Goal: Transaction & Acquisition: Subscribe to service/newsletter

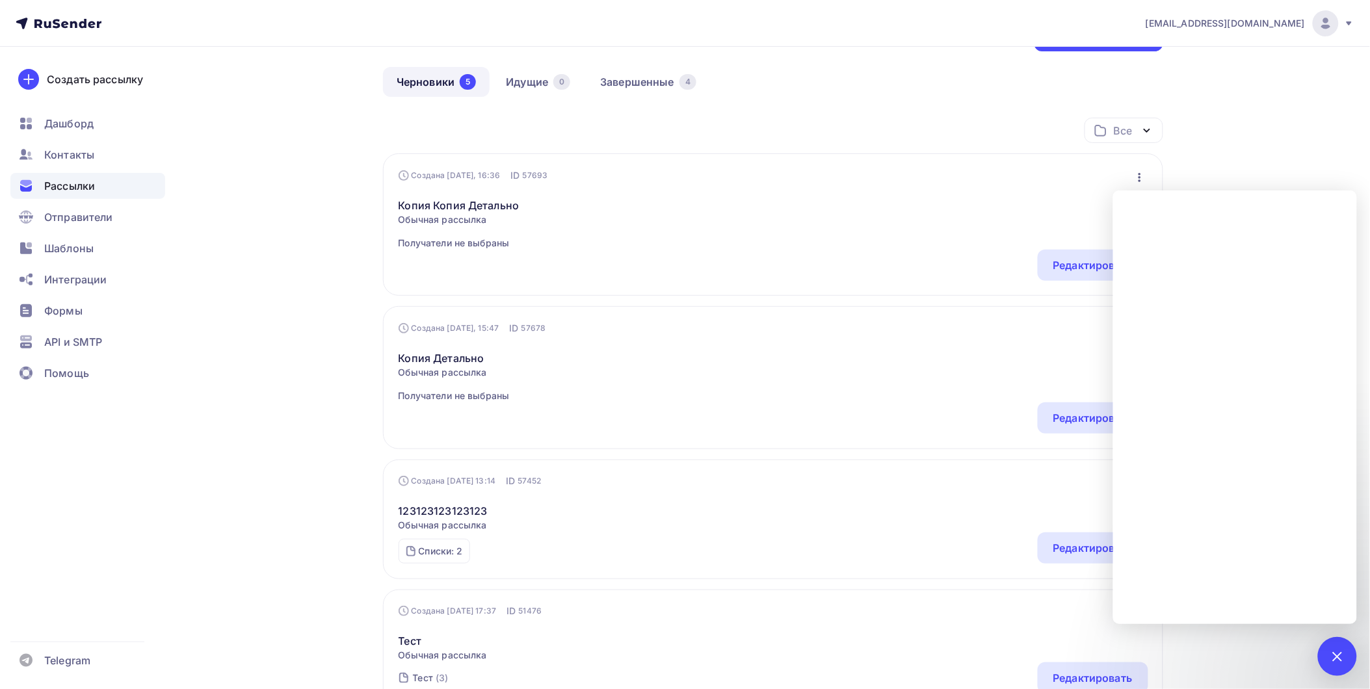
scroll to position [72, 0]
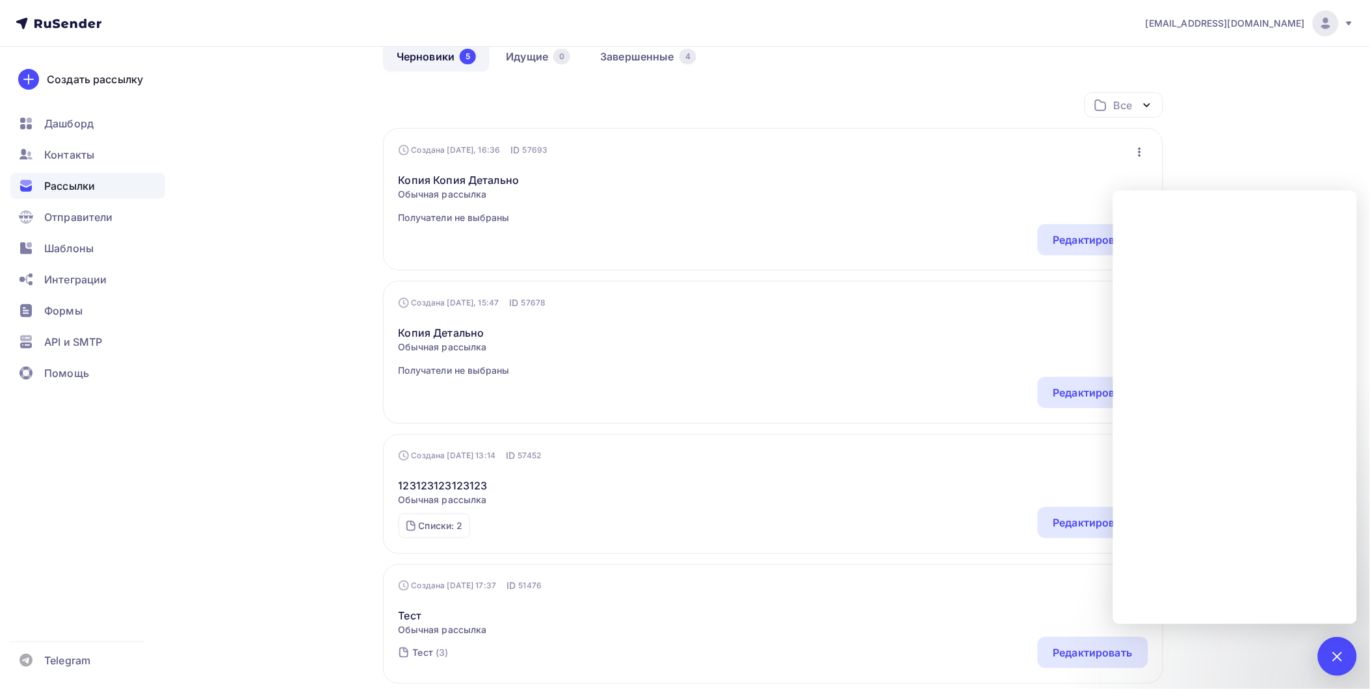
click at [92, 192] on span "Рассылки" at bounding box center [69, 186] width 51 height 16
click at [98, 222] on span "Отправители" at bounding box center [78, 217] width 69 height 16
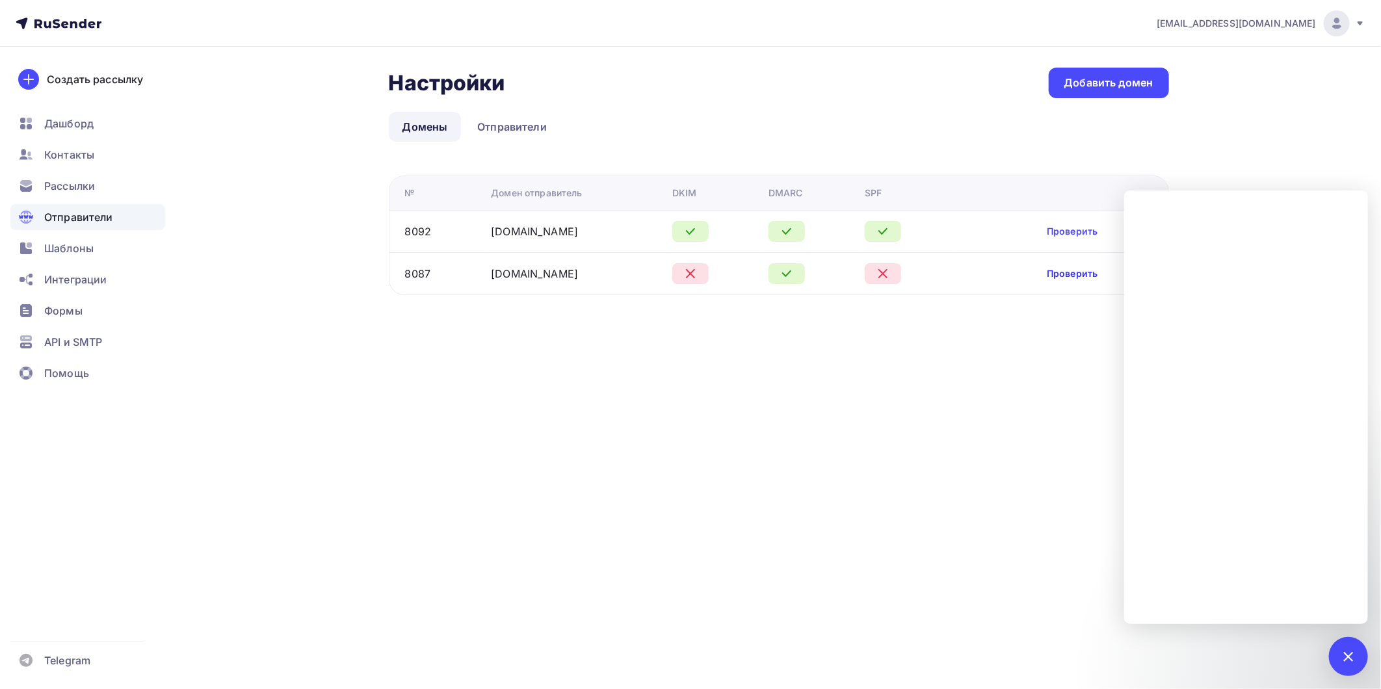
click at [1075, 278] on link "Проверить" at bounding box center [1072, 273] width 51 height 13
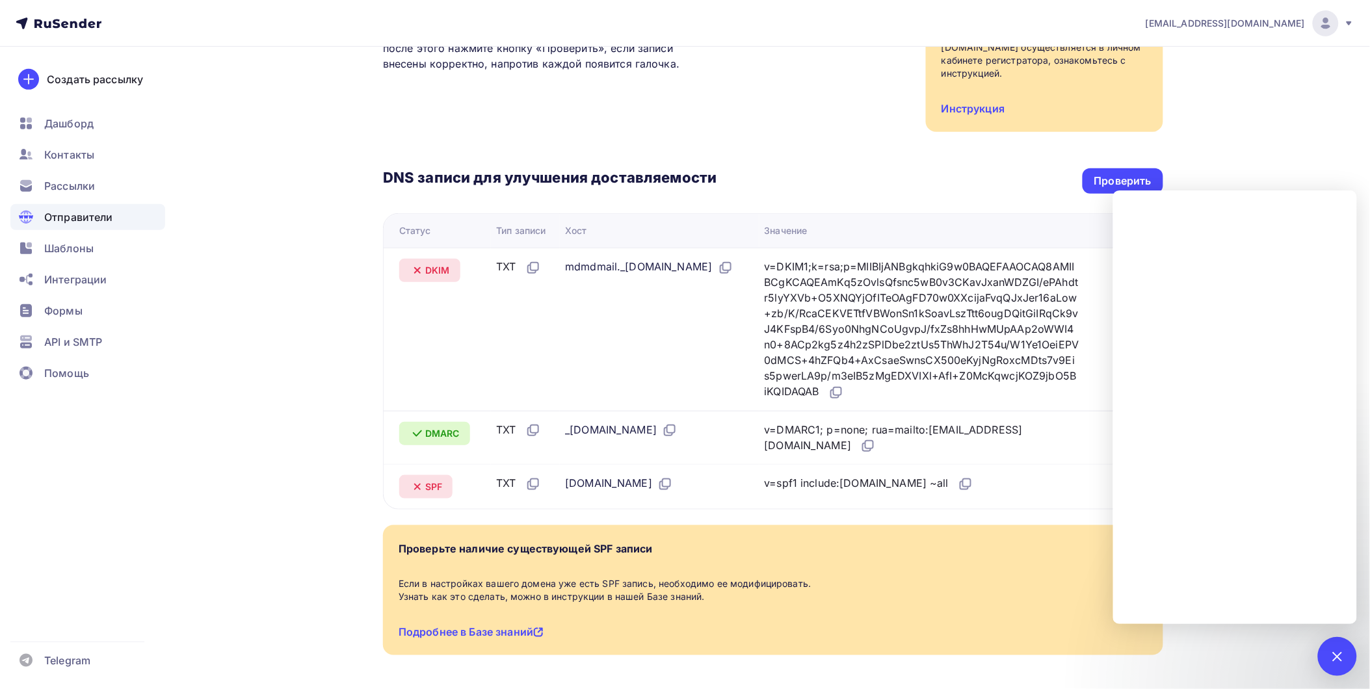
scroll to position [216, 0]
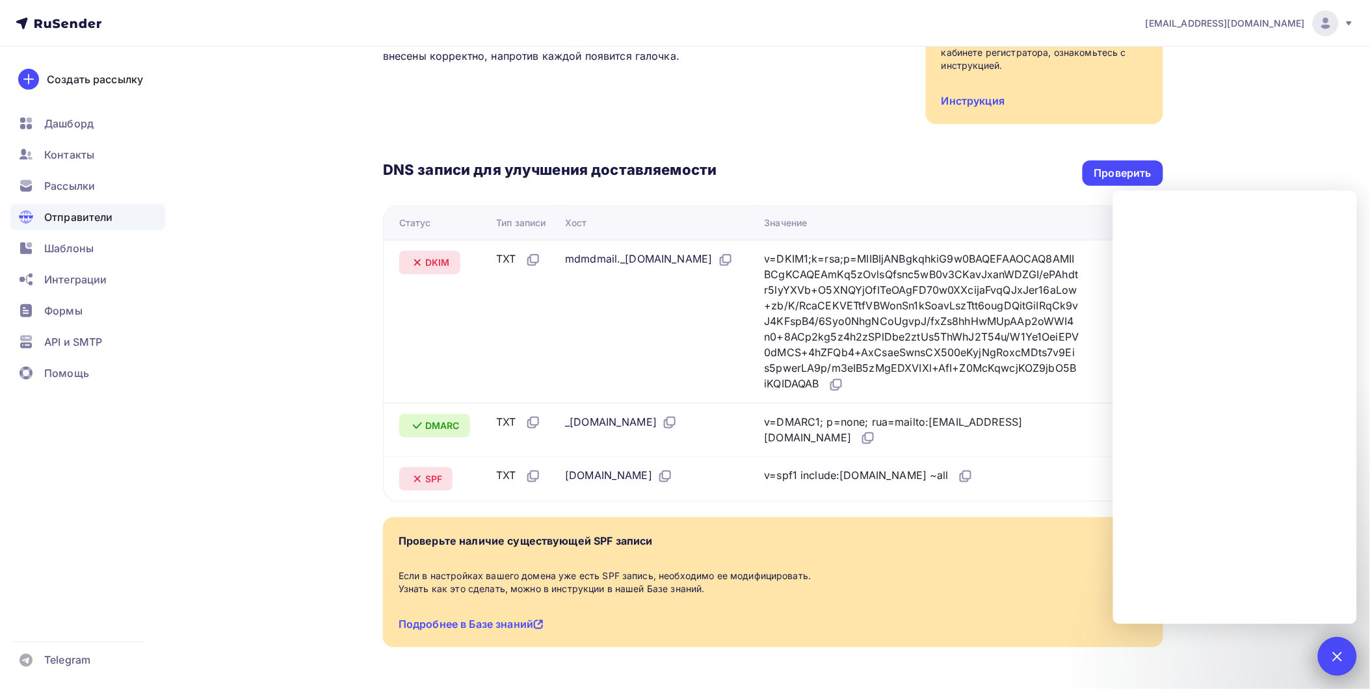
click at [1344, 642] on div "1" at bounding box center [1337, 656] width 39 height 39
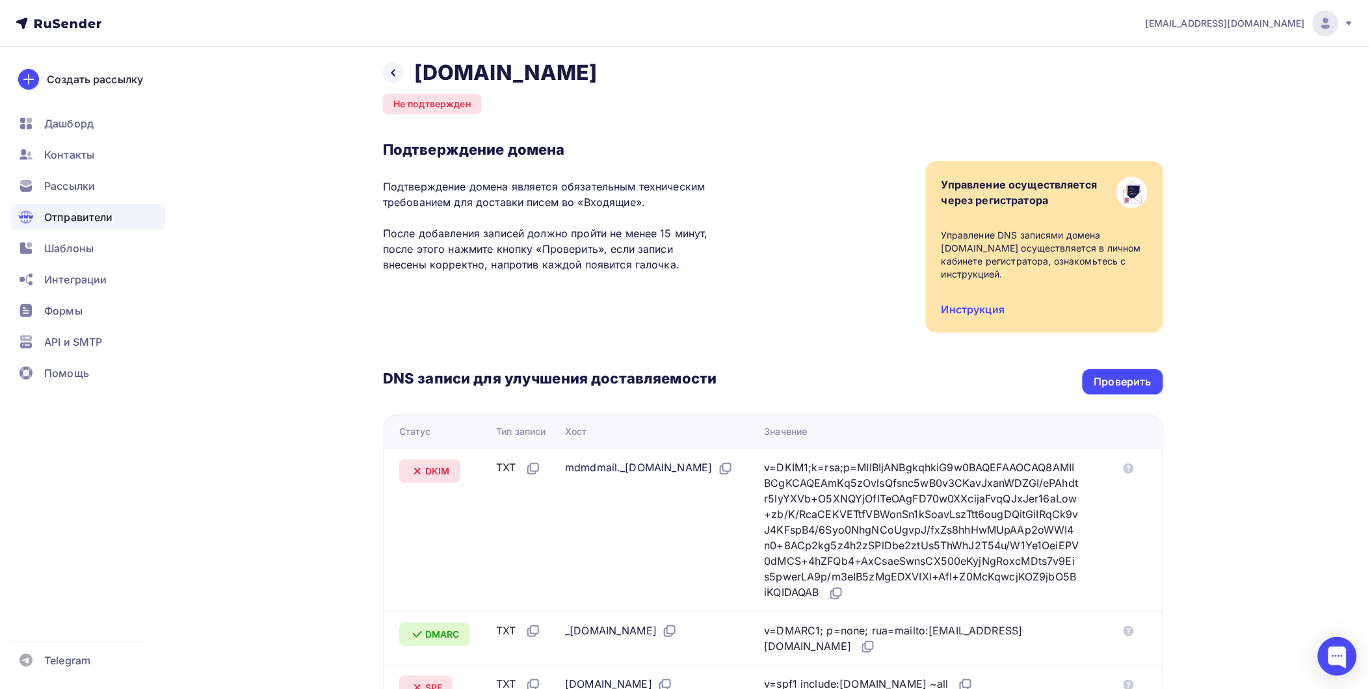
scroll to position [0, 0]
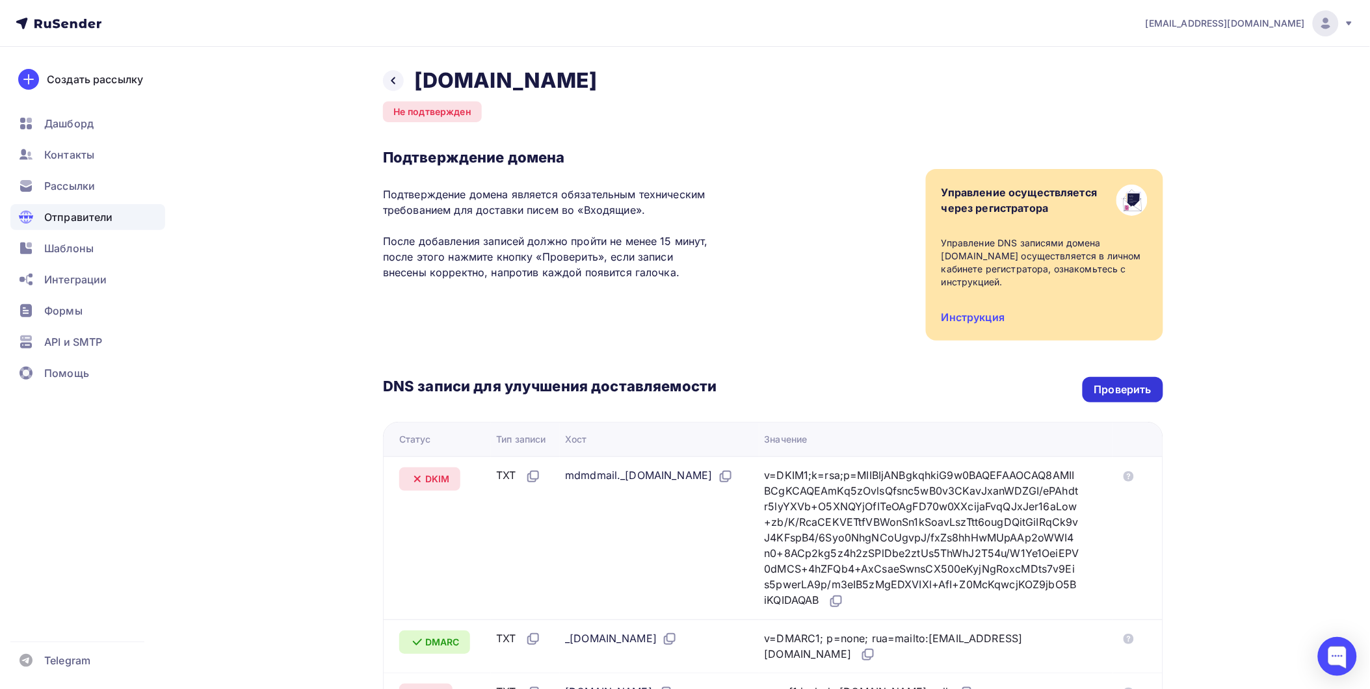
click at [1121, 382] on div "Проверить" at bounding box center [1122, 389] width 57 height 15
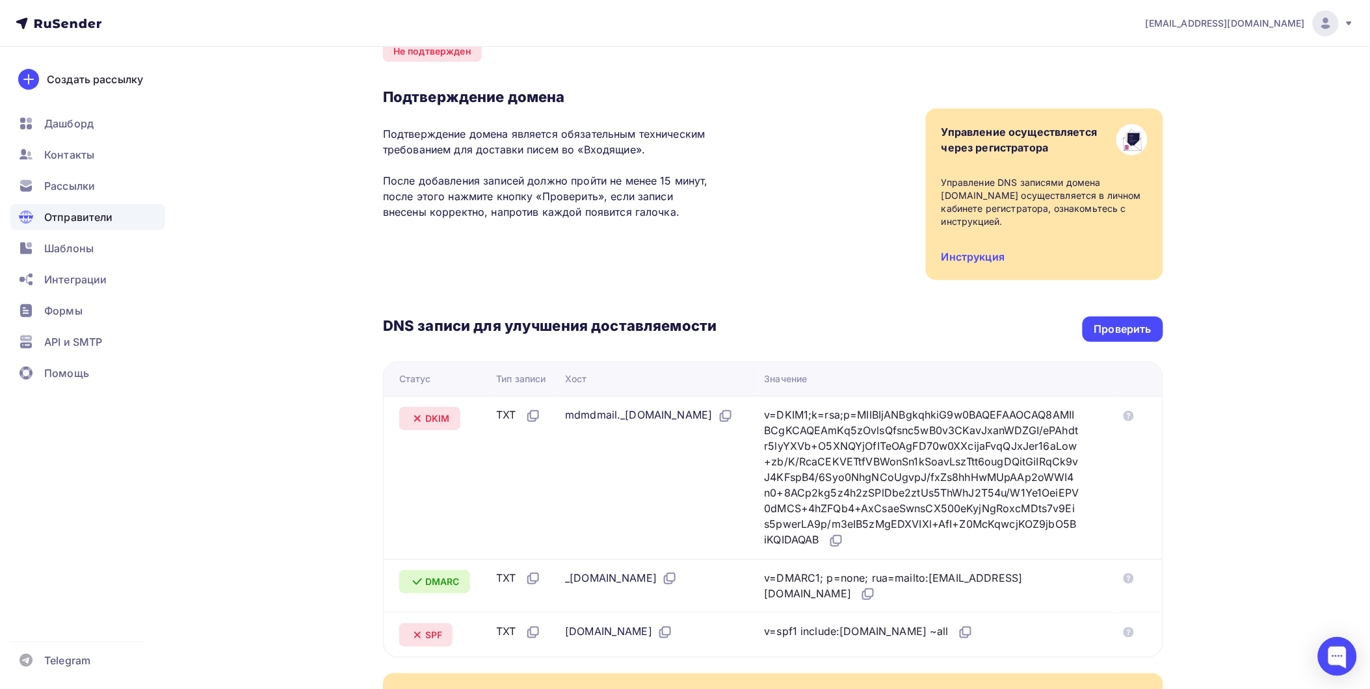
scroll to position [144, 0]
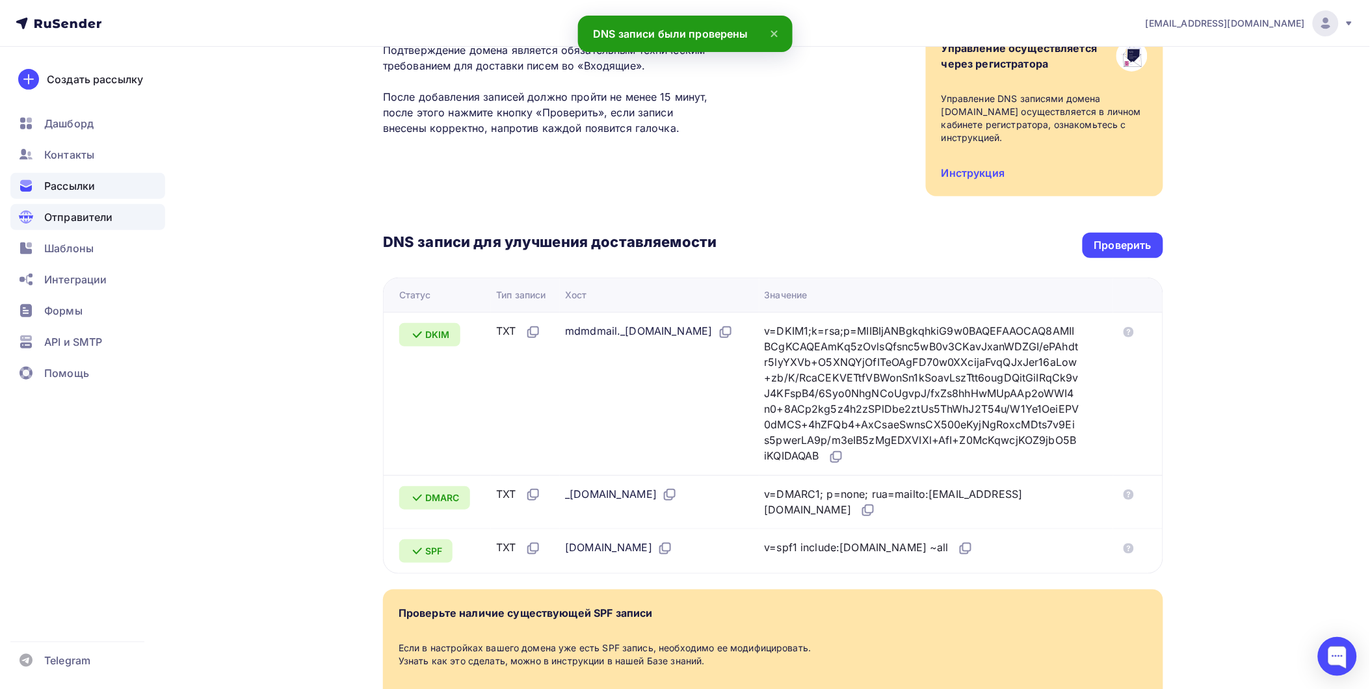
click at [101, 183] on div "Рассылки" at bounding box center [87, 186] width 155 height 26
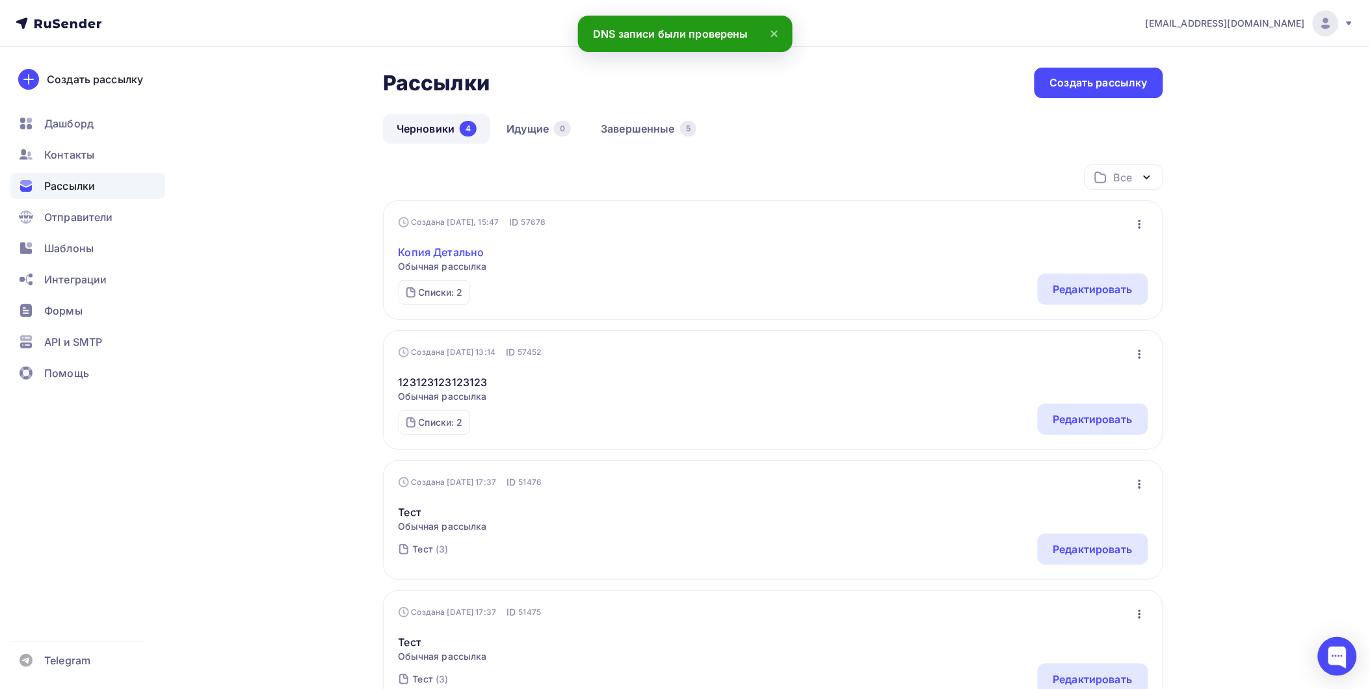
click at [466, 250] on link "Копия Детально" at bounding box center [442, 252] width 88 height 16
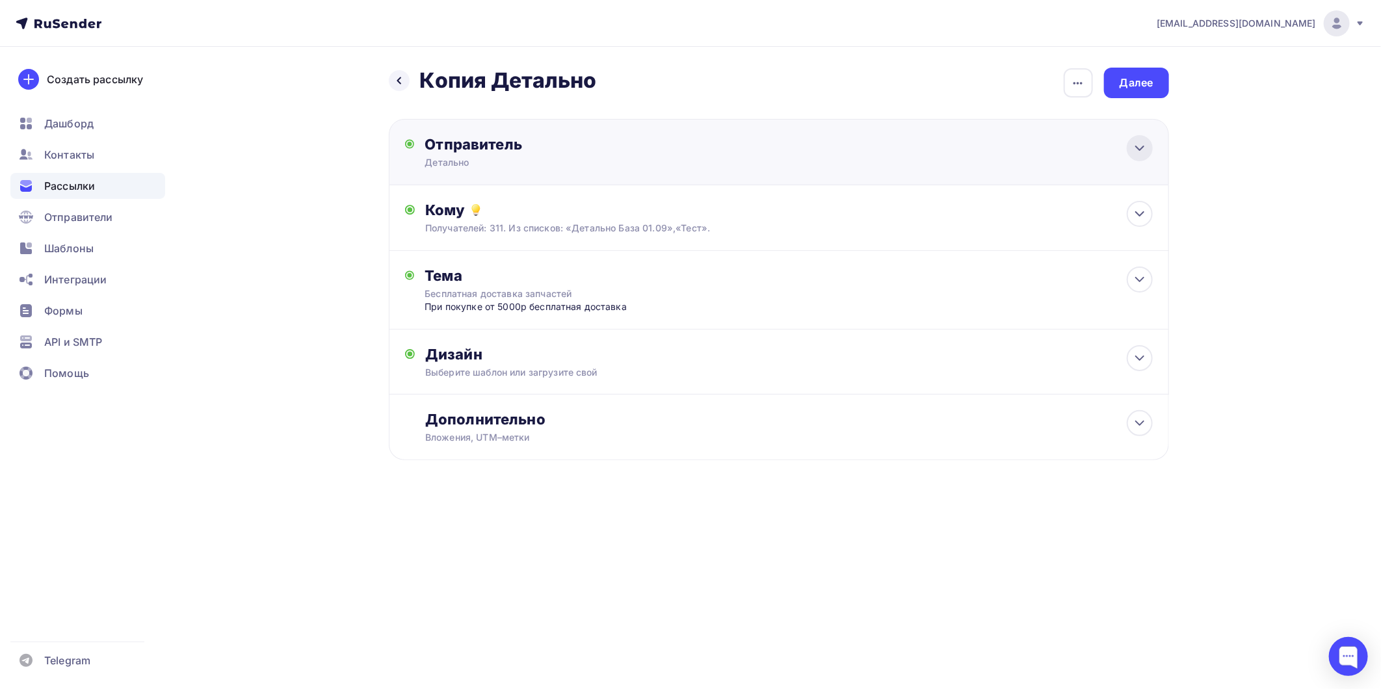
click at [1139, 146] on icon at bounding box center [1140, 148] width 16 height 16
type input "Детально"
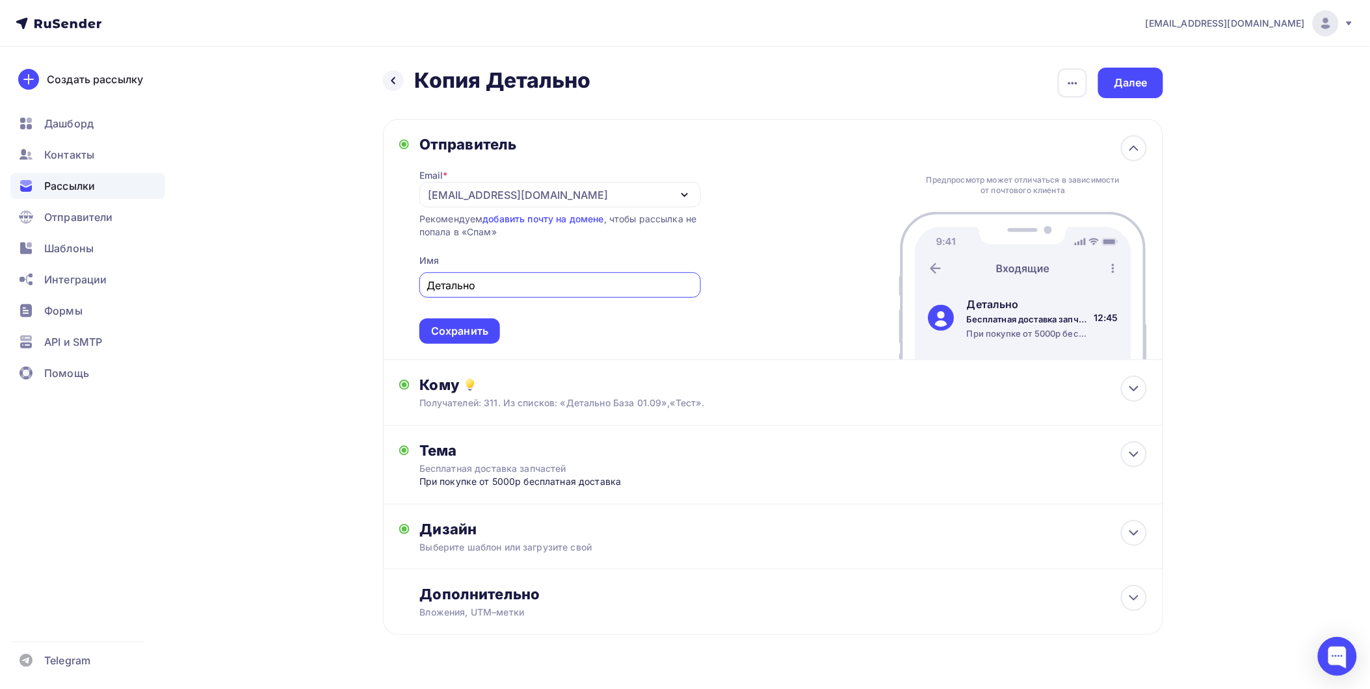
click at [579, 192] on div "[EMAIL_ADDRESS][DOMAIN_NAME]" at bounding box center [559, 194] width 281 height 25
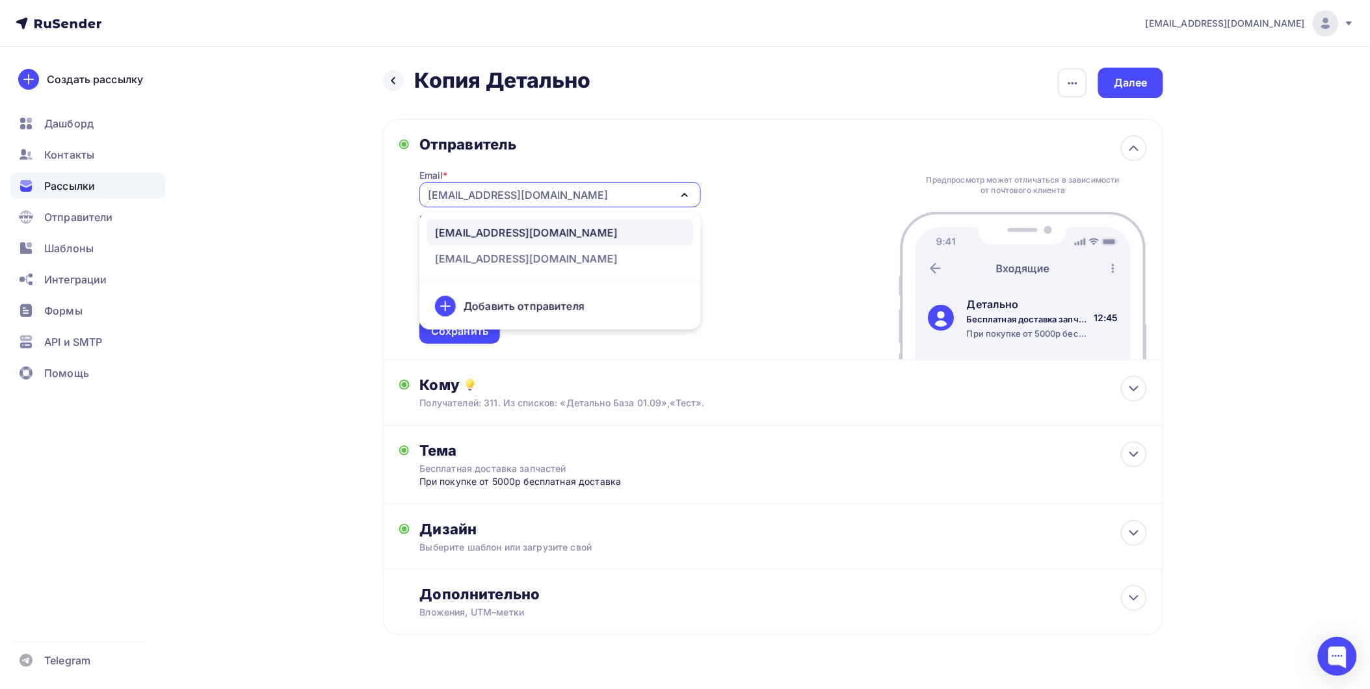
click at [525, 232] on div "[EMAIL_ADDRESS][DOMAIN_NAME]" at bounding box center [560, 233] width 250 height 16
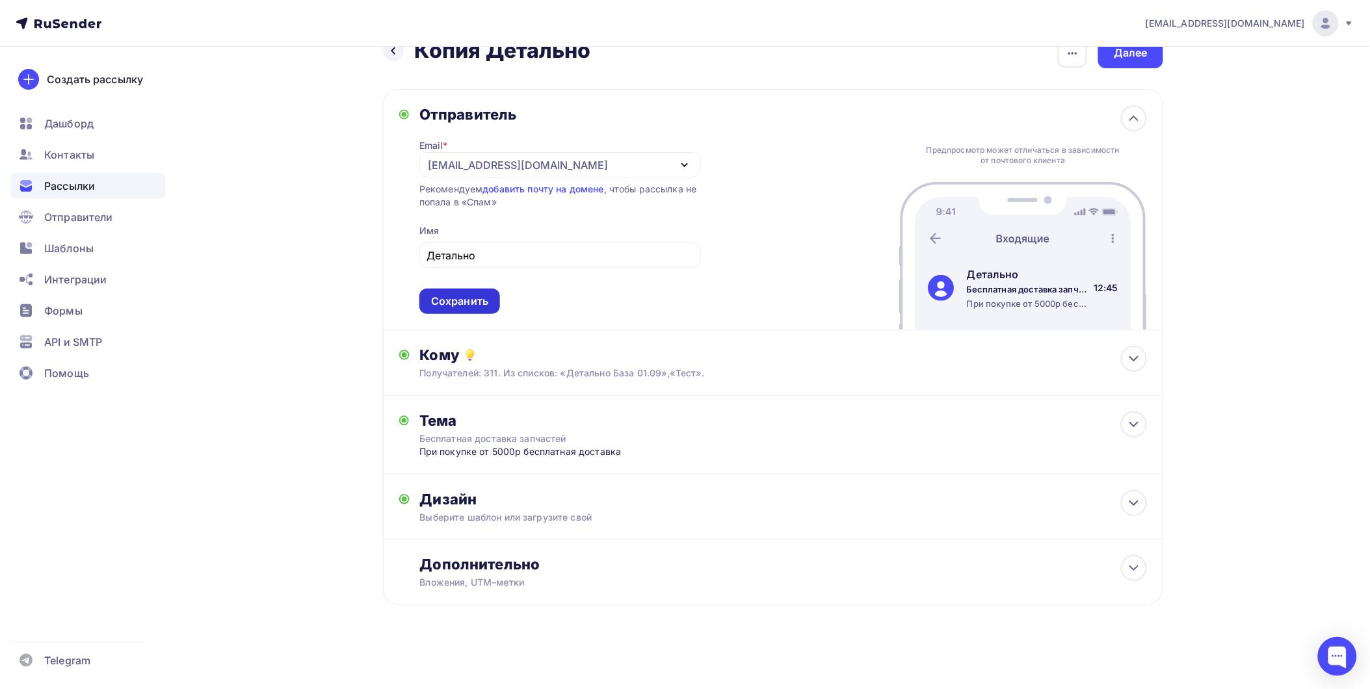
click at [483, 294] on div "Сохранить" at bounding box center [459, 301] width 57 height 15
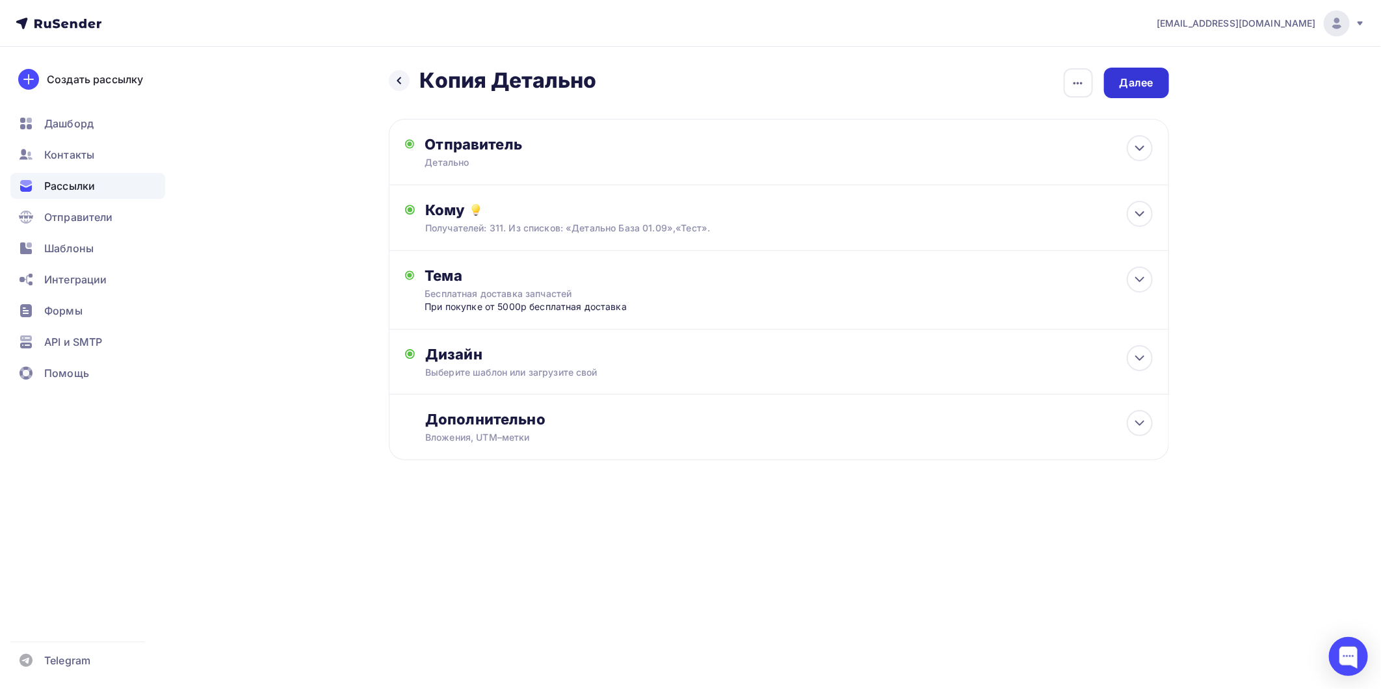
click at [1136, 83] on div "Далее" at bounding box center [1136, 82] width 34 height 15
click at [1151, 81] on div "Далее" at bounding box center [1136, 82] width 34 height 15
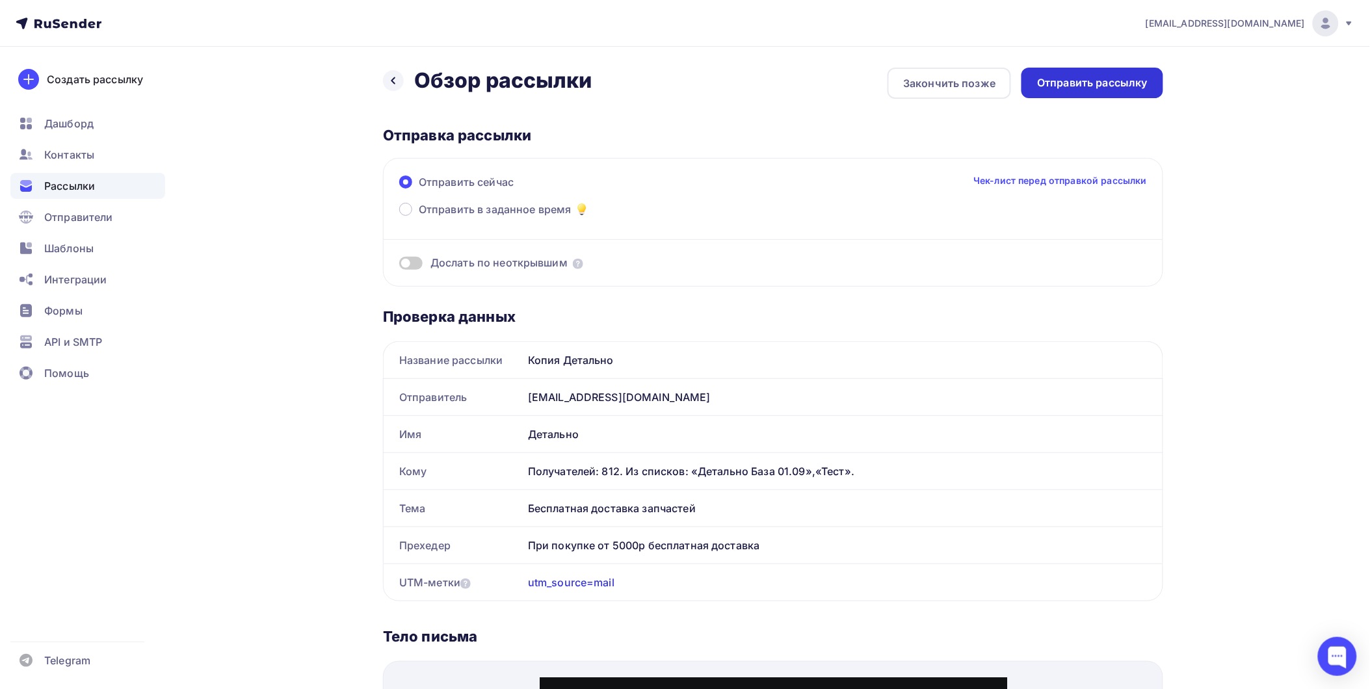
click at [1121, 81] on div "Отправить рассылку" at bounding box center [1092, 82] width 111 height 15
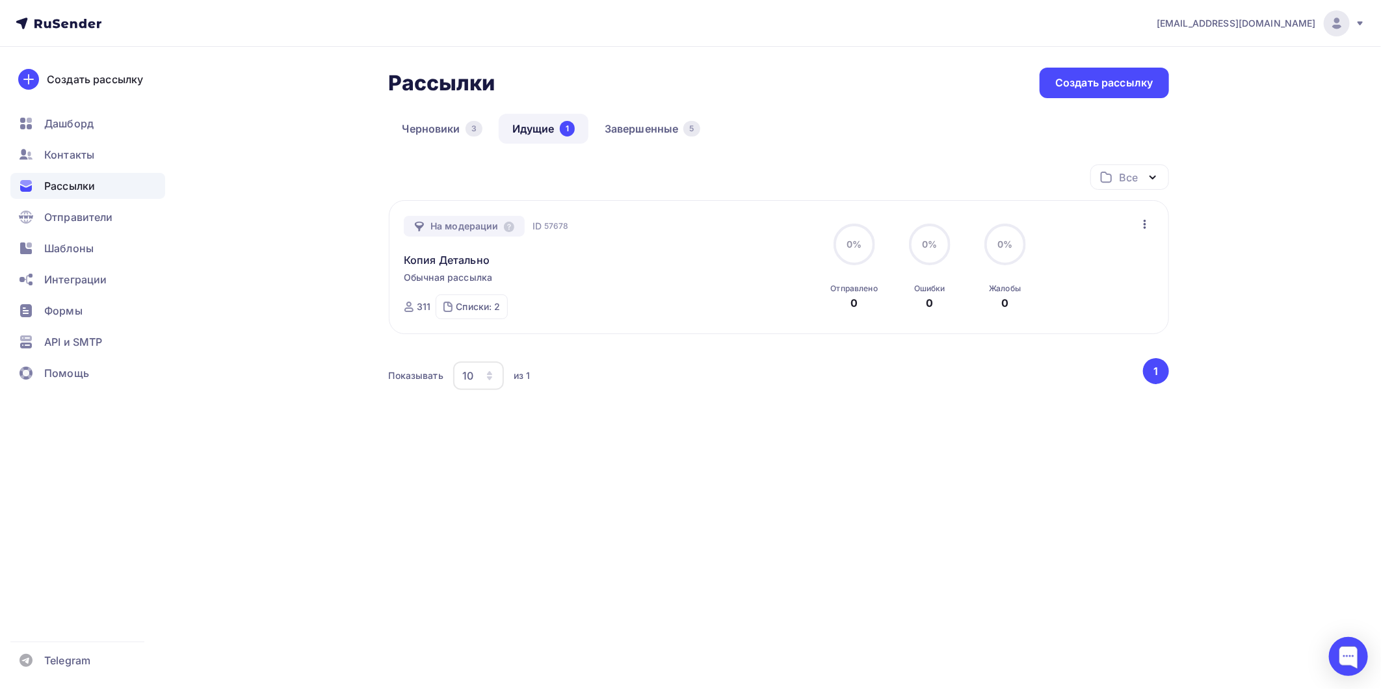
click at [67, 179] on span "Рассылки" at bounding box center [69, 186] width 51 height 16
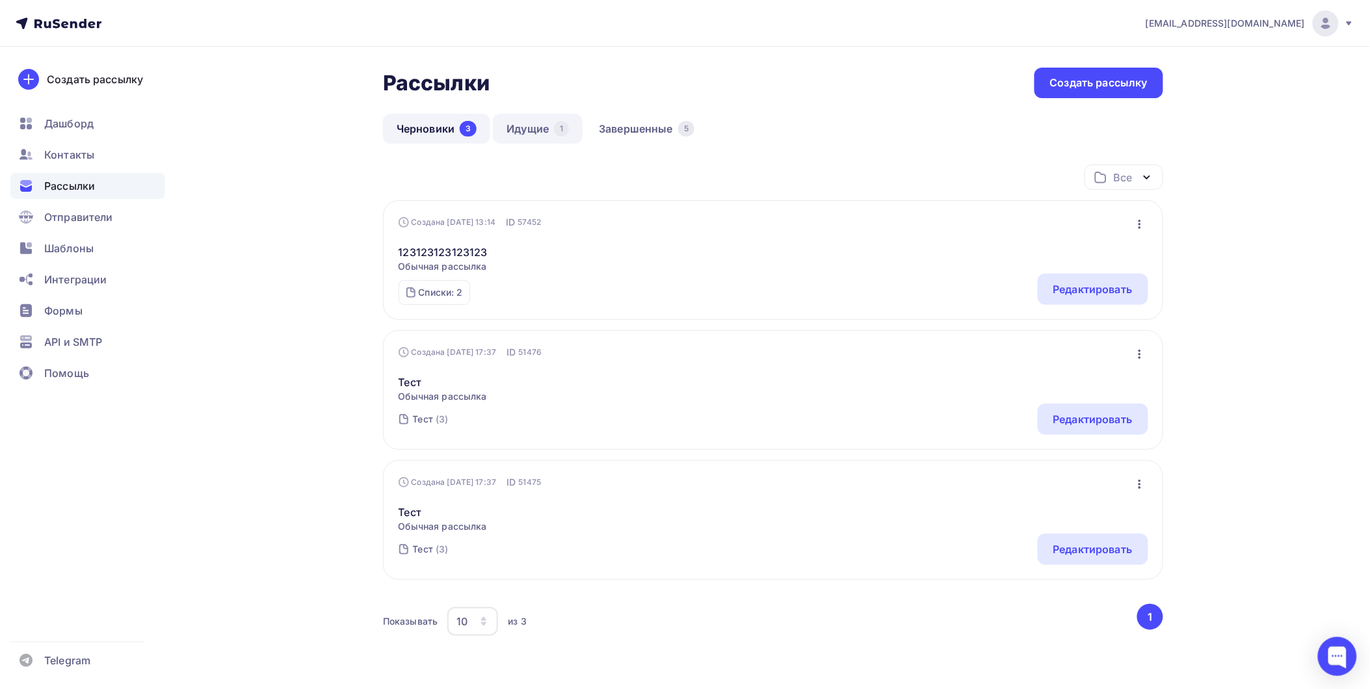
click at [537, 138] on link "Идущие 1" at bounding box center [538, 129] width 90 height 30
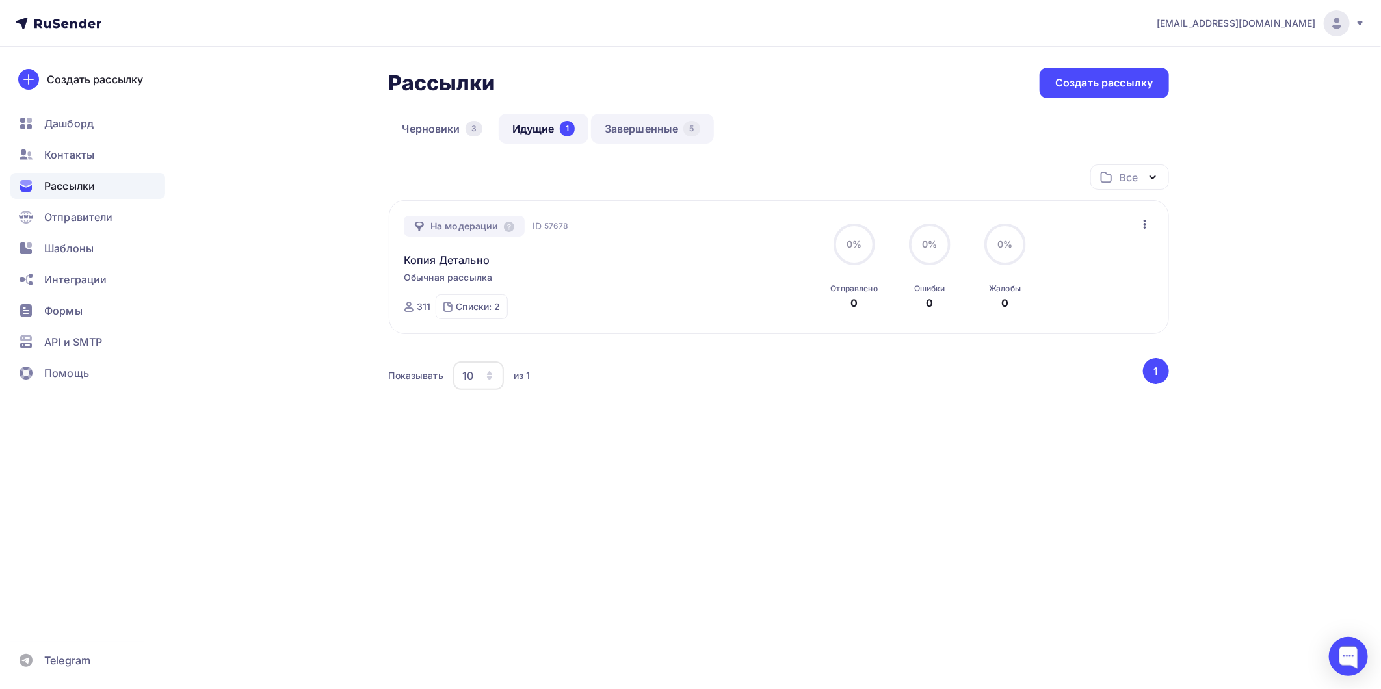
click at [616, 125] on link "Завершенные 5" at bounding box center [652, 129] width 123 height 30
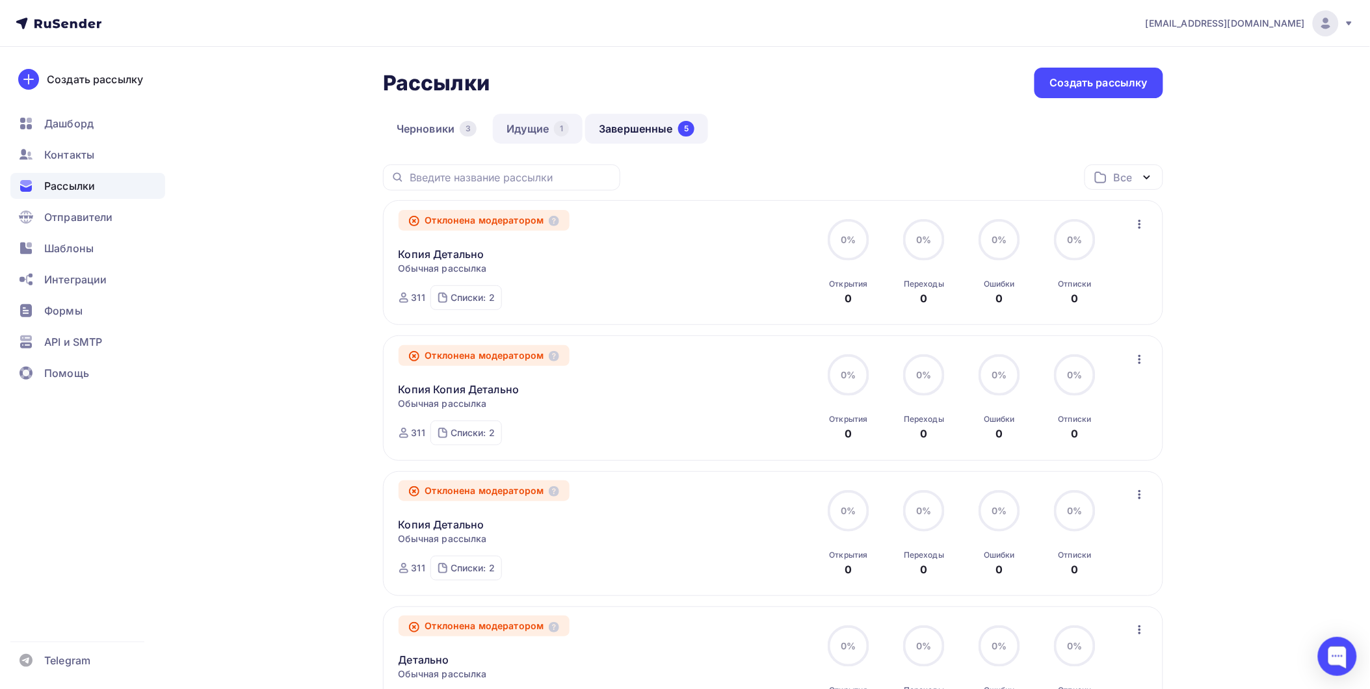
click at [538, 130] on link "Идущие 1" at bounding box center [538, 129] width 90 height 30
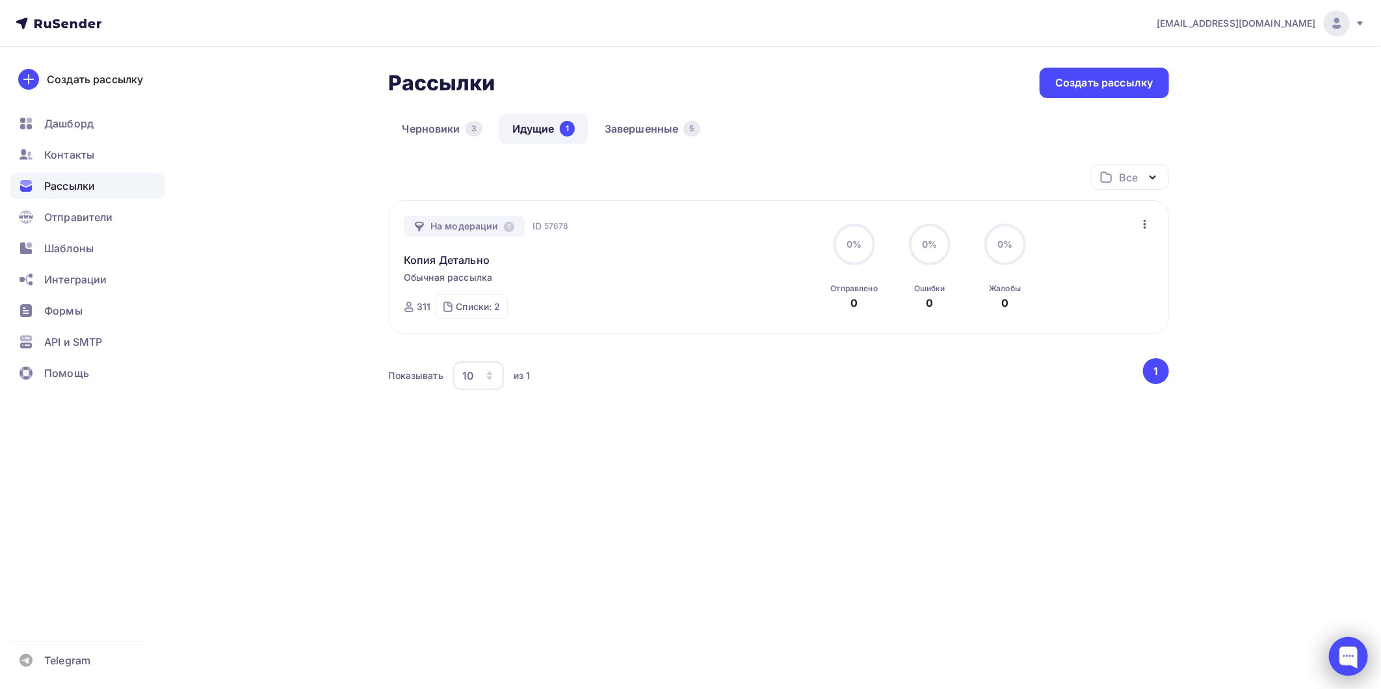
click at [1349, 658] on div at bounding box center [1348, 656] width 39 height 39
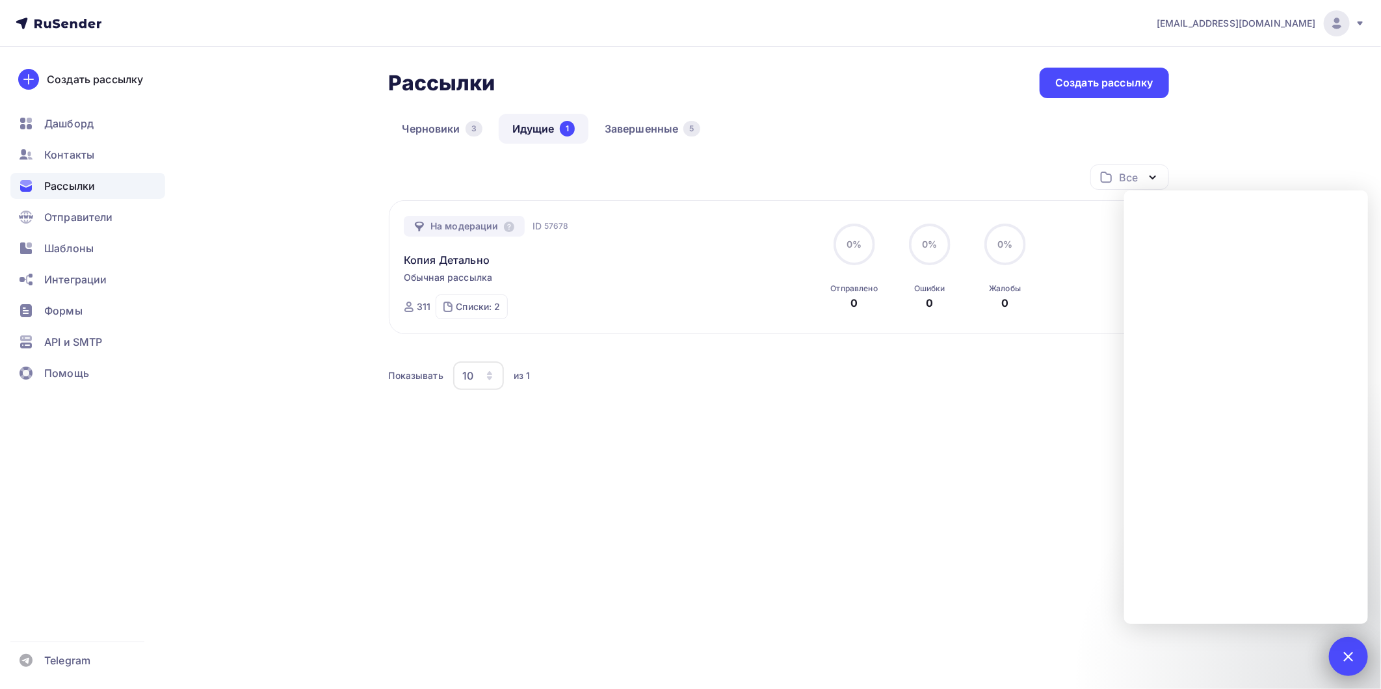
click at [1341, 655] on div at bounding box center [1348, 656] width 18 height 18
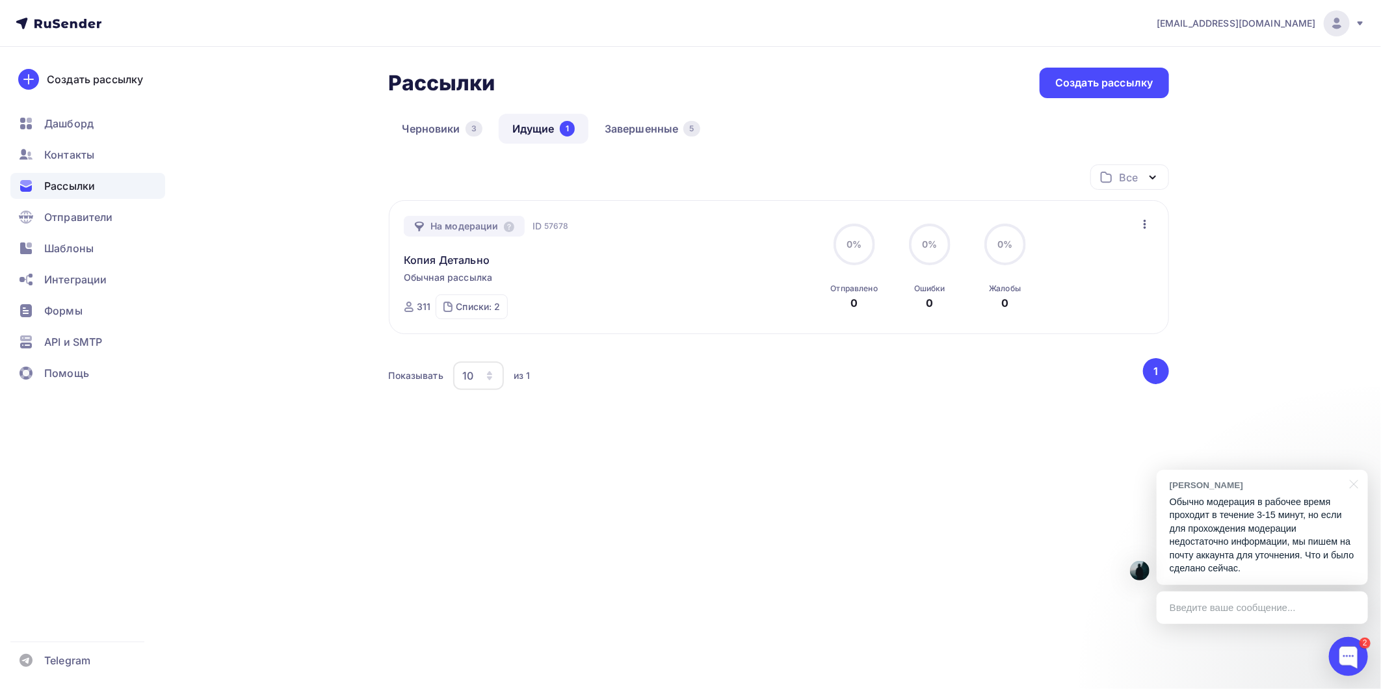
click at [1238, 571] on p "Обычно модерация в рабочее время проходит в течение 3-15 минут, но если для про…" at bounding box center [1261, 535] width 185 height 80
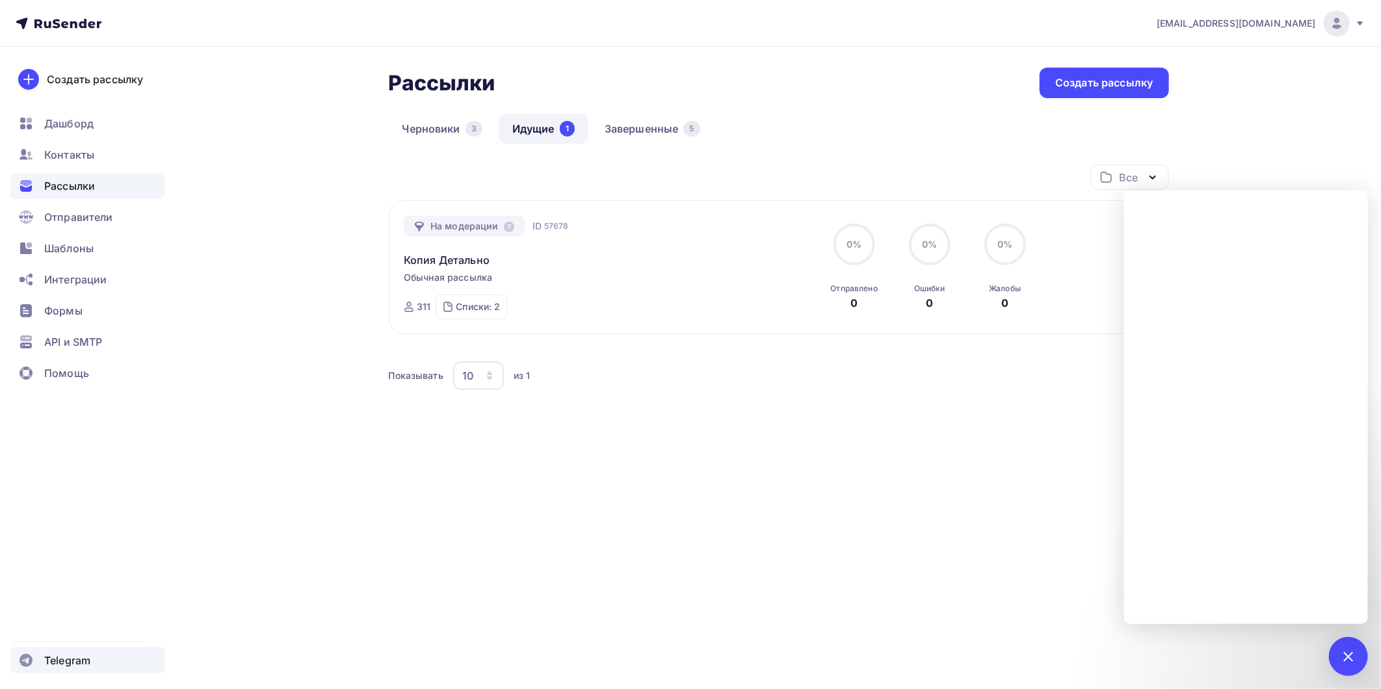
click at [81, 653] on span "Telegram" at bounding box center [67, 661] width 46 height 16
click at [858, 587] on div "info@1detalno.ru Аккаунт Тарифы Выйти Создать рассылку Дашборд Контакты Рассылк…" at bounding box center [690, 344] width 1381 height 689
click at [551, 124] on link "Идущие 1" at bounding box center [544, 129] width 90 height 30
drag, startPoint x: 1346, startPoint y: 658, endPoint x: 1328, endPoint y: 623, distance: 40.1
click at [1347, 653] on div at bounding box center [1348, 656] width 18 height 18
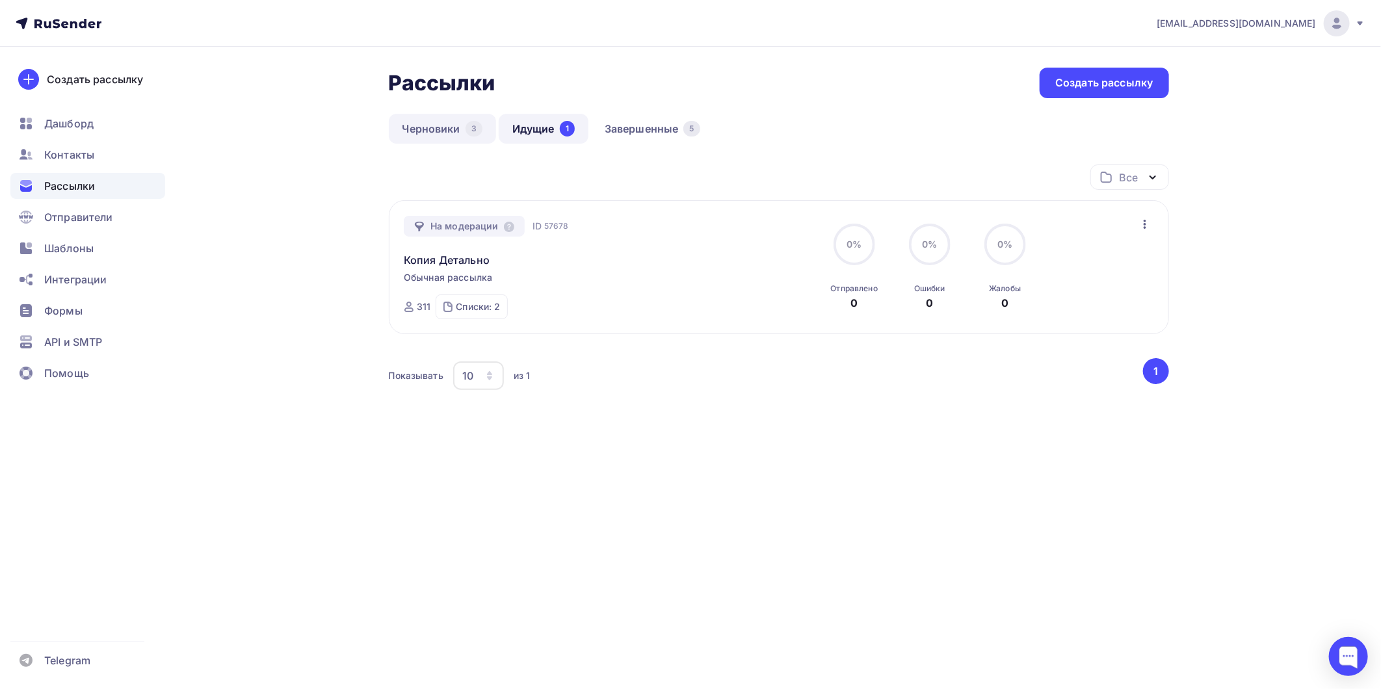
click at [433, 135] on link "Черновики 3" at bounding box center [442, 129] width 107 height 30
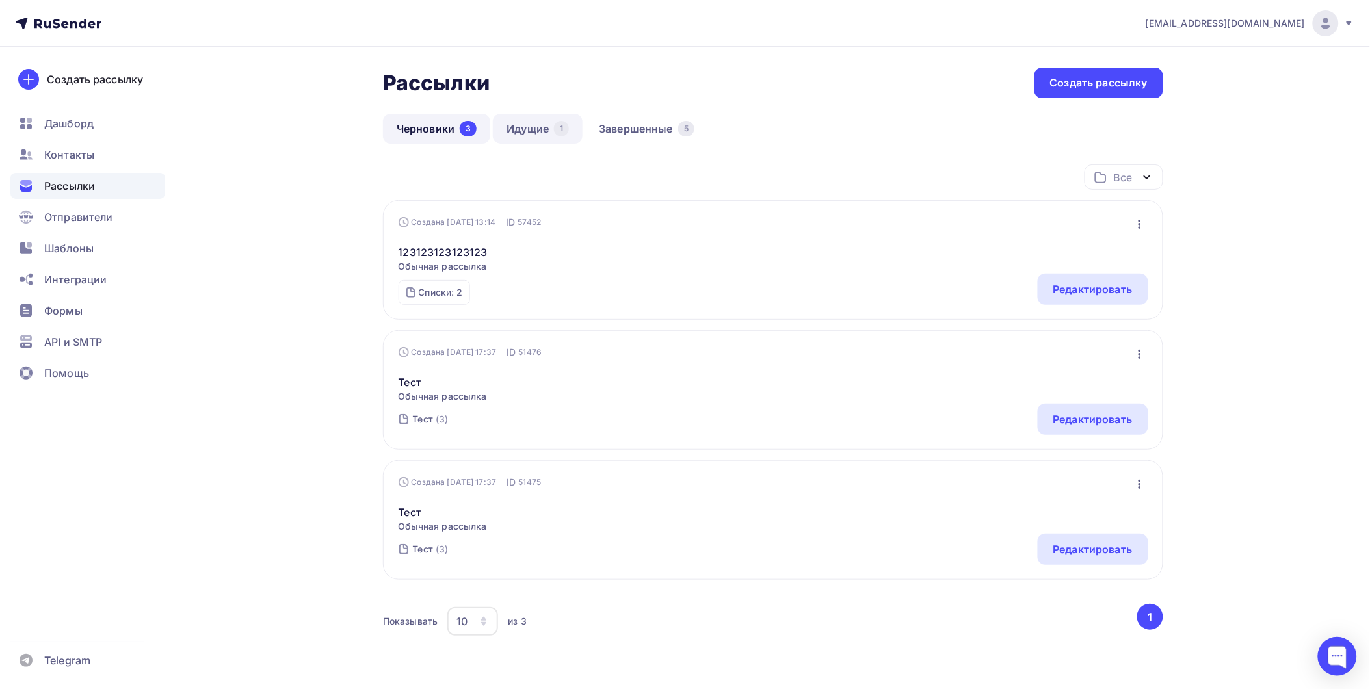
click at [544, 133] on link "Идущие 1" at bounding box center [538, 129] width 90 height 30
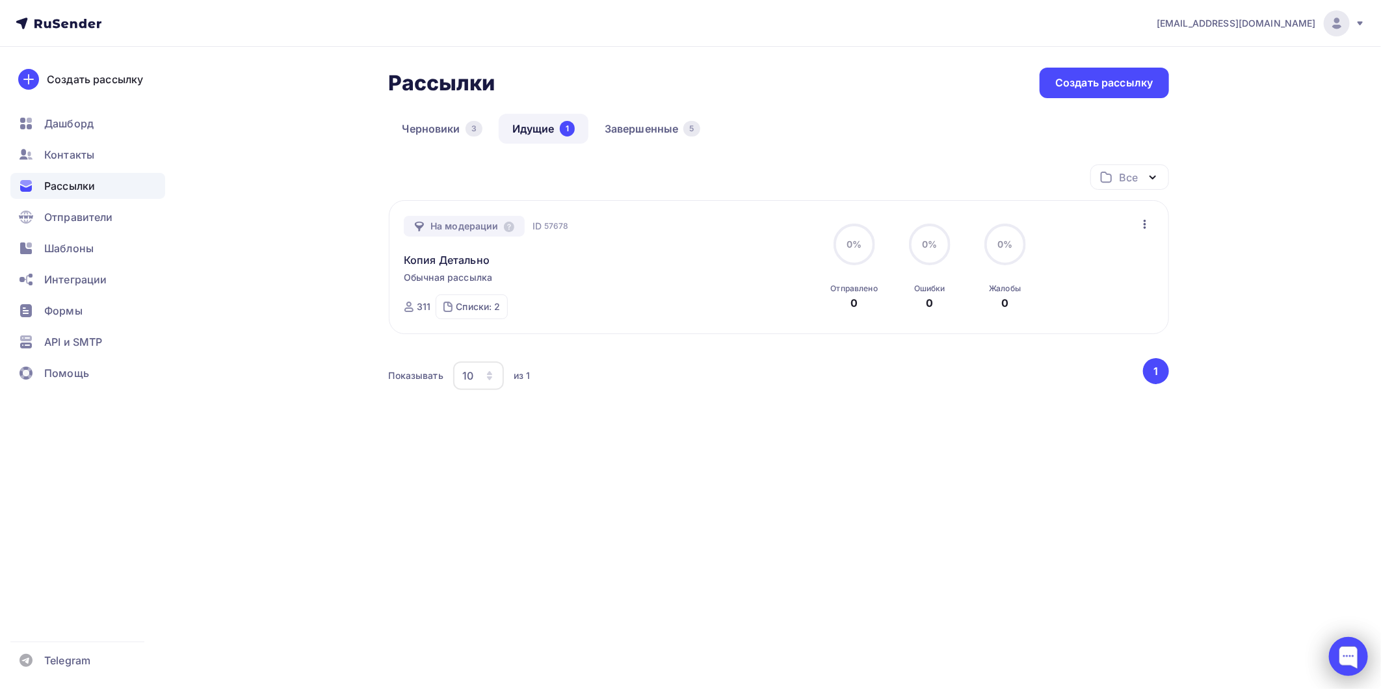
click at [1343, 658] on div at bounding box center [1348, 656] width 39 height 39
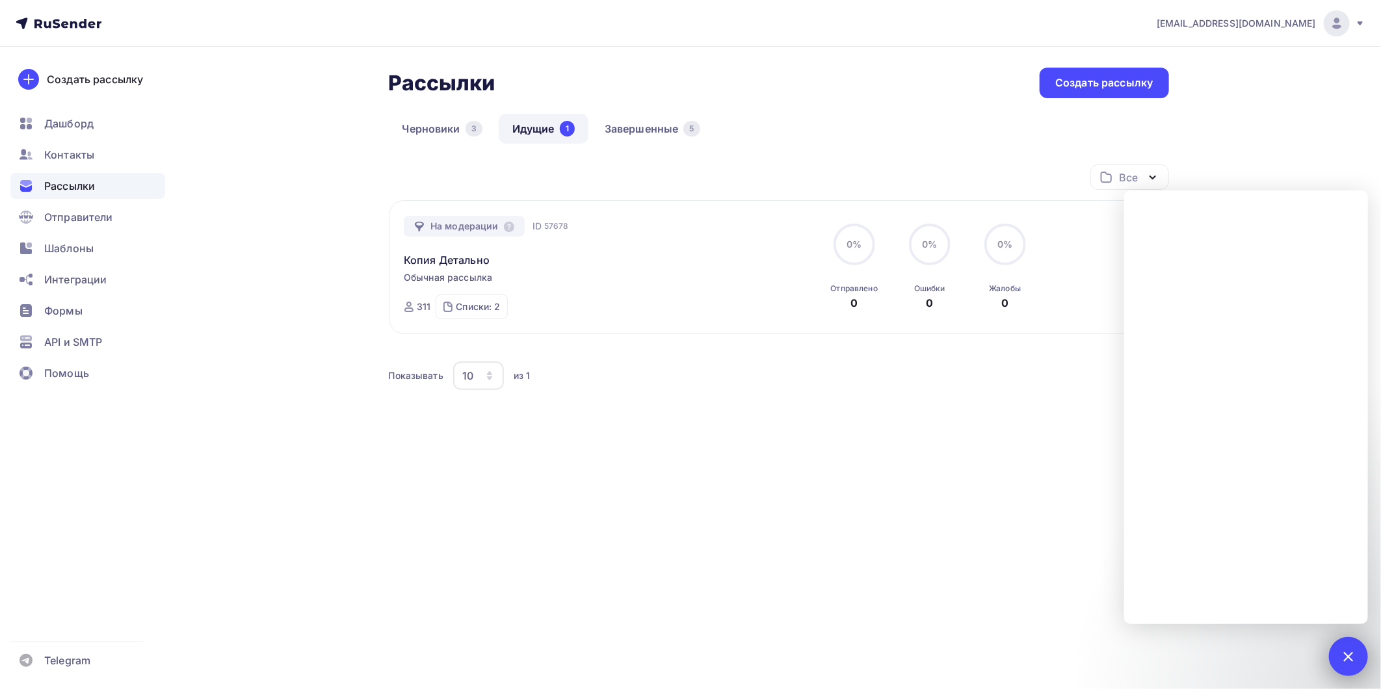
click at [1348, 650] on div at bounding box center [1348, 656] width 18 height 18
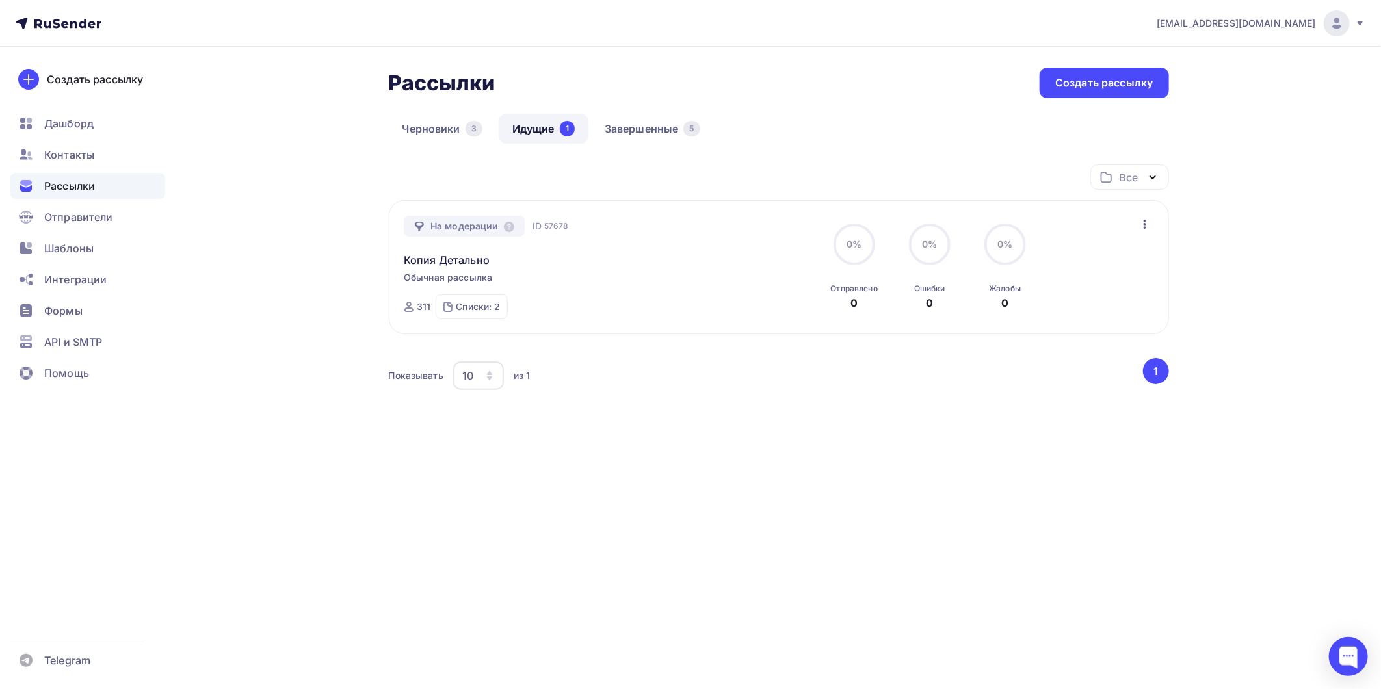
click at [98, 25] on icon at bounding box center [99, 24] width 5 height 7
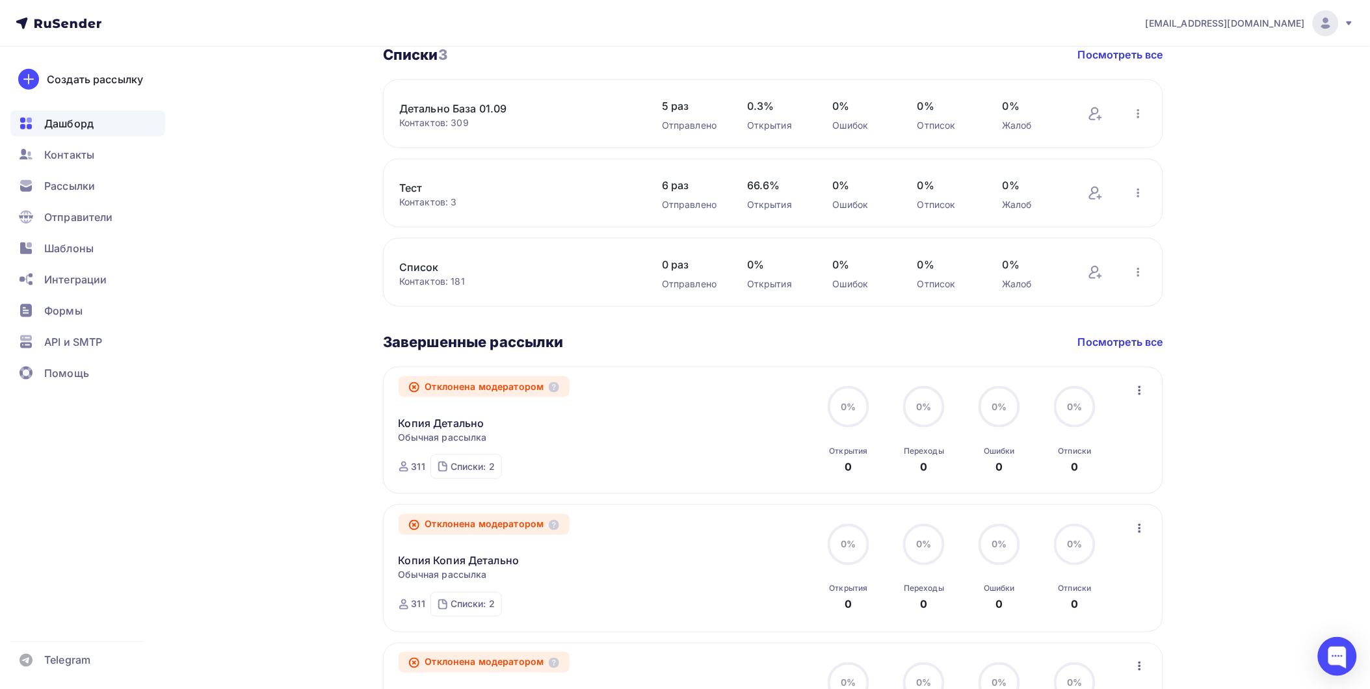
scroll to position [289, 0]
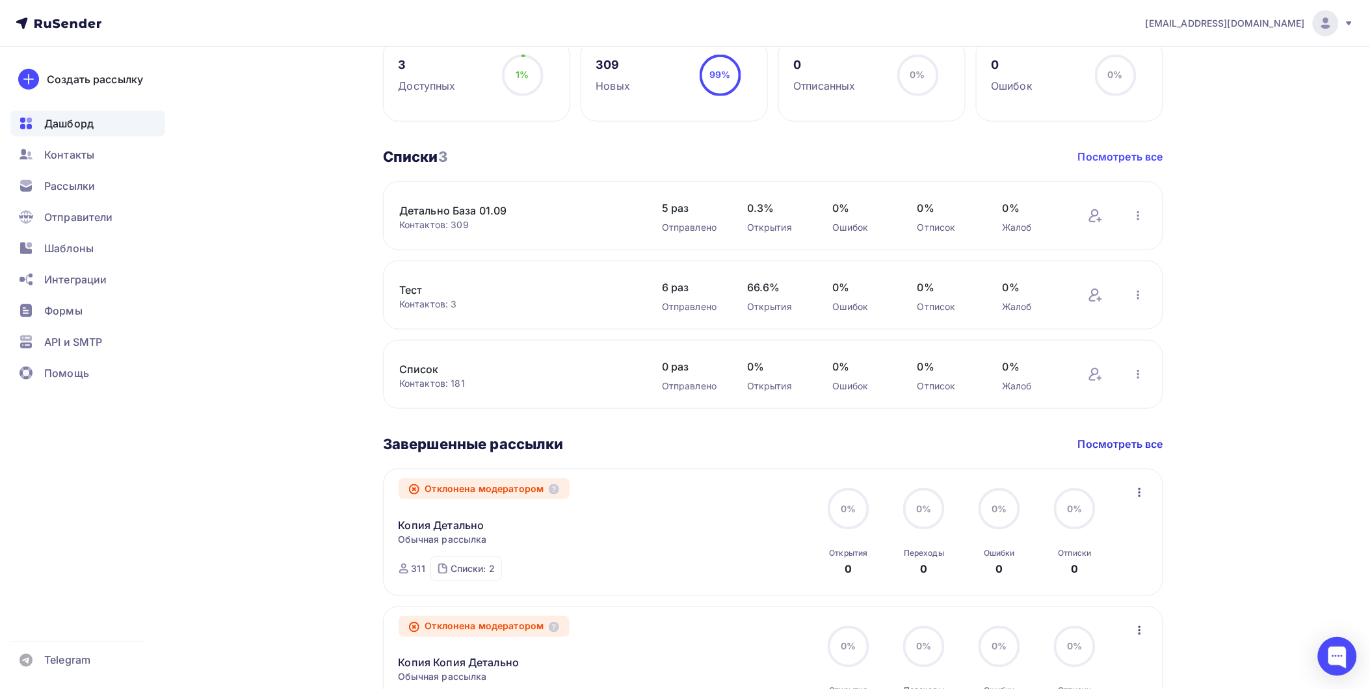
click at [1092, 158] on link "Посмотреть все" at bounding box center [1120, 157] width 85 height 16
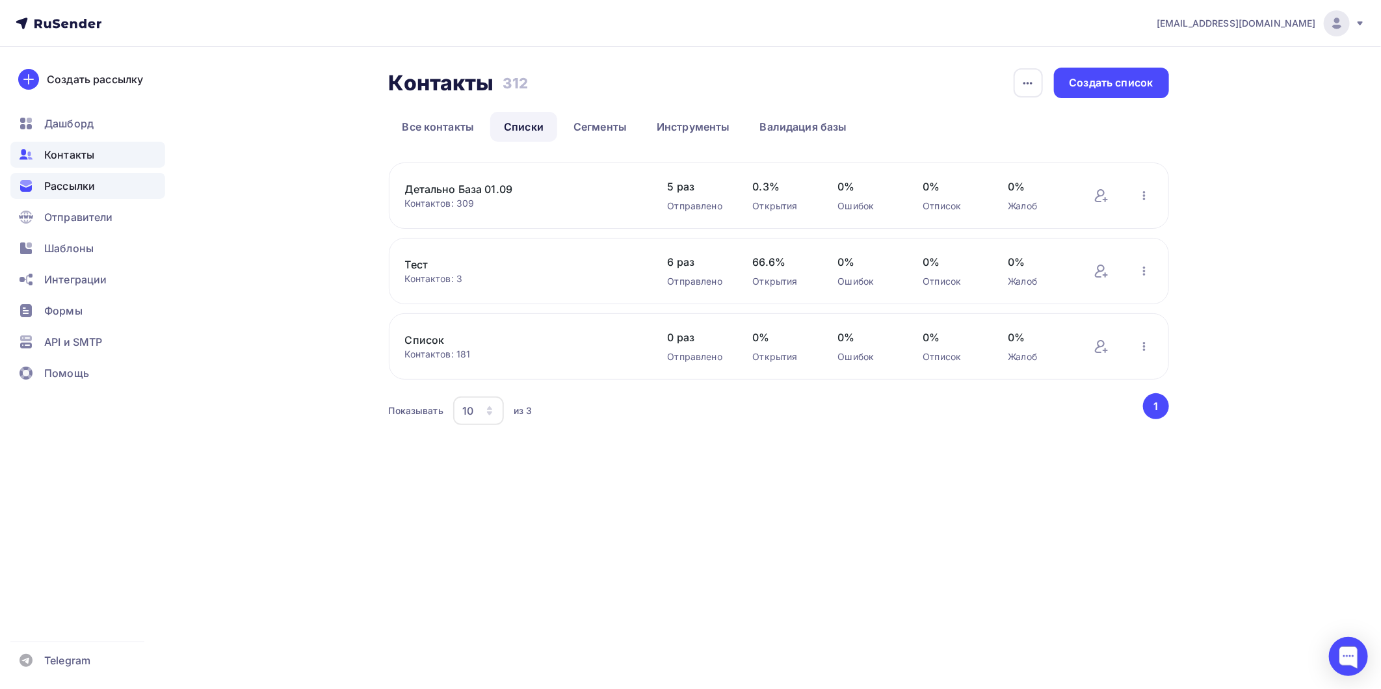
click at [70, 185] on span "Рассылки" at bounding box center [69, 186] width 51 height 16
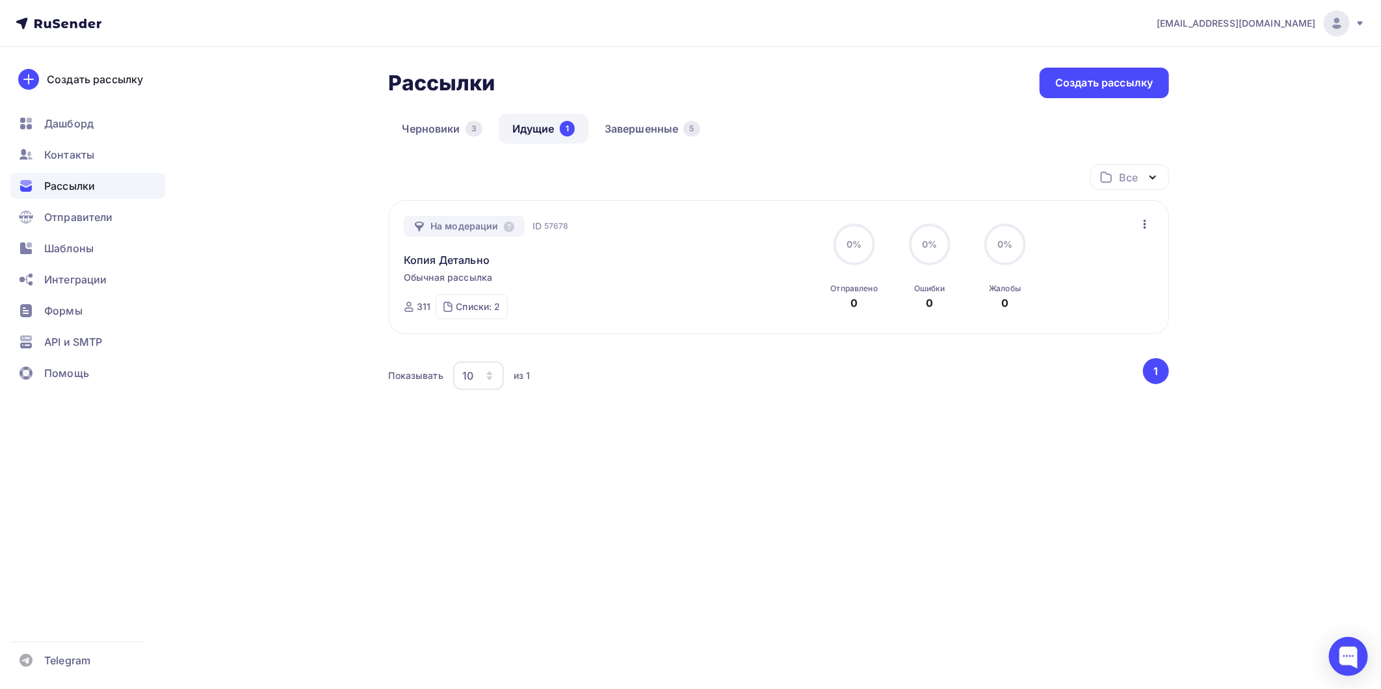
click at [378, 133] on div "Рассылки Рассылки Создать рассылку Черновики 3 Идущие 1 Завершенные 5 Идущие 1 …" at bounding box center [690, 285] width 1065 height 476
click at [646, 138] on link "Завершенные 5" at bounding box center [652, 129] width 123 height 30
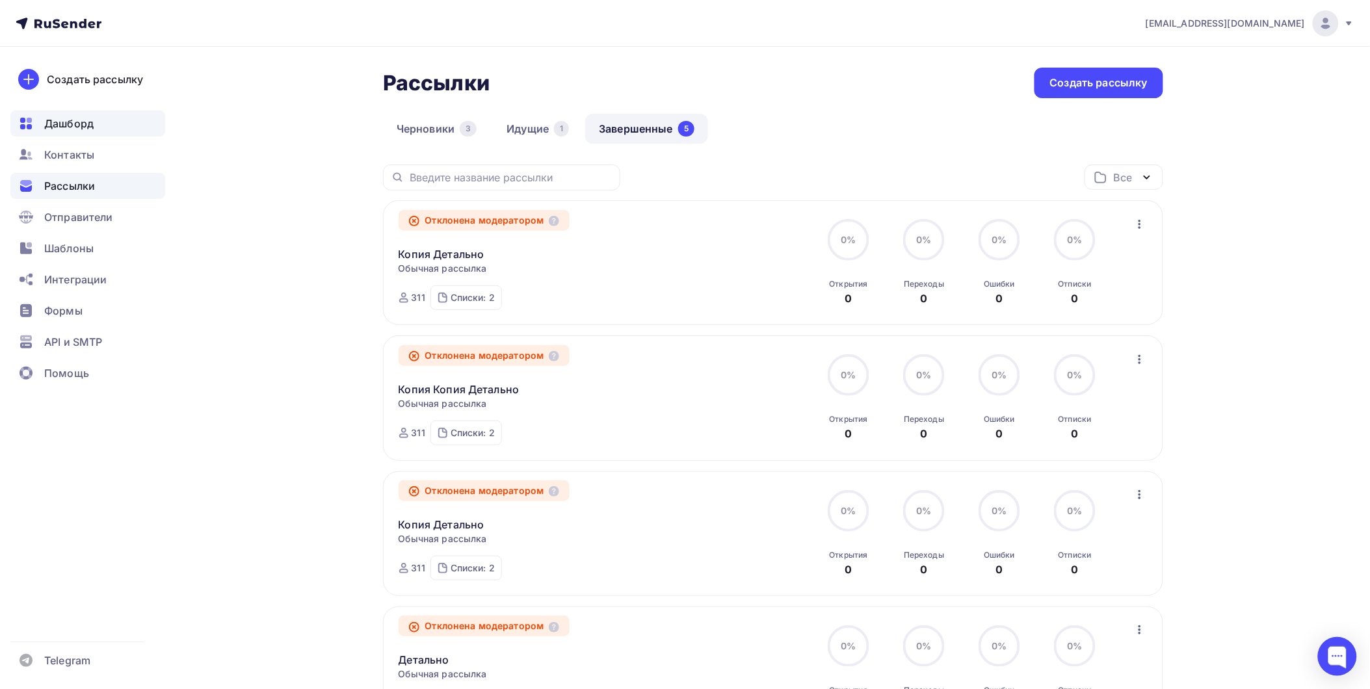
click at [90, 133] on div "Дашборд" at bounding box center [87, 124] width 155 height 26
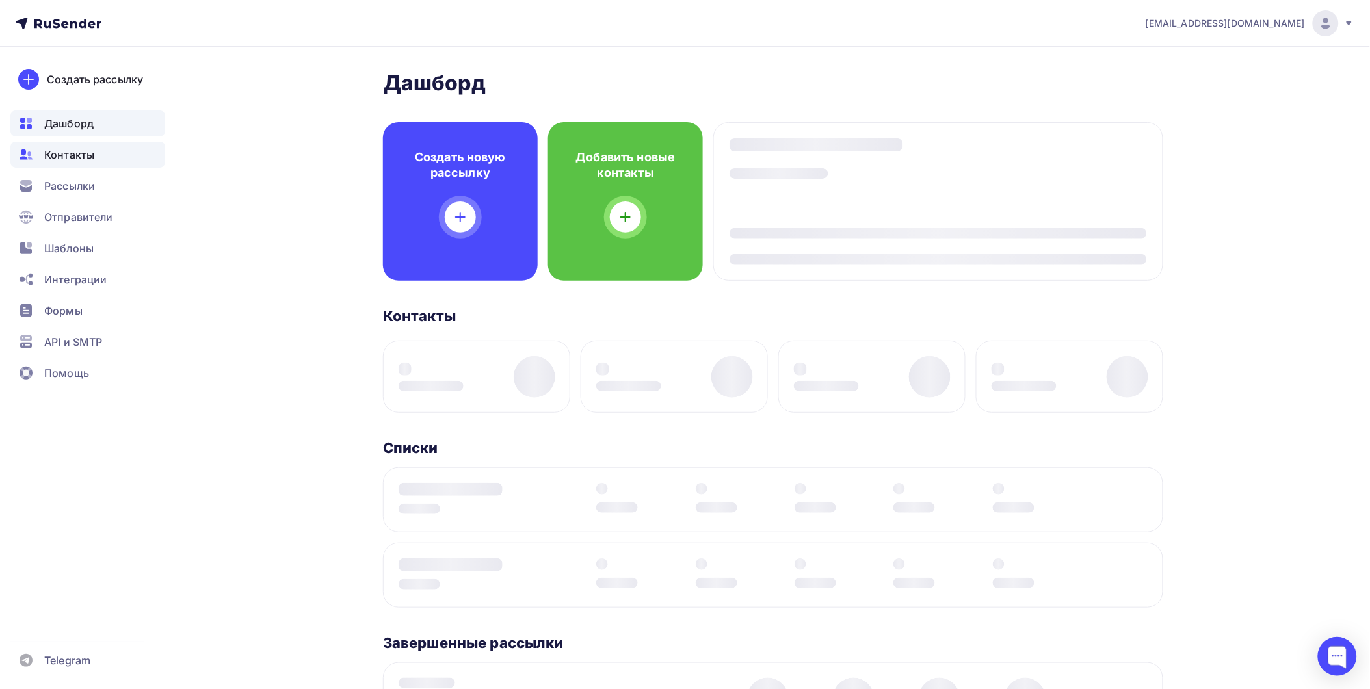
click at [88, 151] on span "Контакты" at bounding box center [69, 155] width 50 height 16
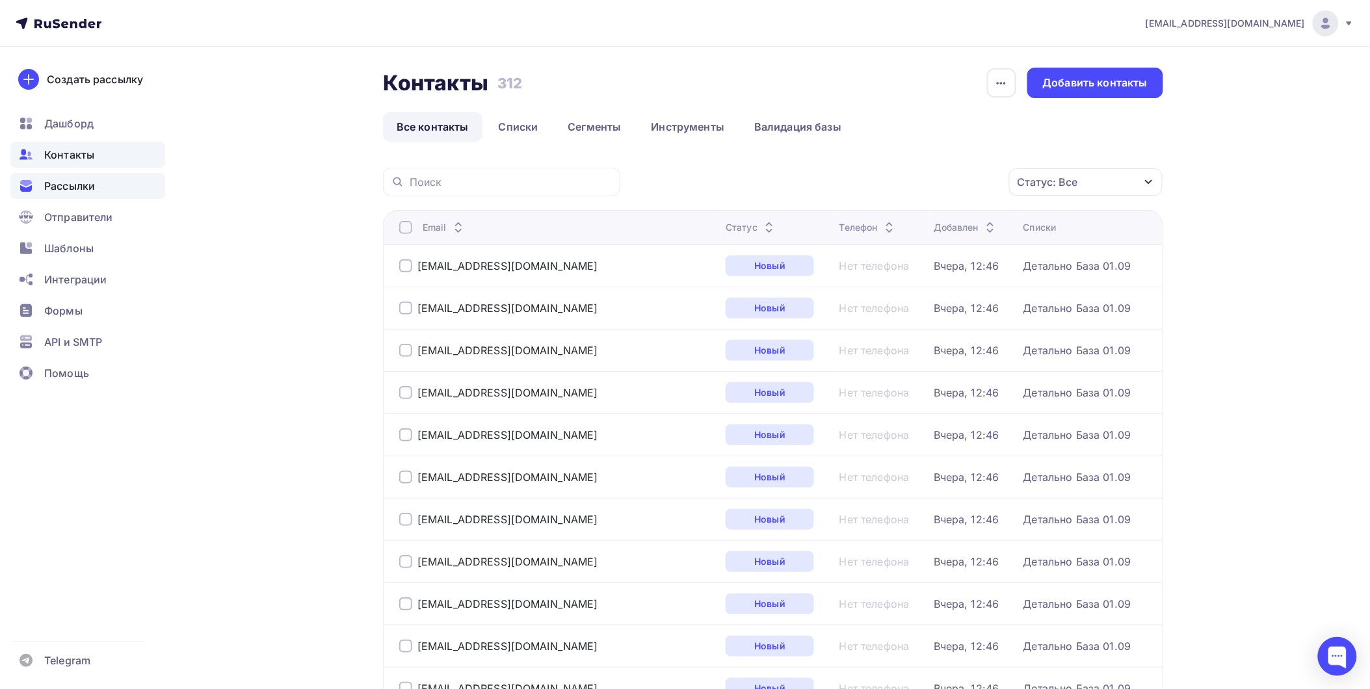
click at [54, 176] on div "Рассылки" at bounding box center [87, 186] width 155 height 26
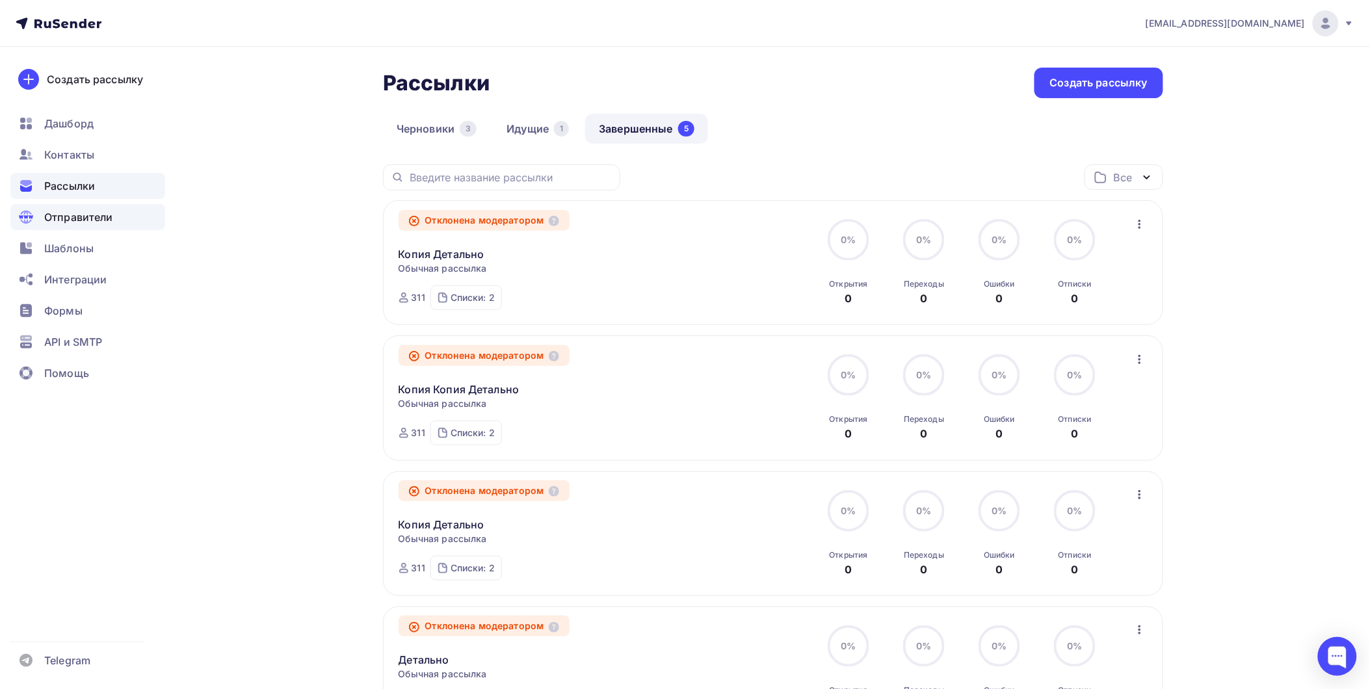
click at [79, 222] on span "Отправители" at bounding box center [78, 217] width 69 height 16
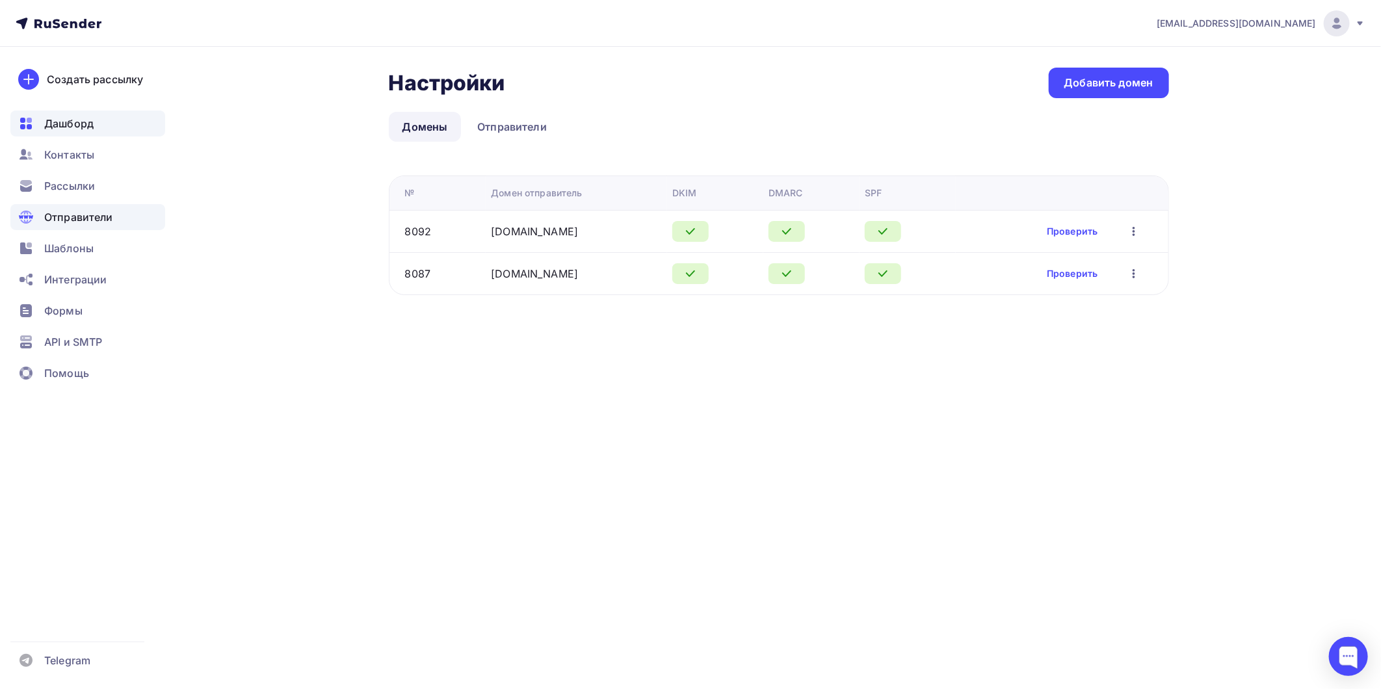
click at [93, 122] on span "Дашборд" at bounding box center [68, 124] width 49 height 16
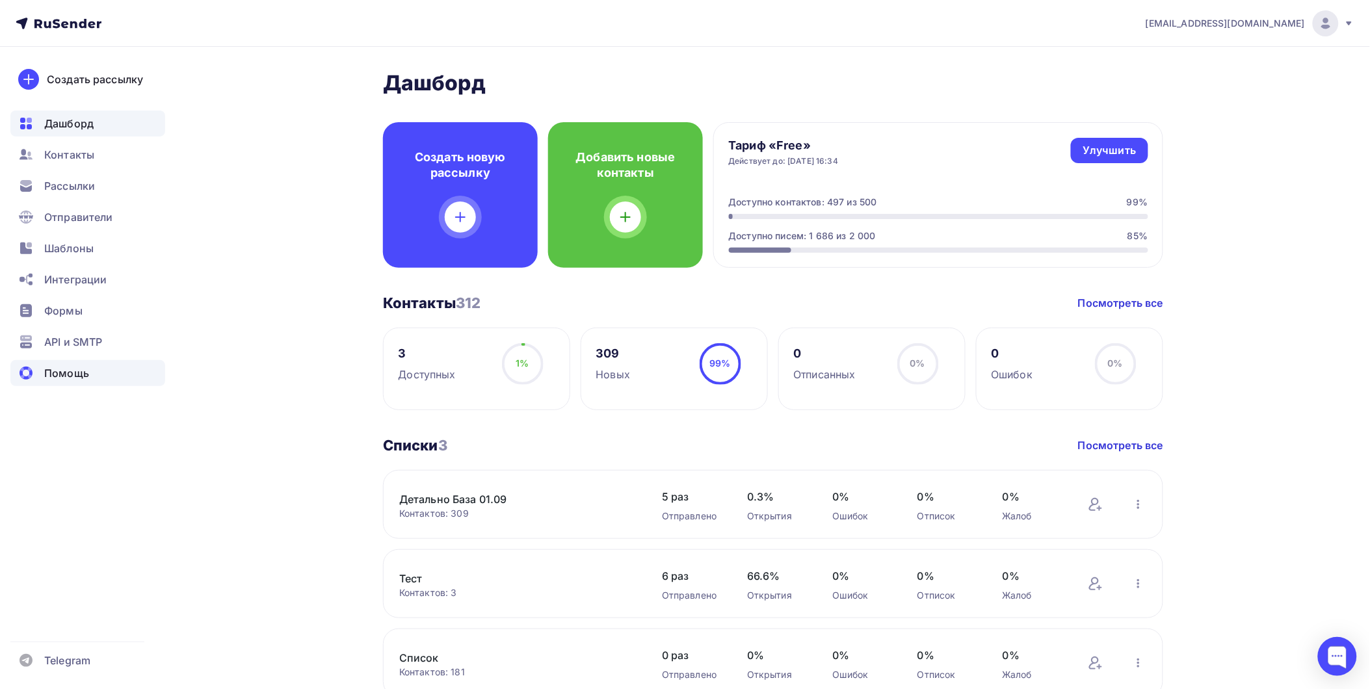
click at [68, 371] on span "Помощь" at bounding box center [66, 373] width 45 height 16
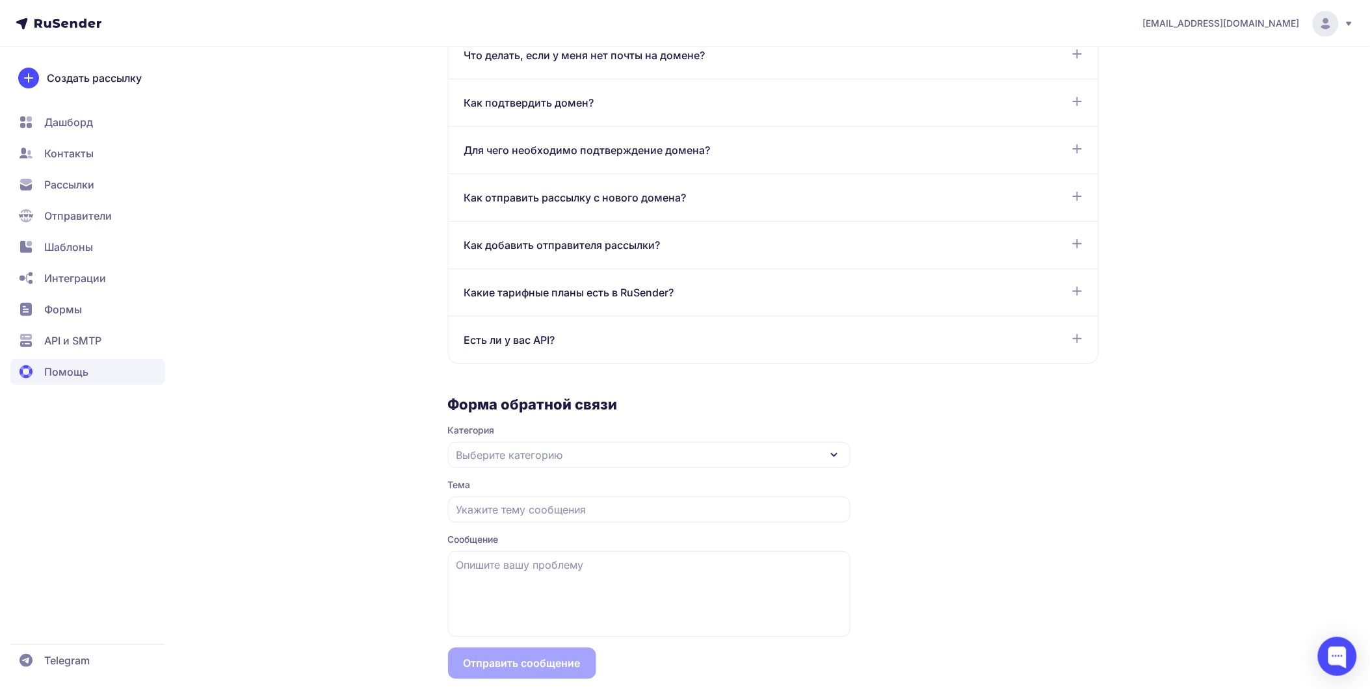
scroll to position [926, 0]
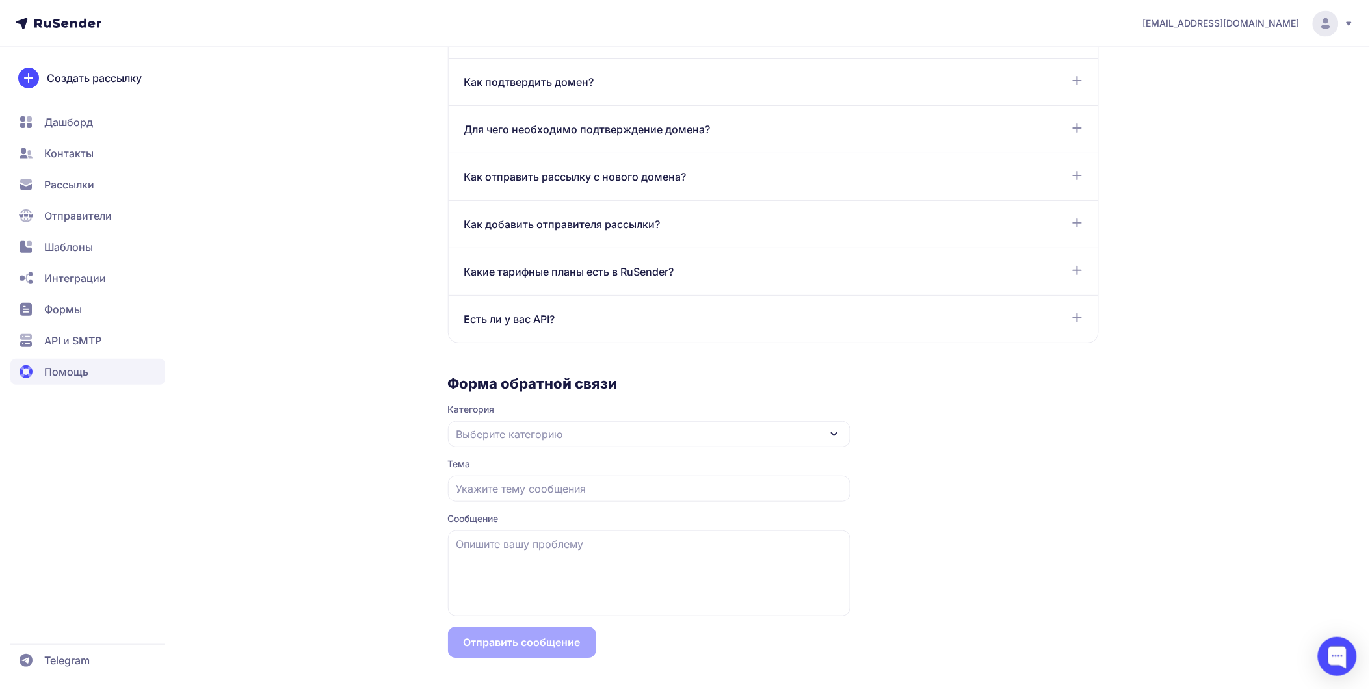
click at [537, 437] on span "Выберите категорию" at bounding box center [509, 434] width 107 height 16
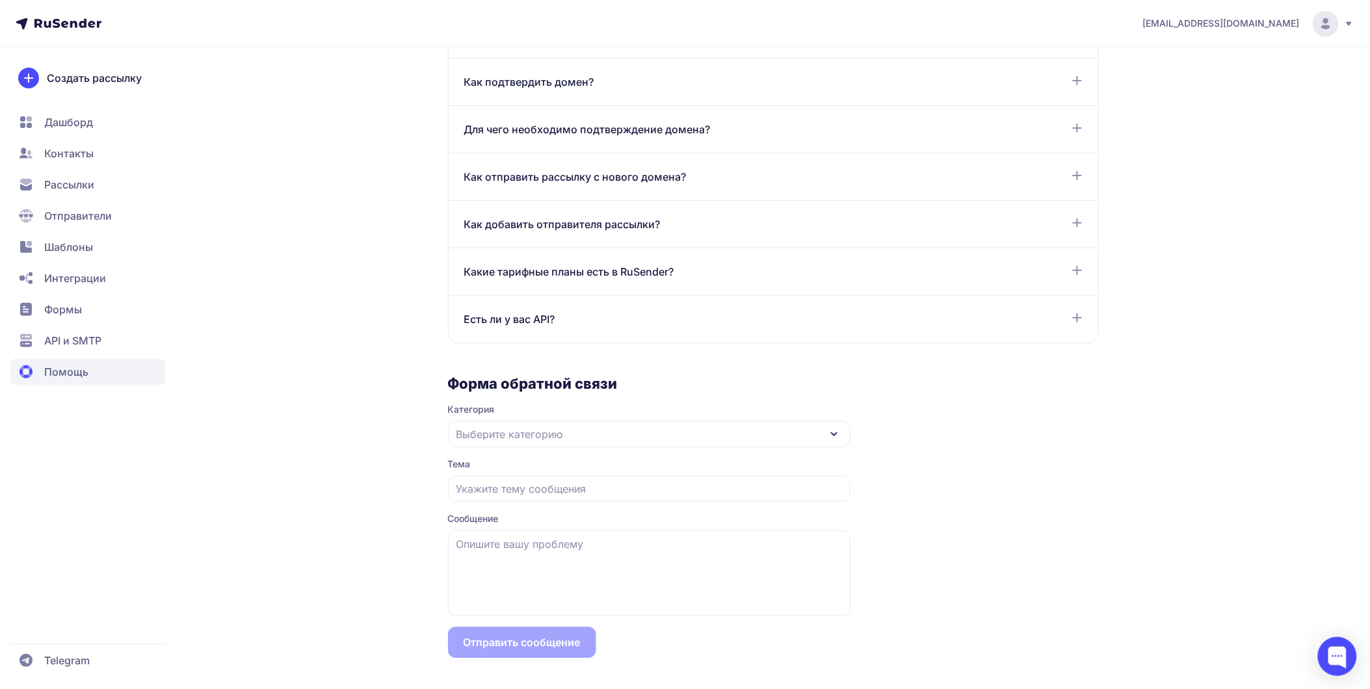
click at [98, 339] on span "API и SMTP" at bounding box center [72, 341] width 57 height 16
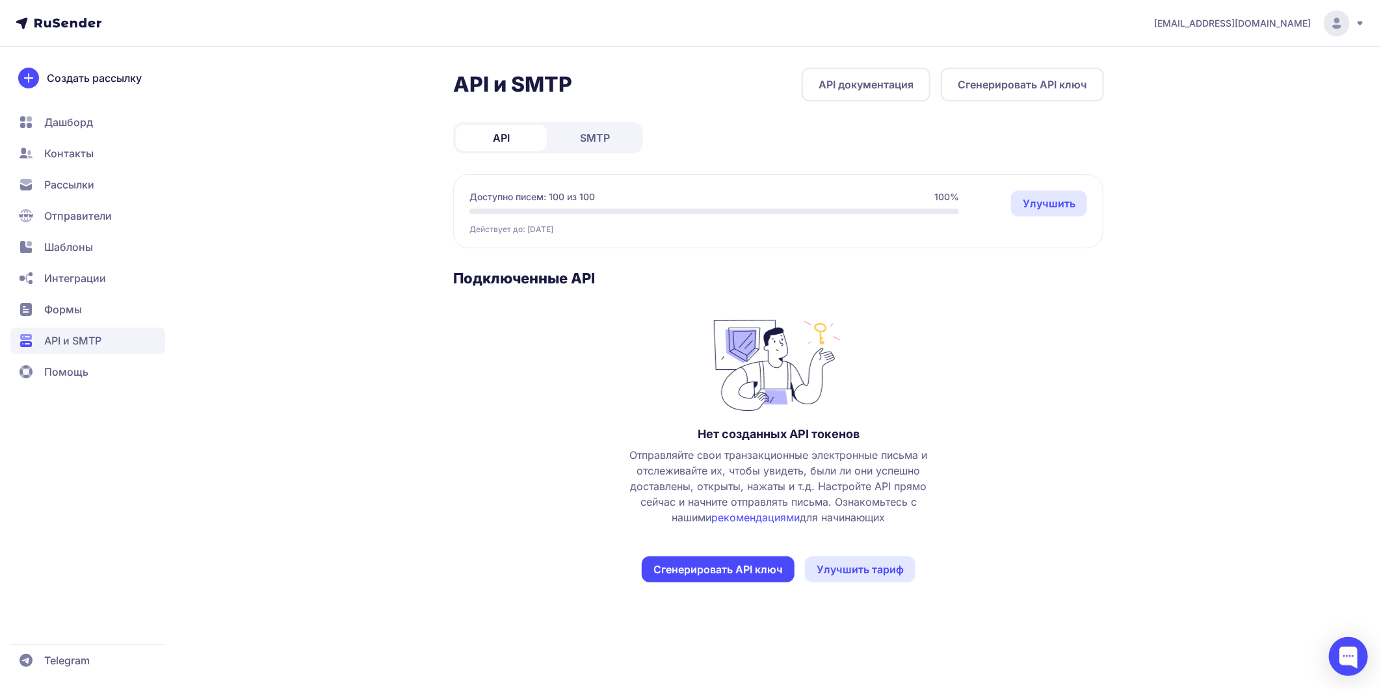
click at [85, 118] on span "Дашборд" at bounding box center [68, 122] width 49 height 16
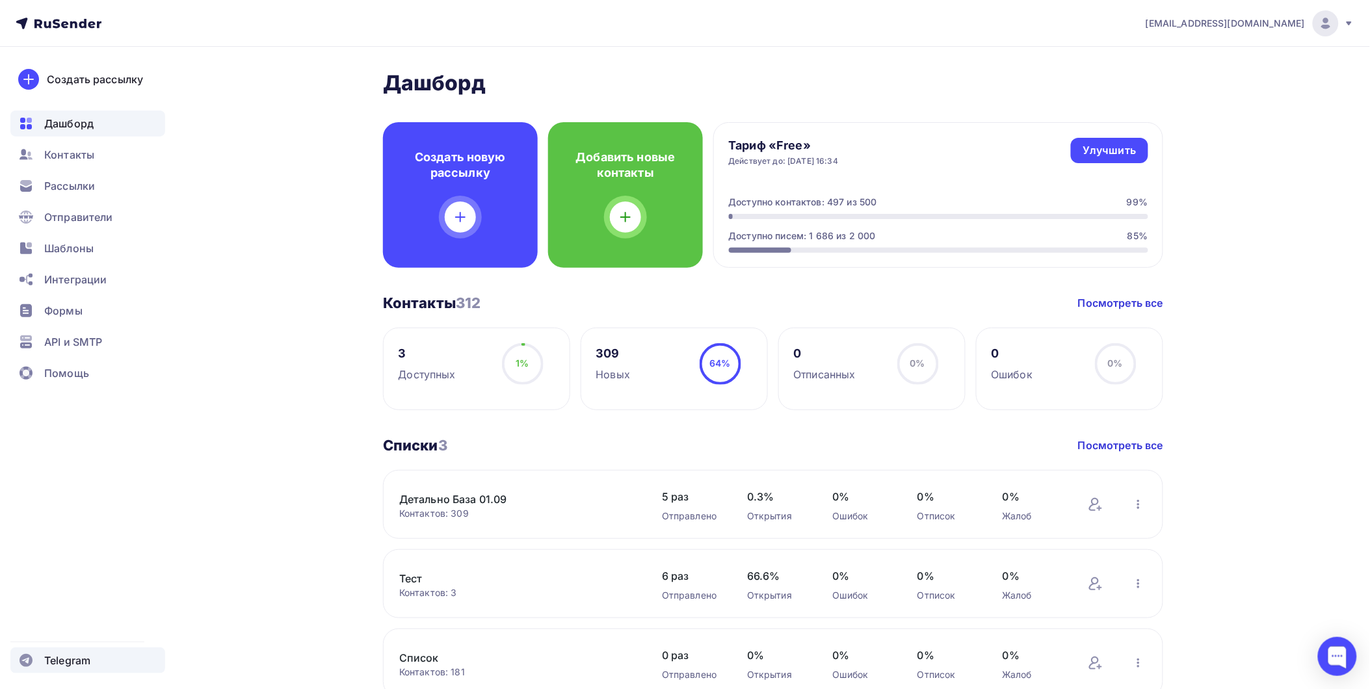
click at [67, 655] on span "Telegram" at bounding box center [67, 661] width 46 height 16
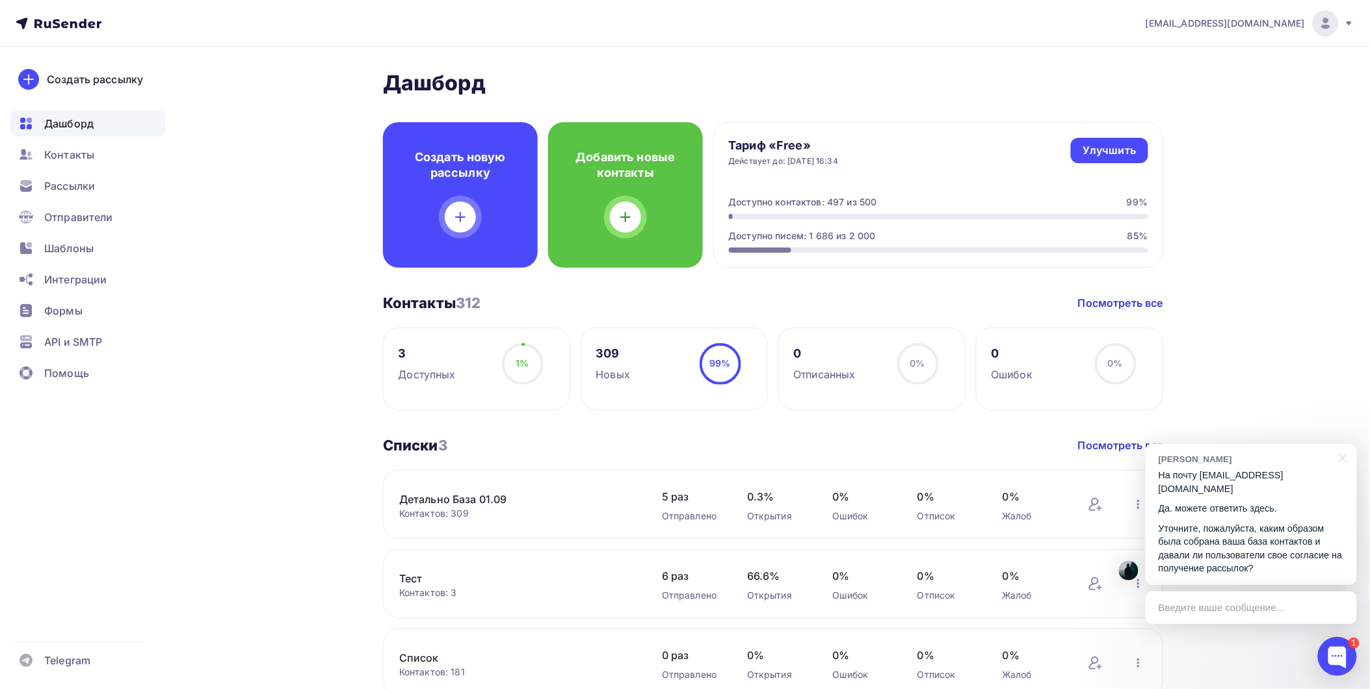
click at [1219, 528] on p "Уточните, пожалуйста, каким образом была собрана ваша база контактов и давали л…" at bounding box center [1250, 548] width 185 height 53
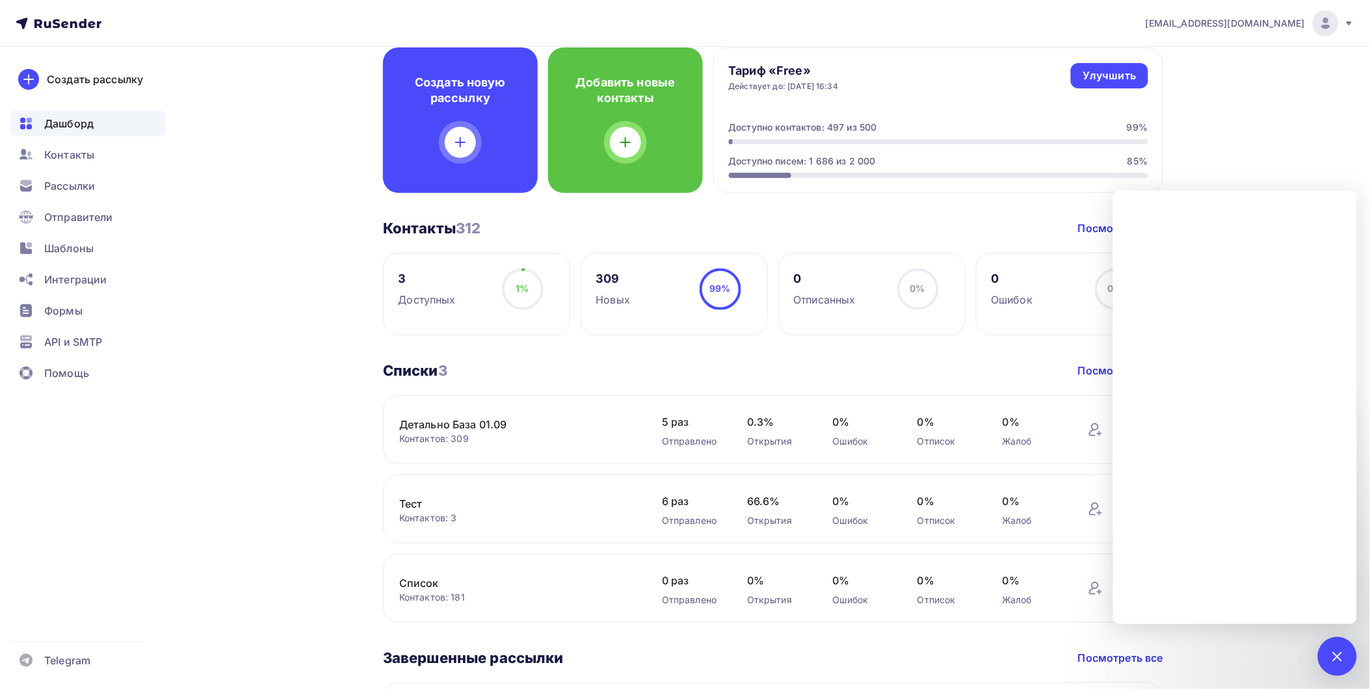
scroll to position [216, 0]
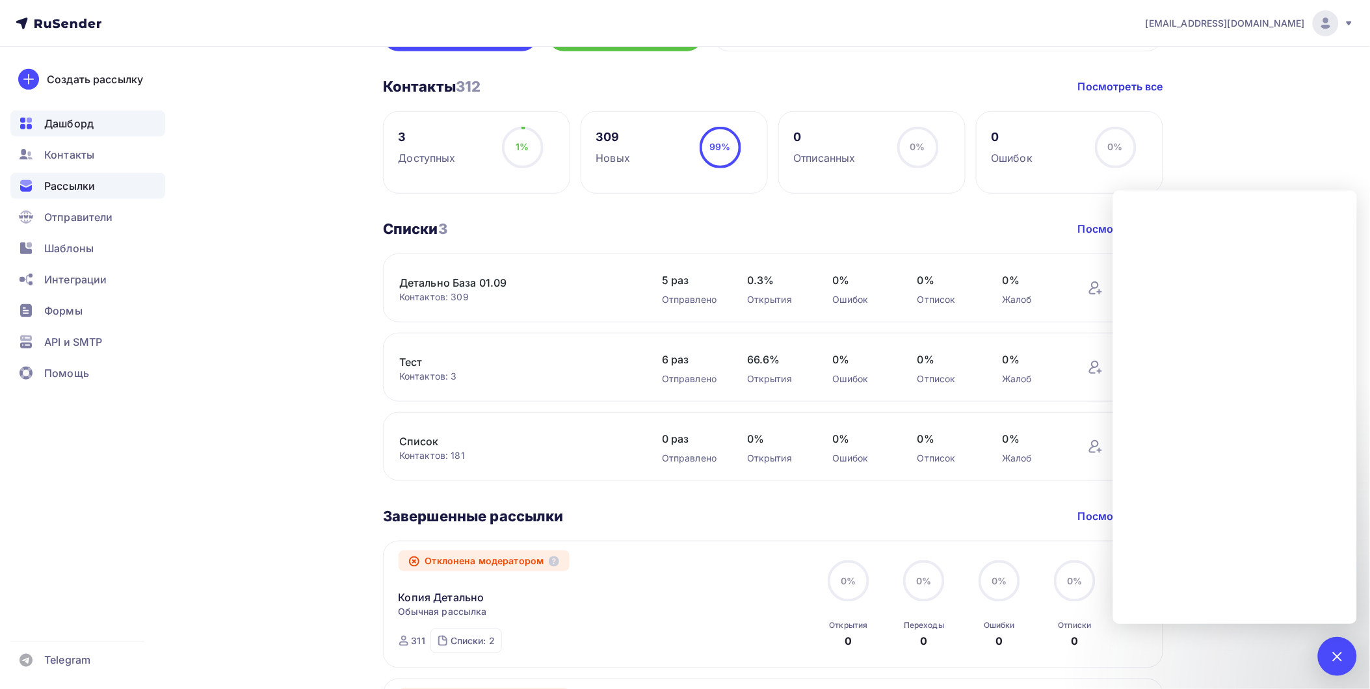
click at [69, 193] on span "Рассылки" at bounding box center [69, 186] width 51 height 16
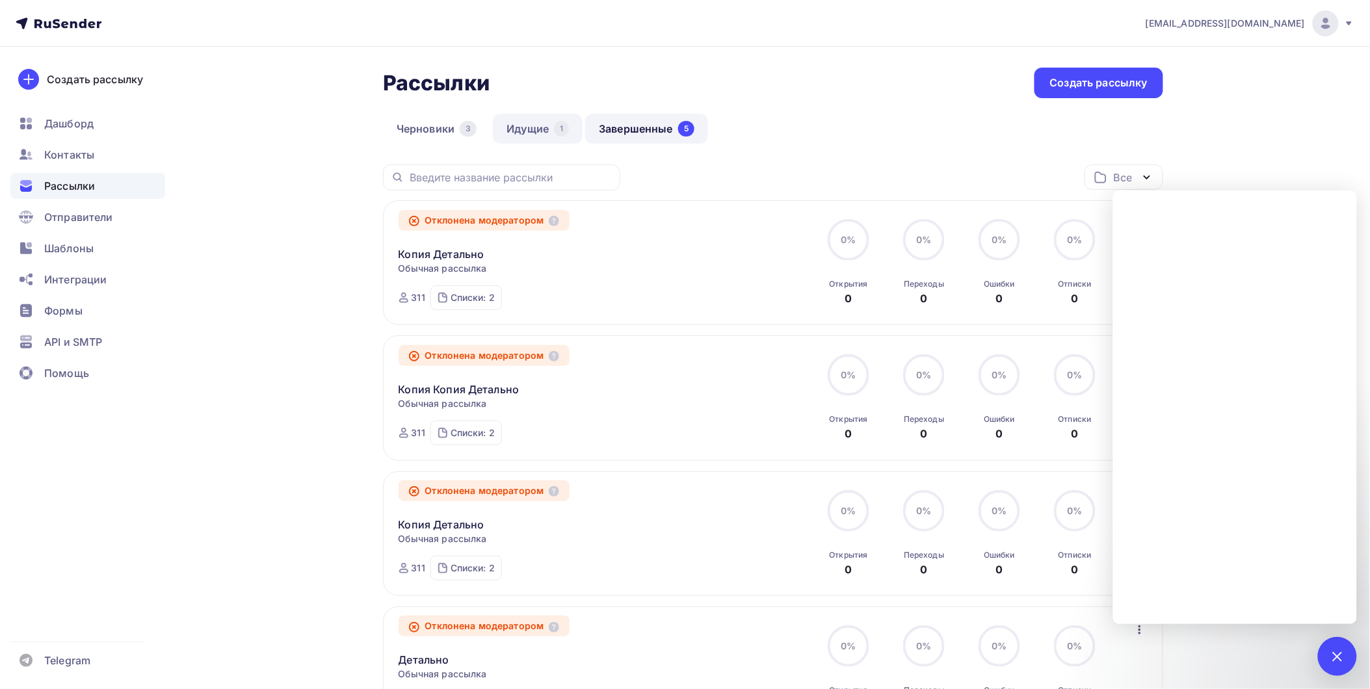
click at [536, 125] on link "Идущие 1" at bounding box center [538, 129] width 90 height 30
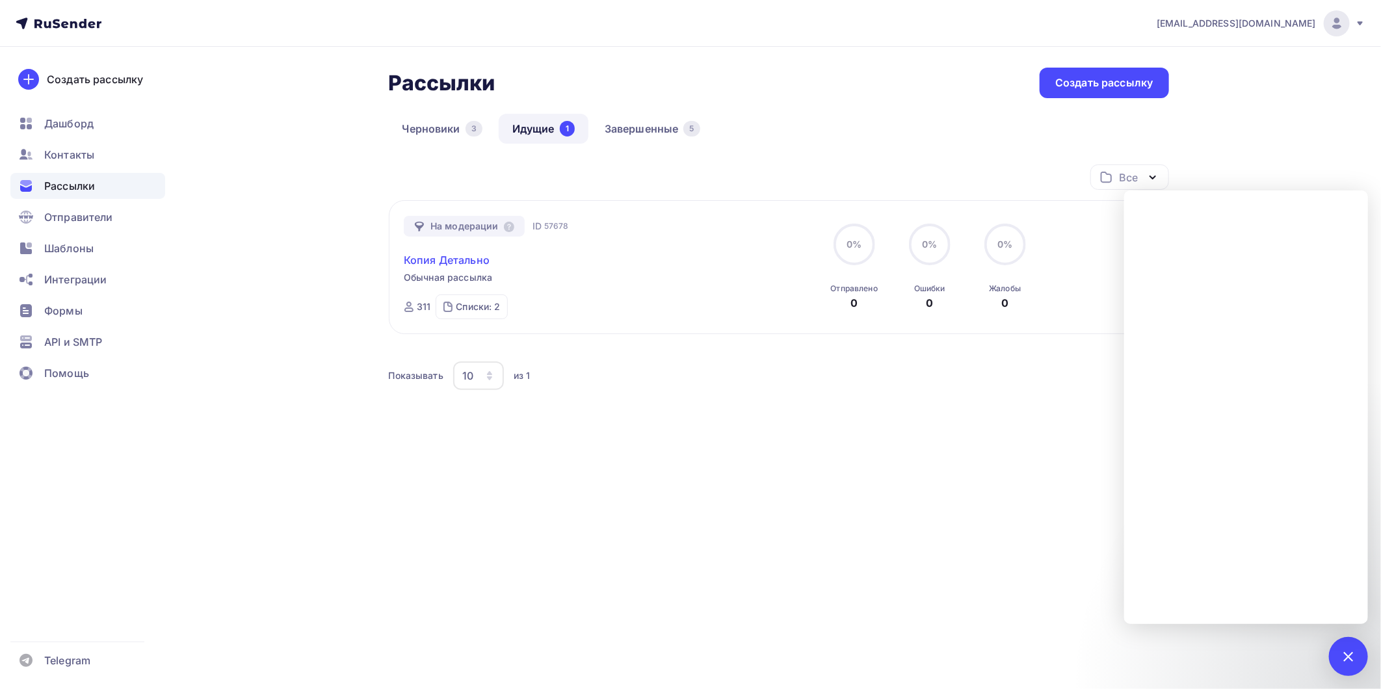
click at [465, 261] on link "Копия Детально" at bounding box center [447, 260] width 86 height 16
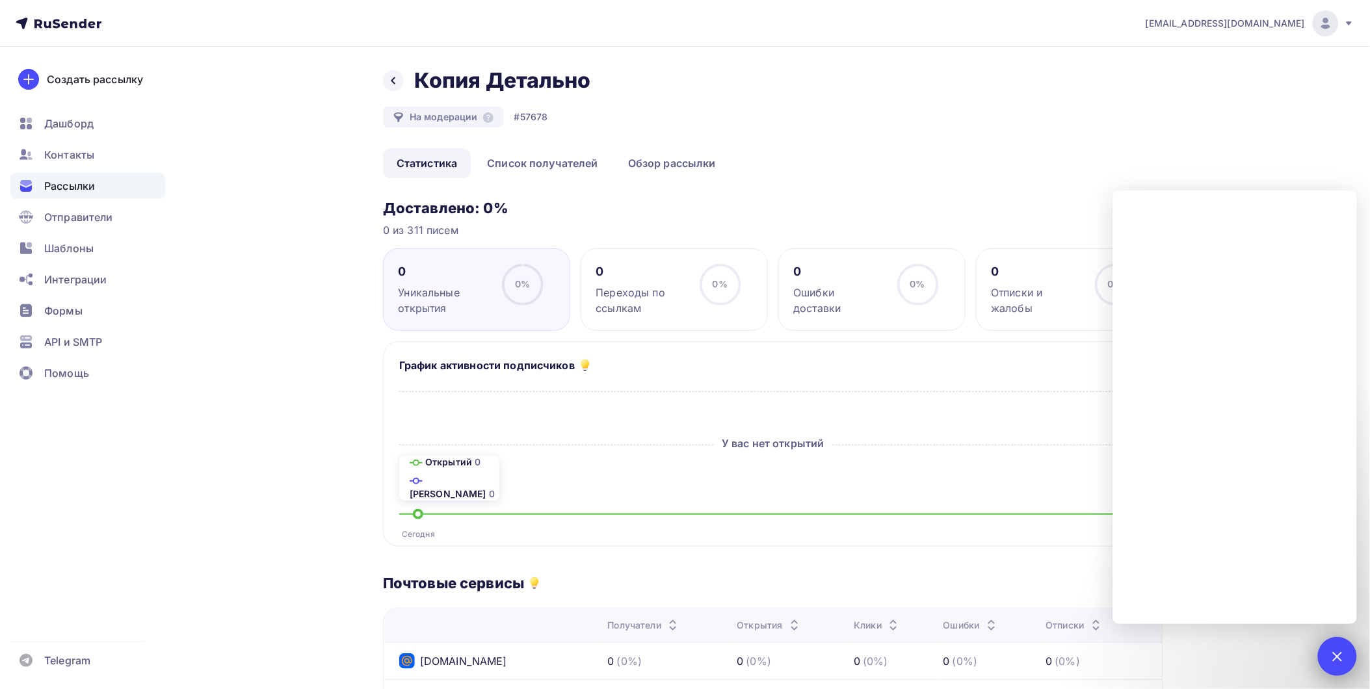
click at [1329, 660] on div "1" at bounding box center [1337, 656] width 39 height 39
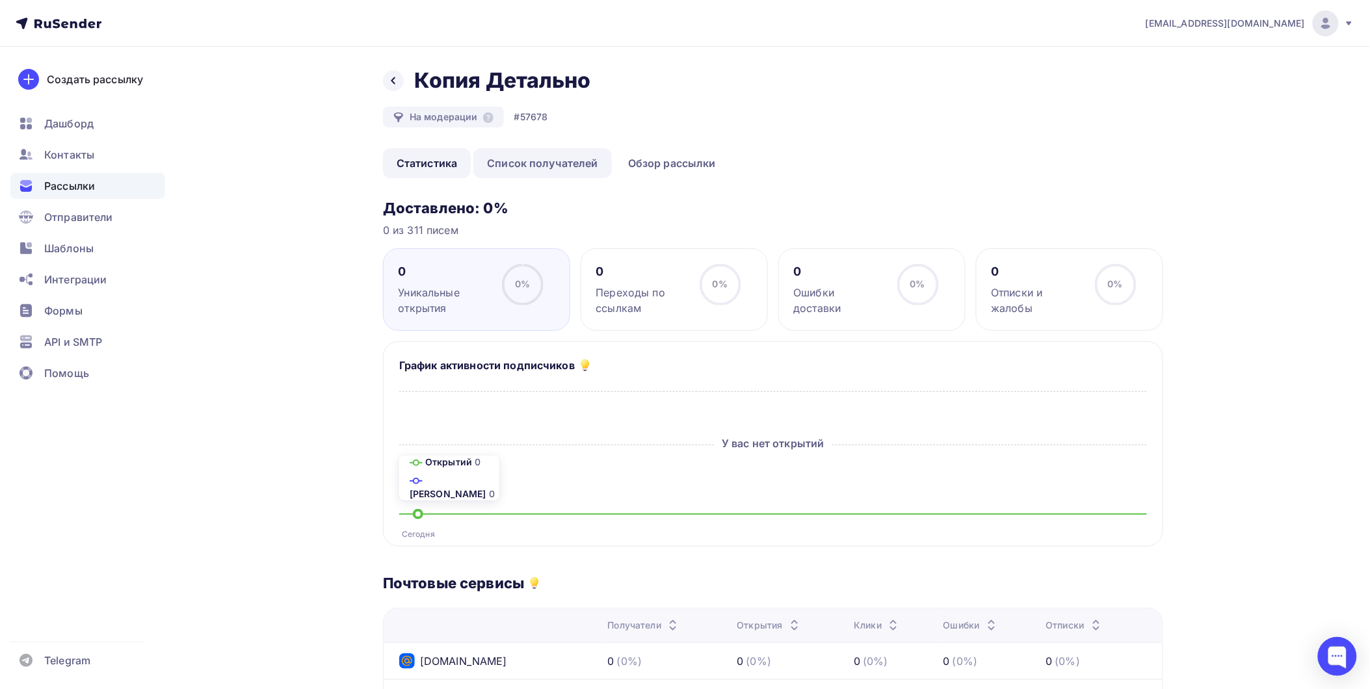
click at [558, 161] on link "Список получателей" at bounding box center [542, 163] width 138 height 30
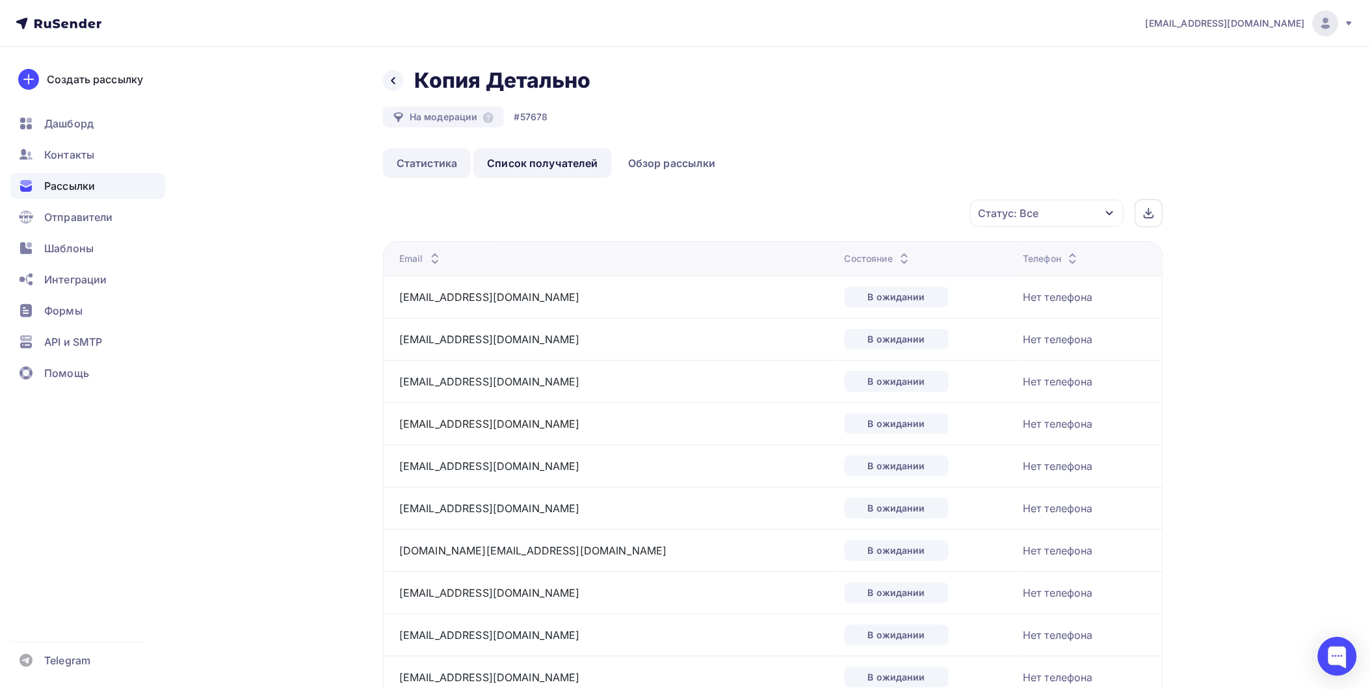
drag, startPoint x: 424, startPoint y: 163, endPoint x: 397, endPoint y: 76, distance: 91.1
click at [424, 163] on link "Статистика" at bounding box center [427, 163] width 88 height 30
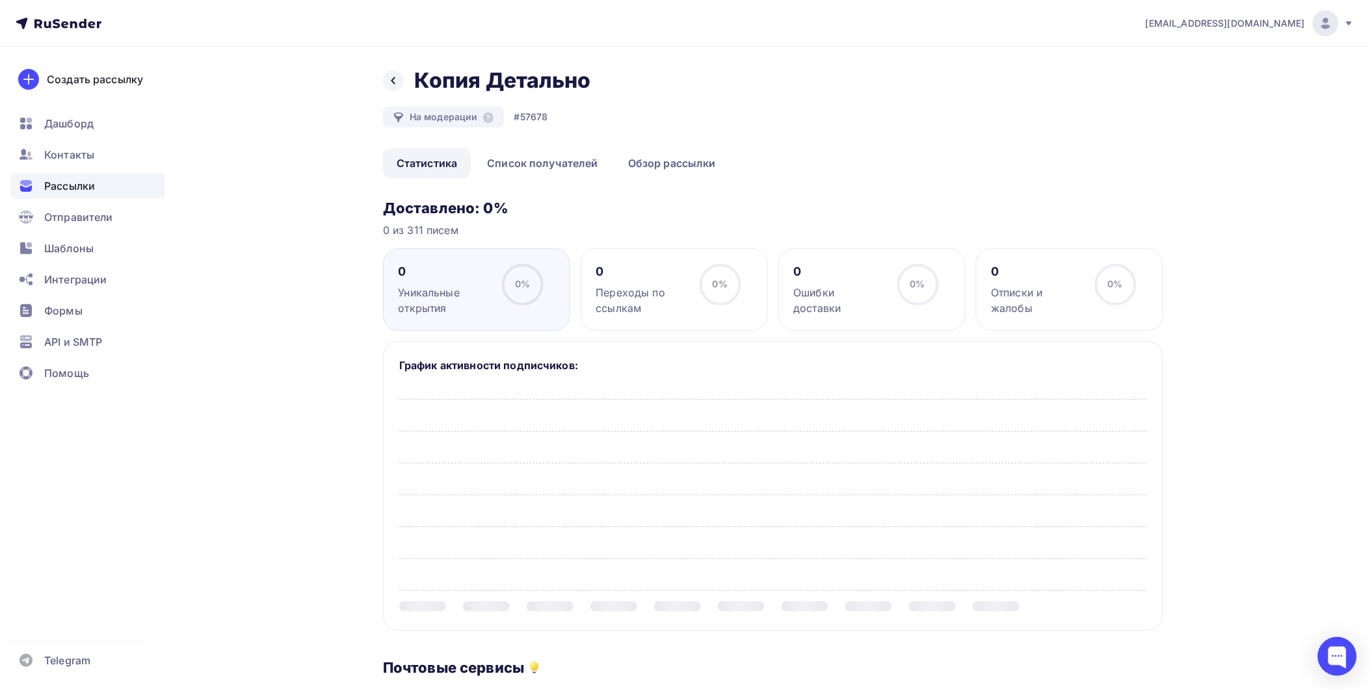
click at [385, 72] on div "Назад Копия Детально Копия Детально" at bounding box center [491, 81] width 217 height 26
click at [391, 73] on div at bounding box center [393, 80] width 21 height 21
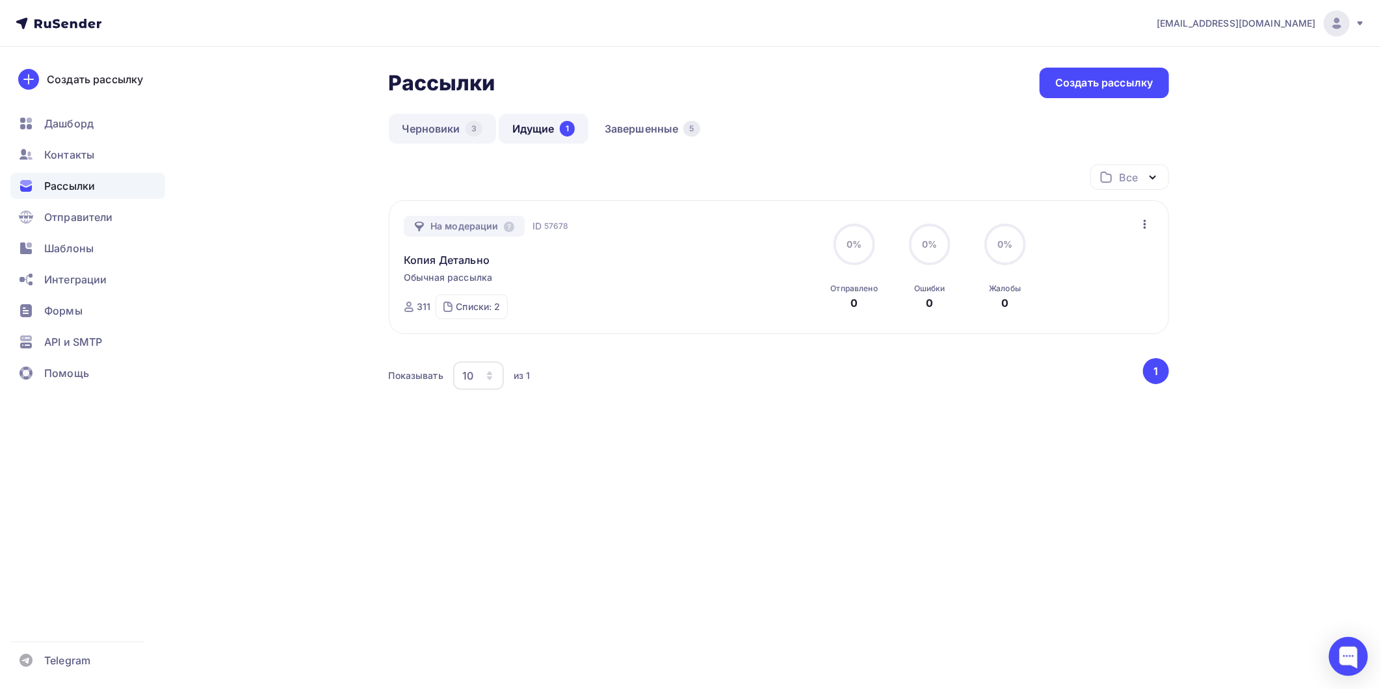
click at [468, 118] on link "Черновики 3" at bounding box center [442, 129] width 107 height 30
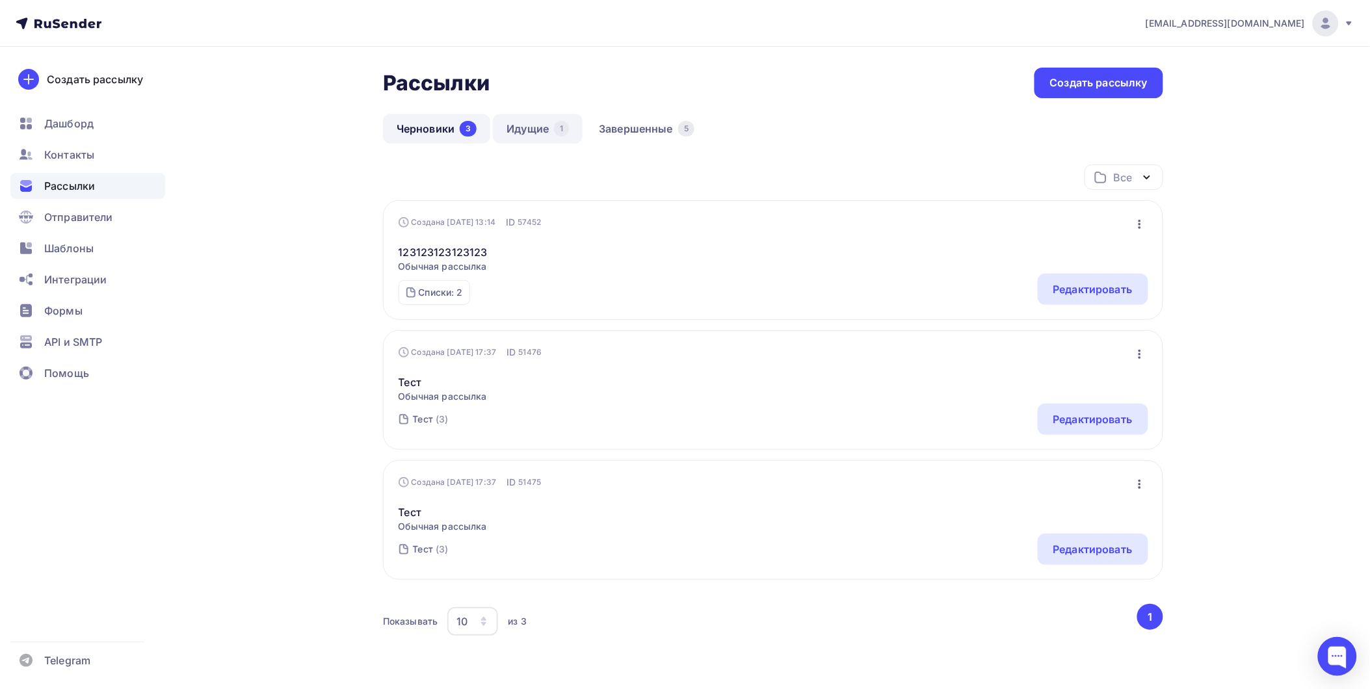
click at [530, 137] on link "Идущие 1" at bounding box center [538, 129] width 90 height 30
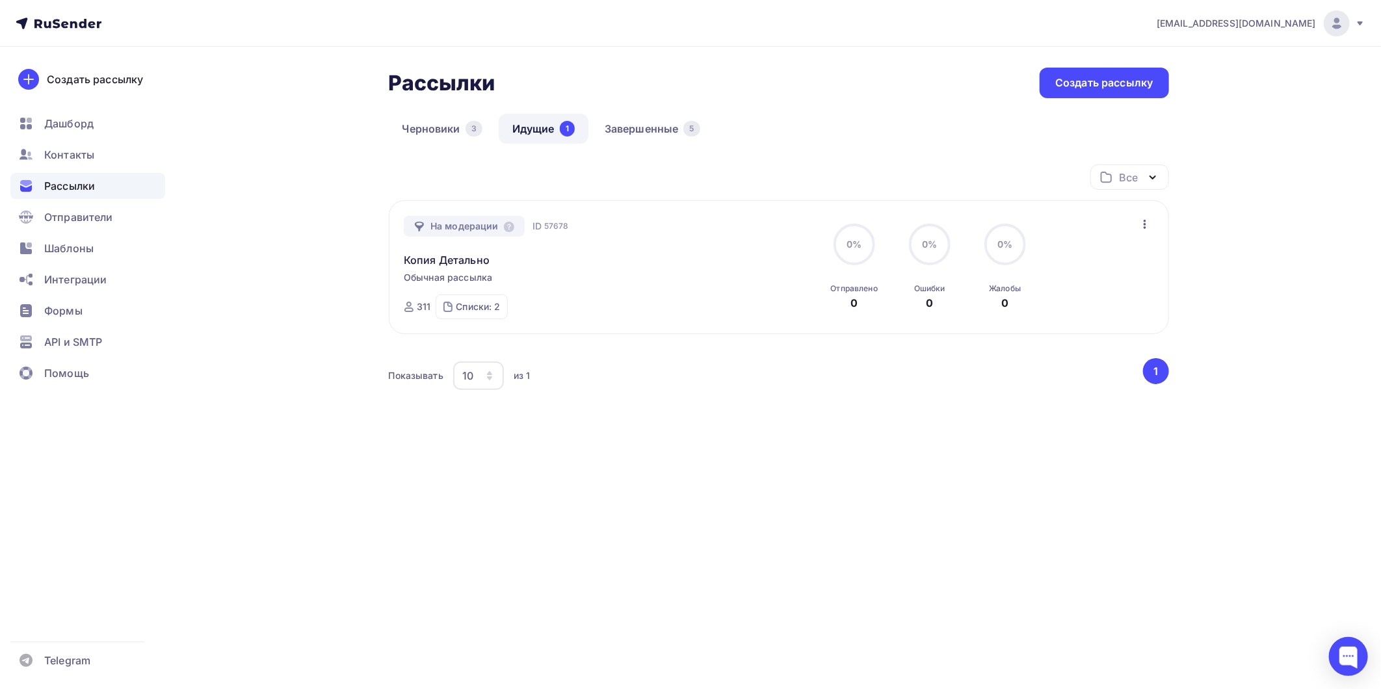
click at [1140, 224] on icon "button" at bounding box center [1145, 224] width 16 height 16
drag, startPoint x: 891, startPoint y: 465, endPoint x: 874, endPoint y: 452, distance: 21.5
click at [889, 463] on div "Все Все папки Создать новую папку На модерации ID 57678 Копия Детально Обычная …" at bounding box center [779, 317] width 780 height 306
click at [544, 229] on span "57678" at bounding box center [556, 226] width 25 height 13
click at [480, 256] on link "Копия Детально" at bounding box center [447, 260] width 86 height 16
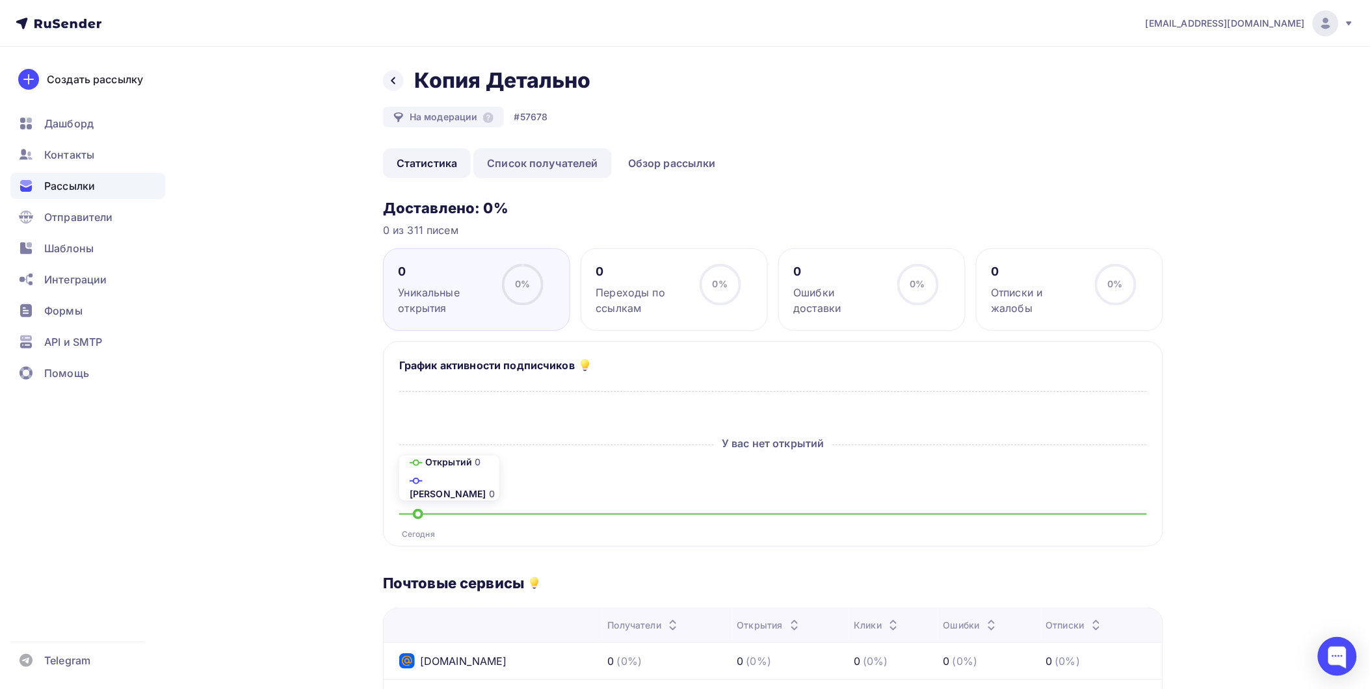
click at [525, 153] on link "Список получателей" at bounding box center [542, 163] width 138 height 30
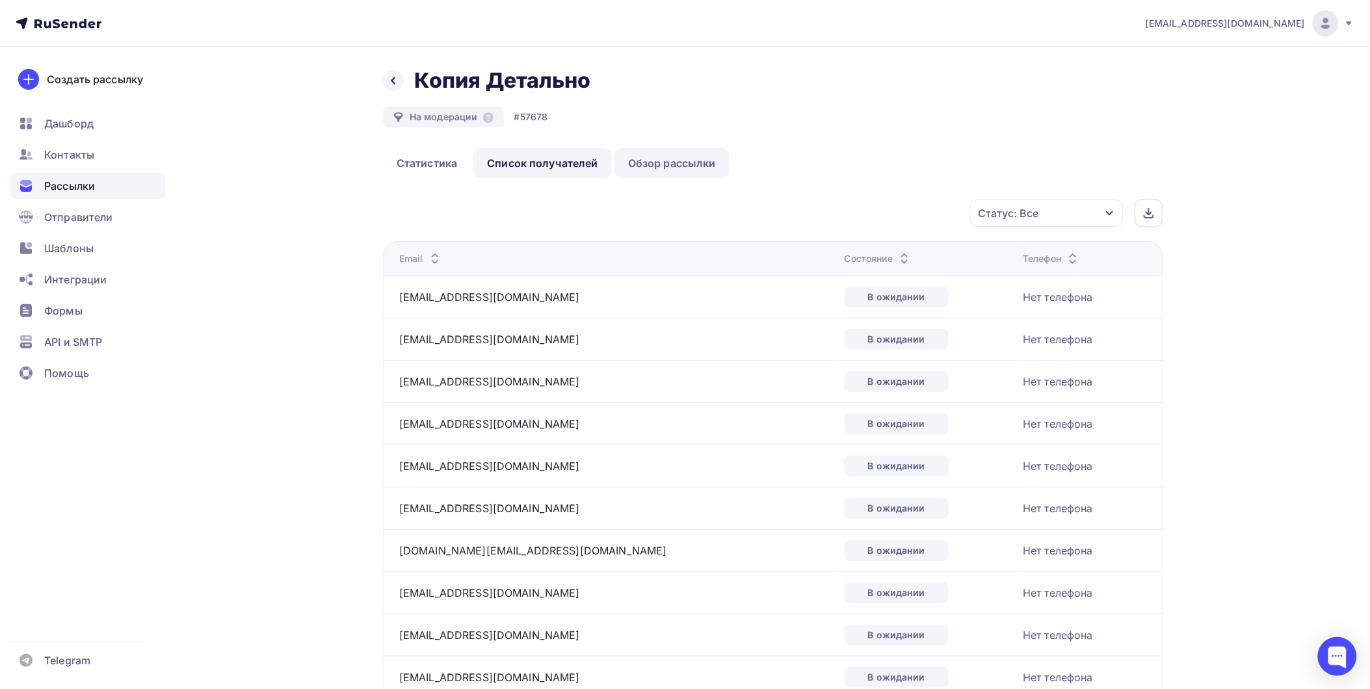
click at [678, 161] on link "Обзор рассылки" at bounding box center [671, 163] width 115 height 30
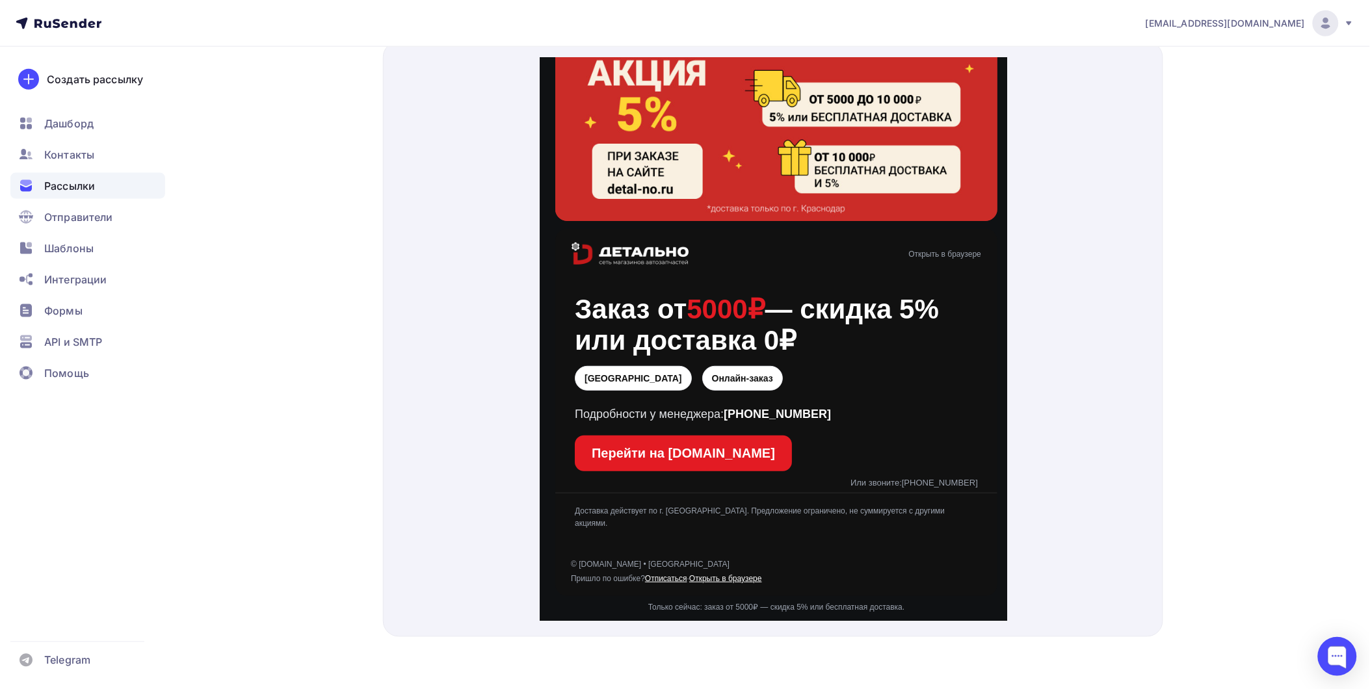
scroll to position [46, 0]
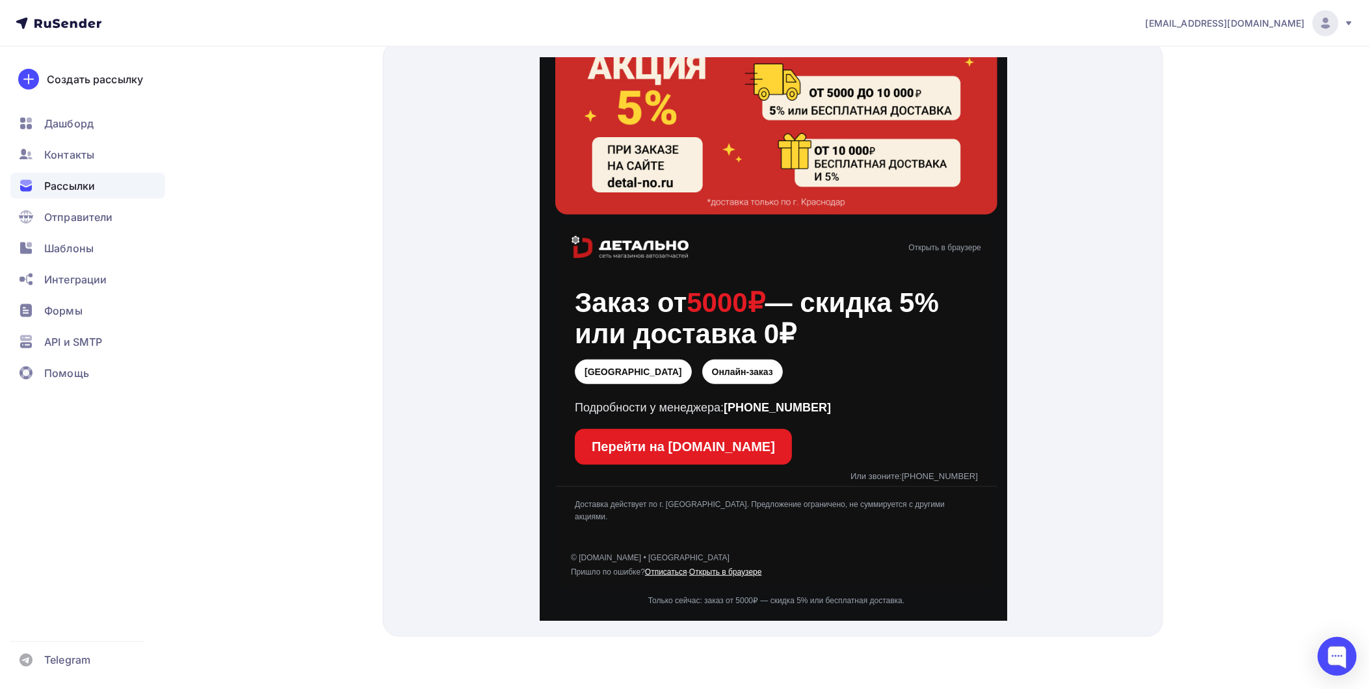
click at [673, 551] on link "Отписаться" at bounding box center [665, 555] width 42 height 9
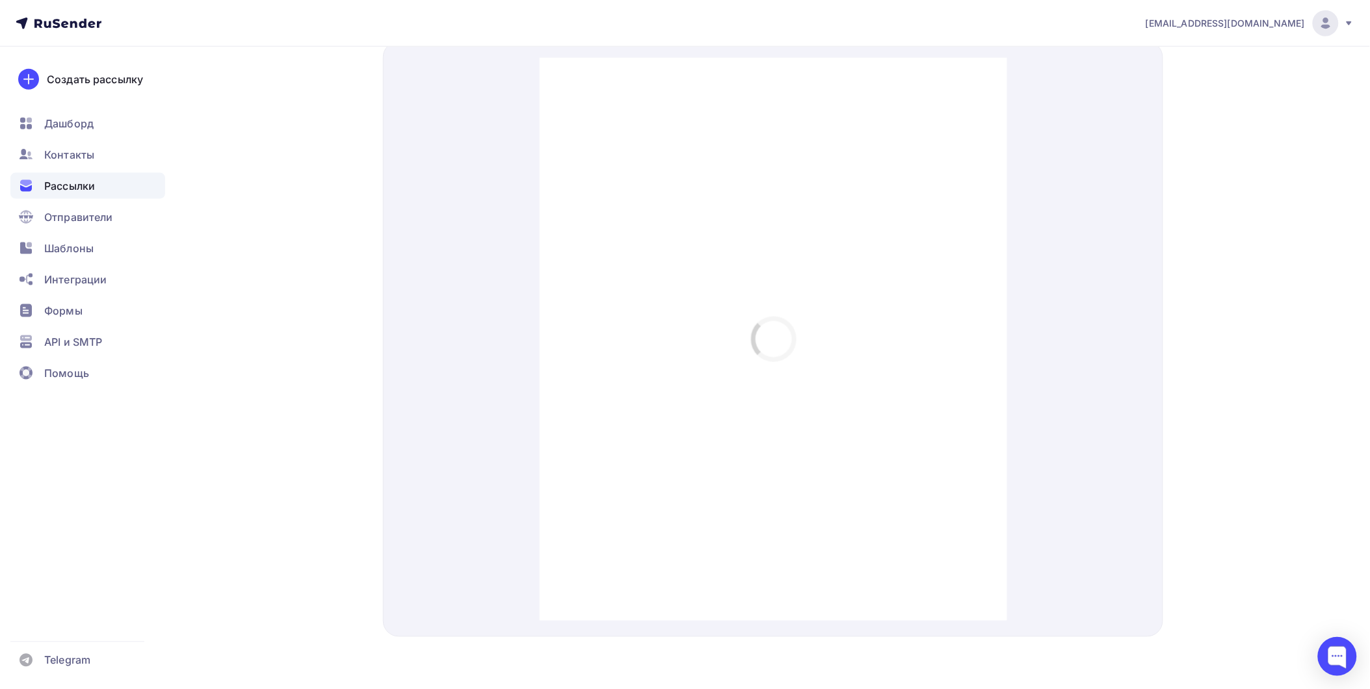
scroll to position [0, 0]
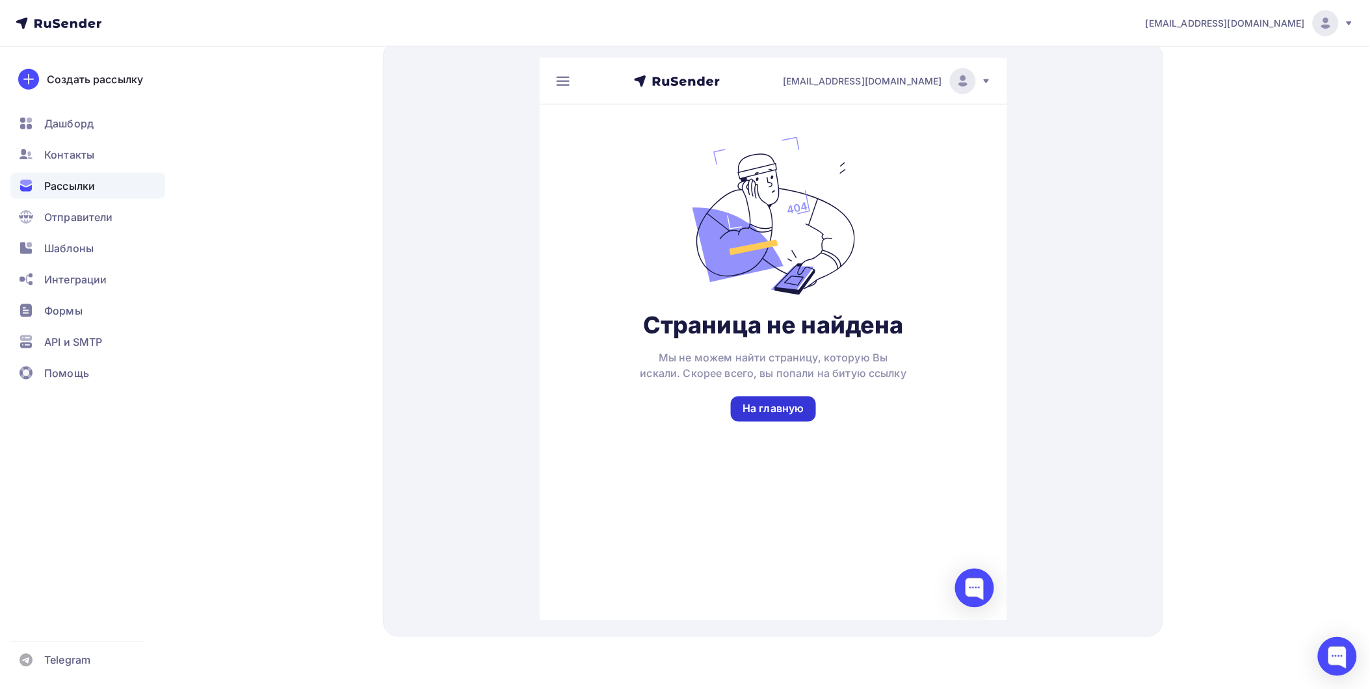
click at [770, 398] on div "На главную" at bounding box center [772, 392] width 61 height 15
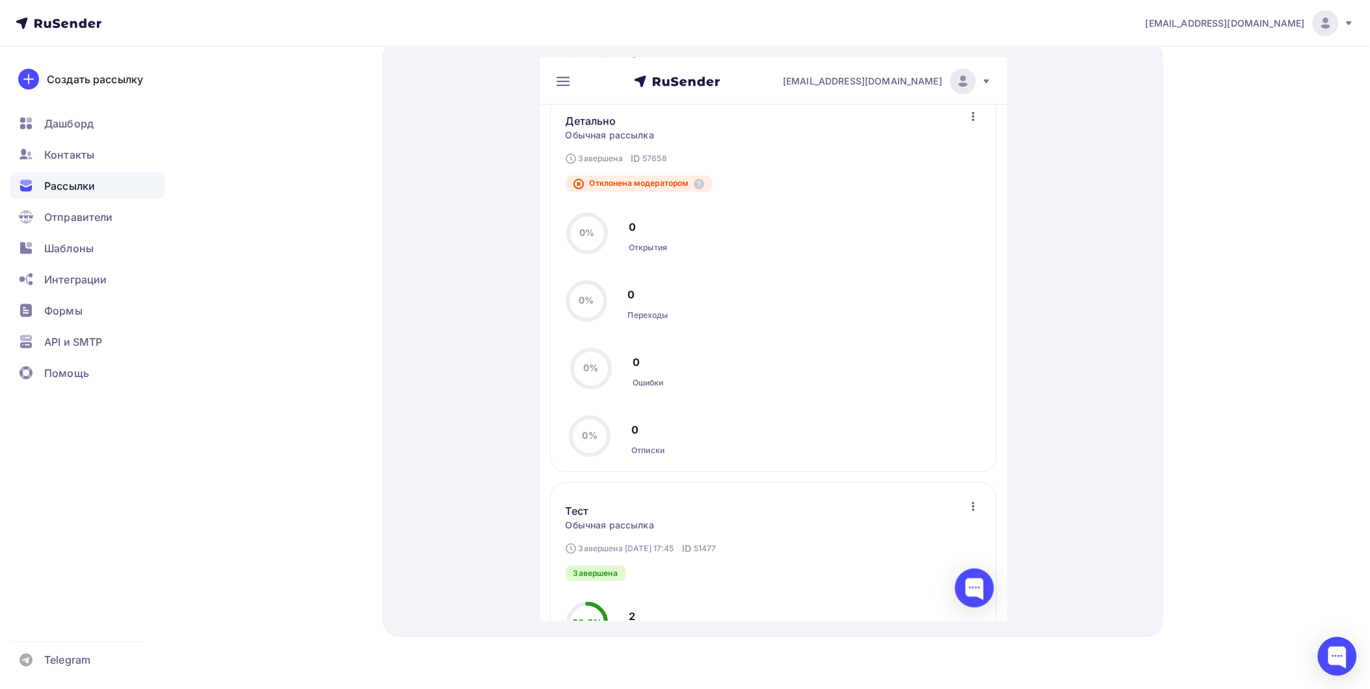
scroll to position [3525, 0]
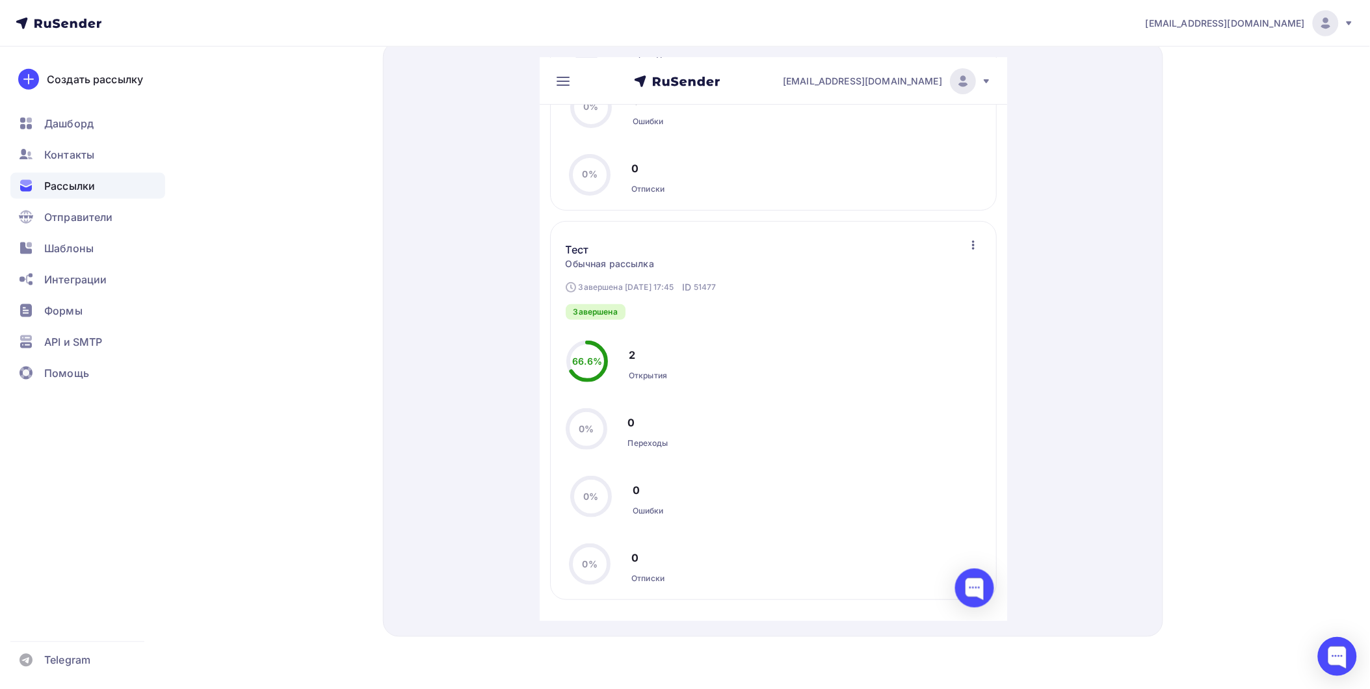
click at [83, 178] on span "Рассылки" at bounding box center [69, 186] width 51 height 16
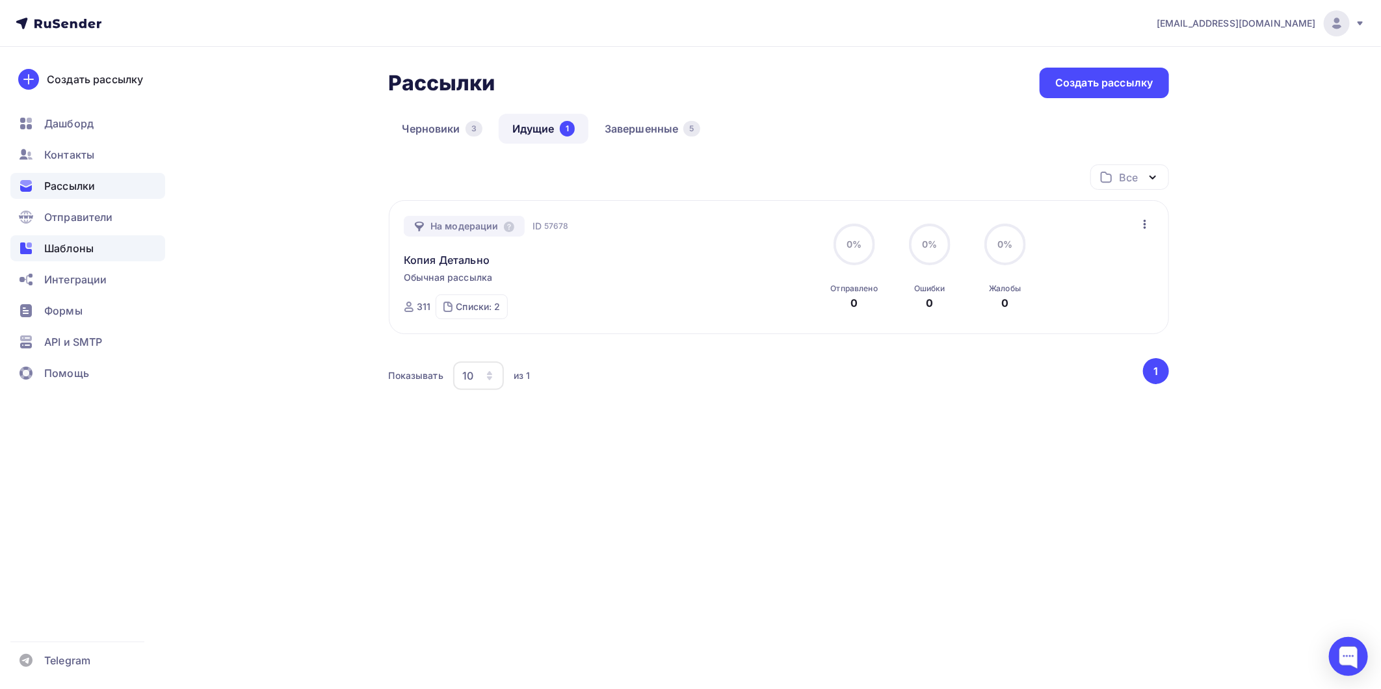
click at [98, 238] on div "Шаблоны" at bounding box center [87, 248] width 155 height 26
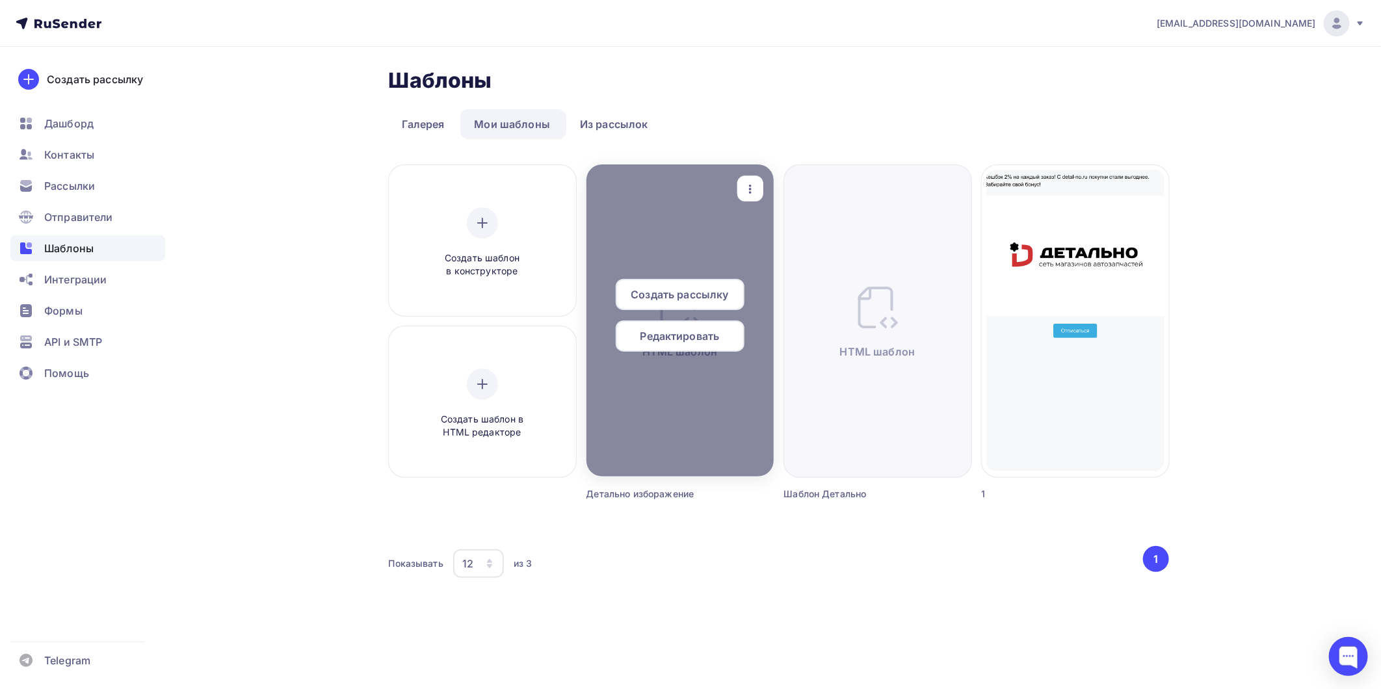
click at [679, 340] on span "Редактировать" at bounding box center [679, 336] width 79 height 16
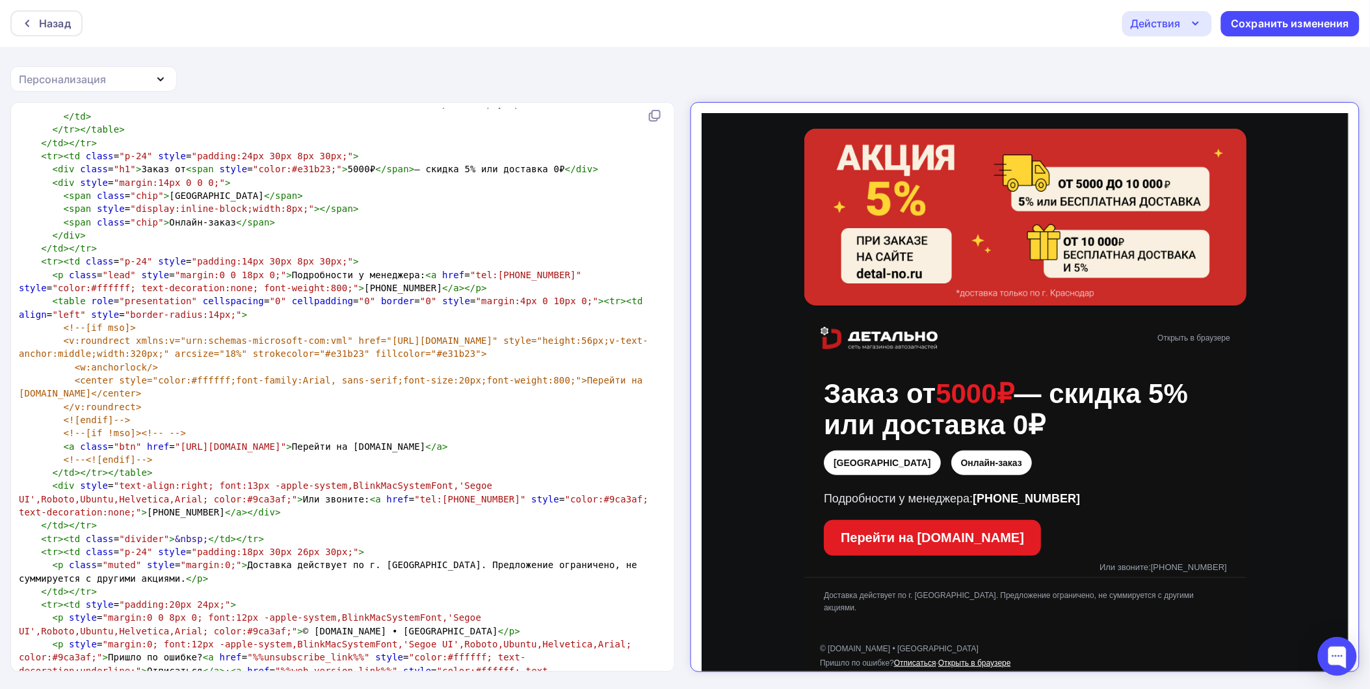
scroll to position [818, 0]
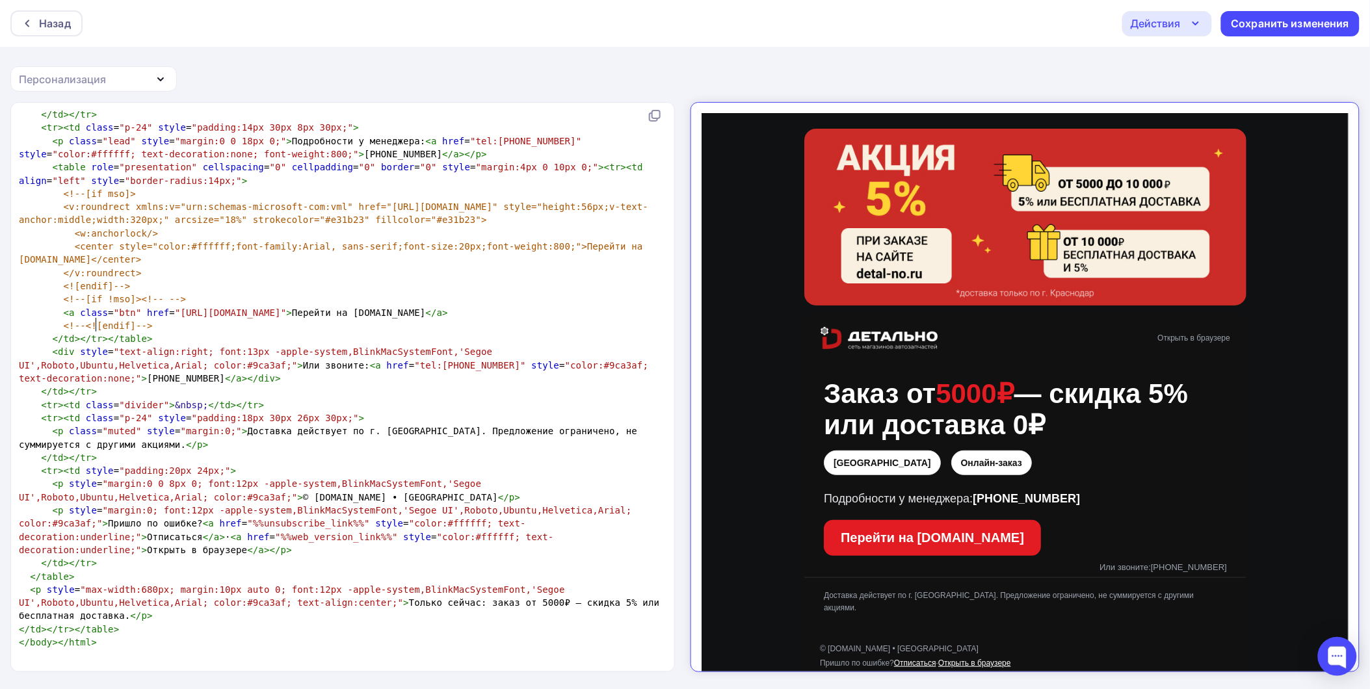
click at [278, 319] on pre "< a class = "btn" href = "https://detal-no.ru/?utm_source=email&utm_medium=ruls…" at bounding box center [339, 312] width 647 height 13
type textarea "<!DOCTYPE html><html lang="ru"><head><meta charset="utf-8"><meta http-equiv="x-…"
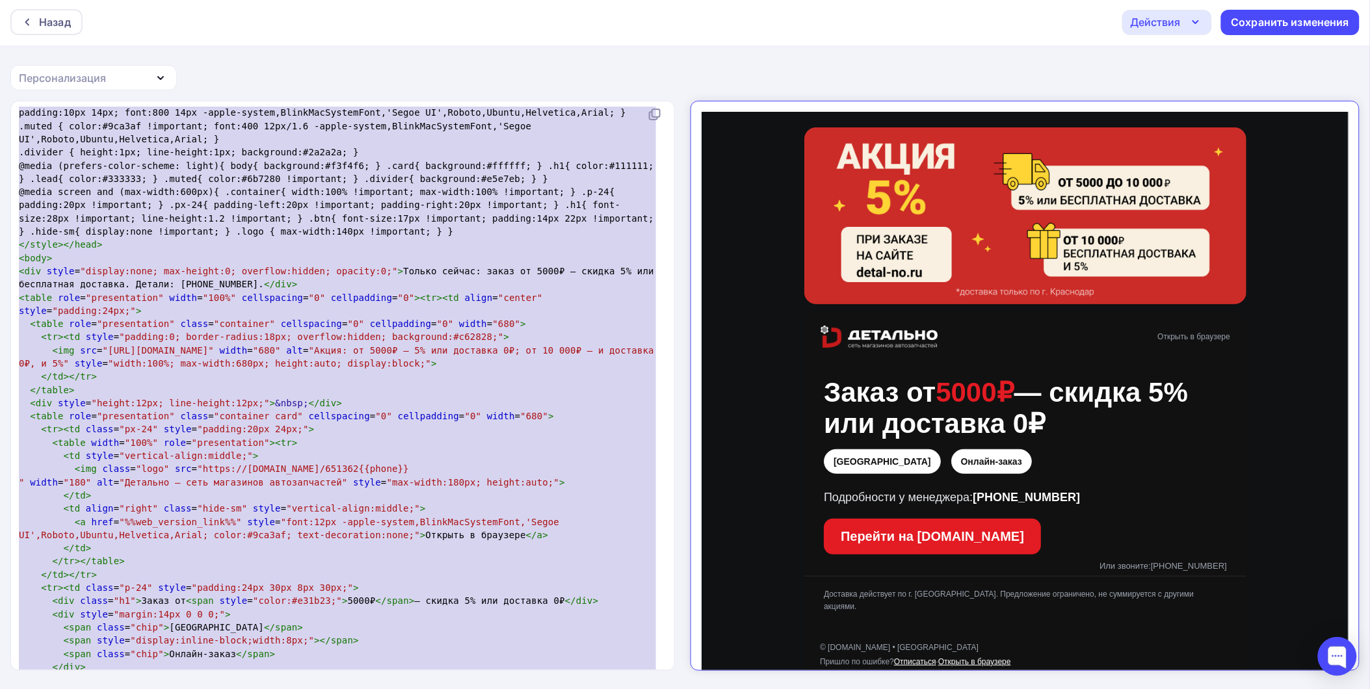
scroll to position [1, 0]
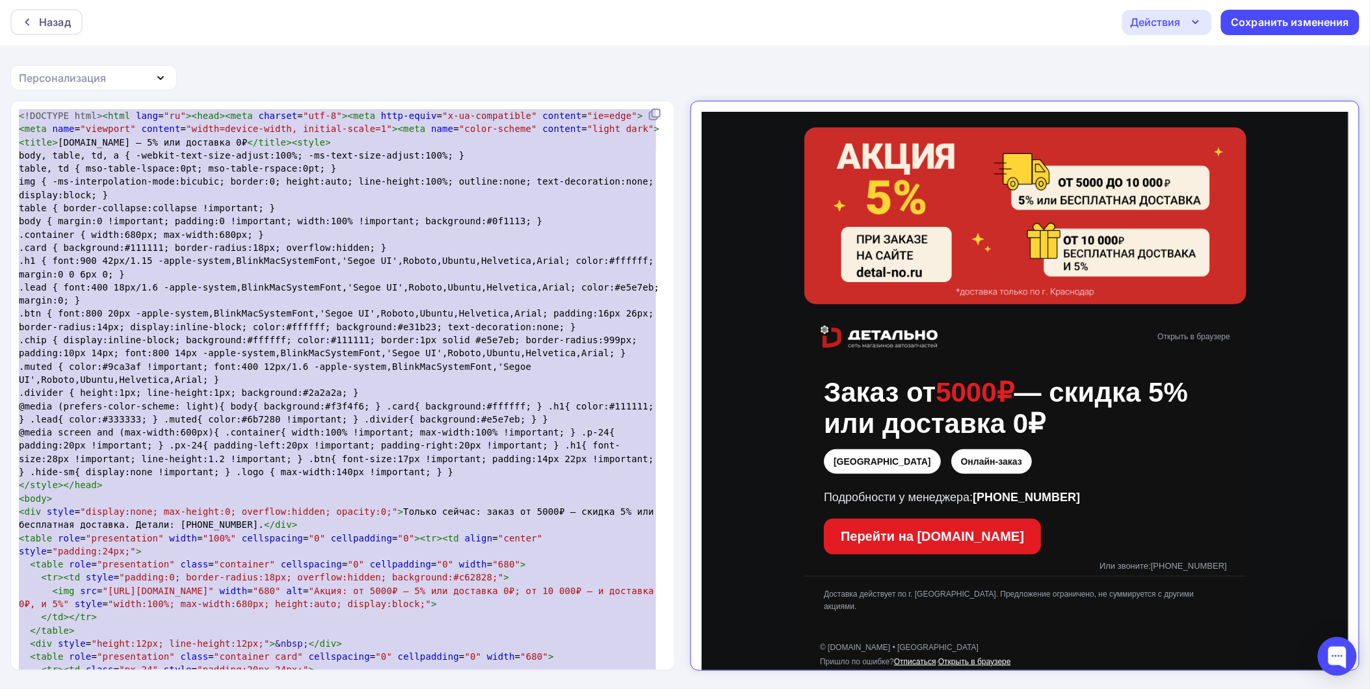
click at [390, 439] on pre "@media screen and (max-width:600px){ .container{ width:100% !important; max-wid…" at bounding box center [339, 452] width 647 height 53
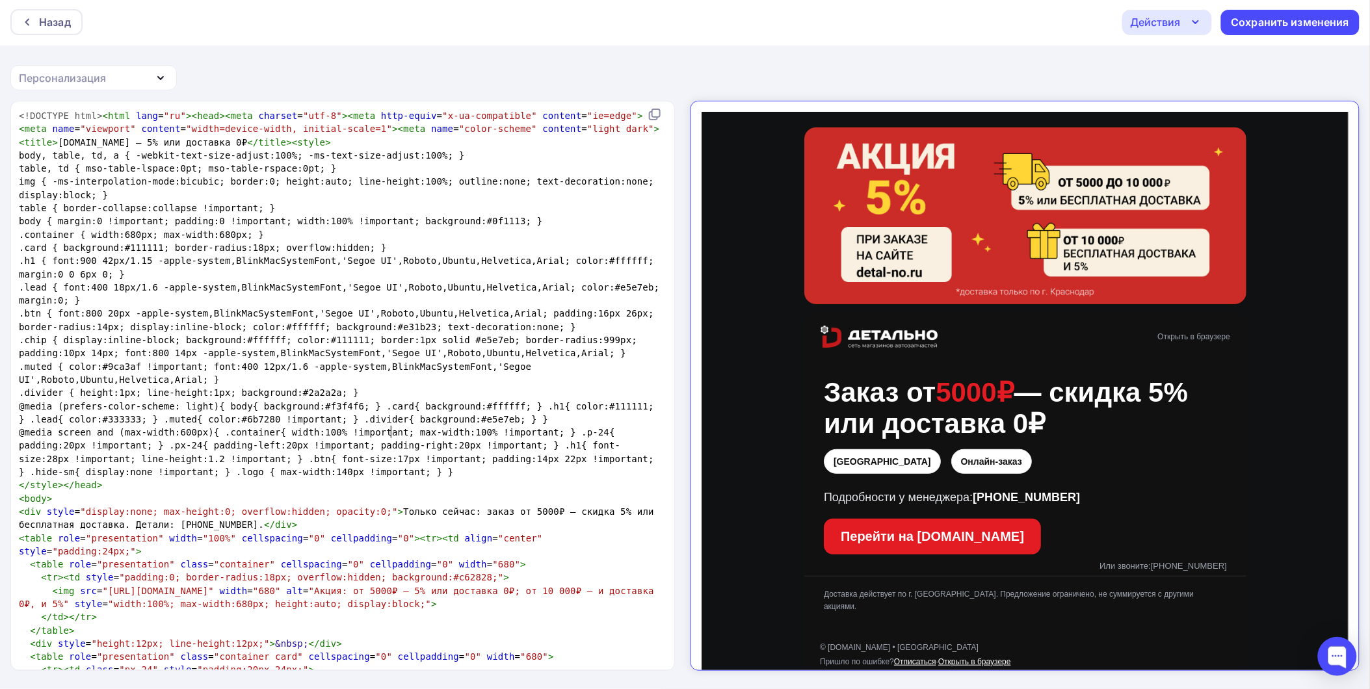
click at [392, 438] on pre "@media screen and (max-width:600px){ .container{ width:100% !important; max-wid…" at bounding box center [339, 452] width 647 height 53
type textarea "<!DOCTYPE html><html lang="ru"><head><meta charset="utf-8"><meta http-equiv="x-…"
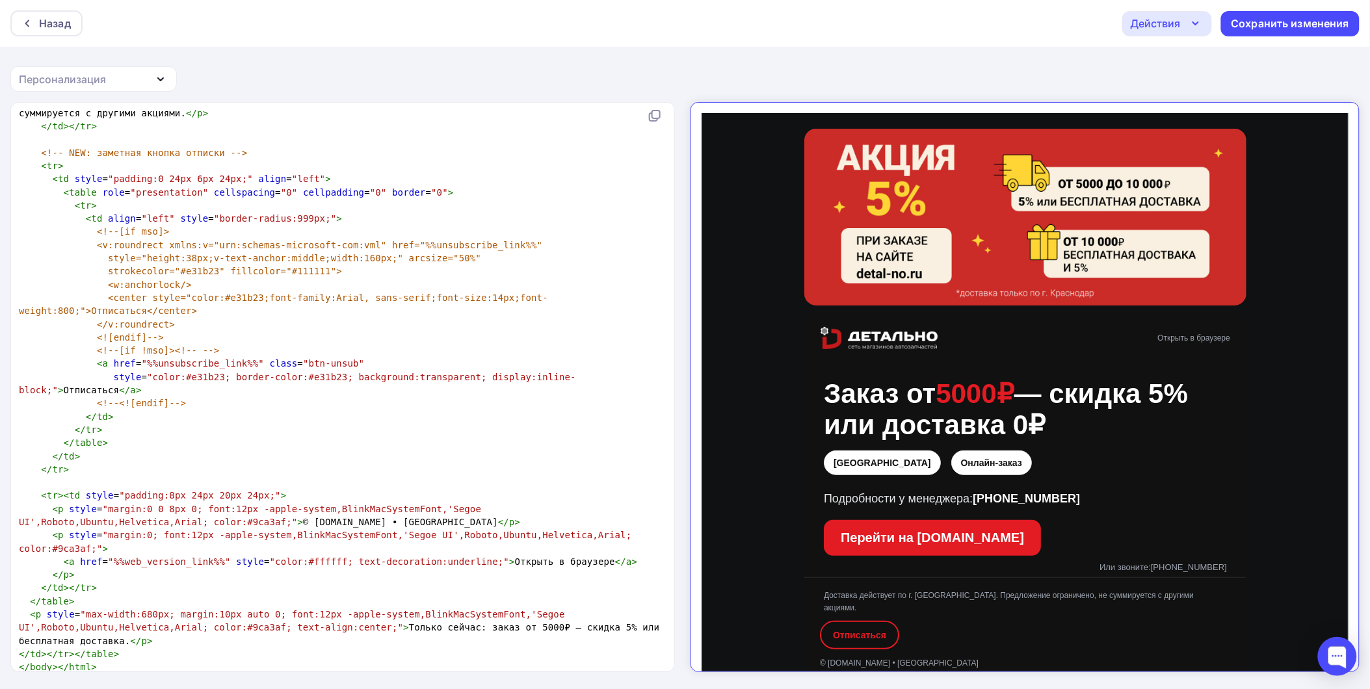
scroll to position [1292, 0]
click at [1259, 31] on div "Сохранить изменения" at bounding box center [1290, 23] width 138 height 25
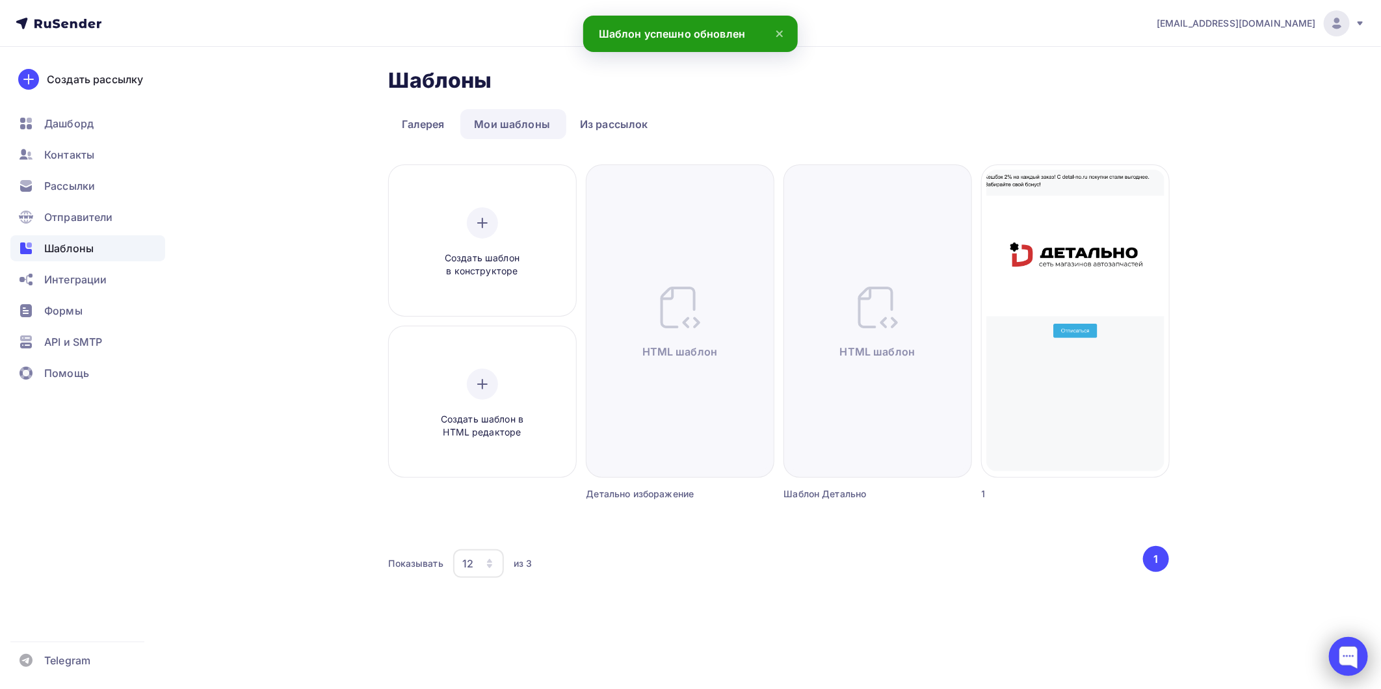
click at [1364, 651] on div at bounding box center [1348, 656] width 39 height 39
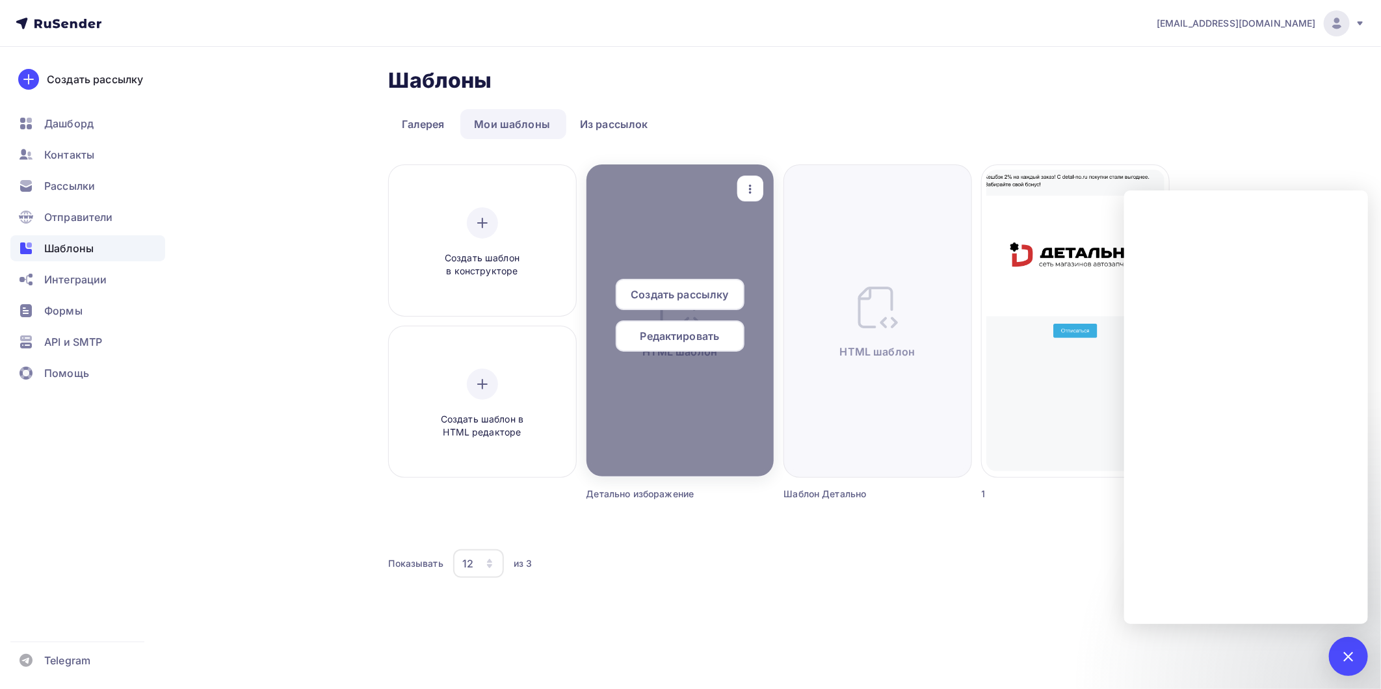
click at [699, 296] on span "Создать рассылку" at bounding box center [680, 295] width 98 height 16
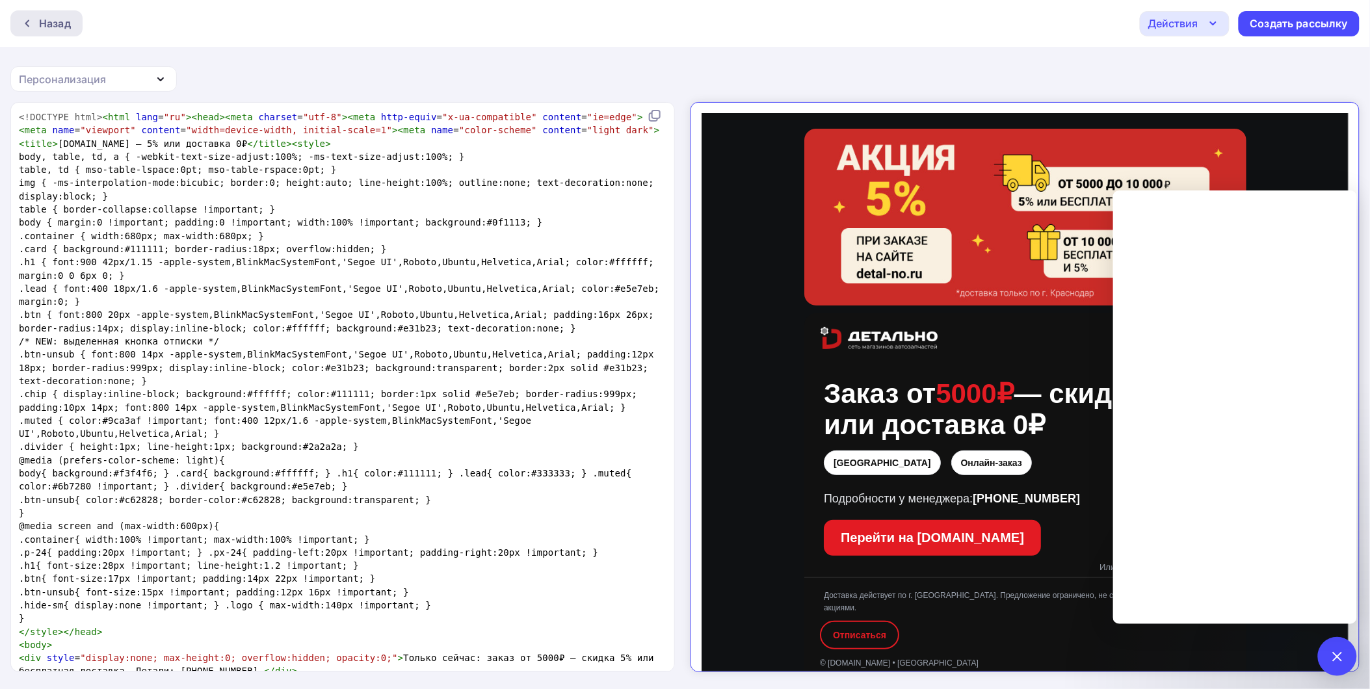
click at [39, 16] on div "Назад" at bounding box center [55, 24] width 32 height 16
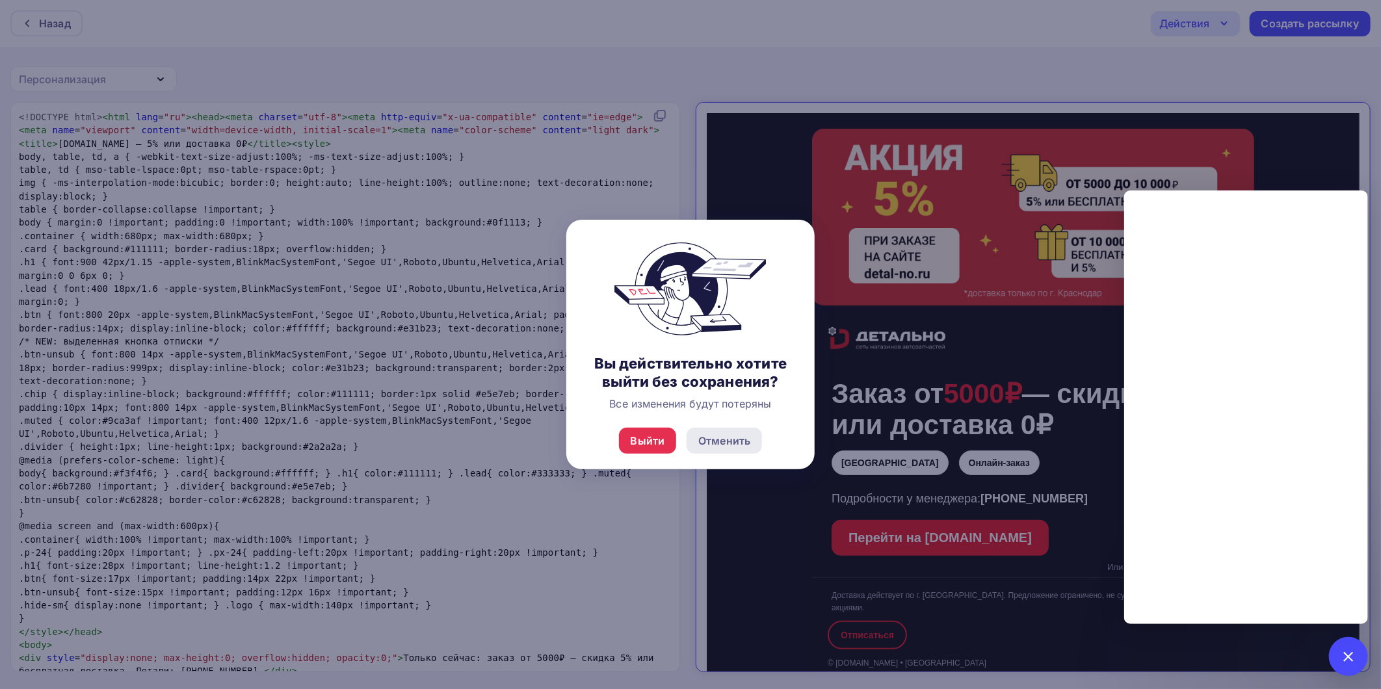
click at [720, 449] on div "Отменить" at bounding box center [723, 441] width 75 height 26
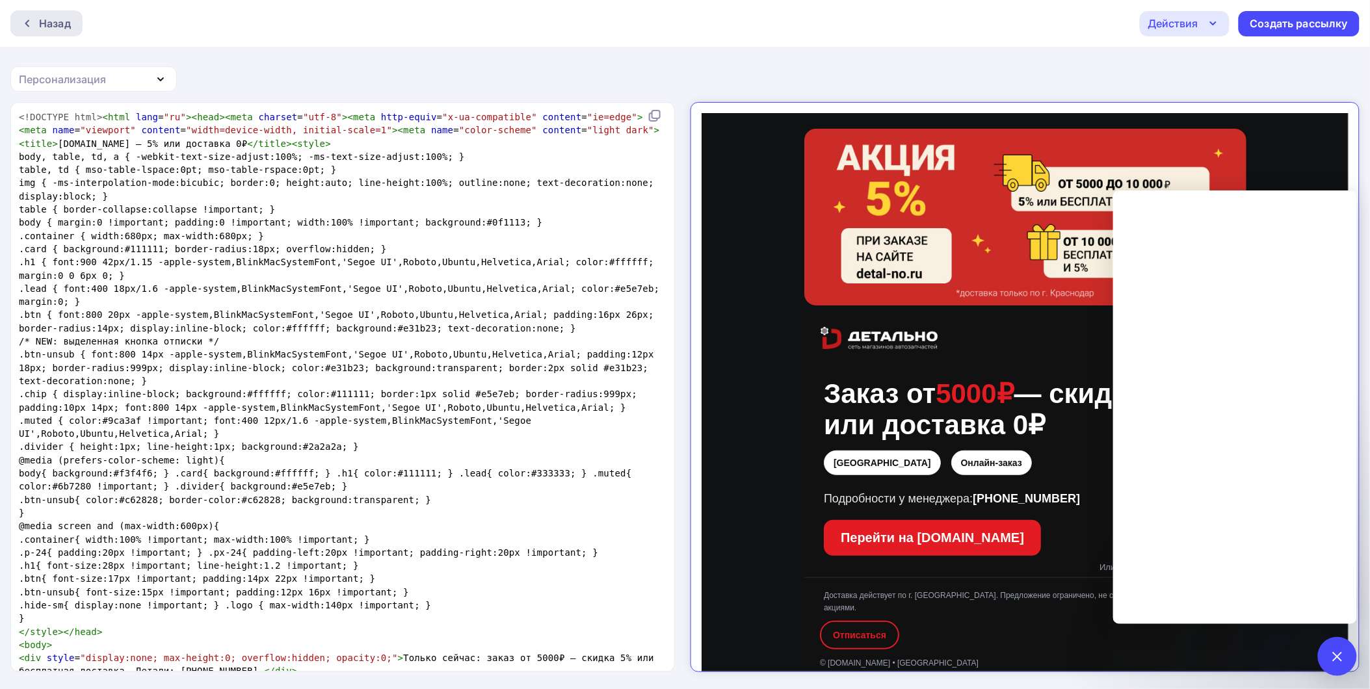
click at [52, 24] on div "Назад" at bounding box center [55, 24] width 32 height 16
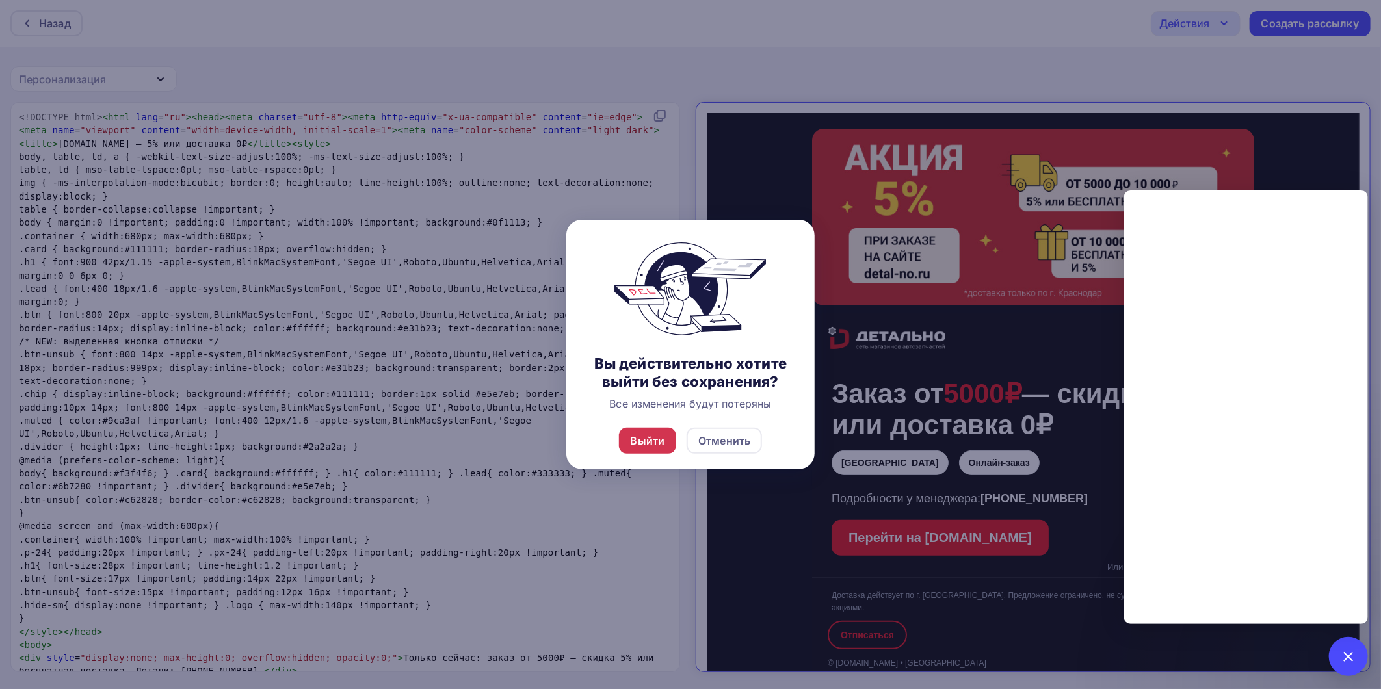
click at [657, 440] on div "Выйти" at bounding box center [648, 441] width 34 height 16
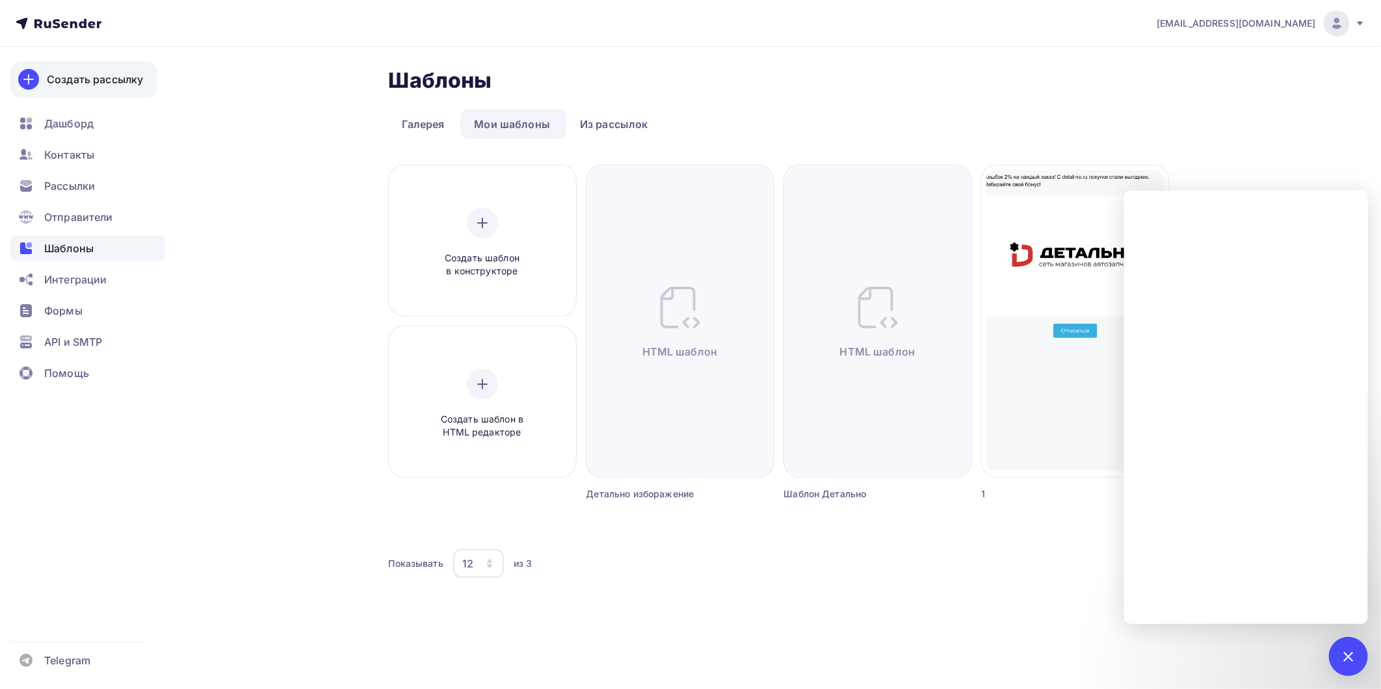
click at [101, 82] on div "Создать рассылку" at bounding box center [95, 80] width 96 height 16
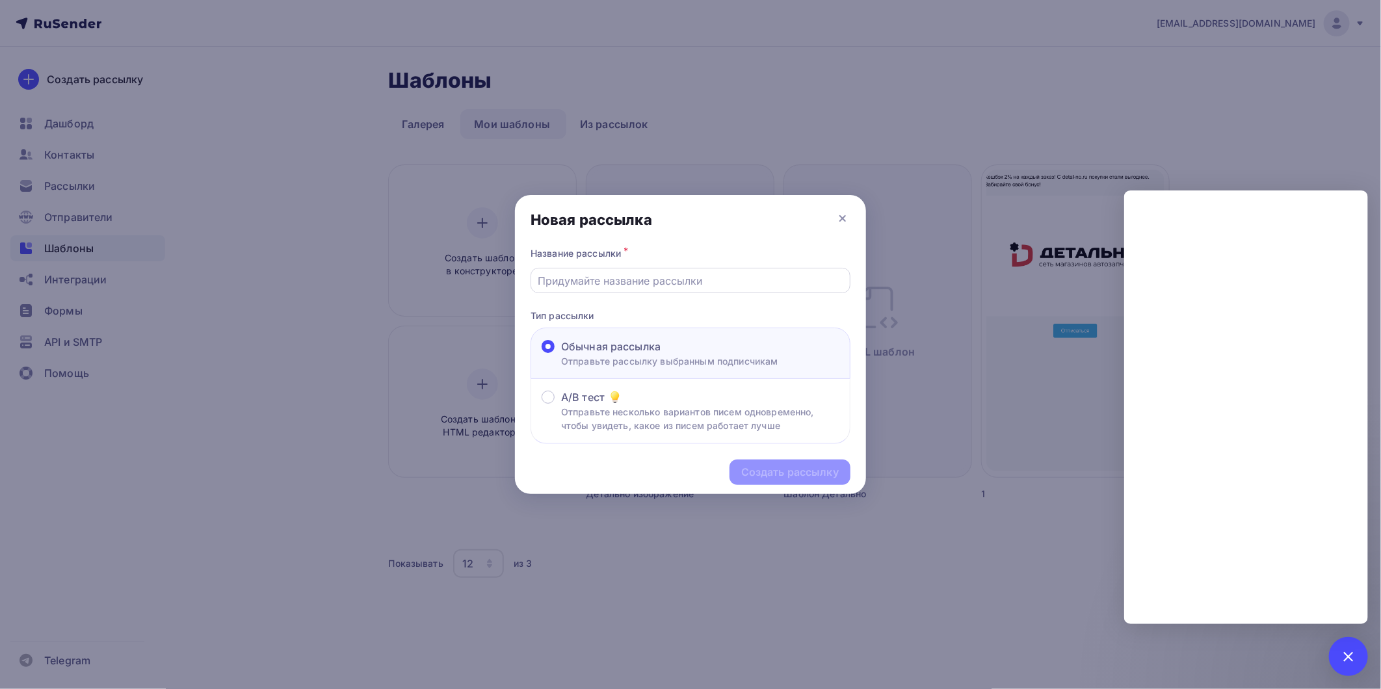
click at [599, 285] on input "text" at bounding box center [690, 281] width 305 height 16
click at [842, 215] on icon at bounding box center [843, 219] width 16 height 16
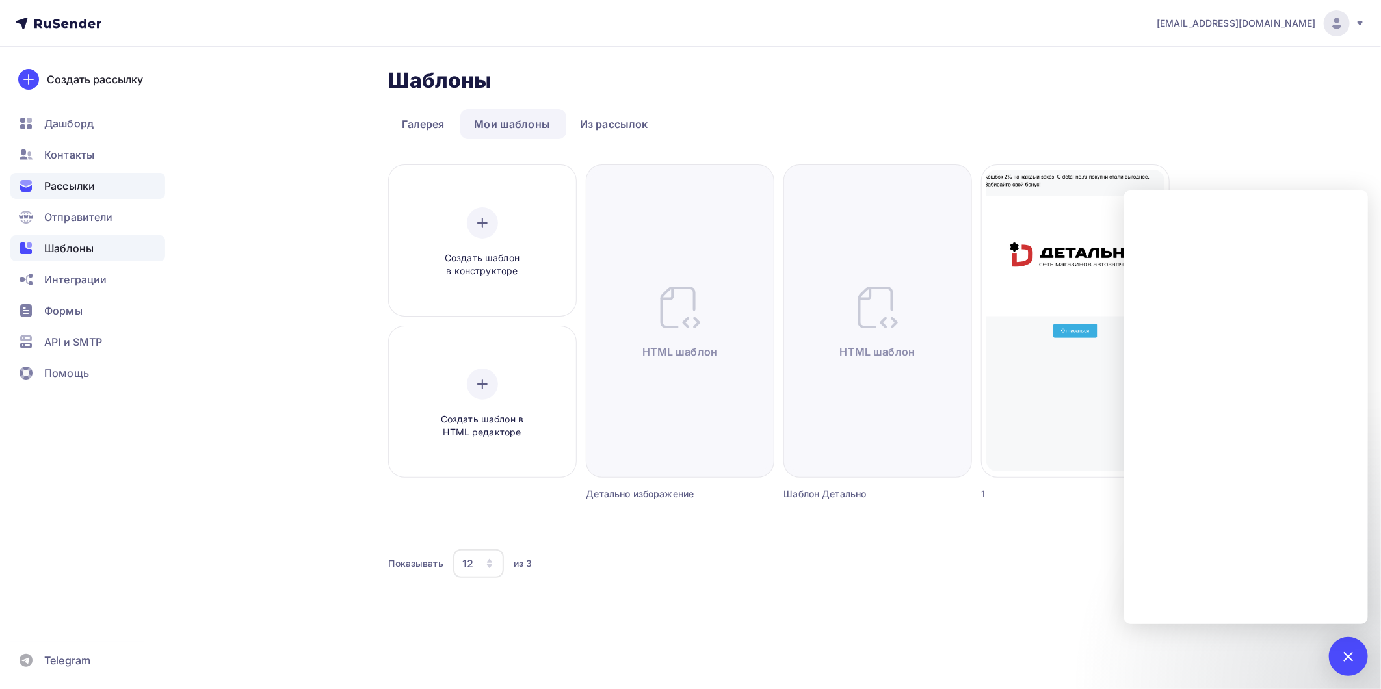
click at [72, 193] on span "Рассылки" at bounding box center [69, 186] width 51 height 16
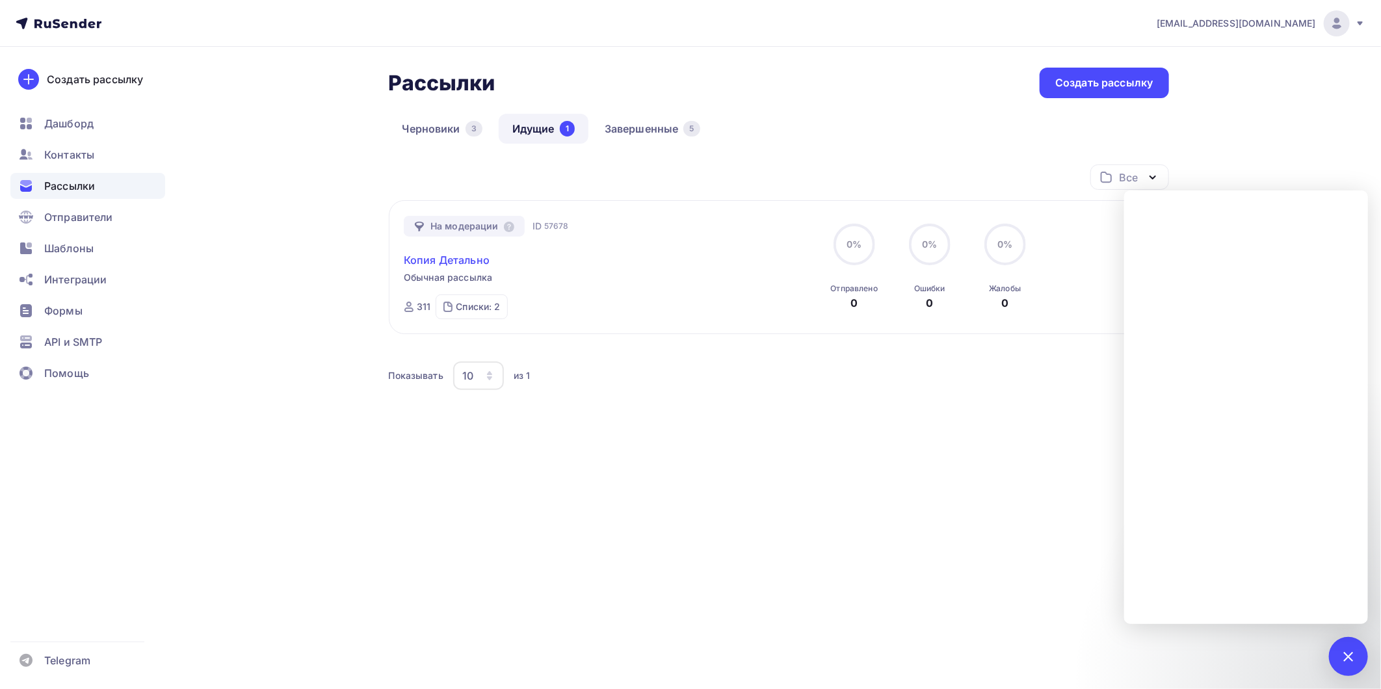
click at [458, 257] on link "Копия Детально" at bounding box center [447, 260] width 86 height 16
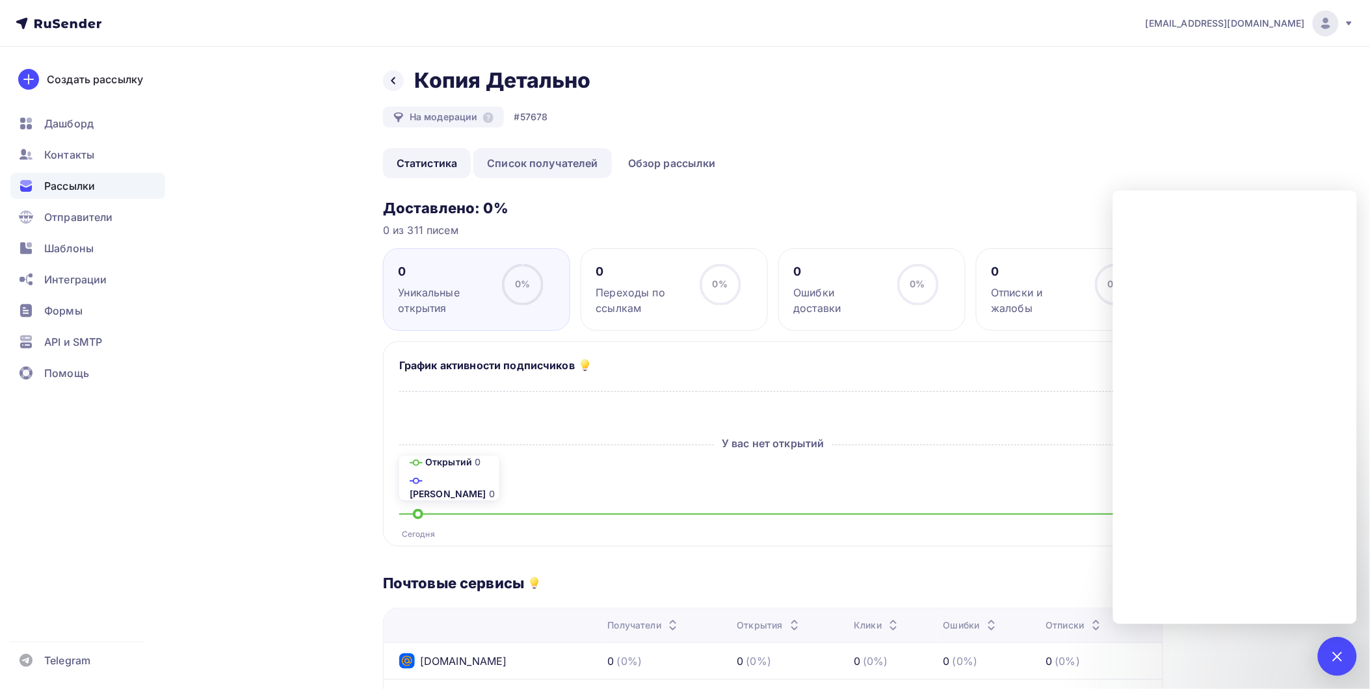
click at [573, 169] on link "Список получателей" at bounding box center [542, 163] width 138 height 30
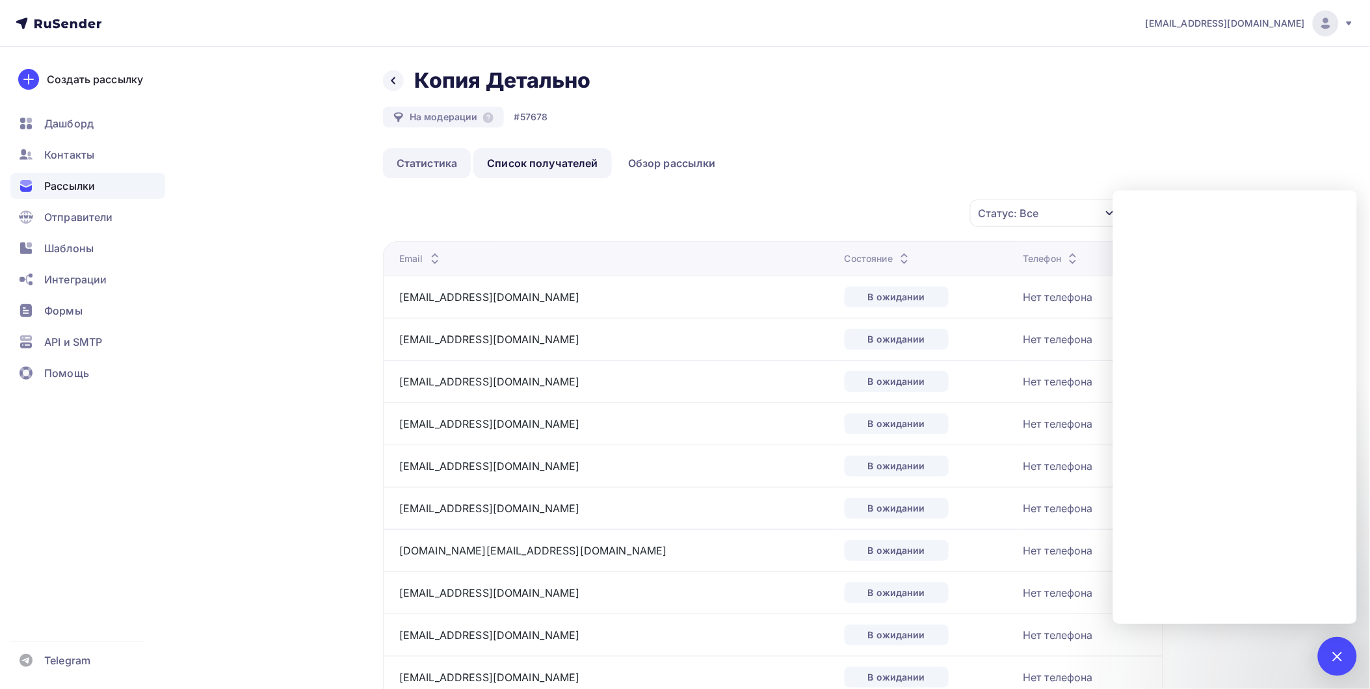
click at [441, 161] on link "Статистика" at bounding box center [427, 163] width 88 height 30
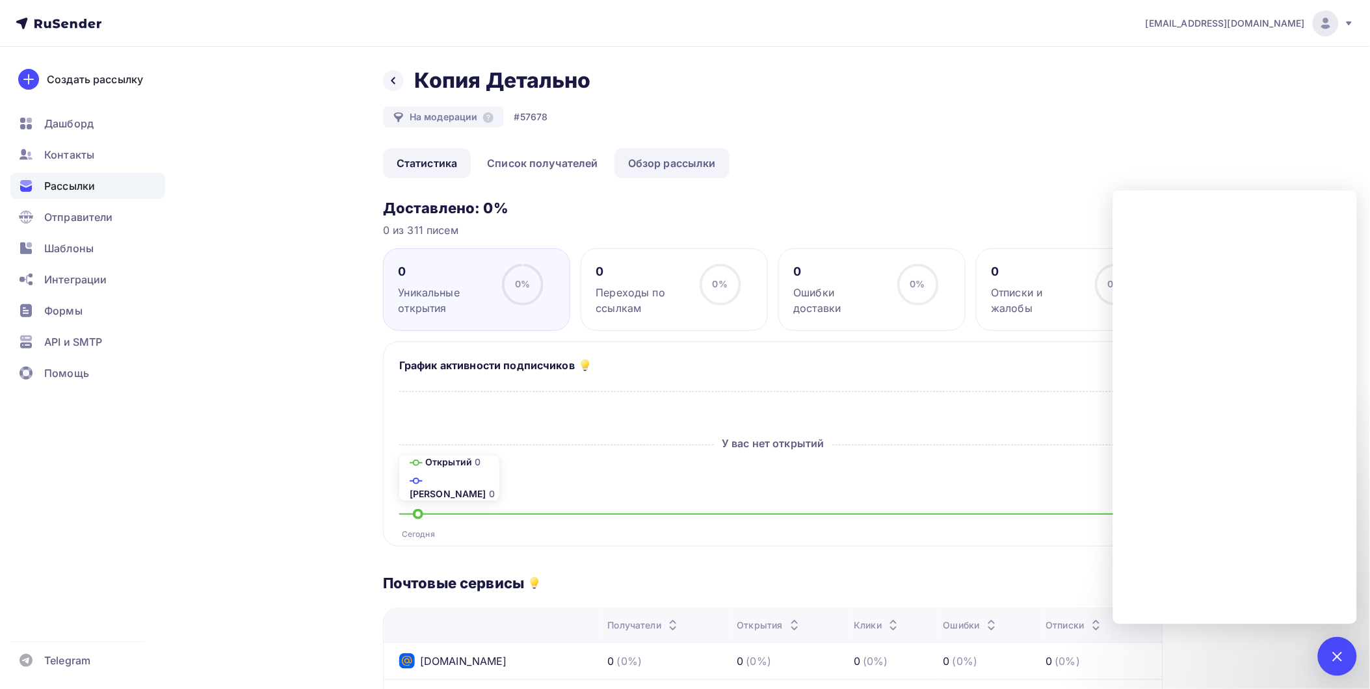
click at [674, 168] on link "Обзор рассылки" at bounding box center [671, 163] width 115 height 30
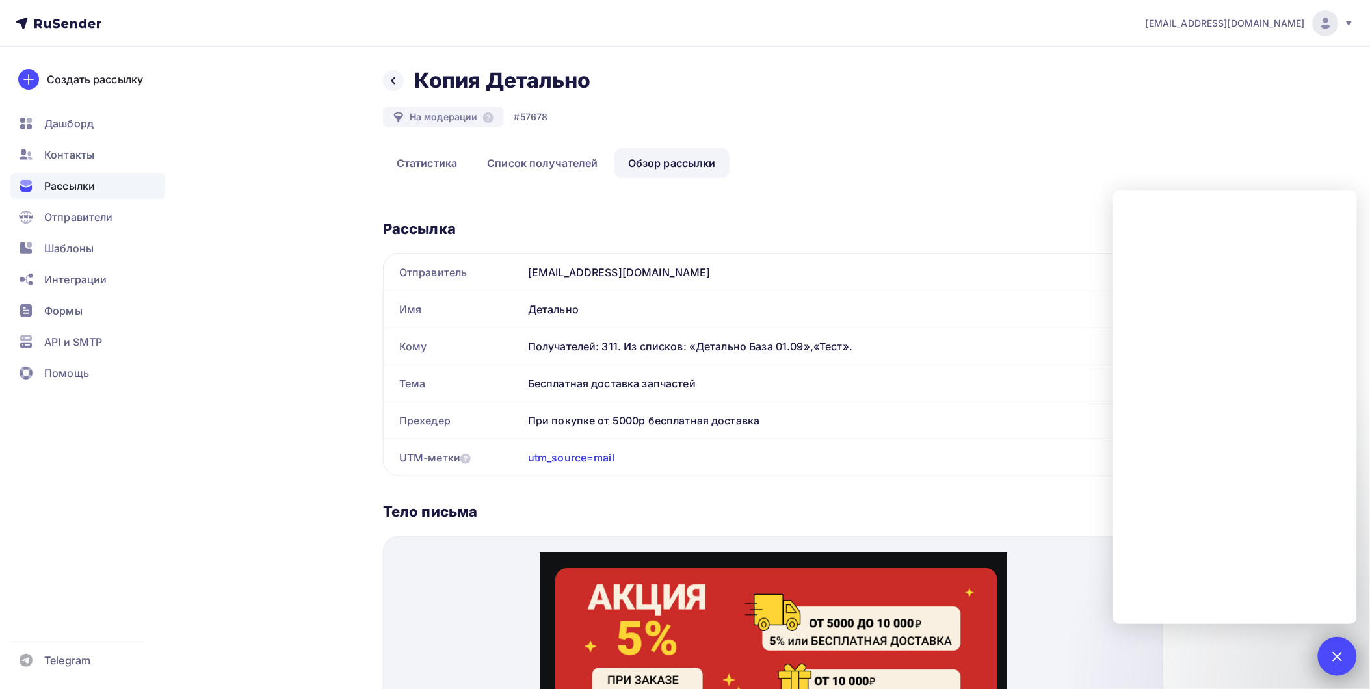
click at [1340, 655] on div at bounding box center [1337, 656] width 18 height 18
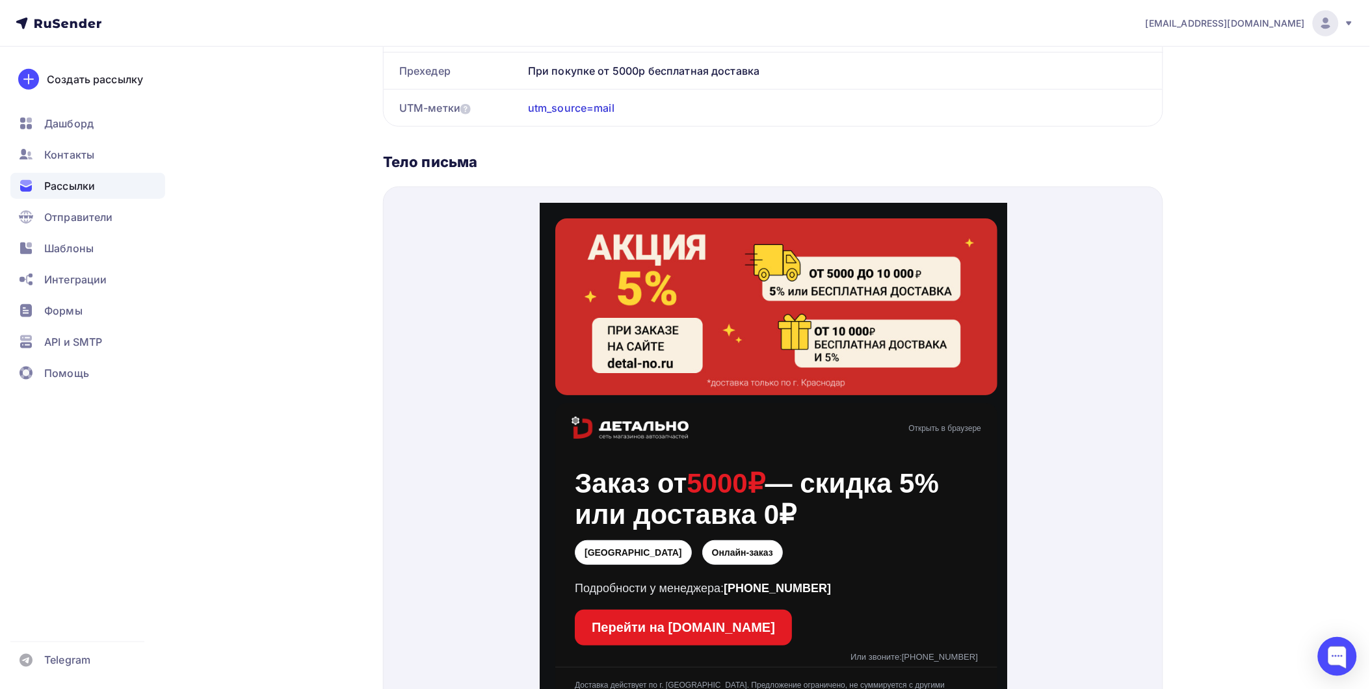
scroll to position [10, 0]
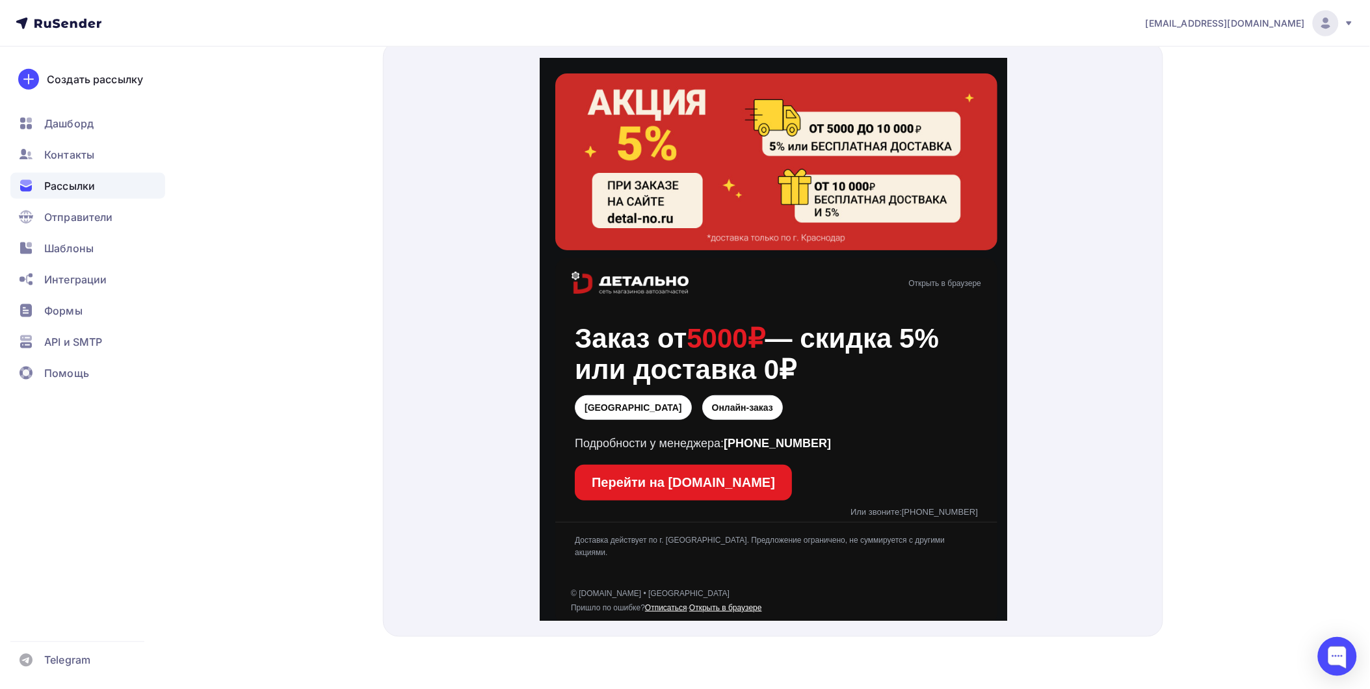
drag, startPoint x: 118, startPoint y: 352, endPoint x: 510, endPoint y: 326, distance: 393.5
click at [510, 326] on div at bounding box center [773, 339] width 780 height 595
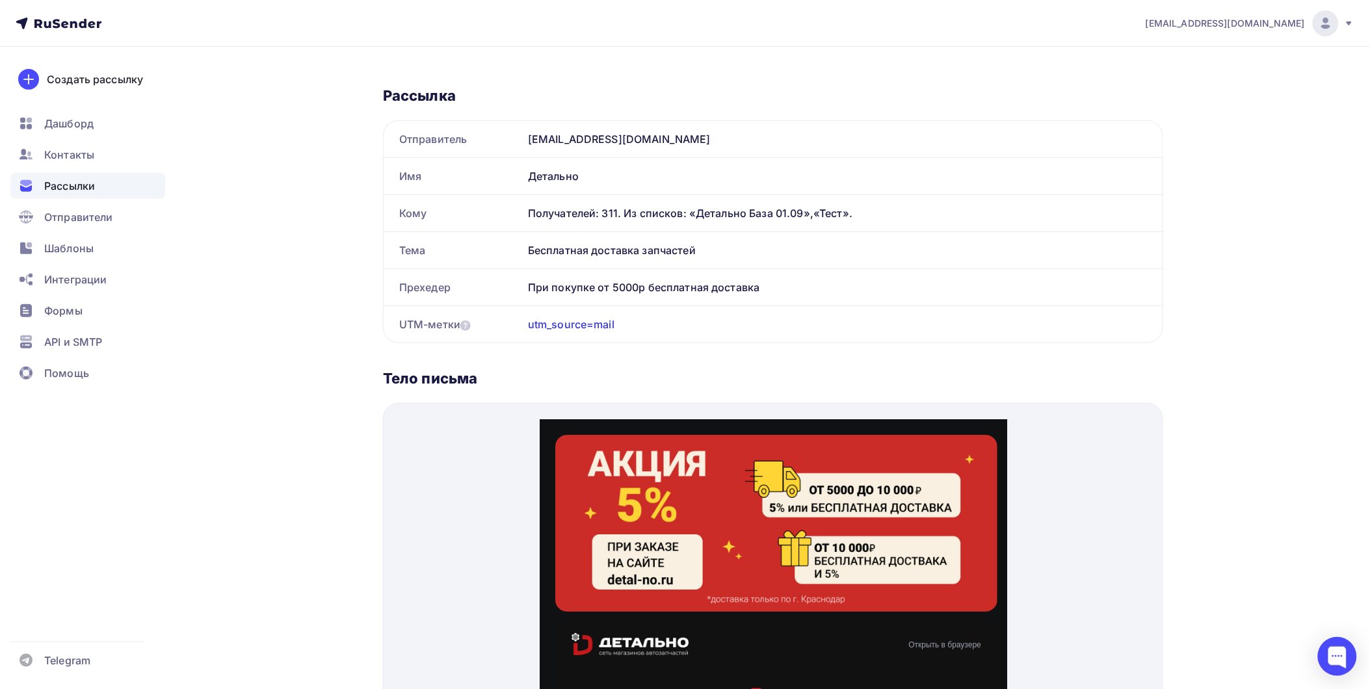
click at [480, 463] on div at bounding box center [773, 700] width 780 height 595
click at [476, 462] on div at bounding box center [773, 700] width 780 height 595
drag, startPoint x: 478, startPoint y: 462, endPoint x: 530, endPoint y: 371, distance: 105.1
click at [551, 371] on div "Тело письма" at bounding box center [773, 378] width 780 height 18
click at [469, 369] on div "Тело письма" at bounding box center [773, 378] width 780 height 18
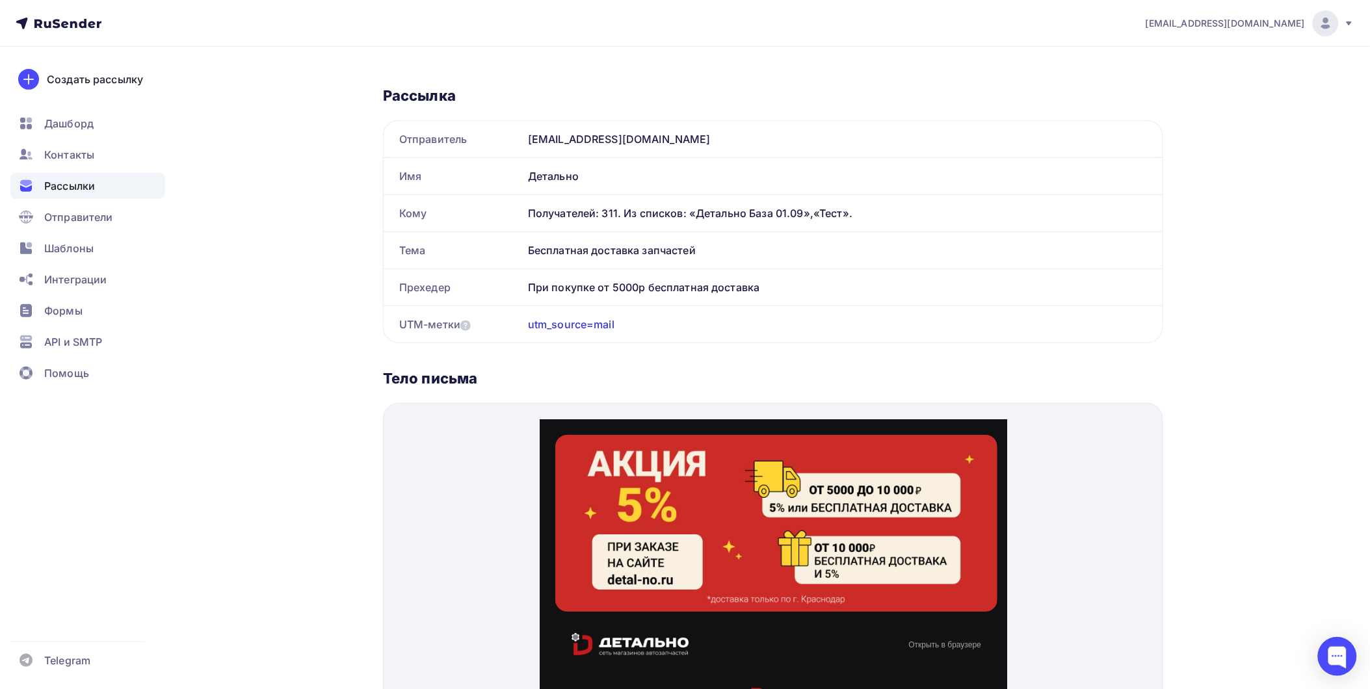
click at [469, 369] on div "Тело письма" at bounding box center [773, 378] width 780 height 18
drag, startPoint x: 469, startPoint y: 369, endPoint x: 733, endPoint y: 358, distance: 264.8
click at [733, 358] on div "Рассылка Отправитель info@detal-no.ru Имя Детально Кому Получателей: 311. Из сп…" at bounding box center [773, 532] width 780 height 933
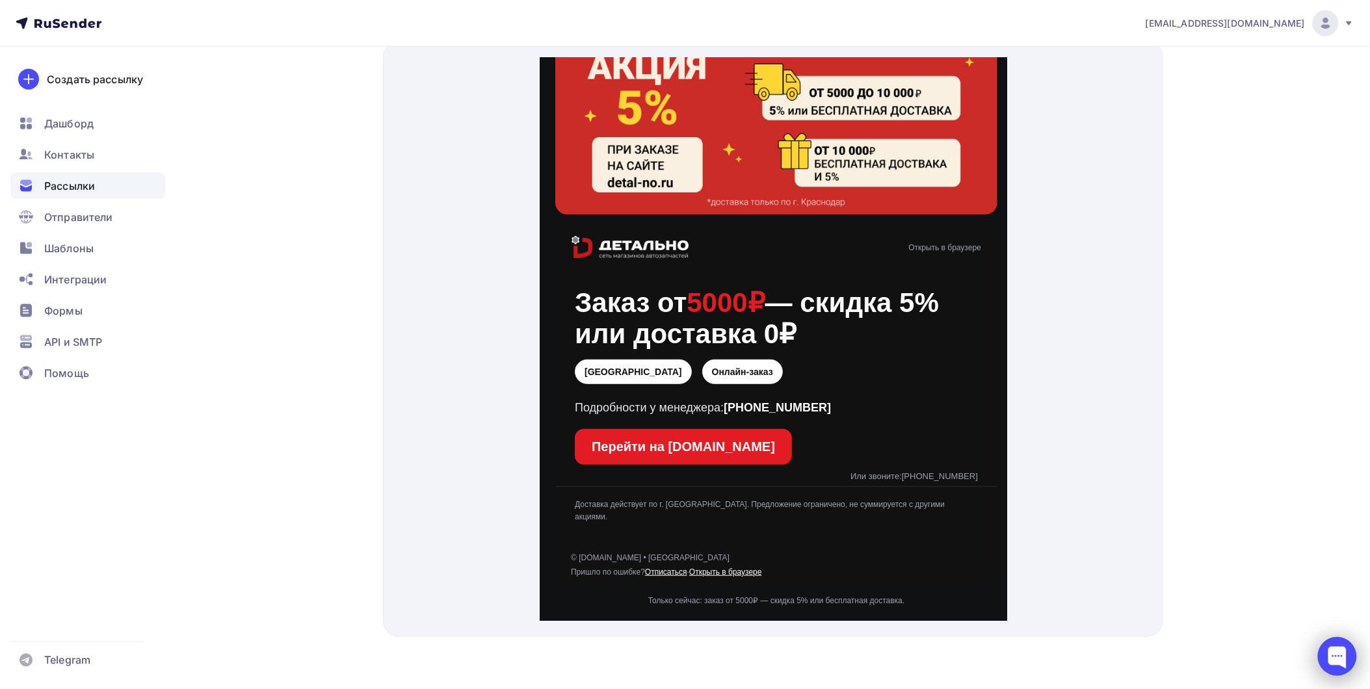
click at [1338, 652] on div at bounding box center [1337, 656] width 39 height 39
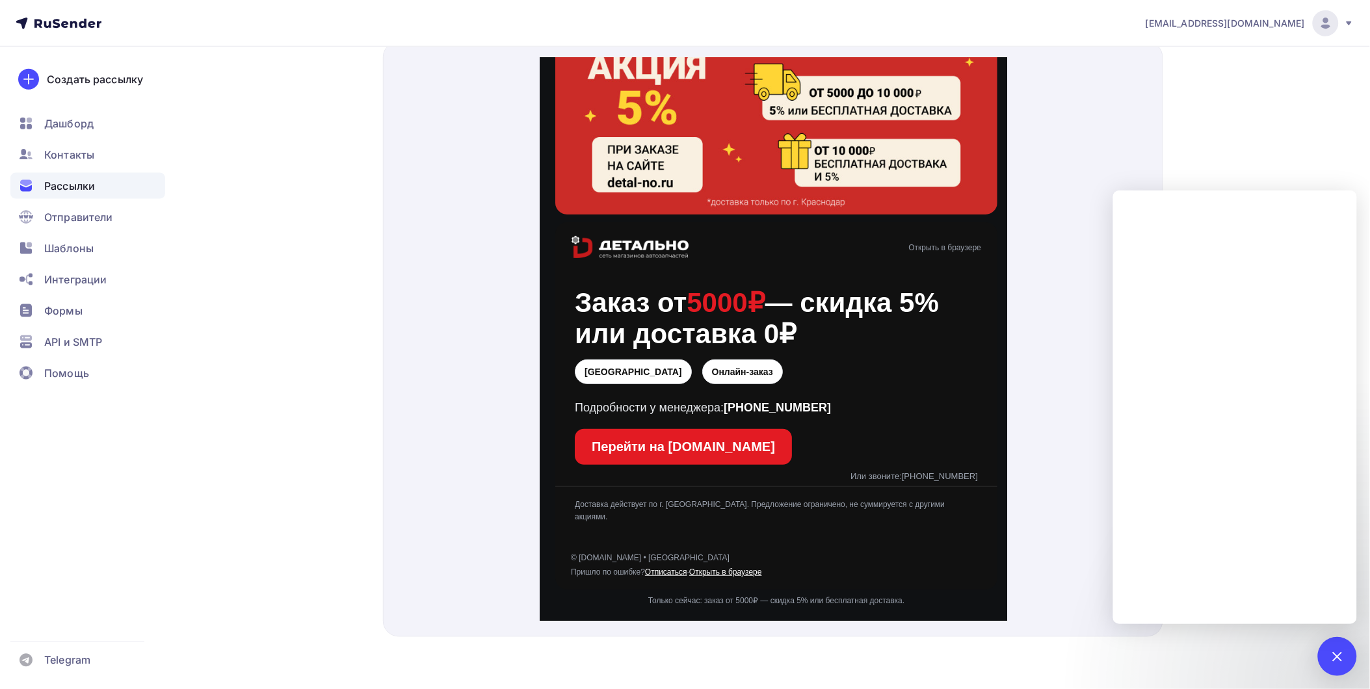
drag, startPoint x: 1154, startPoint y: 131, endPoint x: 1160, endPoint y: 128, distance: 7.0
click at [1157, 129] on div at bounding box center [773, 339] width 780 height 595
click at [1050, 269] on div at bounding box center [773, 339] width 780 height 595
click at [1340, 671] on div "1" at bounding box center [1337, 656] width 39 height 39
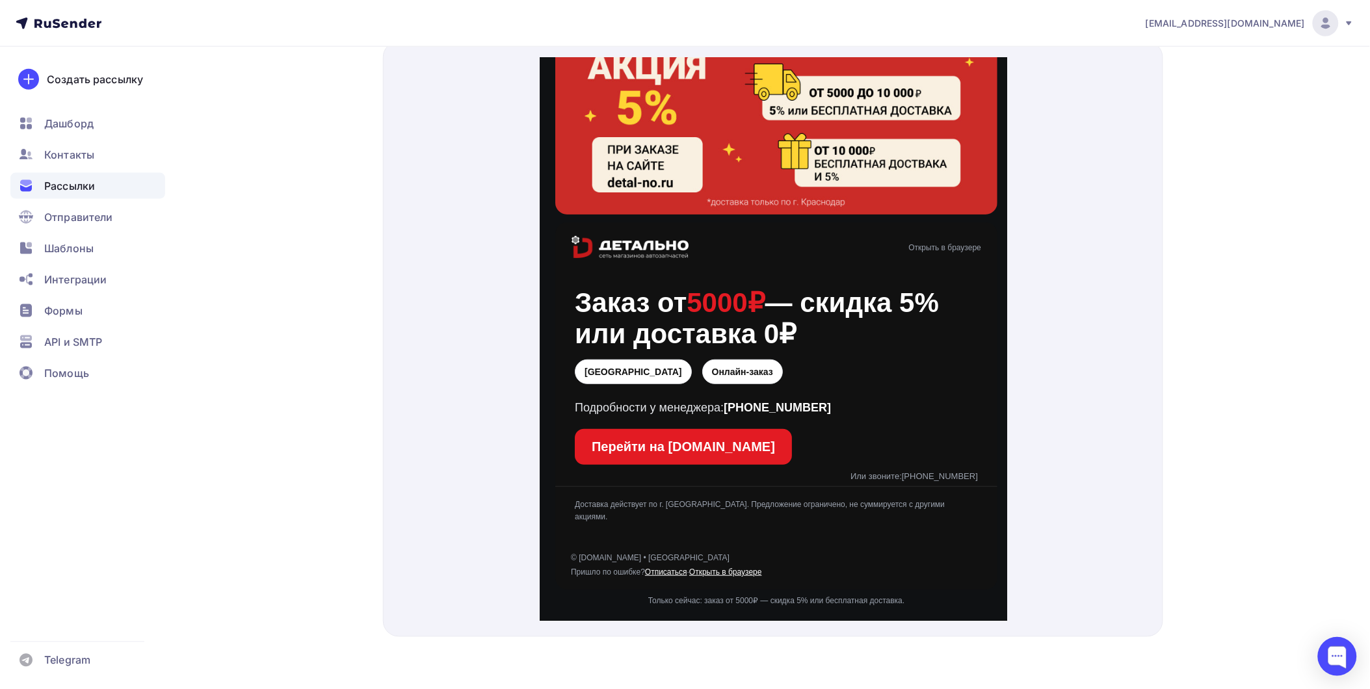
drag, startPoint x: 1369, startPoint y: 605, endPoint x: 1380, endPoint y: 287, distance: 318.1
click at [1269, 308] on div "info@1detalno.ru Аккаунт Тарифы Выйти Создать рассылку Дашборд Контакты Рассылк…" at bounding box center [685, 97] width 1370 height 1184
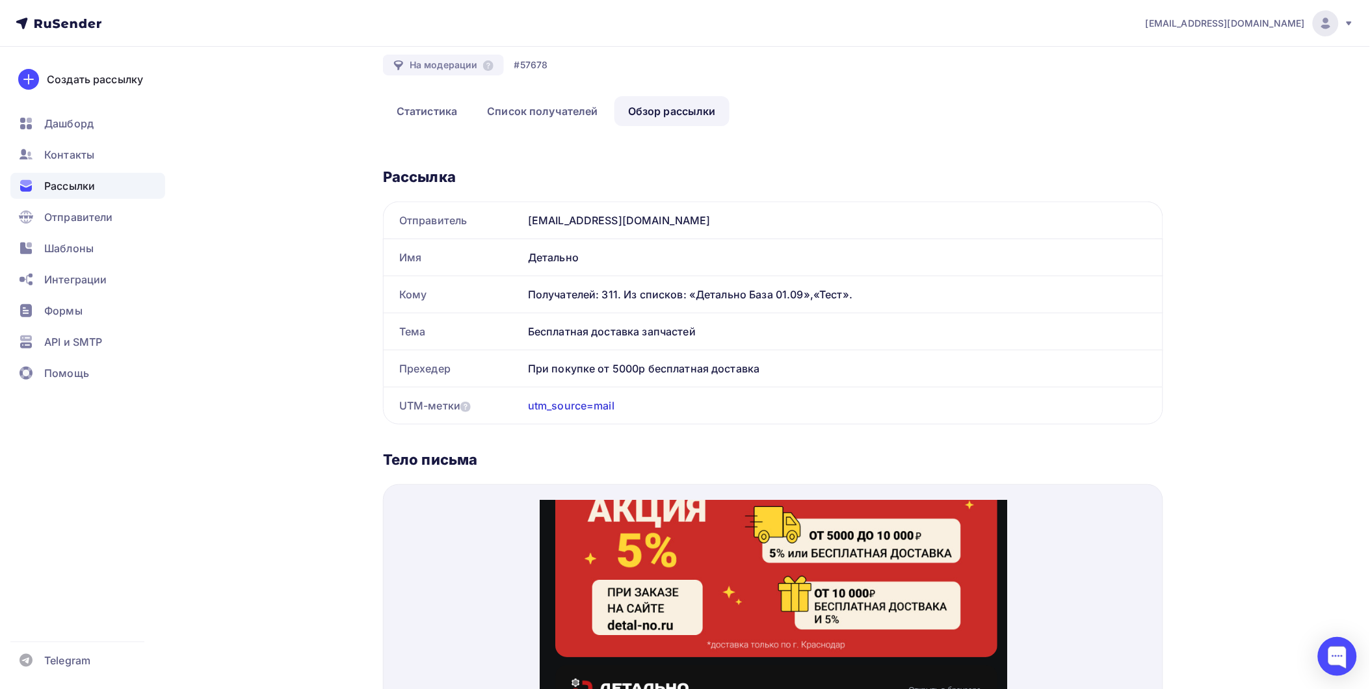
scroll to position [0, 0]
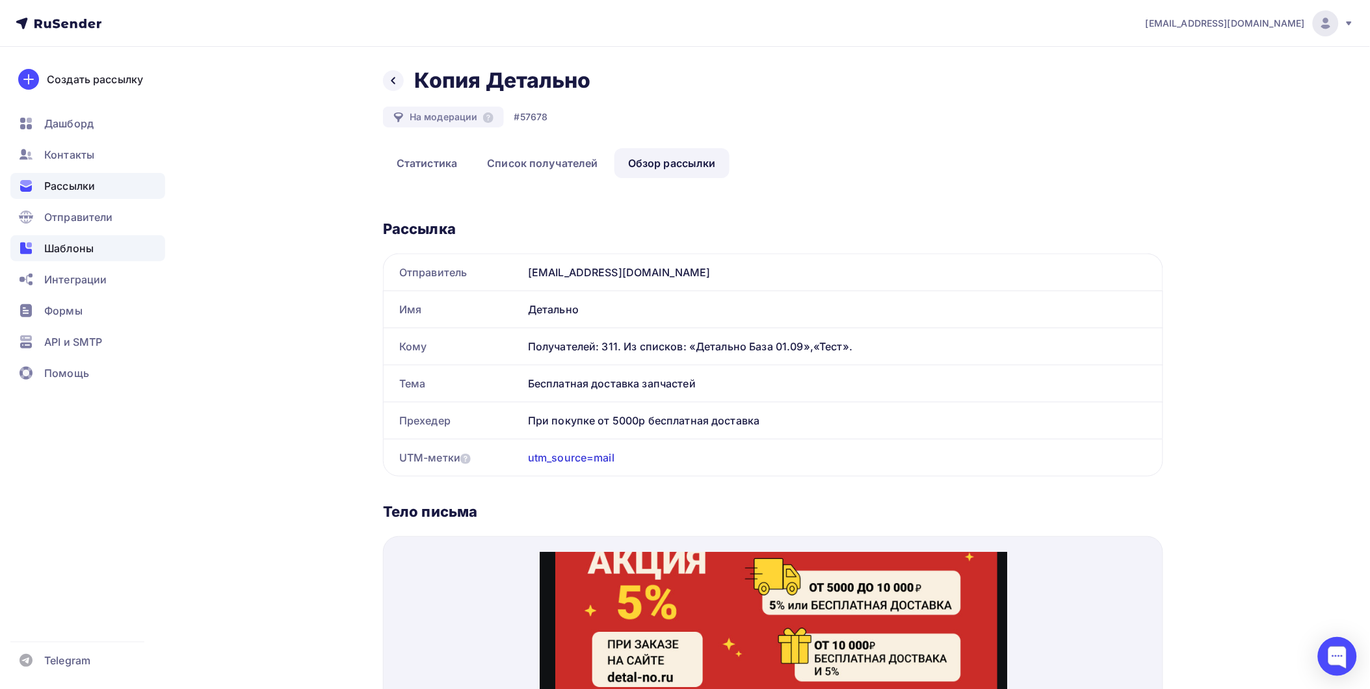
click at [86, 248] on span "Шаблоны" at bounding box center [68, 249] width 49 height 16
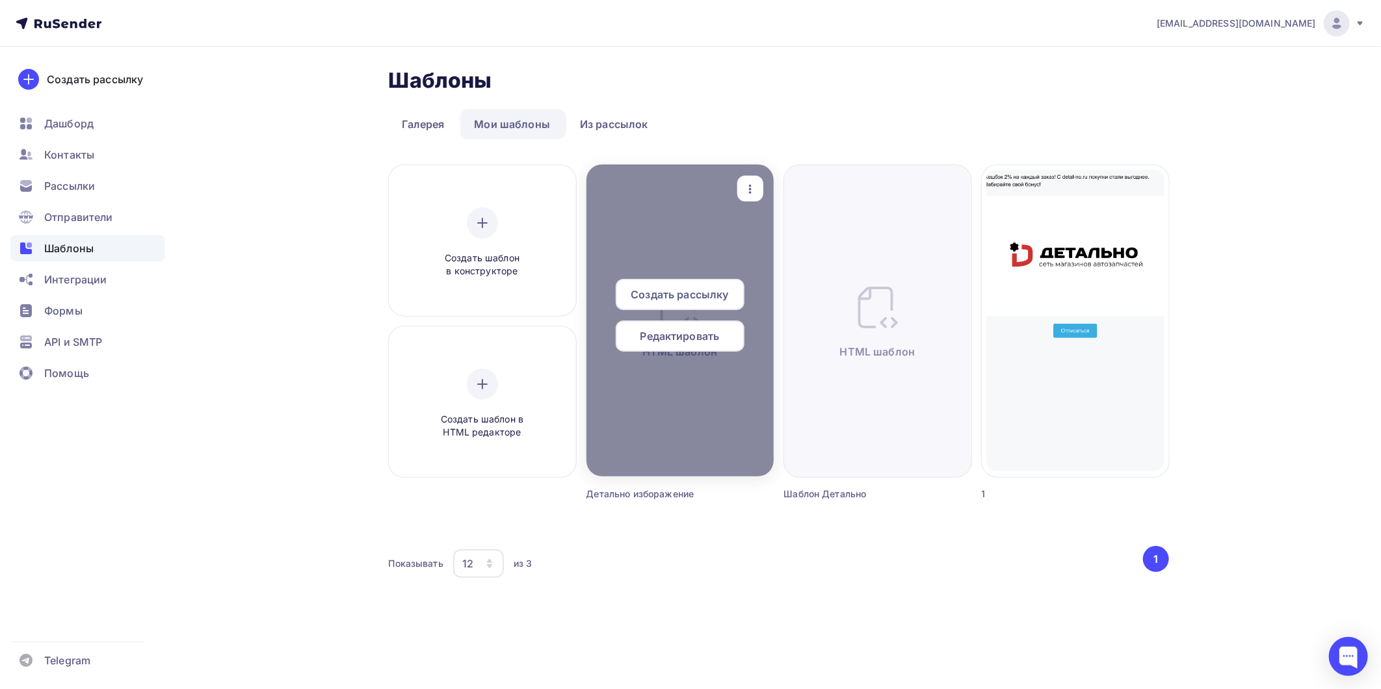
click at [686, 294] on span "Создать рассылку" at bounding box center [680, 295] width 98 height 16
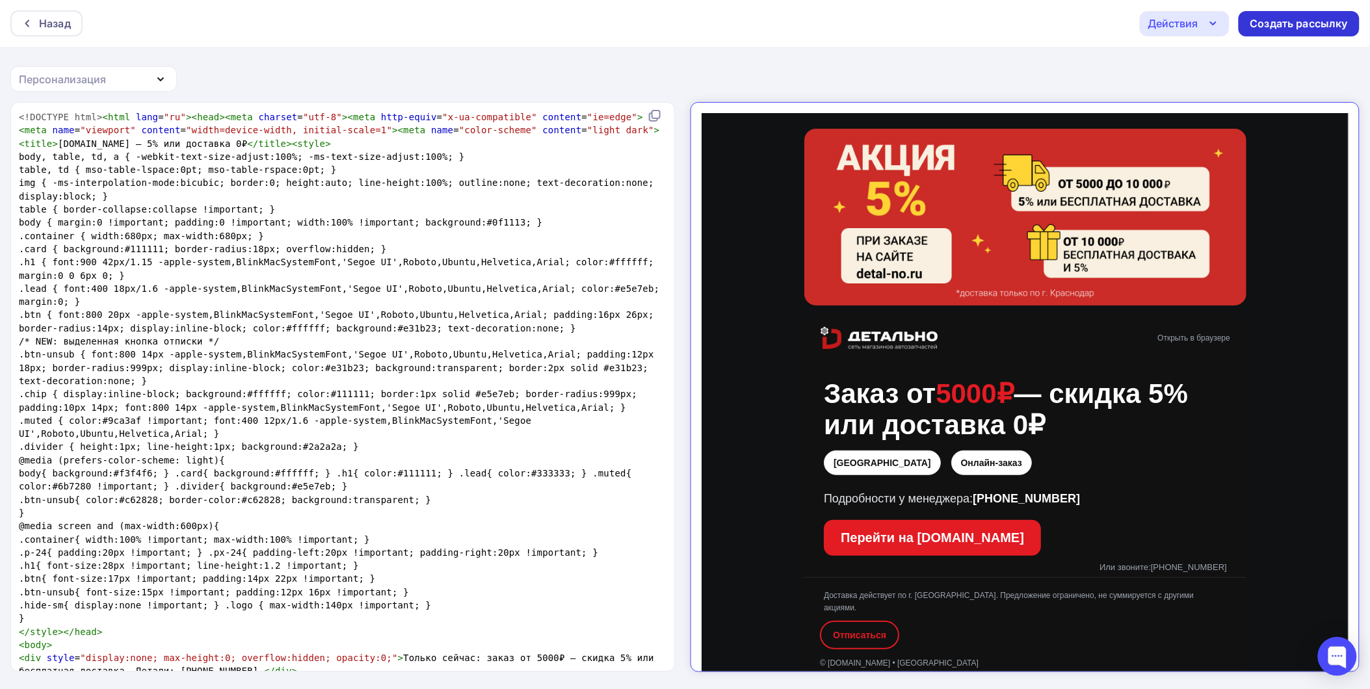
click at [1271, 33] on div "Создать рассылку" at bounding box center [1298, 23] width 121 height 25
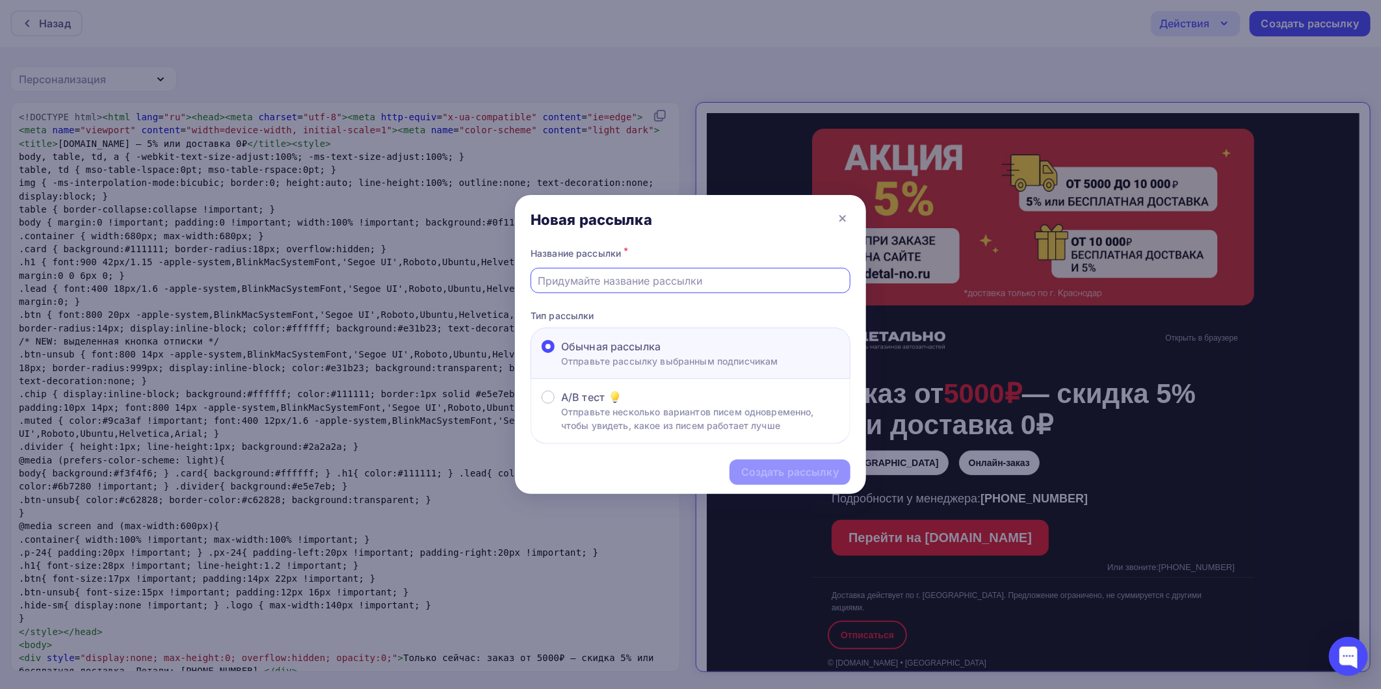
click at [614, 283] on input "text" at bounding box center [690, 281] width 305 height 16
type input "Детально"
click at [768, 466] on div "Создать рассылку" at bounding box center [790, 472] width 98 height 15
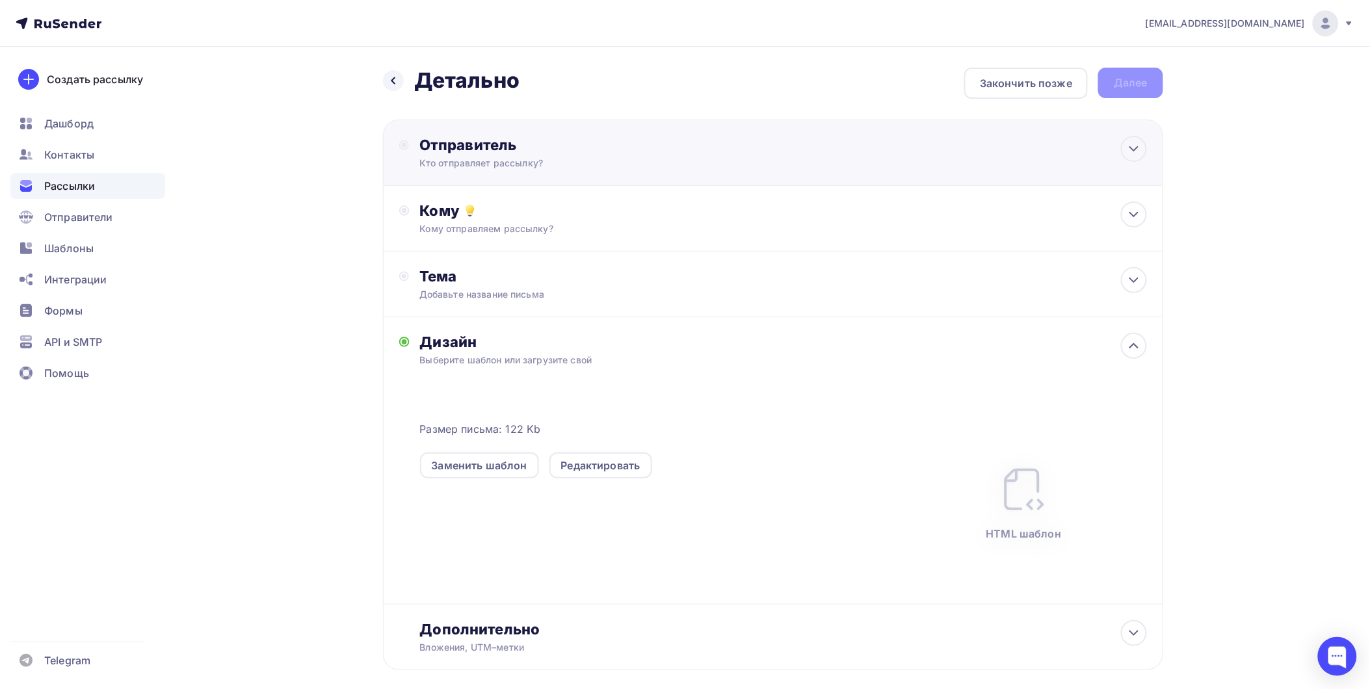
click at [460, 157] on div "Кто отправляет рассылку?" at bounding box center [546, 163] width 254 height 13
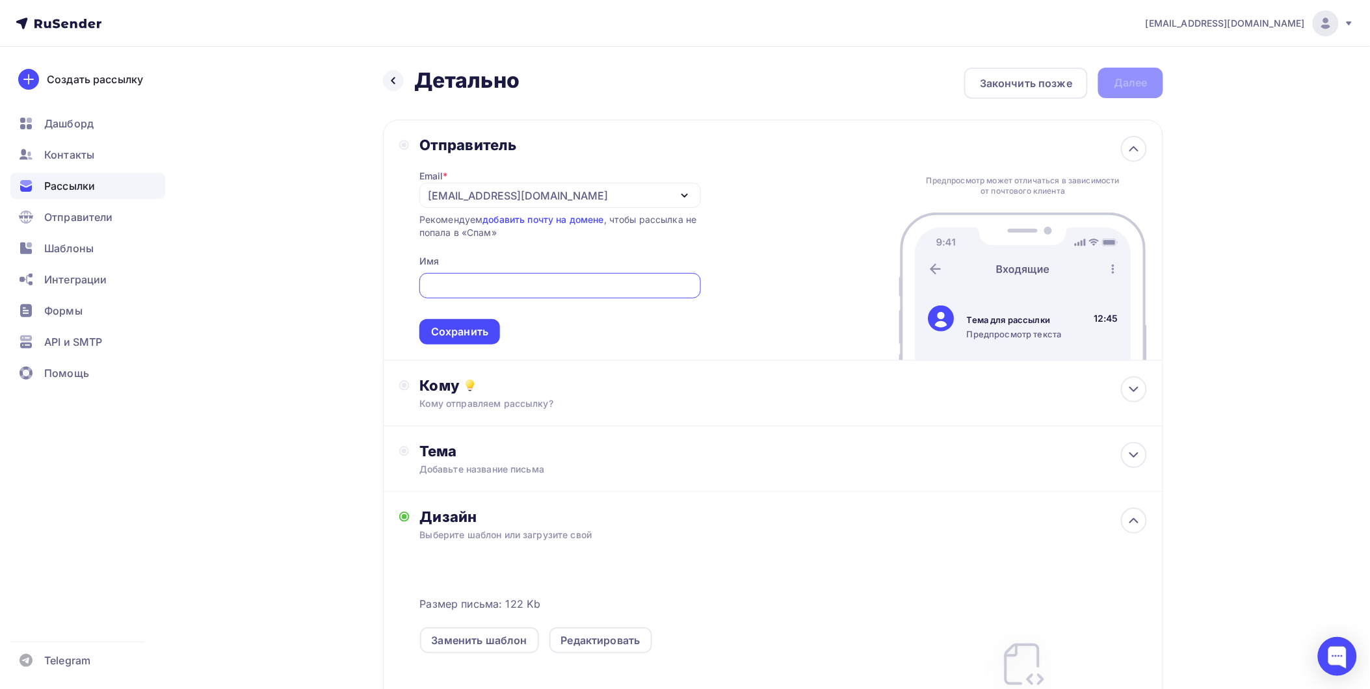
drag, startPoint x: 510, startPoint y: 199, endPoint x: 520, endPoint y: 200, distance: 10.5
click at [510, 199] on div "[EMAIL_ADDRESS][DOMAIN_NAME]" at bounding box center [518, 196] width 180 height 16
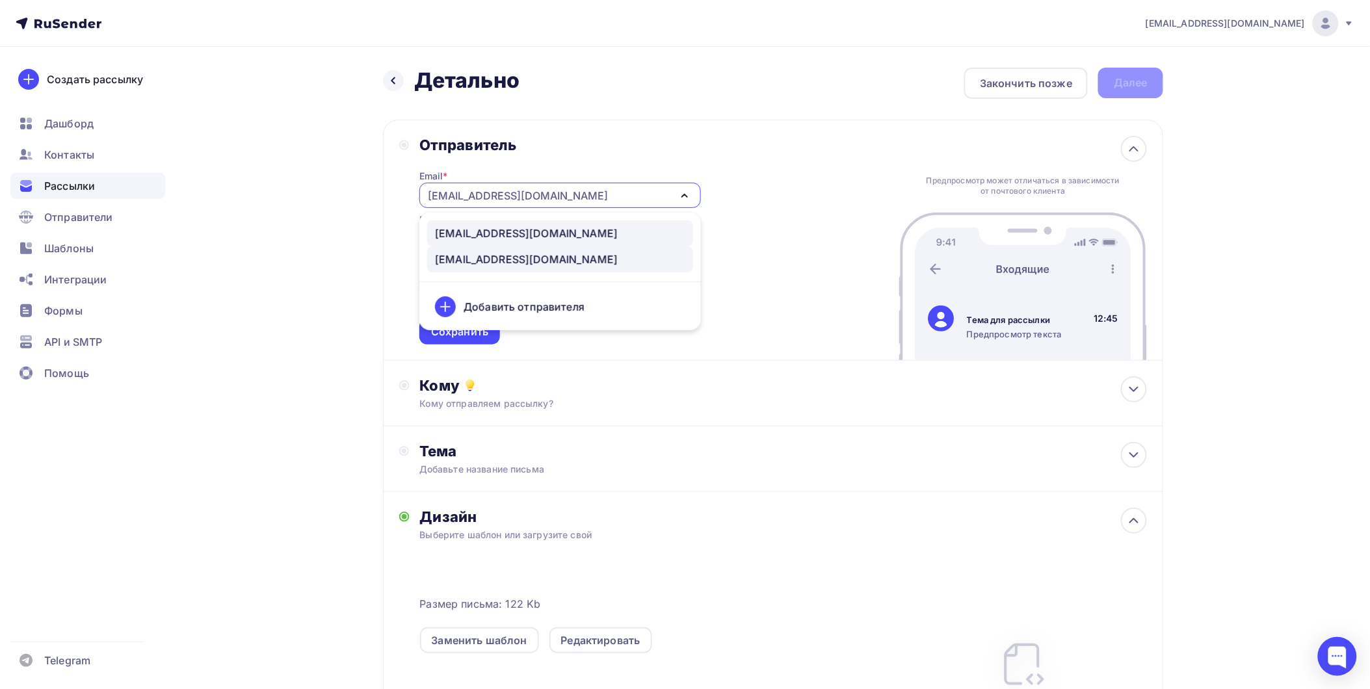
click at [509, 234] on div "[EMAIL_ADDRESS][DOMAIN_NAME]" at bounding box center [526, 234] width 183 height 16
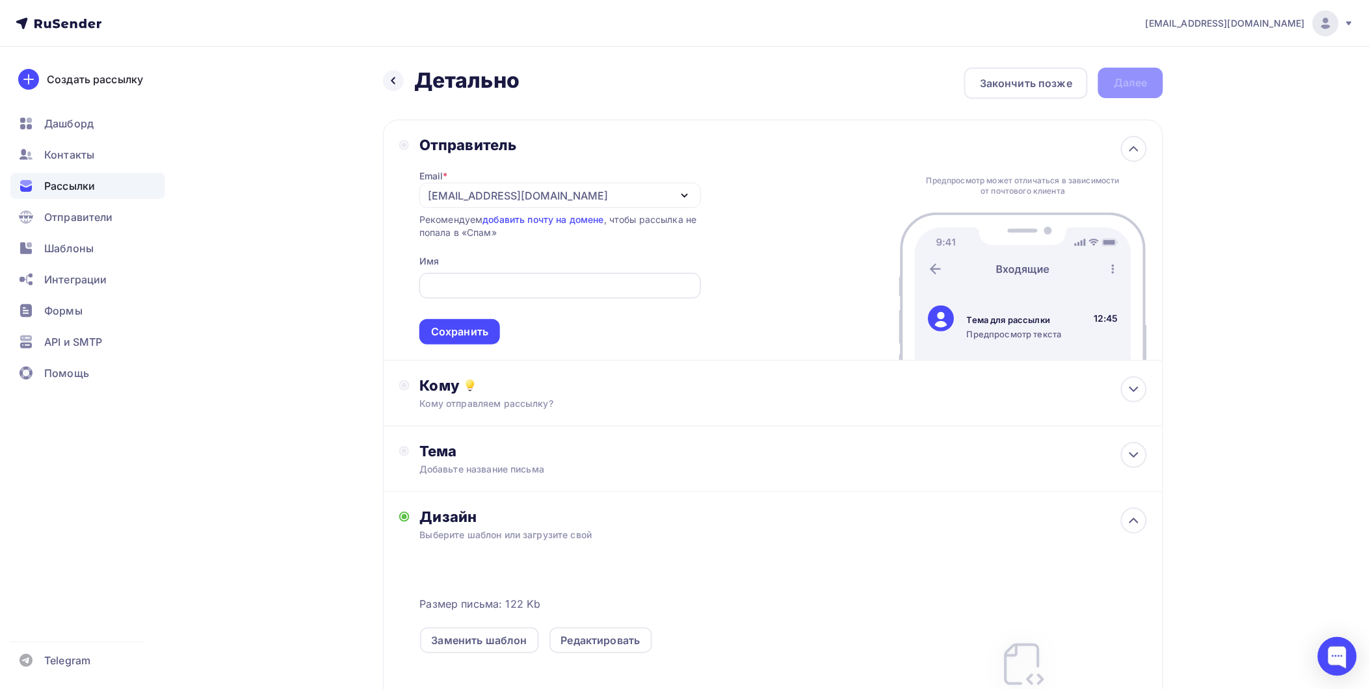
click at [467, 283] on input "text" at bounding box center [559, 286] width 267 height 16
type input "Детально"
click at [483, 322] on div "Сохранить" at bounding box center [459, 331] width 81 height 25
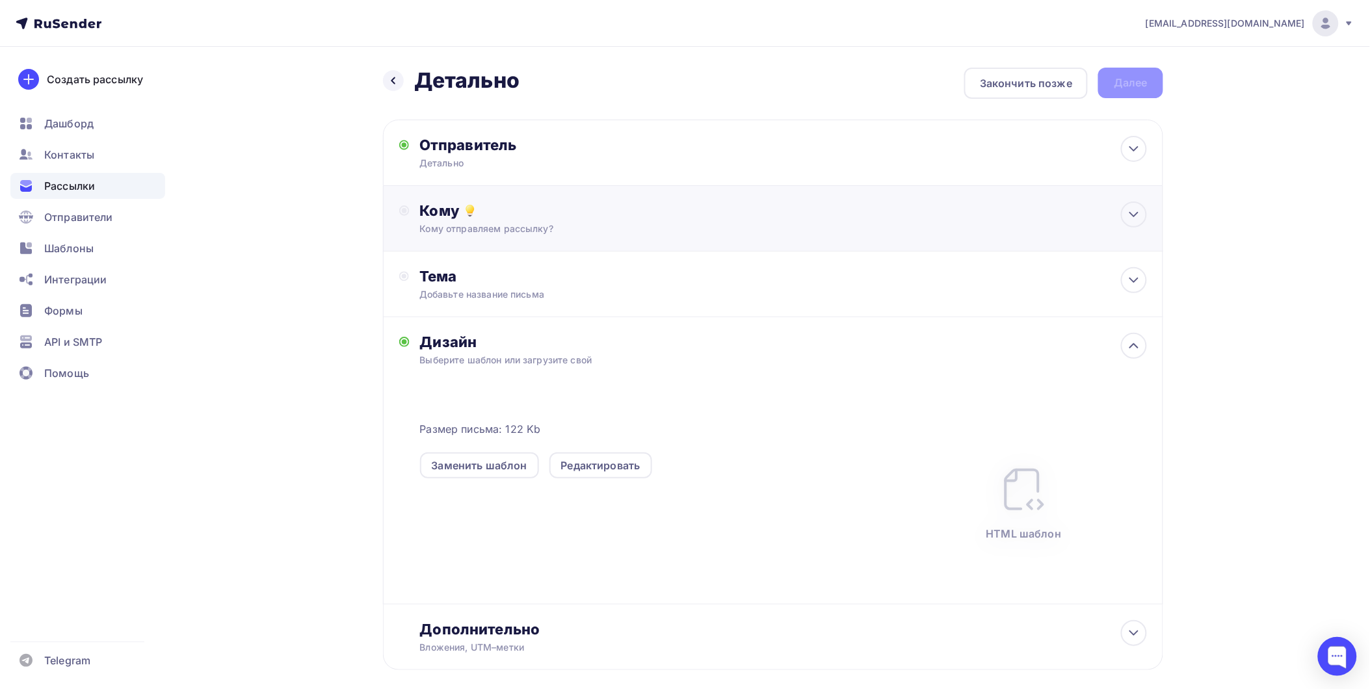
click at [450, 223] on div "Кому отправляем рассылку?" at bounding box center [747, 228] width 655 height 13
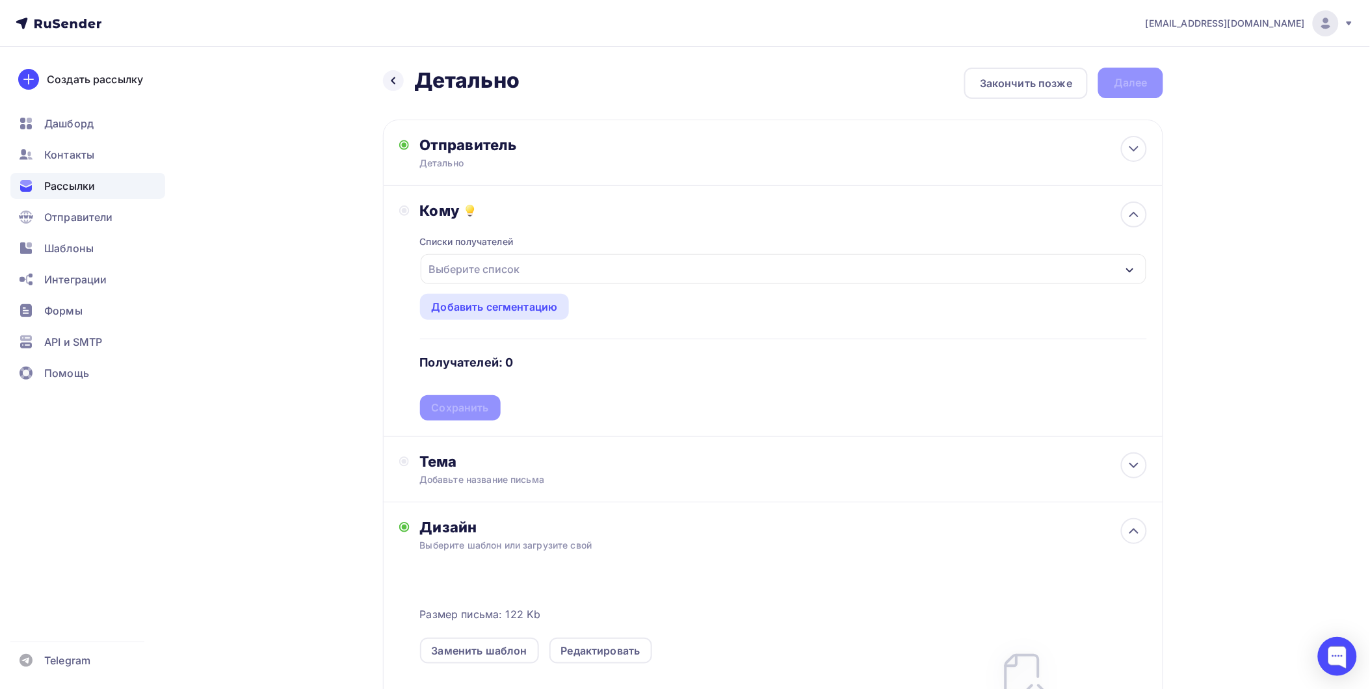
click at [476, 275] on div "Выберите список" at bounding box center [474, 268] width 101 height 23
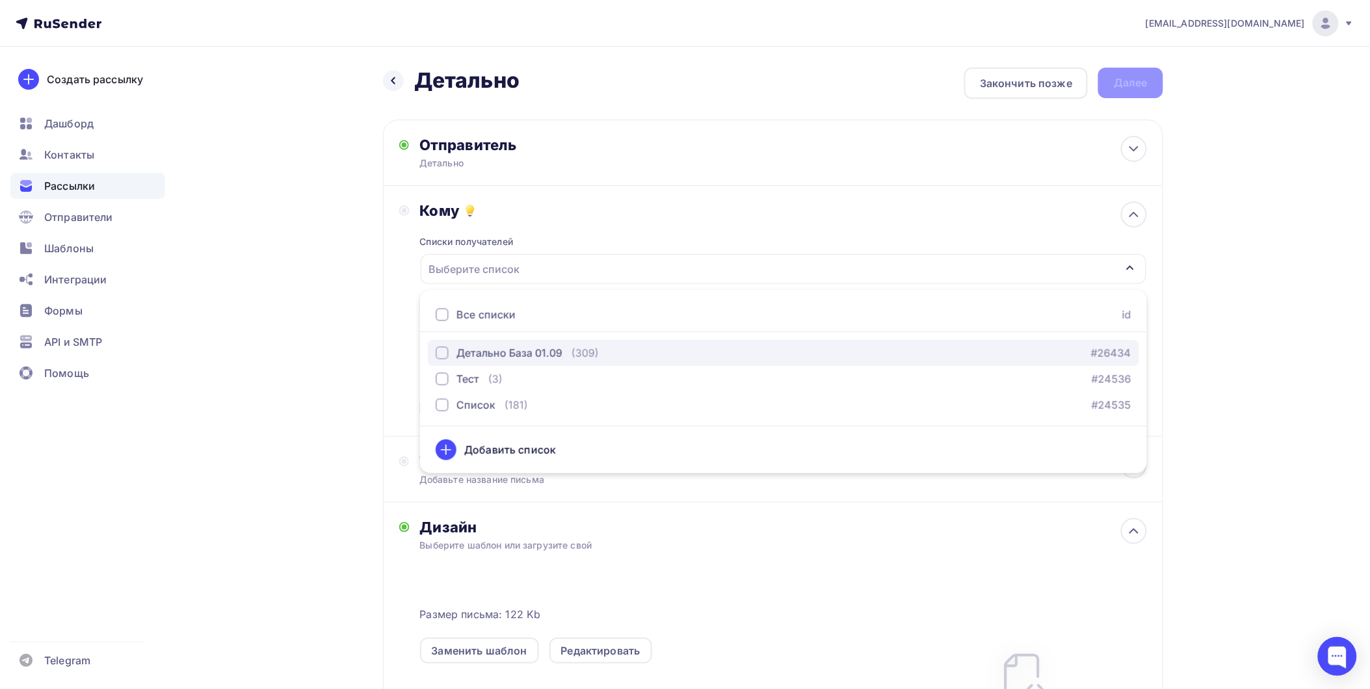
click at [450, 352] on div "Детально База 01.09" at bounding box center [499, 353] width 127 height 16
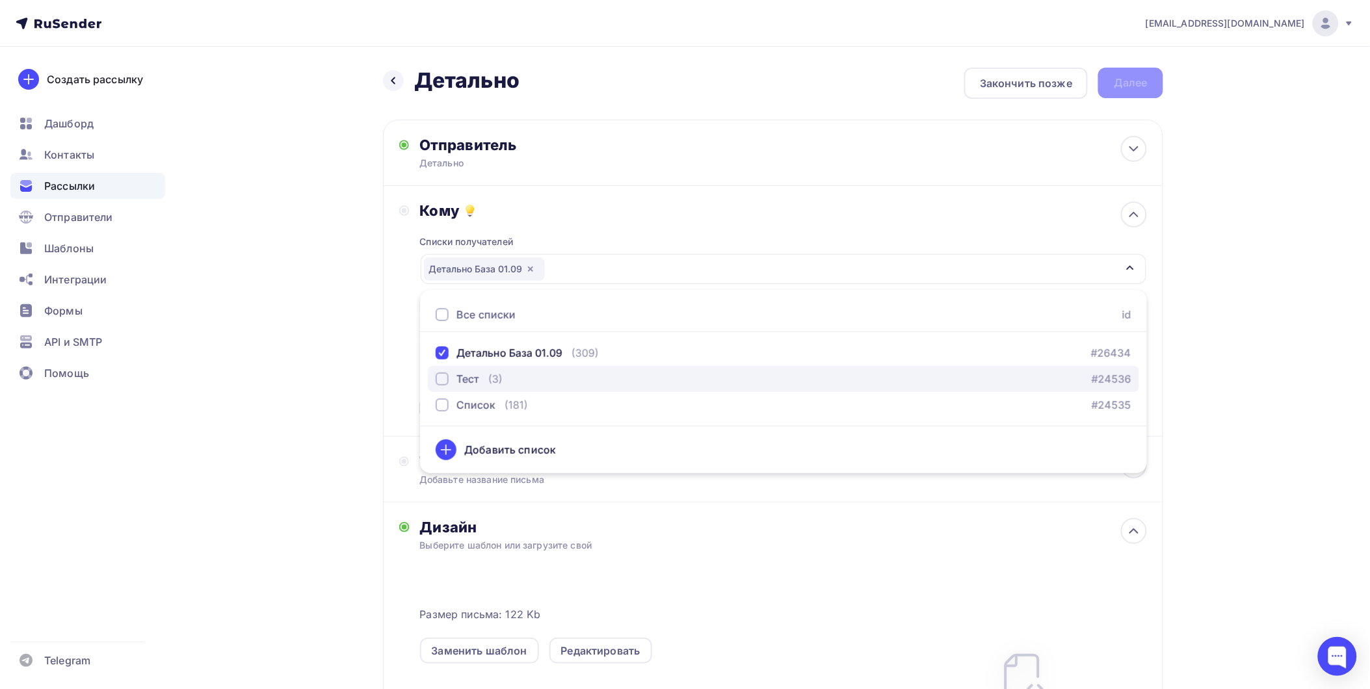
click at [447, 378] on div "button" at bounding box center [442, 378] width 13 height 13
click at [1260, 363] on div "info@1detalno.ru Аккаунт Тарифы Выйти Создать рассылку Дашборд Контакты Рассылк…" at bounding box center [685, 469] width 1370 height 939
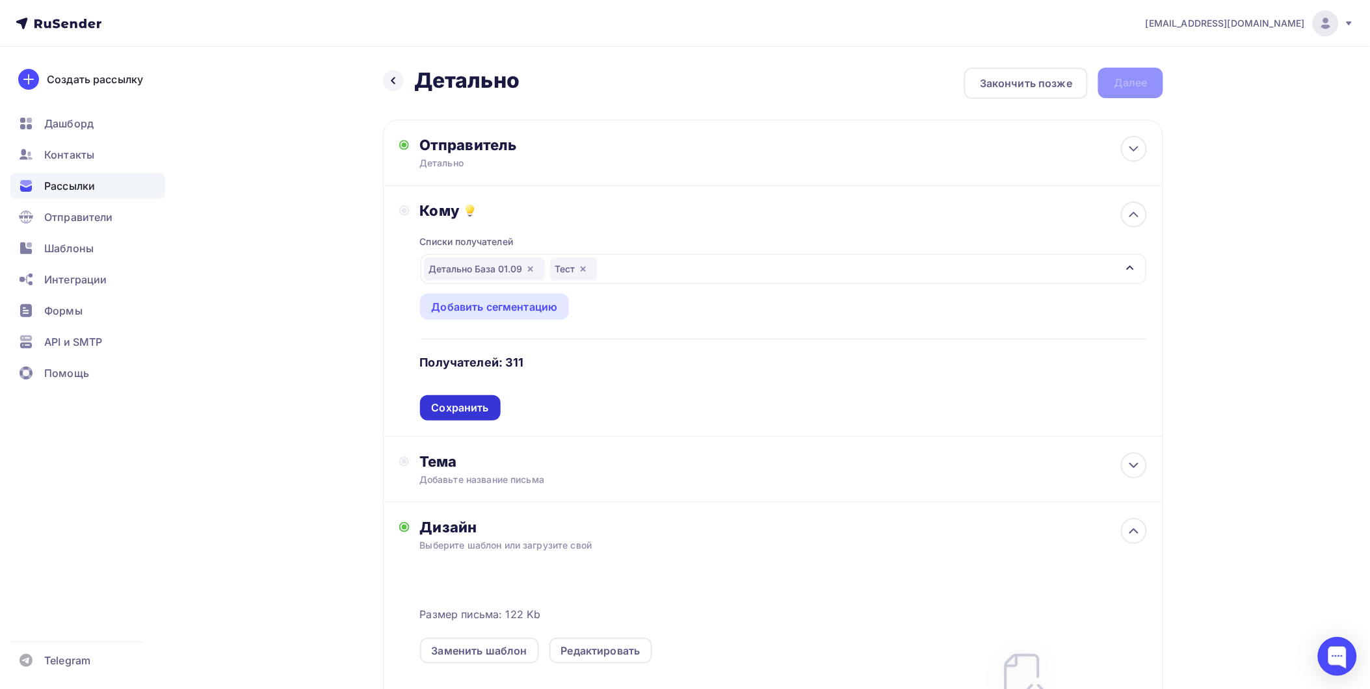
click at [443, 407] on div "Сохранить" at bounding box center [460, 407] width 57 height 15
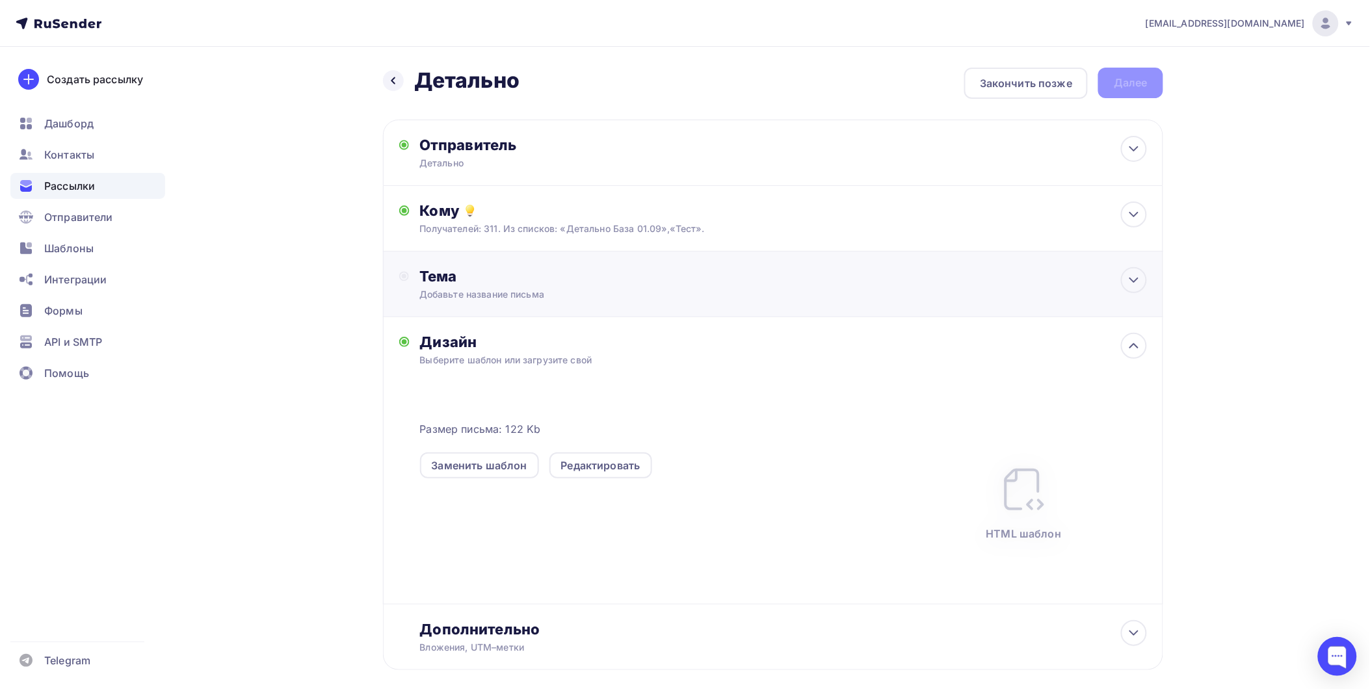
click at [469, 293] on div "Добавьте название письма" at bounding box center [534, 294] width 231 height 13
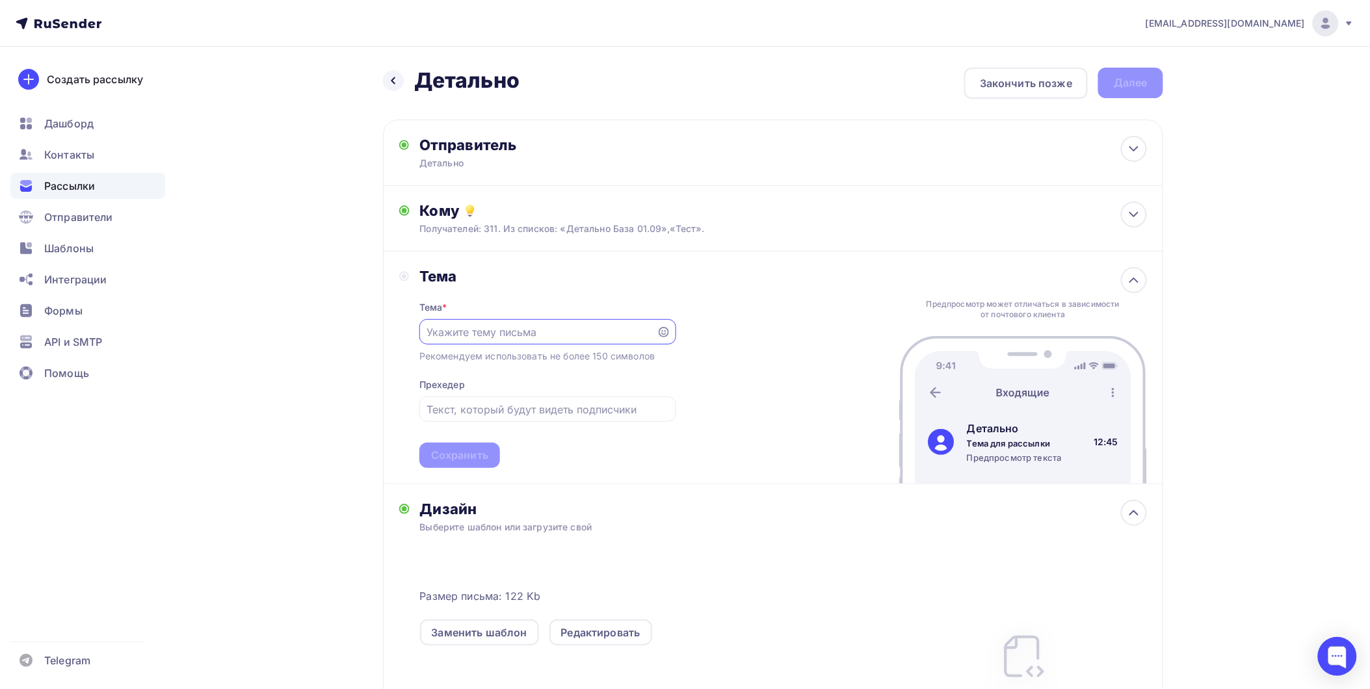
click at [504, 332] on input "text" at bounding box center [537, 332] width 222 height 16
type input "Бесплатная доставка"
click at [483, 404] on input "text" at bounding box center [547, 410] width 242 height 16
type input "При покупке от 5000рублей дарим доставку или 5% скидку на выбор"
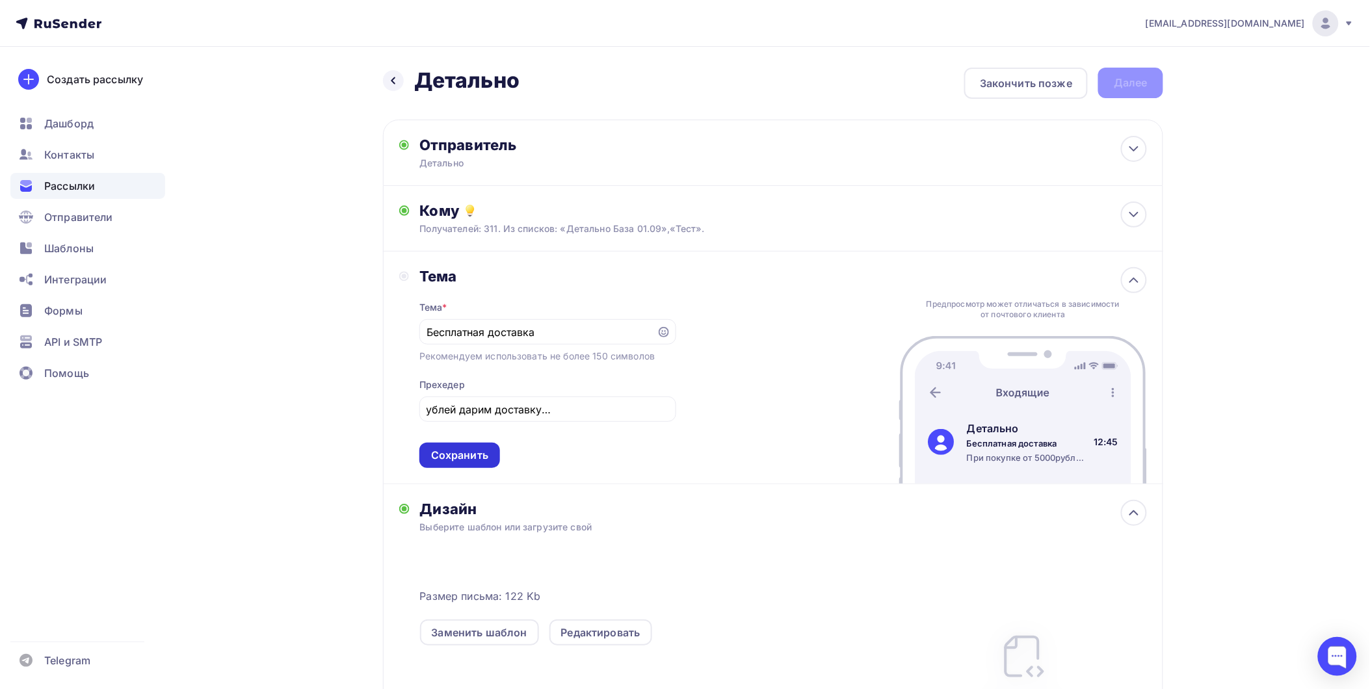
click at [479, 463] on div "Сохранить" at bounding box center [459, 455] width 81 height 25
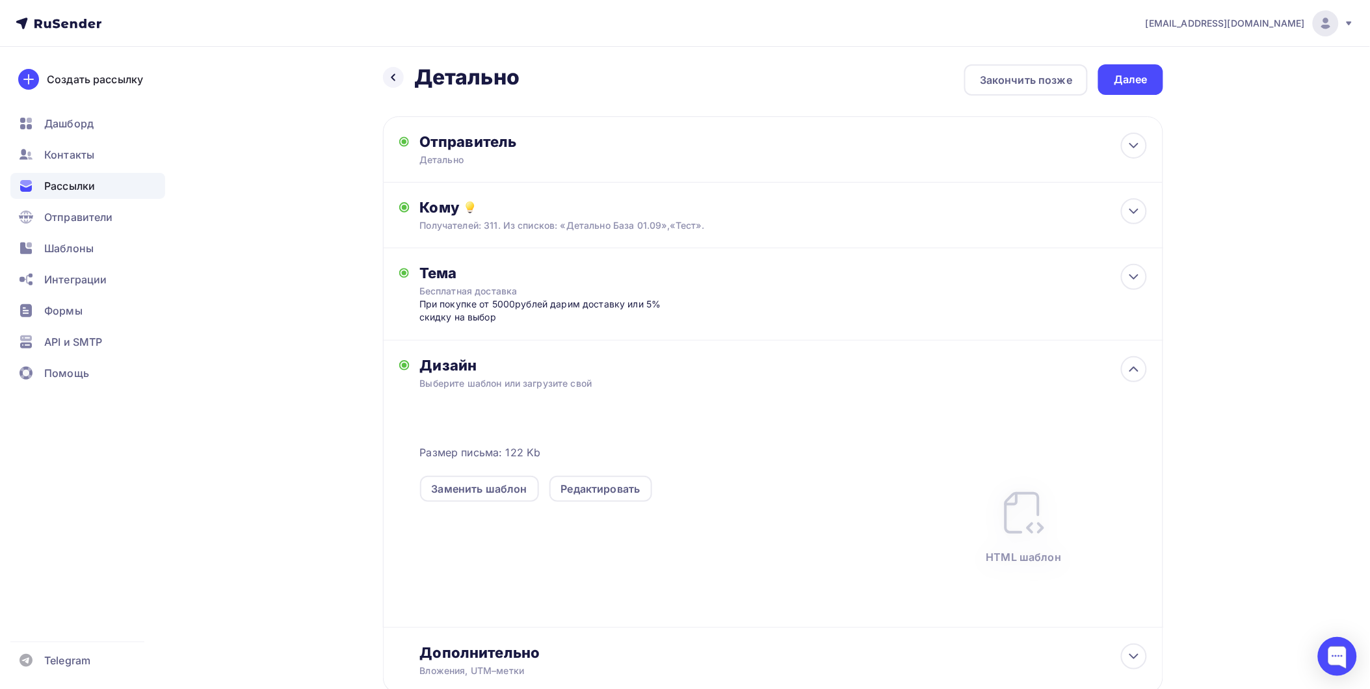
scroll to position [0, 0]
click at [1119, 81] on div "Далее" at bounding box center [1131, 82] width 34 height 15
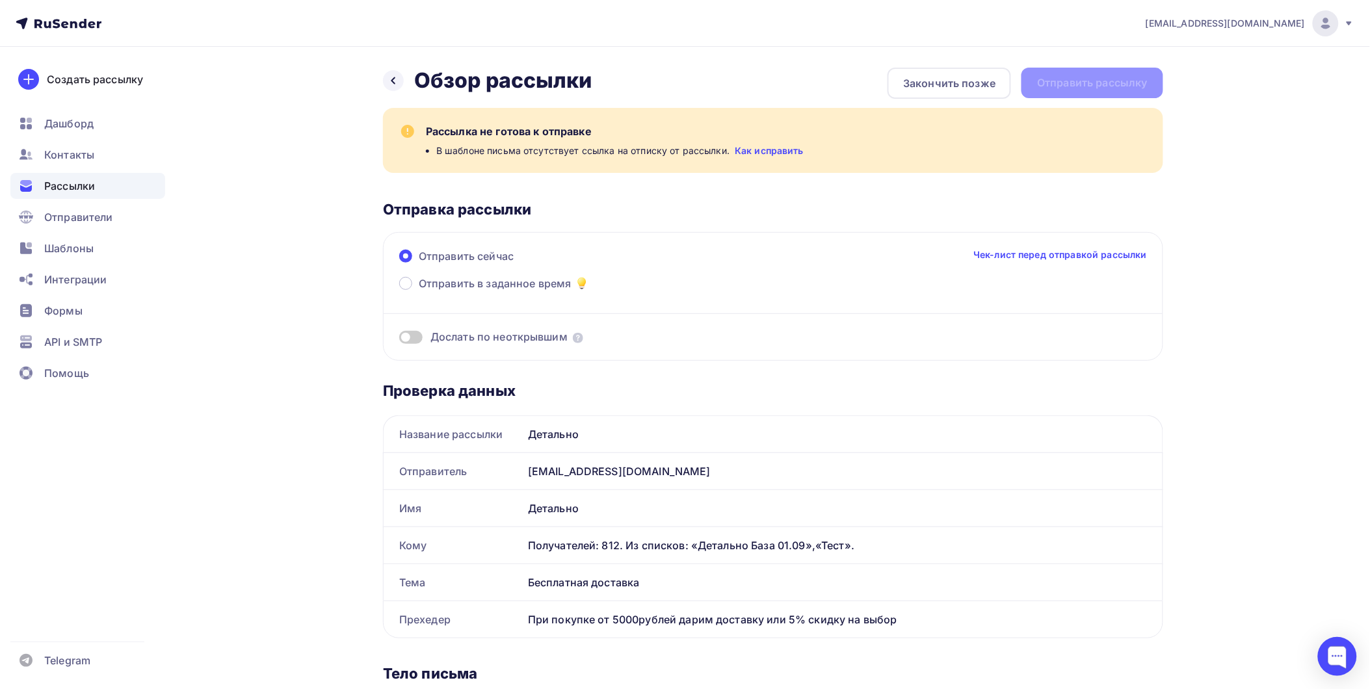
click at [756, 151] on link "Как исправить" at bounding box center [769, 150] width 69 height 13
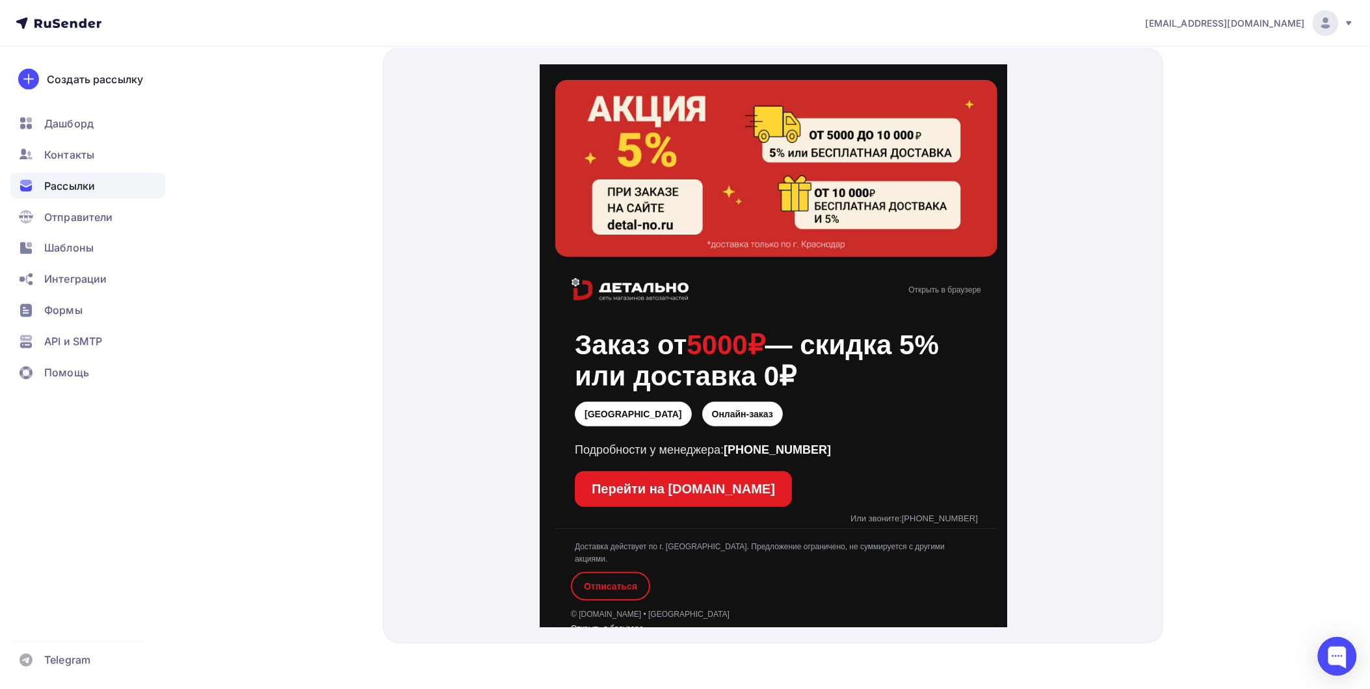
scroll to position [144, 0]
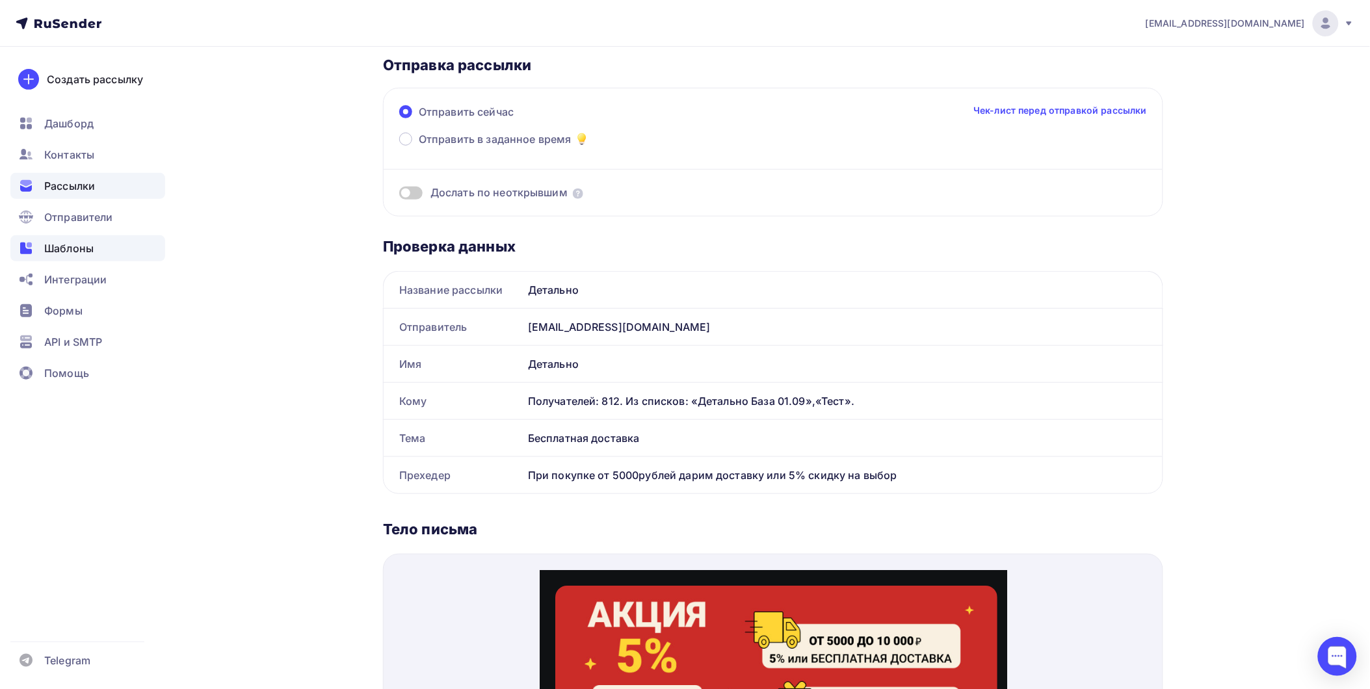
click at [66, 242] on span "Шаблоны" at bounding box center [68, 249] width 49 height 16
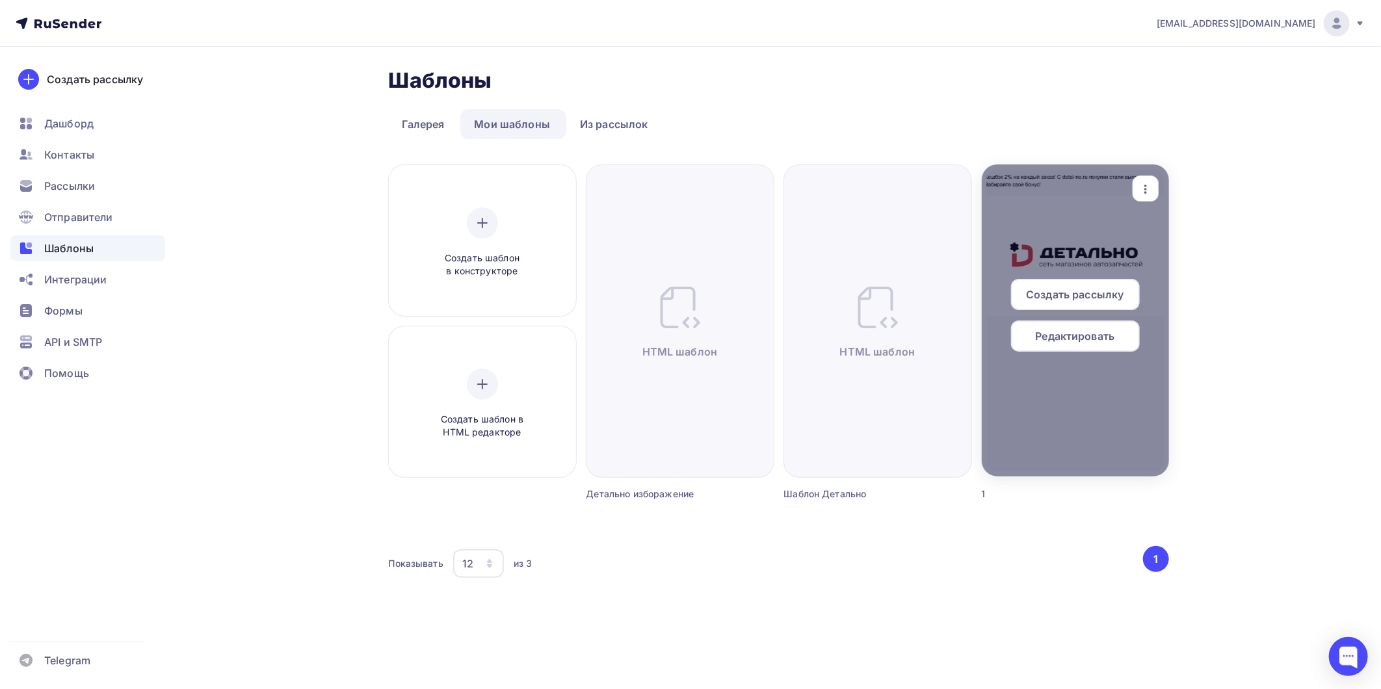
click at [1079, 329] on span "Редактировать" at bounding box center [1075, 336] width 79 height 16
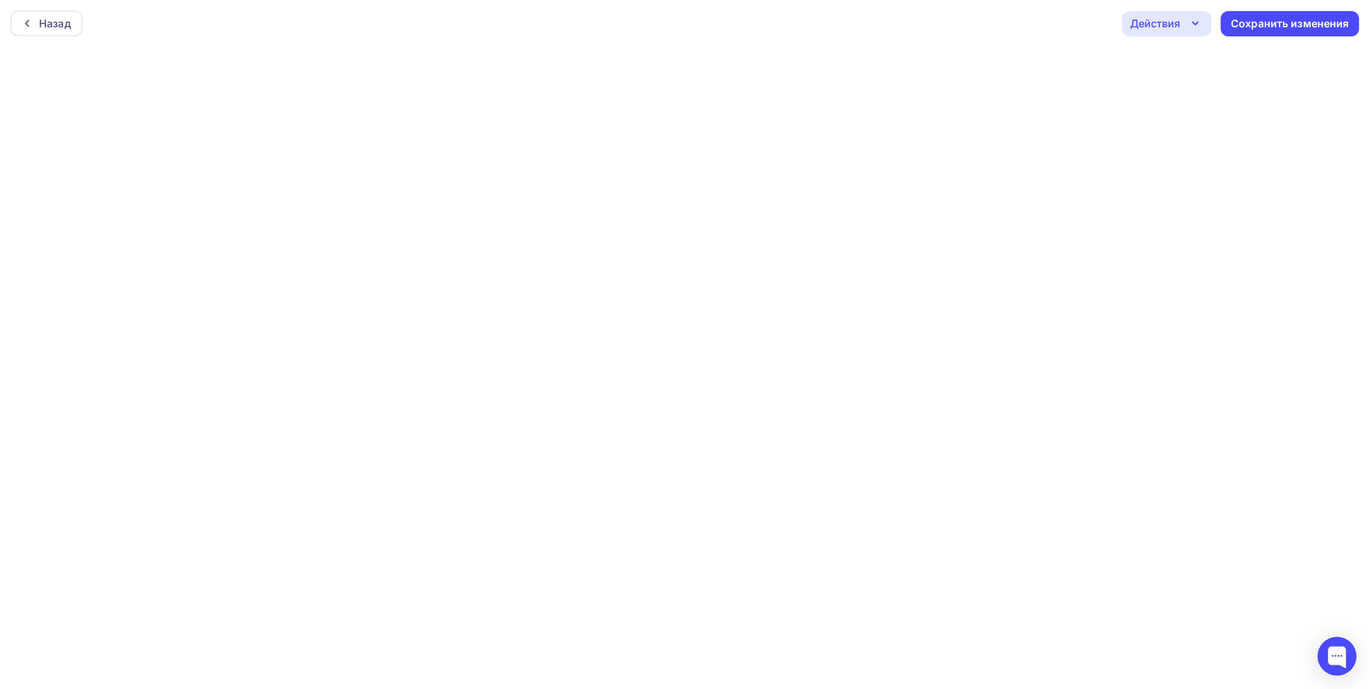
click at [10, 10] on div "Назад Действия Отправить тестовое письмо Предпросмотр Выйти без сохранения Сохр…" at bounding box center [685, 23] width 1370 height 47
click at [40, 18] on div "Назад" at bounding box center [55, 24] width 32 height 16
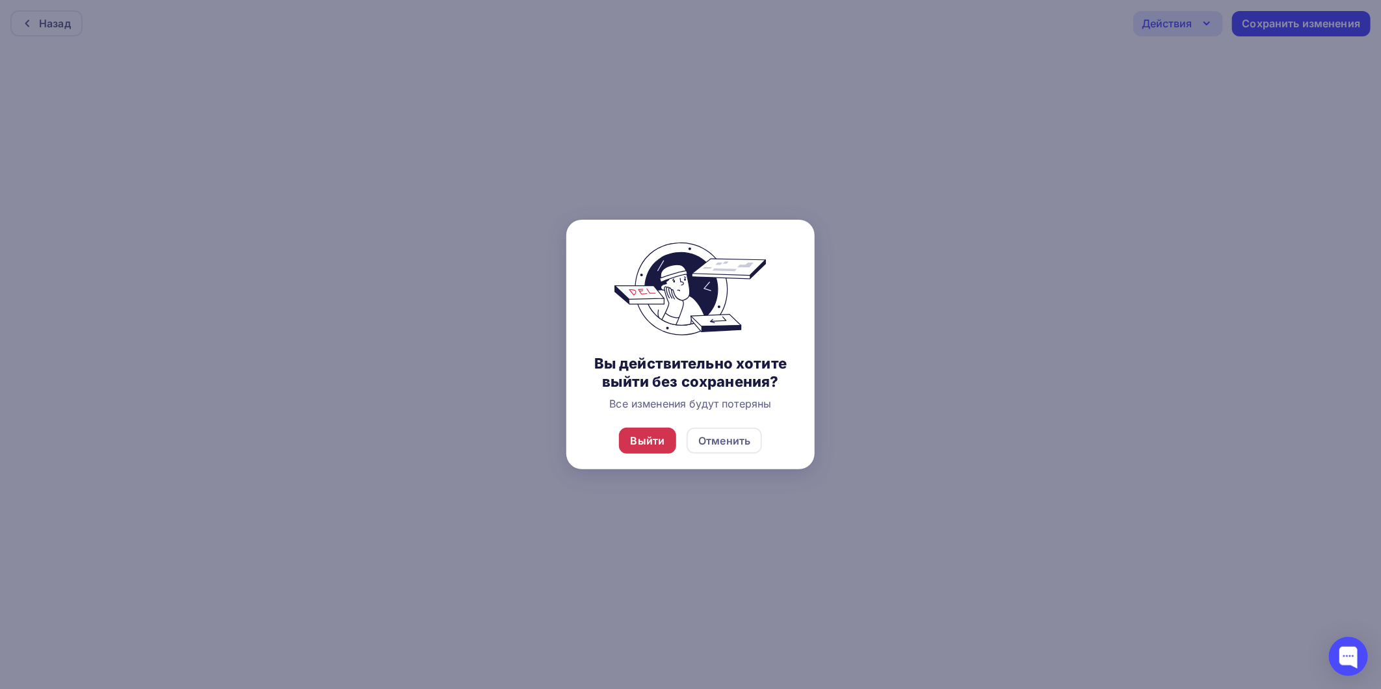
click at [644, 437] on div "Выйти" at bounding box center [648, 441] width 34 height 16
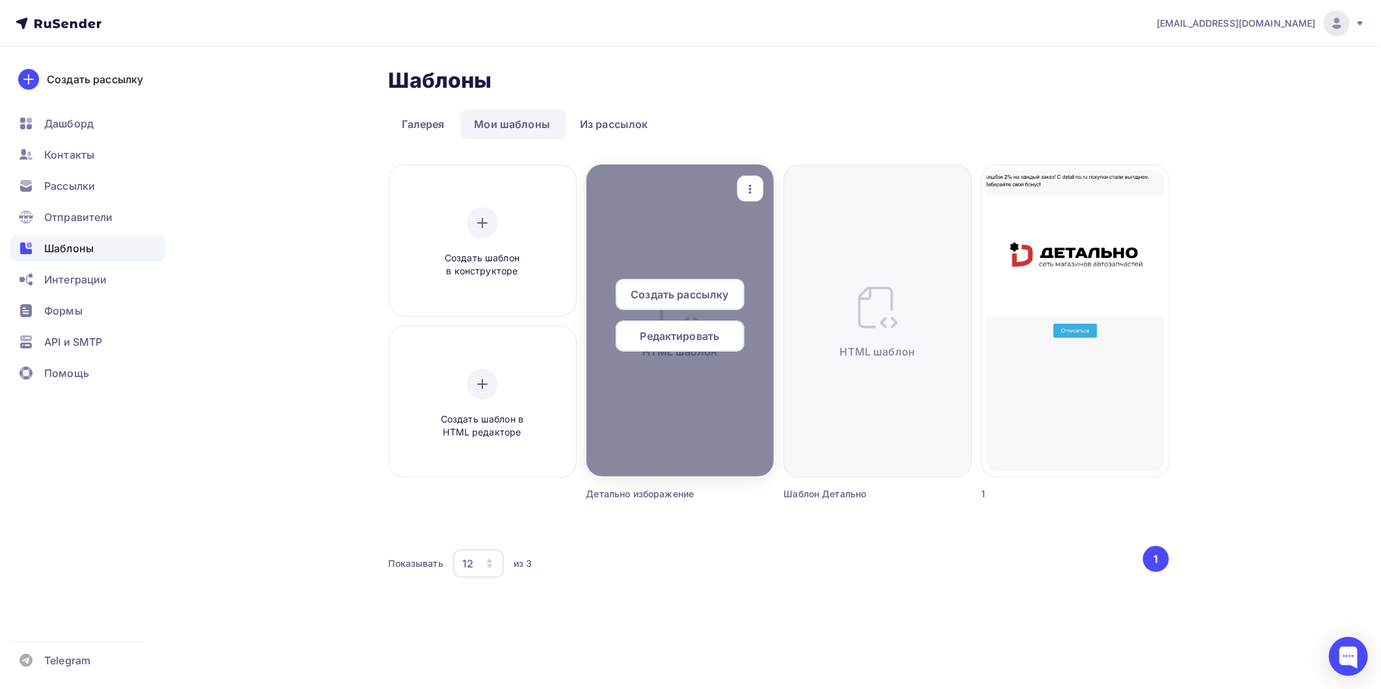
click at [665, 342] on span "Редактировать" at bounding box center [679, 336] width 79 height 16
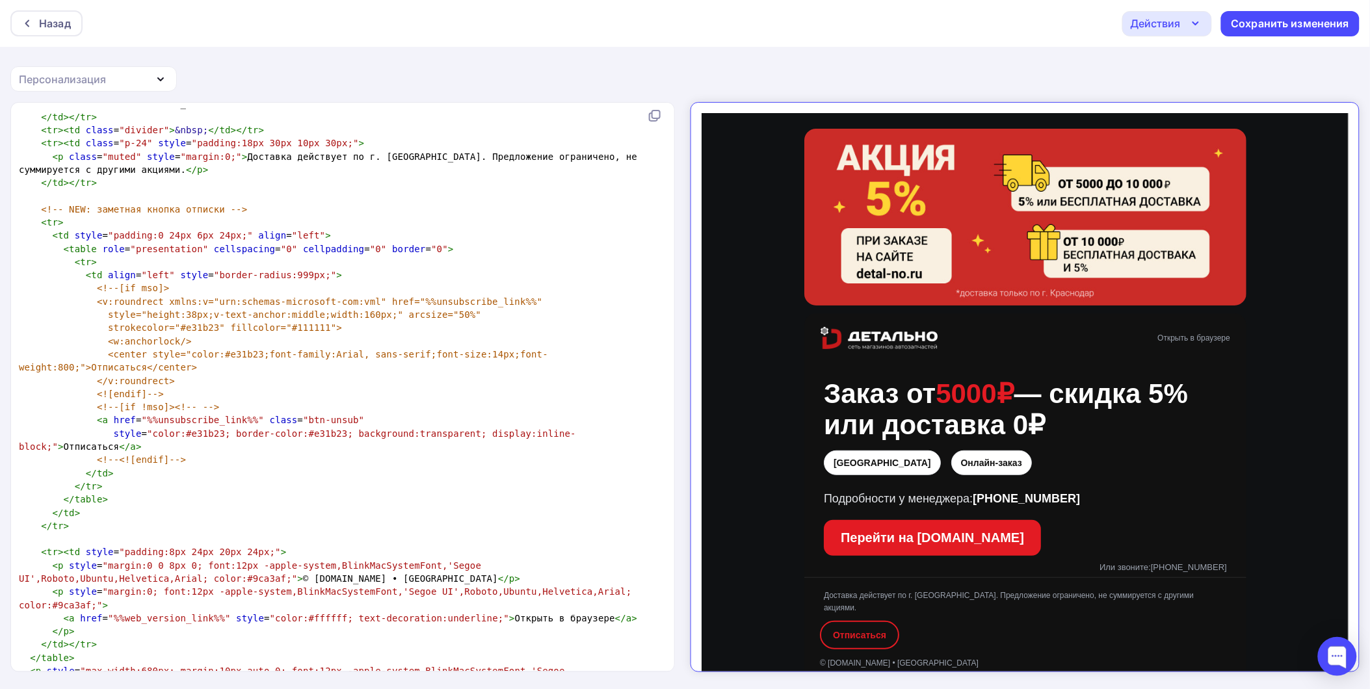
scroll to position [1261, 0]
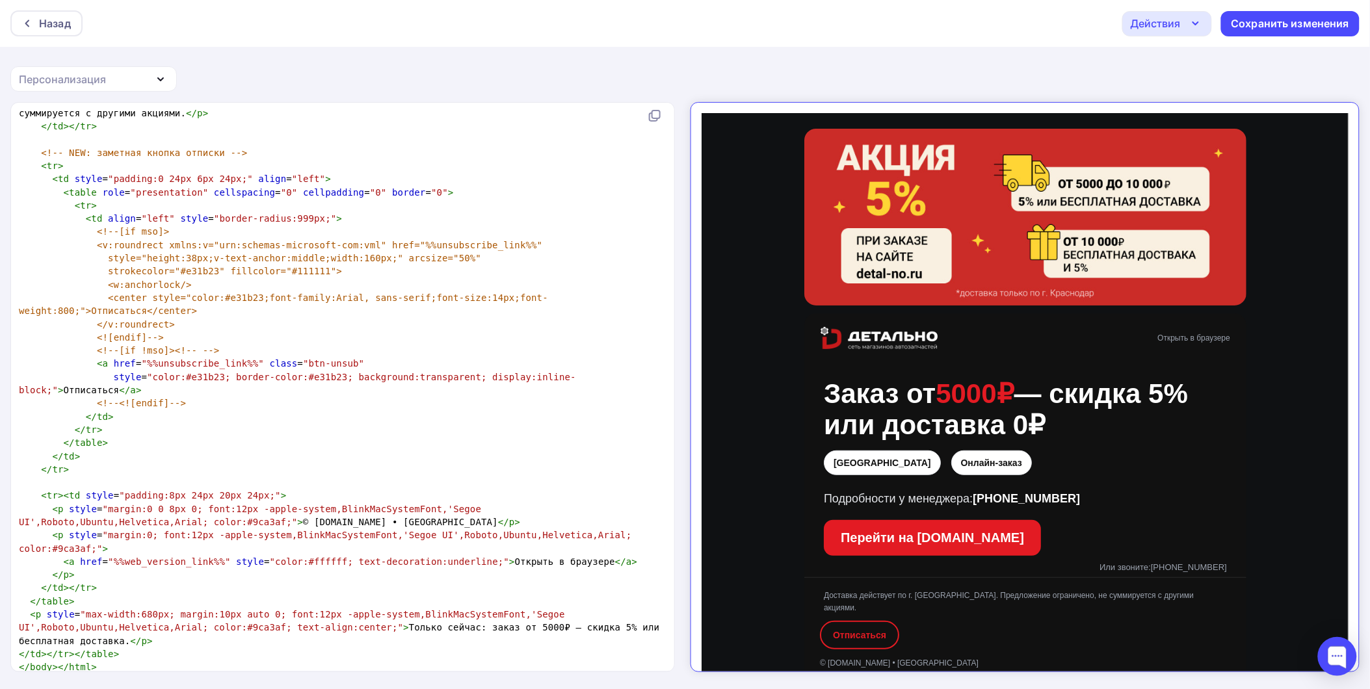
drag, startPoint x: 106, startPoint y: 54, endPoint x: 108, endPoint y: 72, distance: 17.7
click at [106, 55] on div "Назад Действия Отправить тестовое письмо Выйти без сохранения Сохранить изменен…" at bounding box center [685, 345] width 1370 height 690
drag, startPoint x: 108, startPoint y: 72, endPoint x: 168, endPoint y: 165, distance: 111.1
click at [108, 72] on div "Персонализация" at bounding box center [93, 78] width 166 height 25
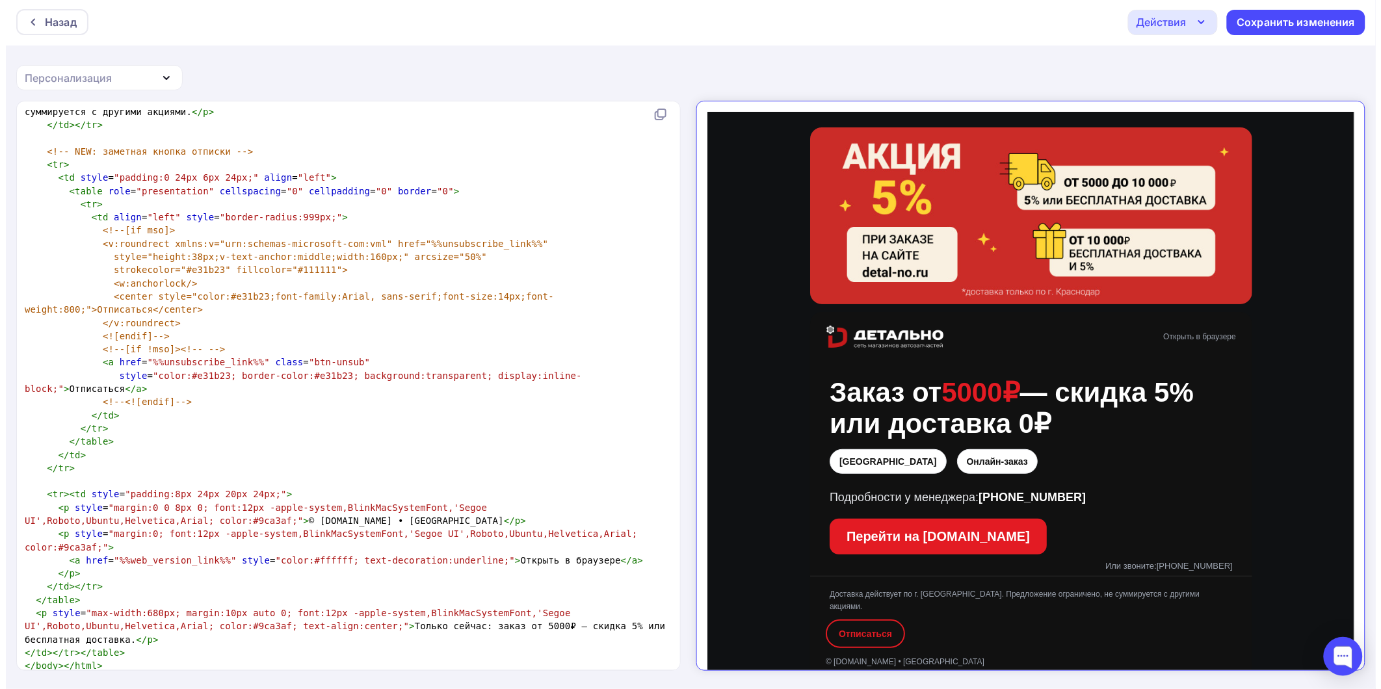
scroll to position [4, 0]
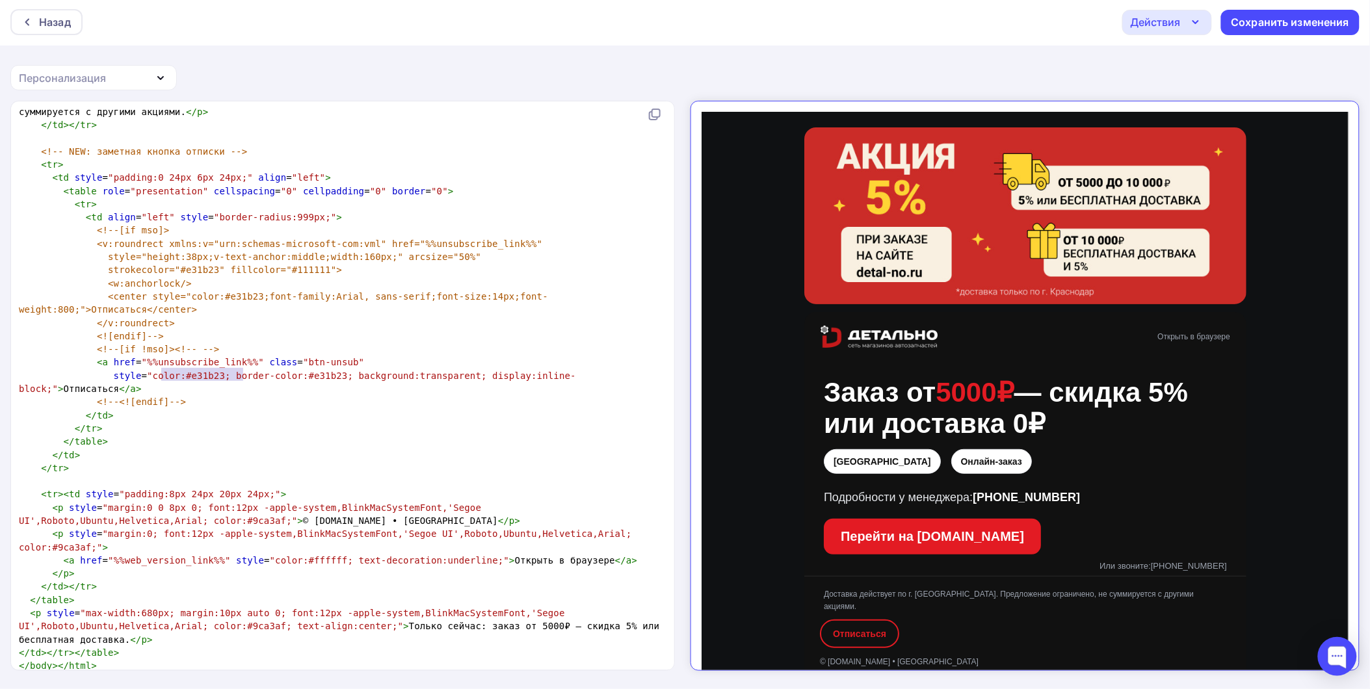
type textarea "%%unsubscribe_link%%""
drag, startPoint x: 242, startPoint y: 364, endPoint x: 138, endPoint y: 359, distance: 104.1
click at [142, 359] on span ""%%unsubscribe_link%%"" at bounding box center [203, 362] width 123 height 10
click at [199, 409] on pre "</ td >" at bounding box center [339, 415] width 647 height 13
click at [36, 29] on div "Назад" at bounding box center [46, 22] width 72 height 26
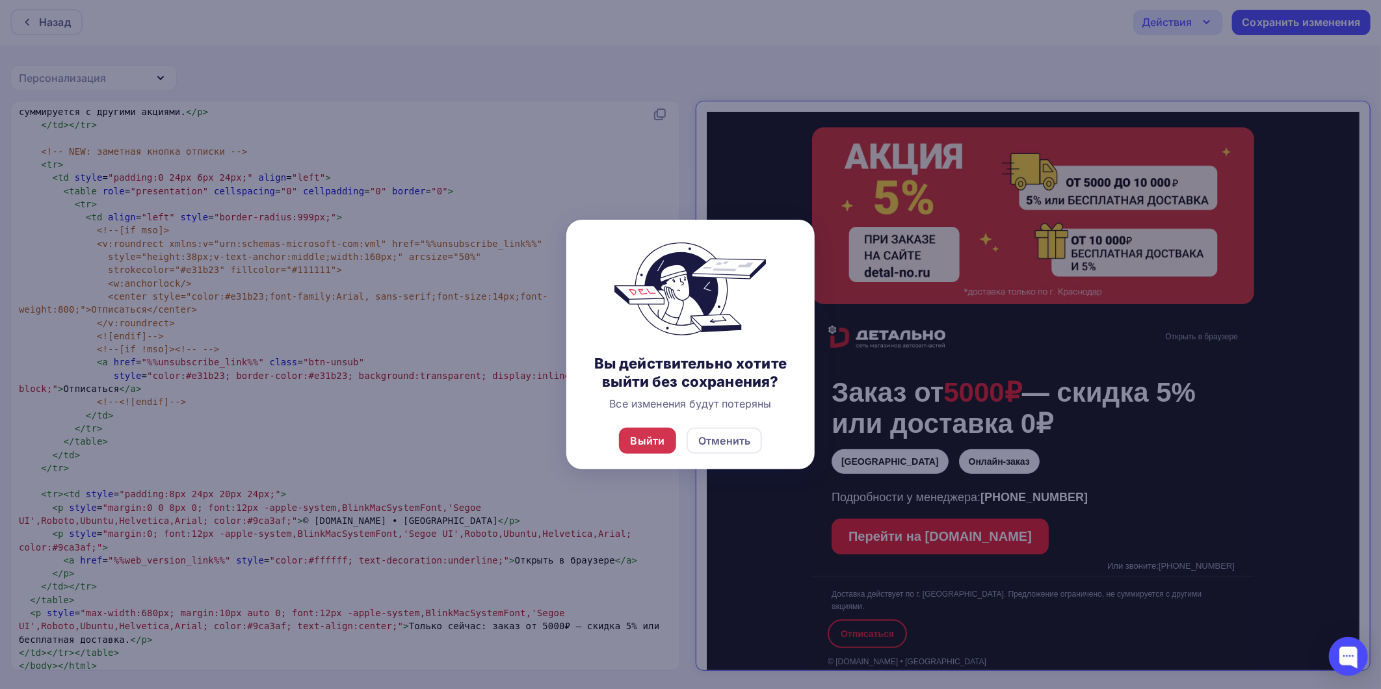
click at [623, 440] on div "Выйти" at bounding box center [648, 441] width 58 height 26
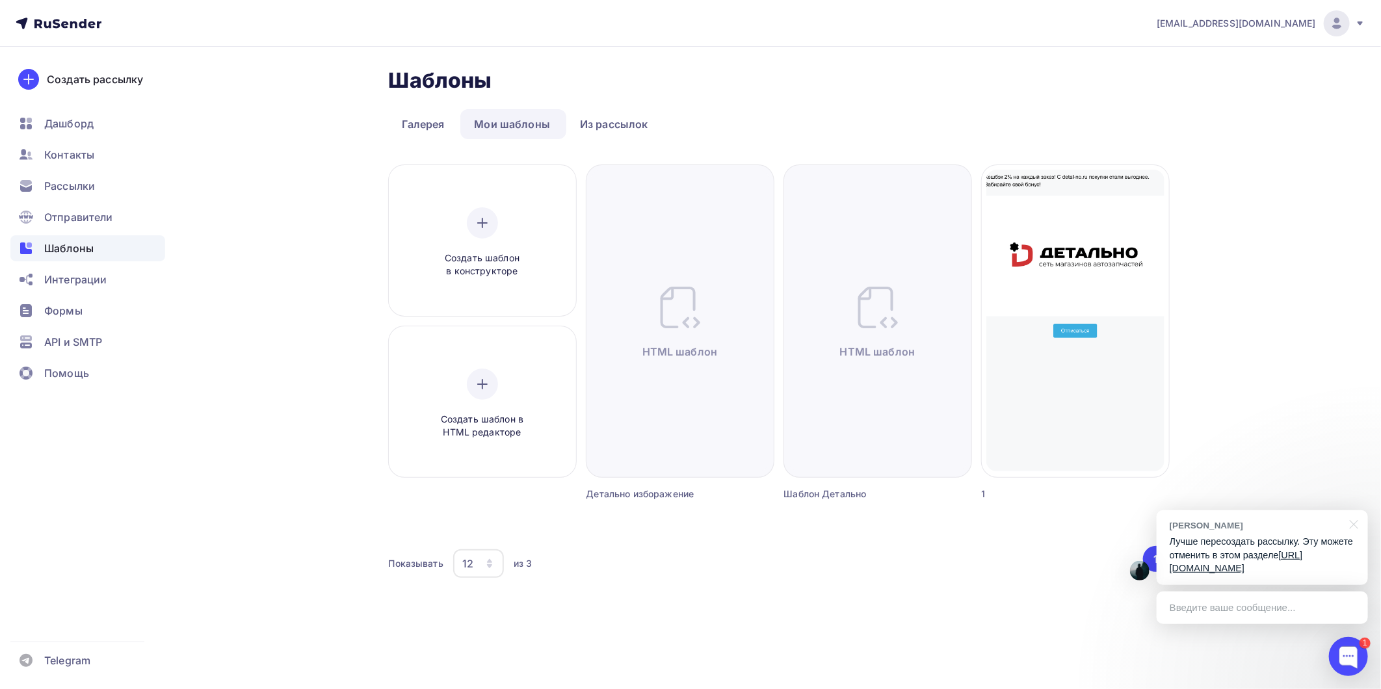
click at [1226, 571] on link "https://beta.rusender.ru/mail-distr...s/ongoing/" at bounding box center [1235, 562] width 133 height 24
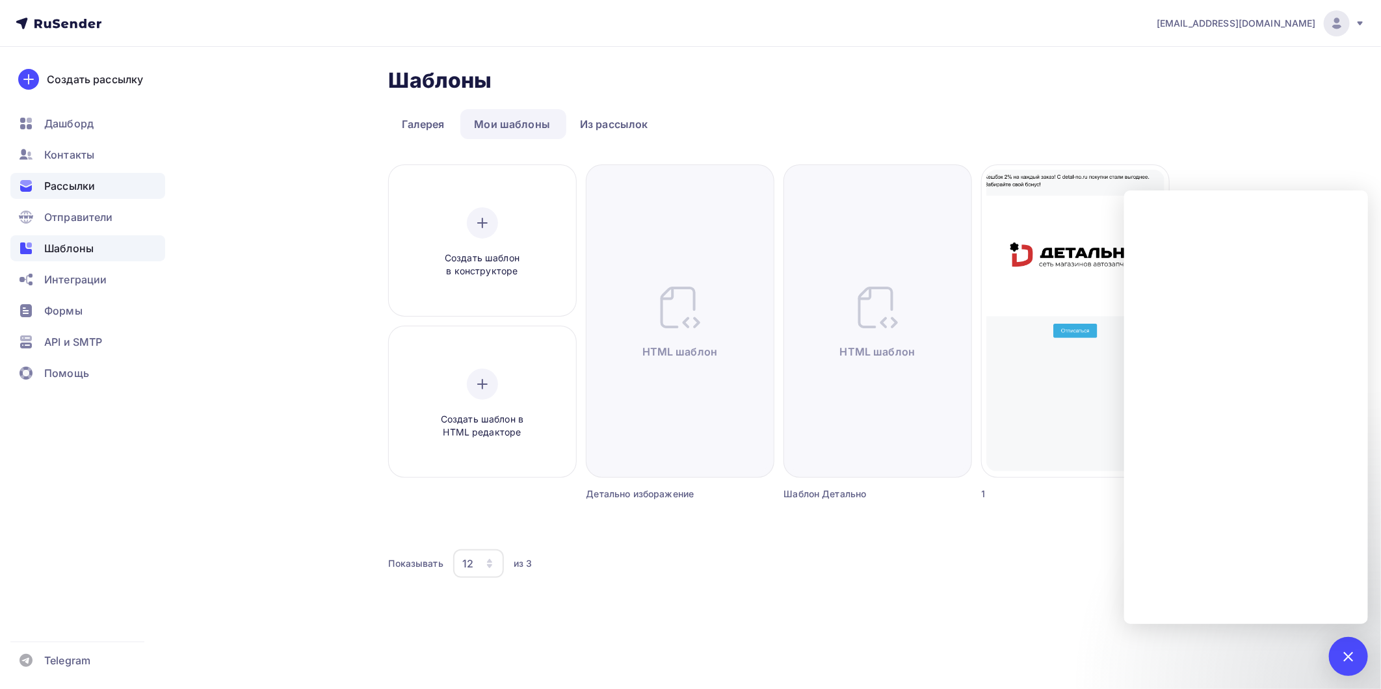
click at [86, 182] on span "Рассылки" at bounding box center [69, 186] width 51 height 16
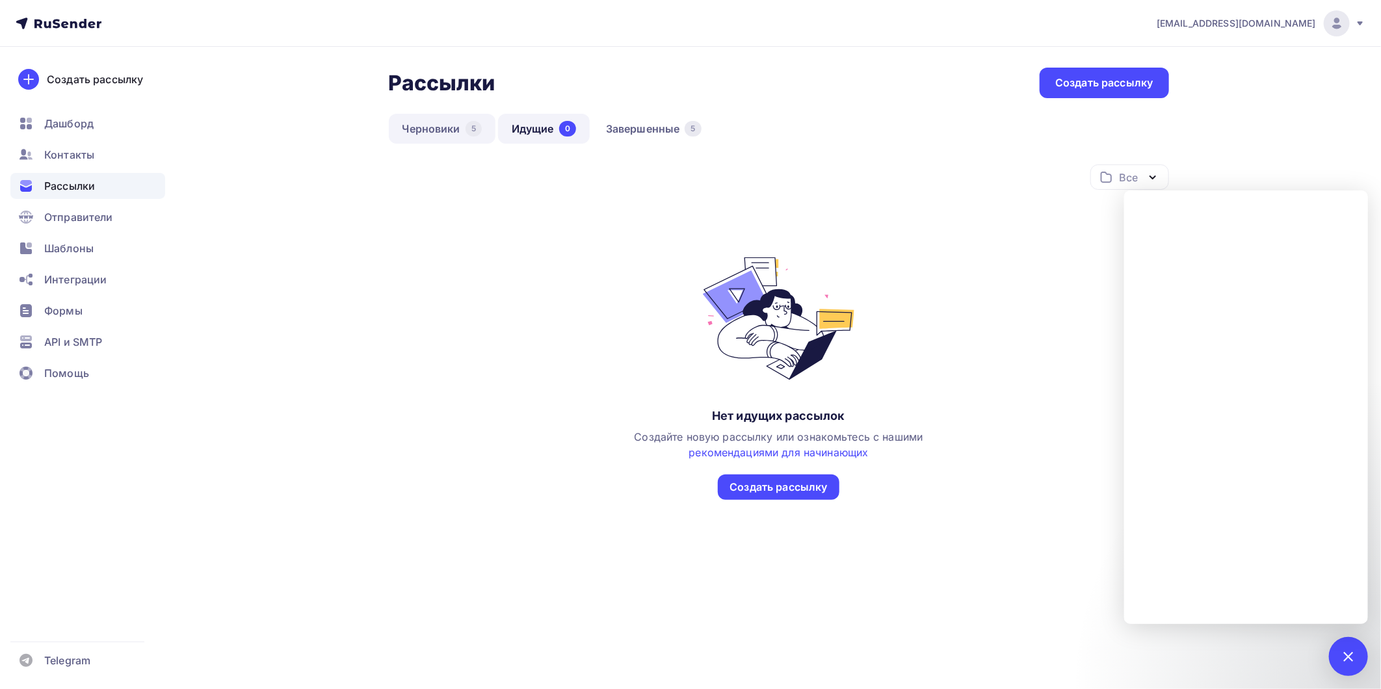
click at [447, 125] on link "Черновики 5" at bounding box center [442, 129] width 107 height 30
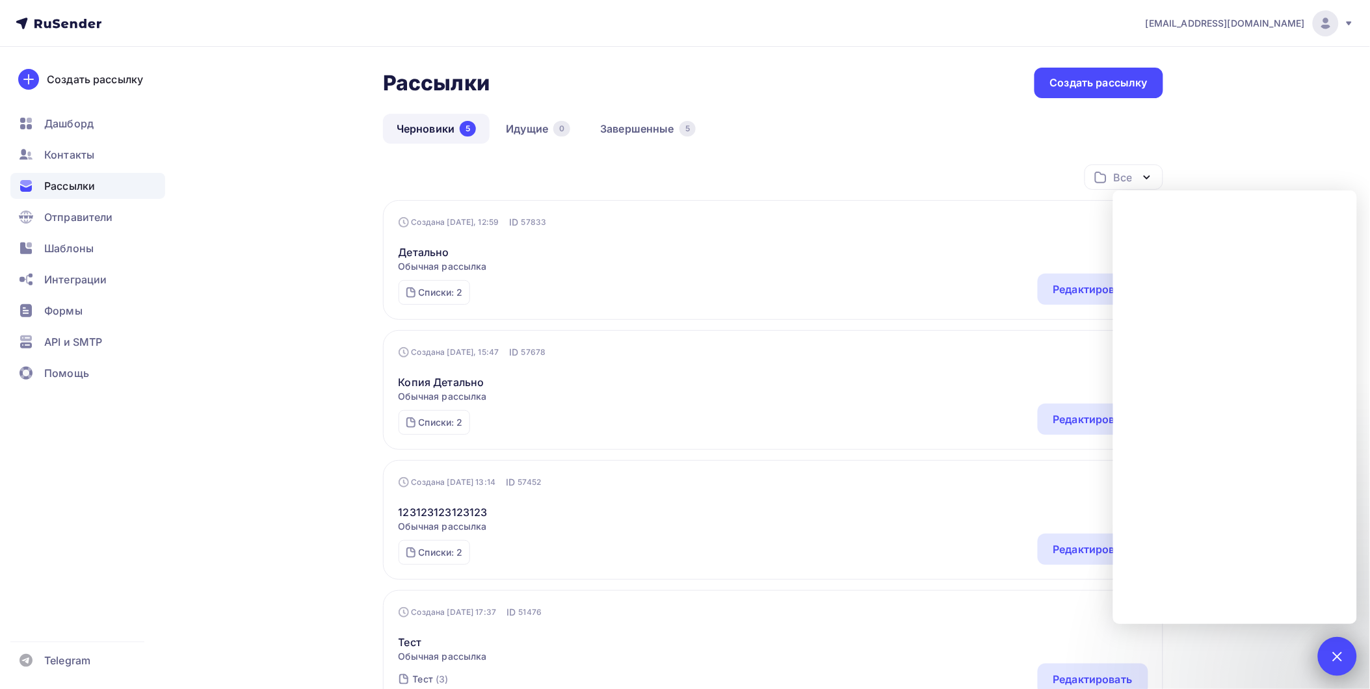
drag, startPoint x: 1334, startPoint y: 668, endPoint x: 1324, endPoint y: 651, distance: 19.5
click at [1333, 668] on div "1" at bounding box center [1337, 656] width 39 height 39
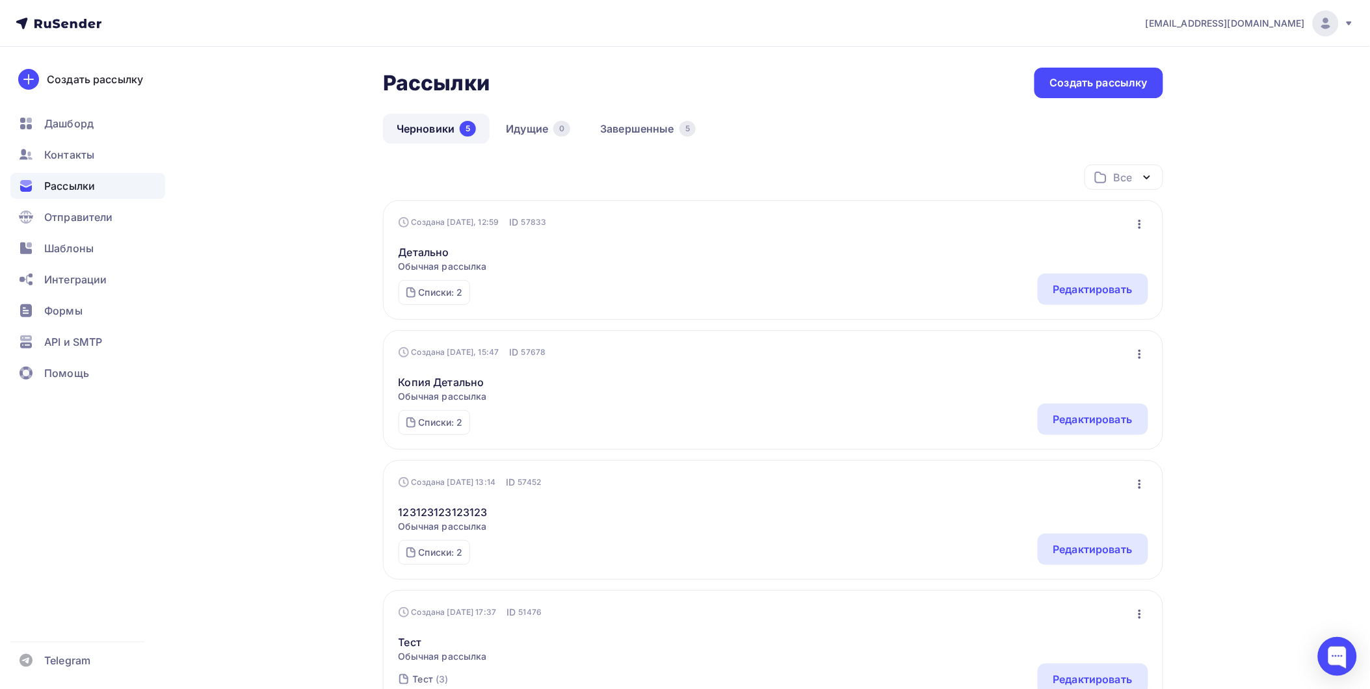
click at [1134, 224] on icon "button" at bounding box center [1140, 224] width 16 height 16
click at [1247, 207] on div "info@1detalno.ru Аккаунт Тарифы Выйти Создать рассылку Дашборд Контакты Рассылк…" at bounding box center [685, 498] width 1370 height 997
click at [1102, 289] on div "Редактировать" at bounding box center [1092, 289] width 79 height 16
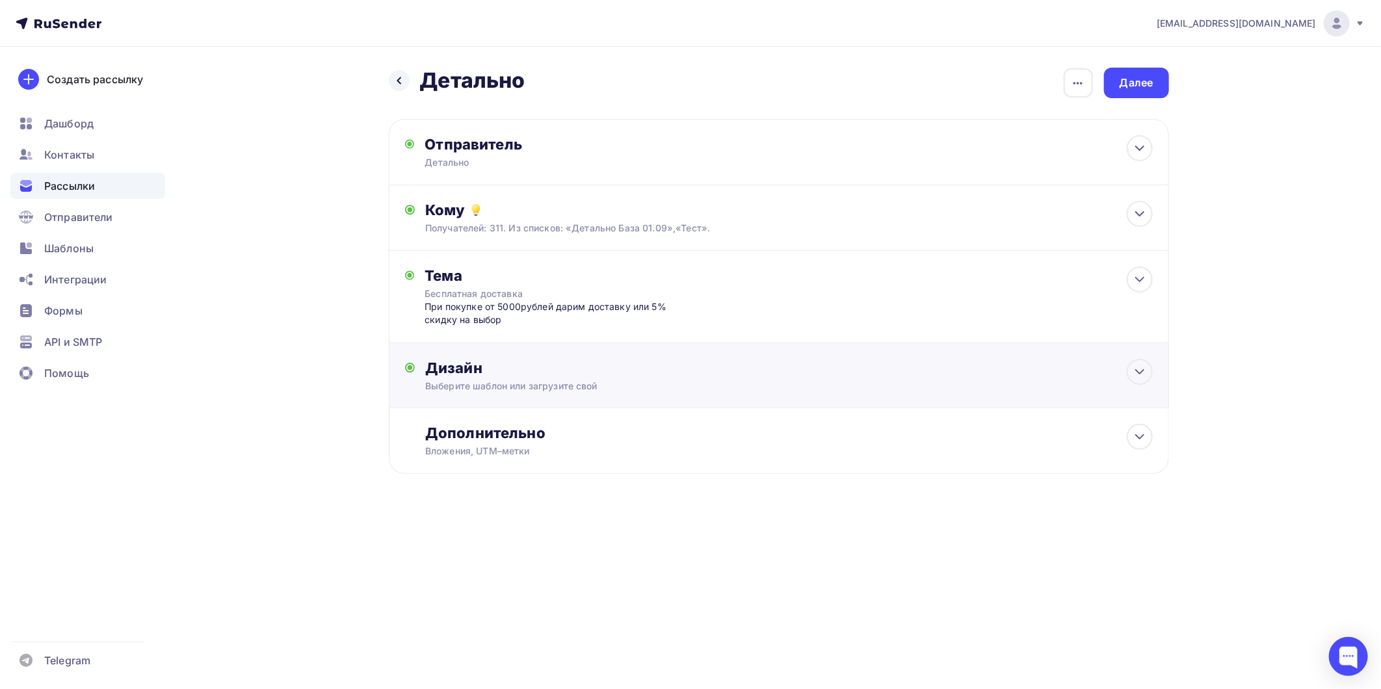
click at [499, 366] on div "Дизайн" at bounding box center [788, 368] width 727 height 18
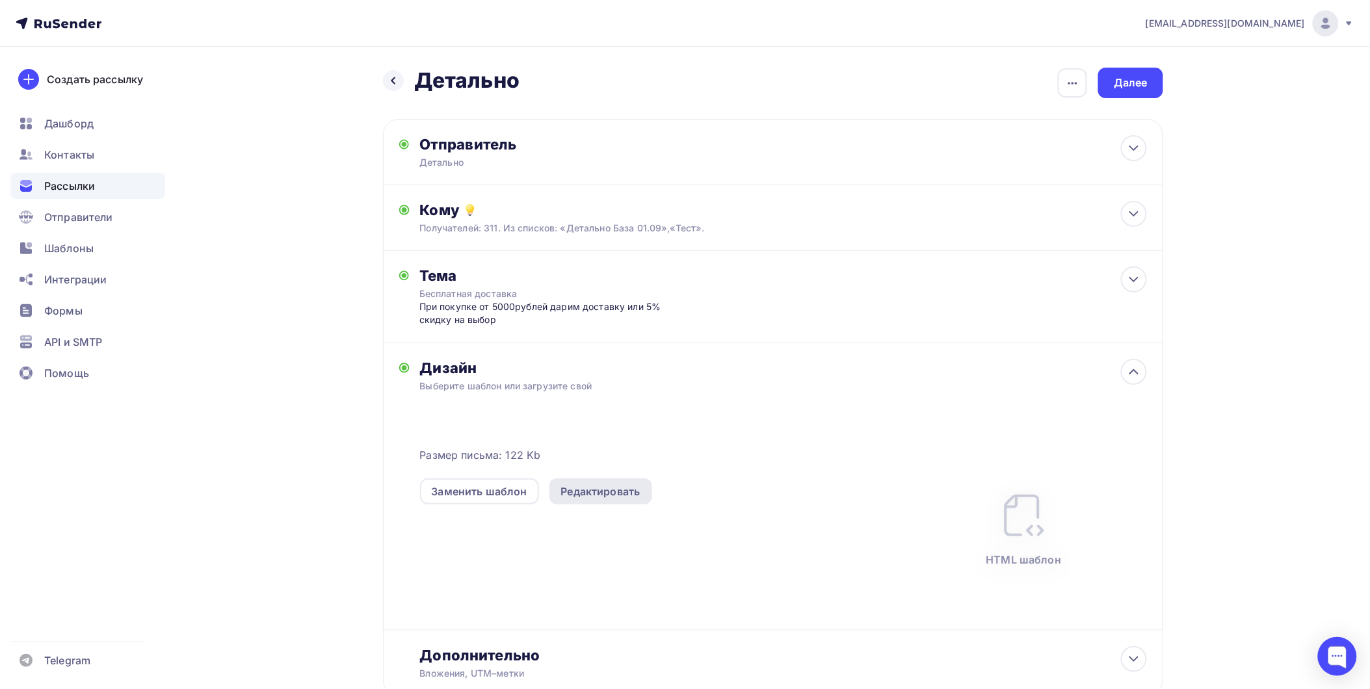
click at [588, 490] on div "Редактировать" at bounding box center [600, 492] width 79 height 16
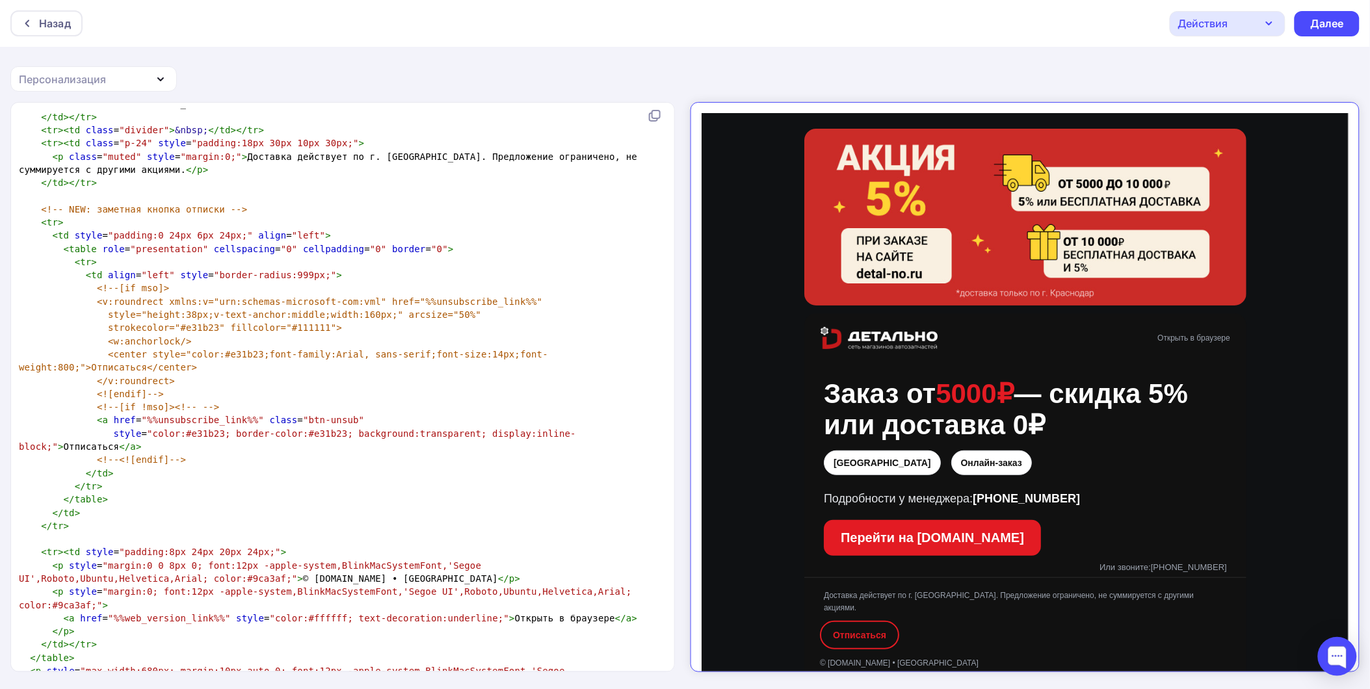
scroll to position [4, 0]
type textarea "%%unsubscribe_link%%"
drag, startPoint x: 236, startPoint y: 429, endPoint x: 138, endPoint y: 430, distance: 97.5
click at [142, 425] on span ""%%unsubscribe_link%%"" at bounding box center [203, 420] width 123 height 10
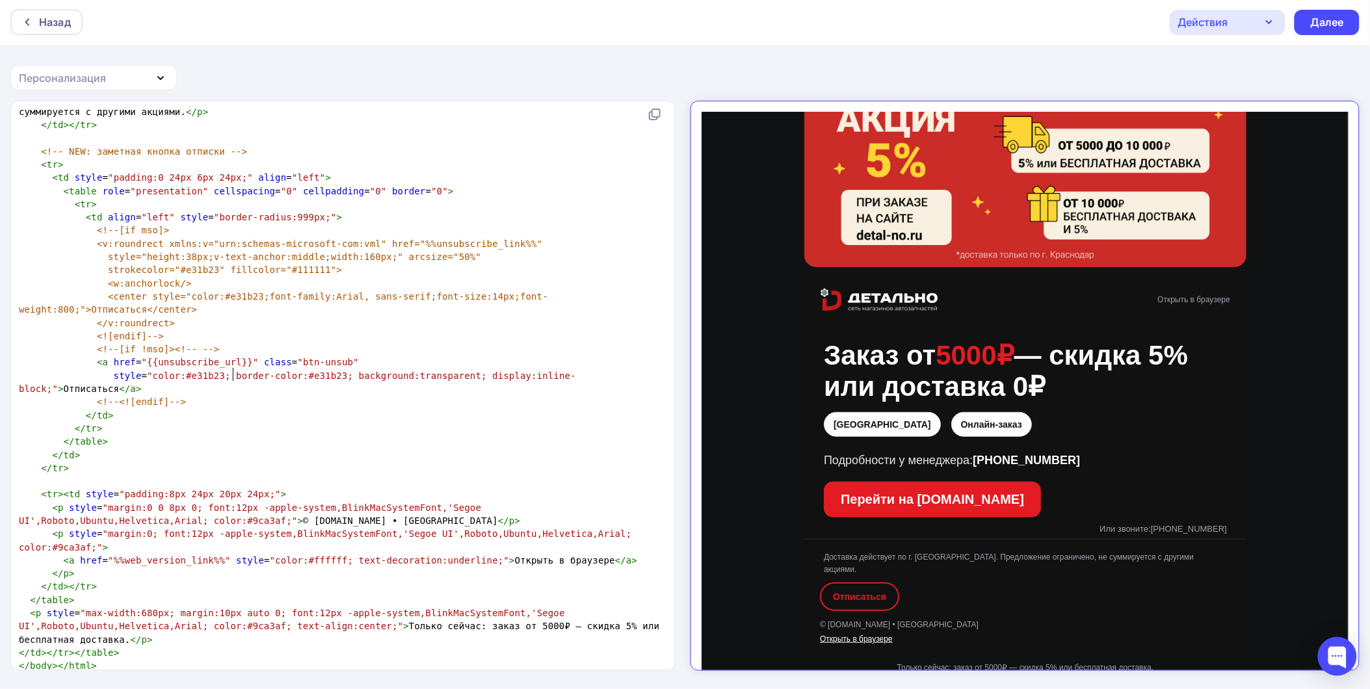
scroll to position [54, 0]
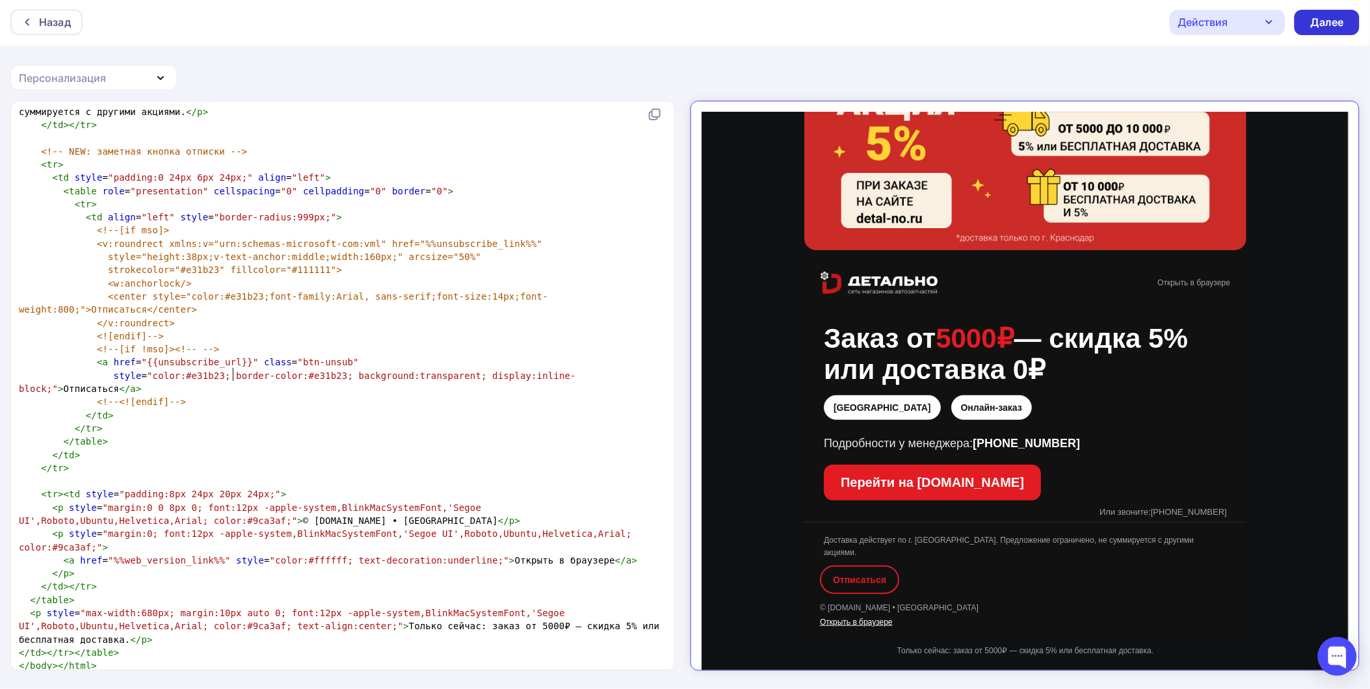
click at [1305, 20] on div "Далее" at bounding box center [1326, 22] width 65 height 25
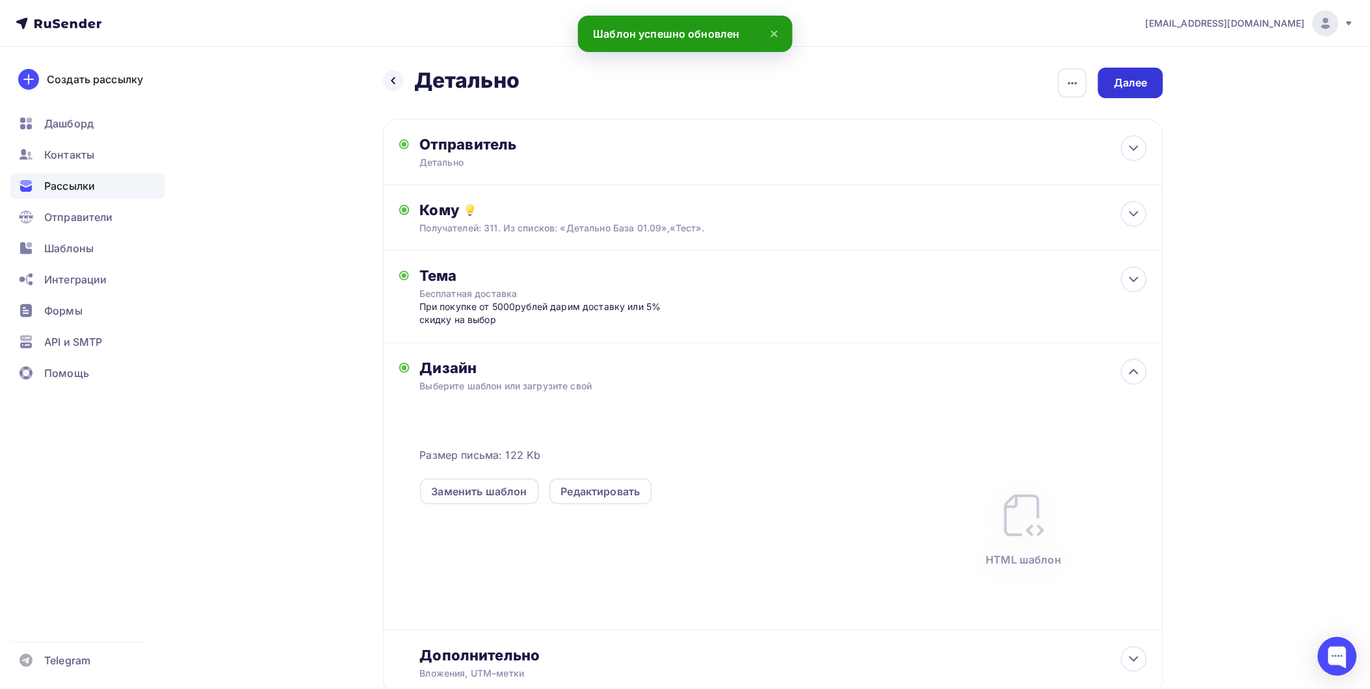
click at [1129, 81] on div "Далее" at bounding box center [1131, 82] width 34 height 15
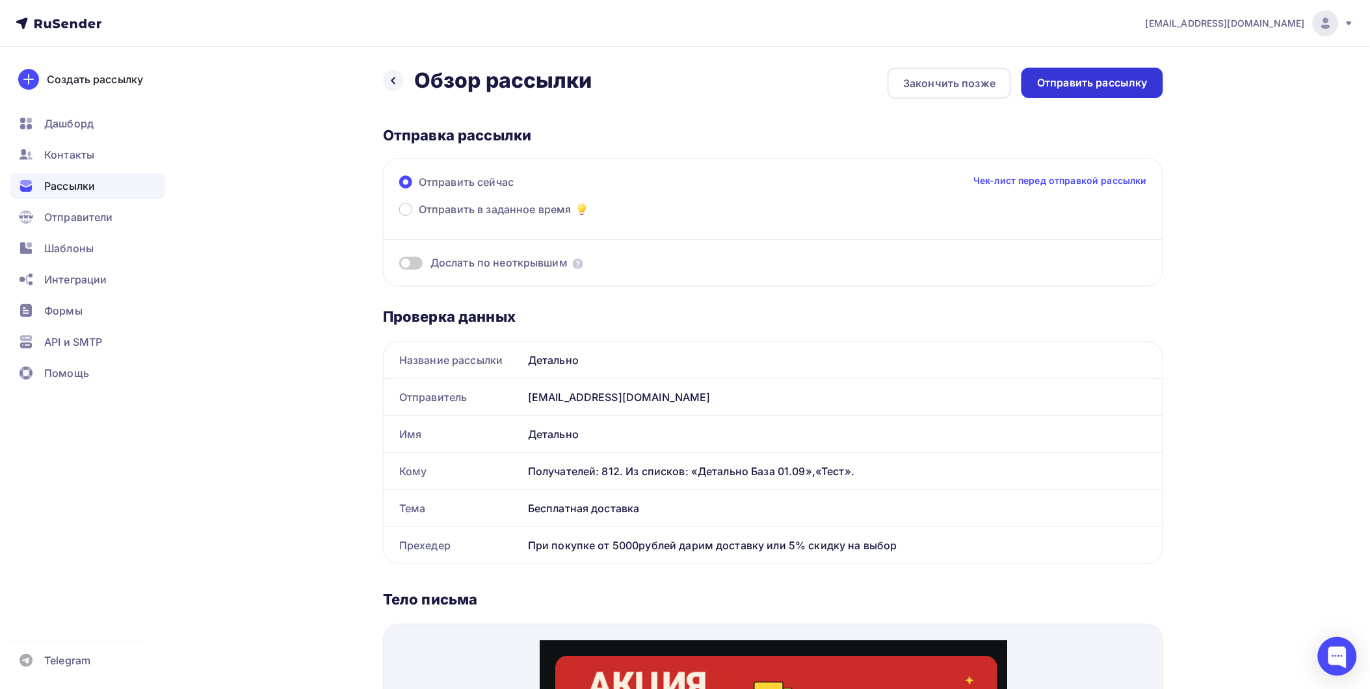
click at [1075, 91] on div "Отправить рассылку" at bounding box center [1092, 83] width 142 height 31
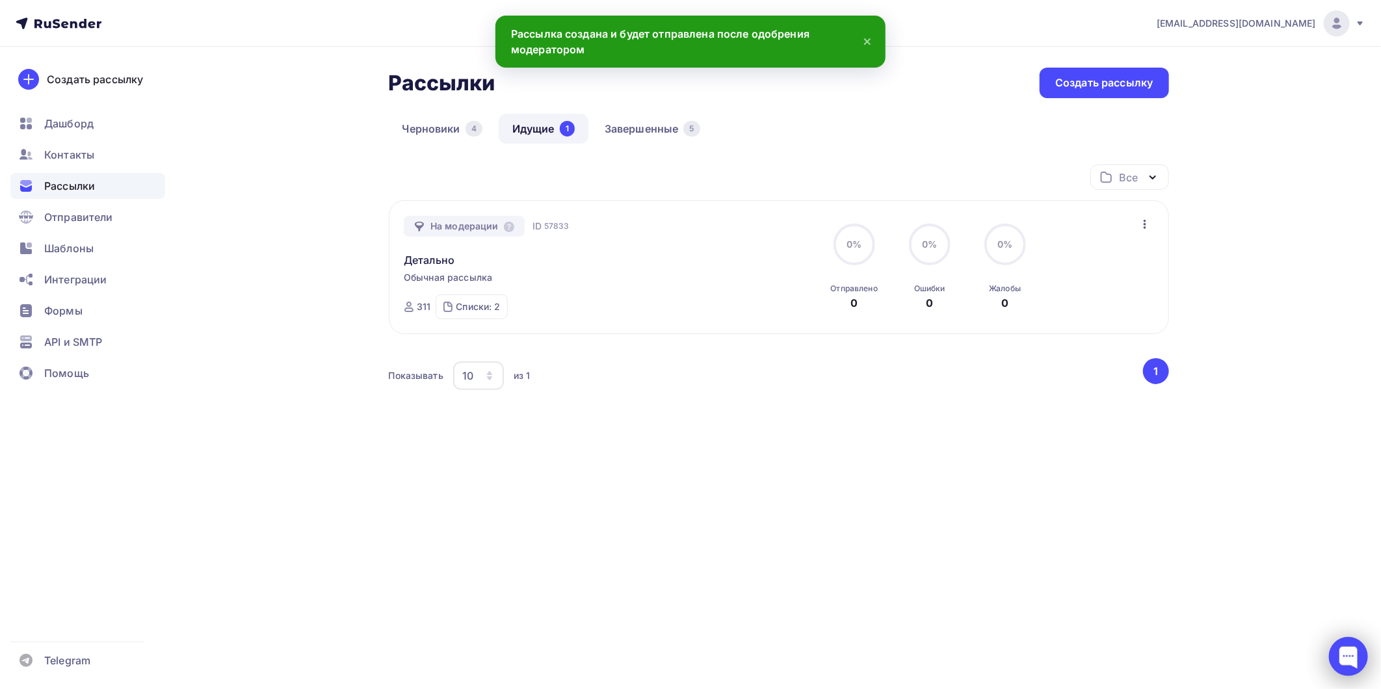
click at [1346, 651] on div at bounding box center [1348, 656] width 39 height 39
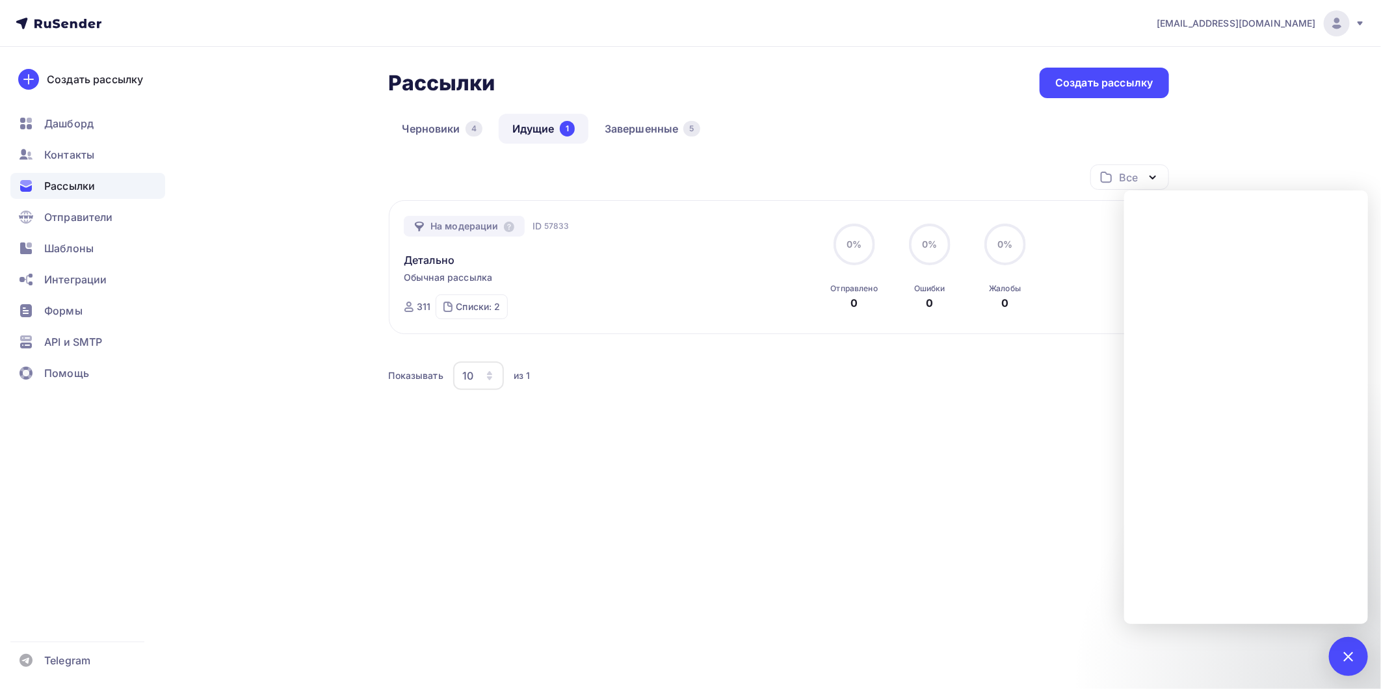
drag, startPoint x: 833, startPoint y: 471, endPoint x: 921, endPoint y: 401, distance: 112.0
click at [826, 465] on div "Рассылки Рассылки Создать рассылку Черновики 4 Идущие 1 Завершенные 5 Идущие 1 …" at bounding box center [690, 285] width 1065 height 476
drag, startPoint x: 1342, startPoint y: 651, endPoint x: 1069, endPoint y: 324, distance: 426.9
click at [1341, 650] on div "1" at bounding box center [1348, 656] width 39 height 39
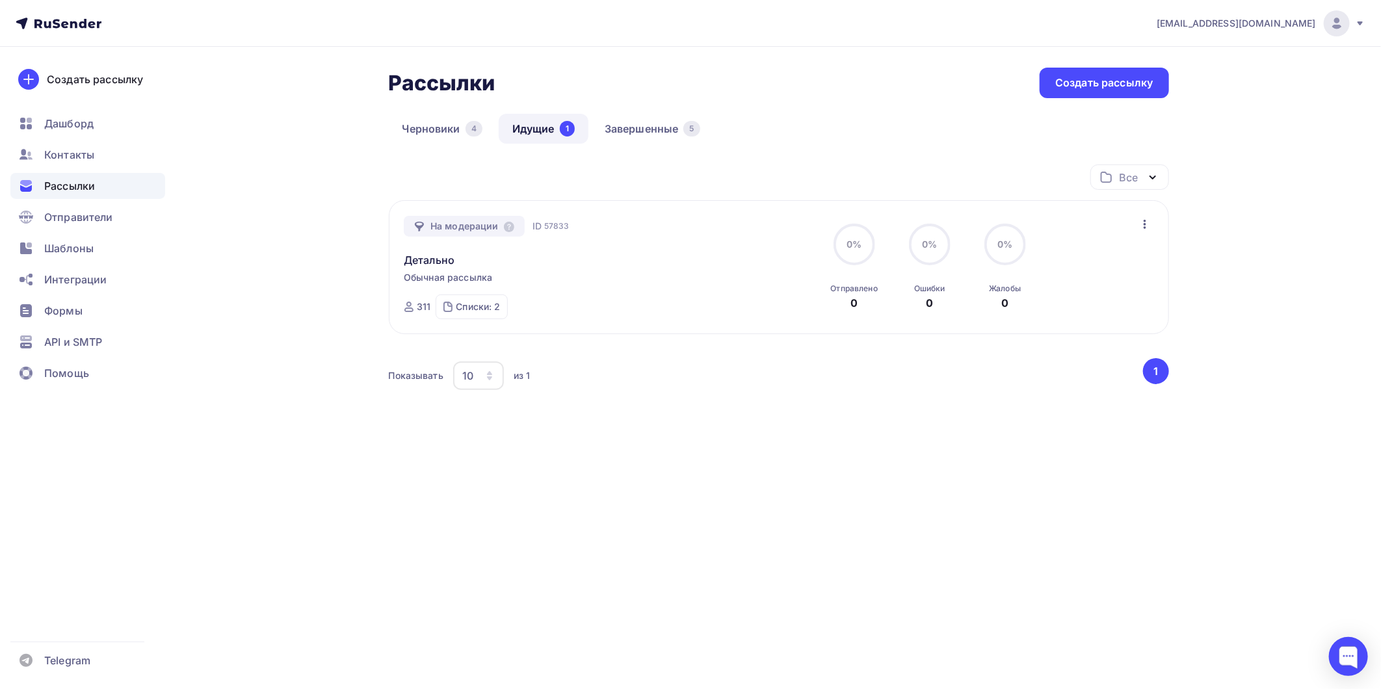
click at [1140, 225] on icon "button" at bounding box center [1145, 224] width 16 height 16
click at [546, 248] on div "Детально" at bounding box center [552, 252] width 296 height 31
click at [549, 226] on span "57833" at bounding box center [556, 226] width 25 height 13
click at [450, 261] on link "Детально" at bounding box center [429, 260] width 51 height 16
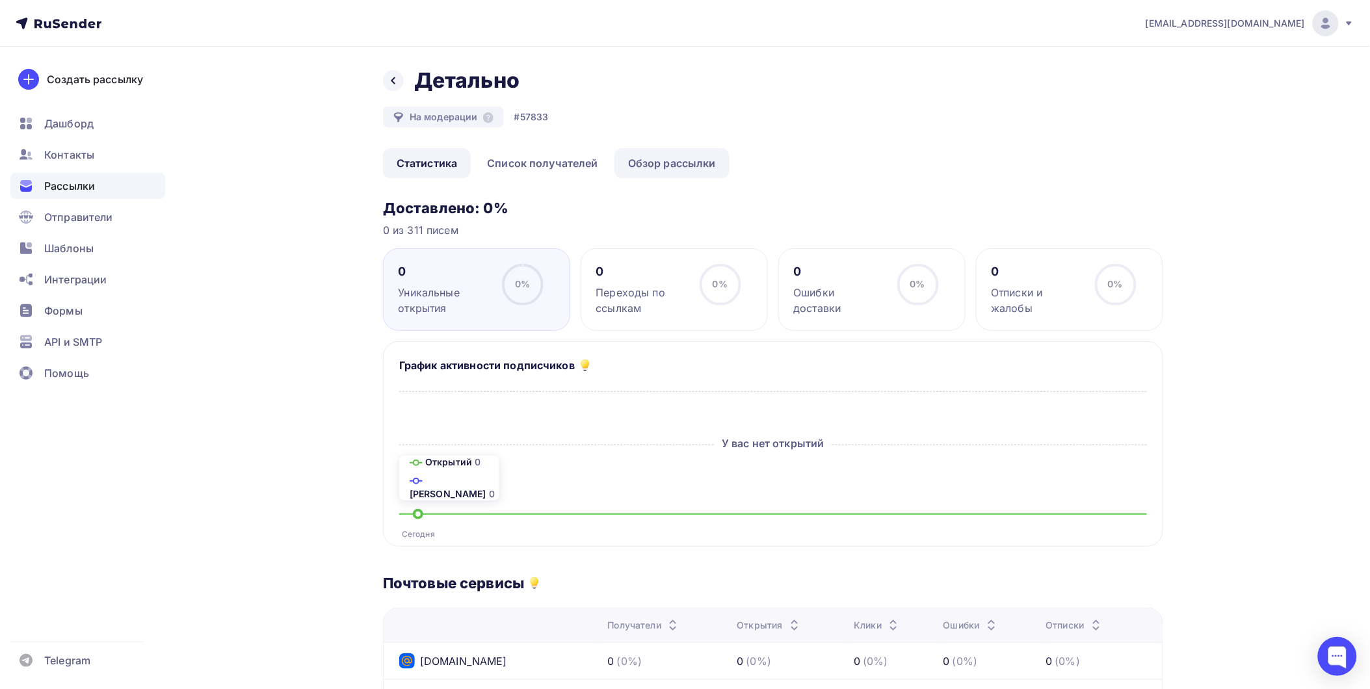
click at [666, 161] on link "Обзор рассылки" at bounding box center [671, 163] width 115 height 30
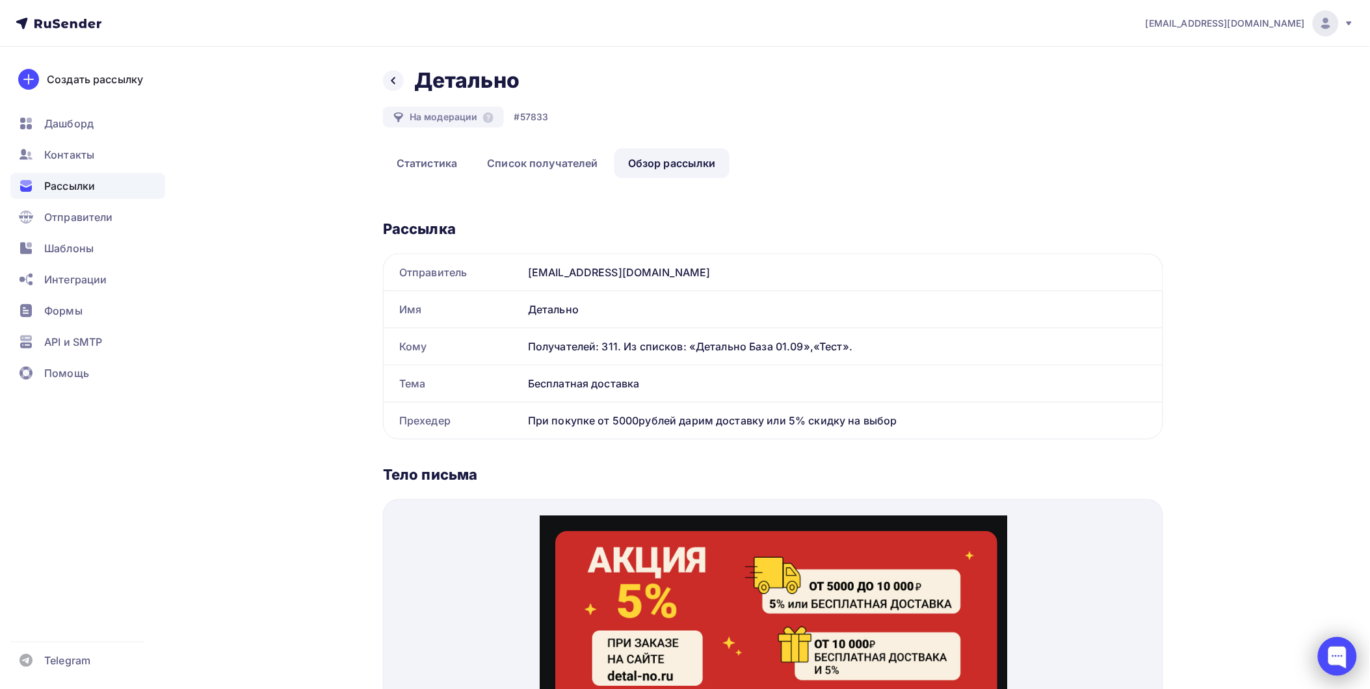
click at [1331, 649] on div at bounding box center [1337, 656] width 39 height 39
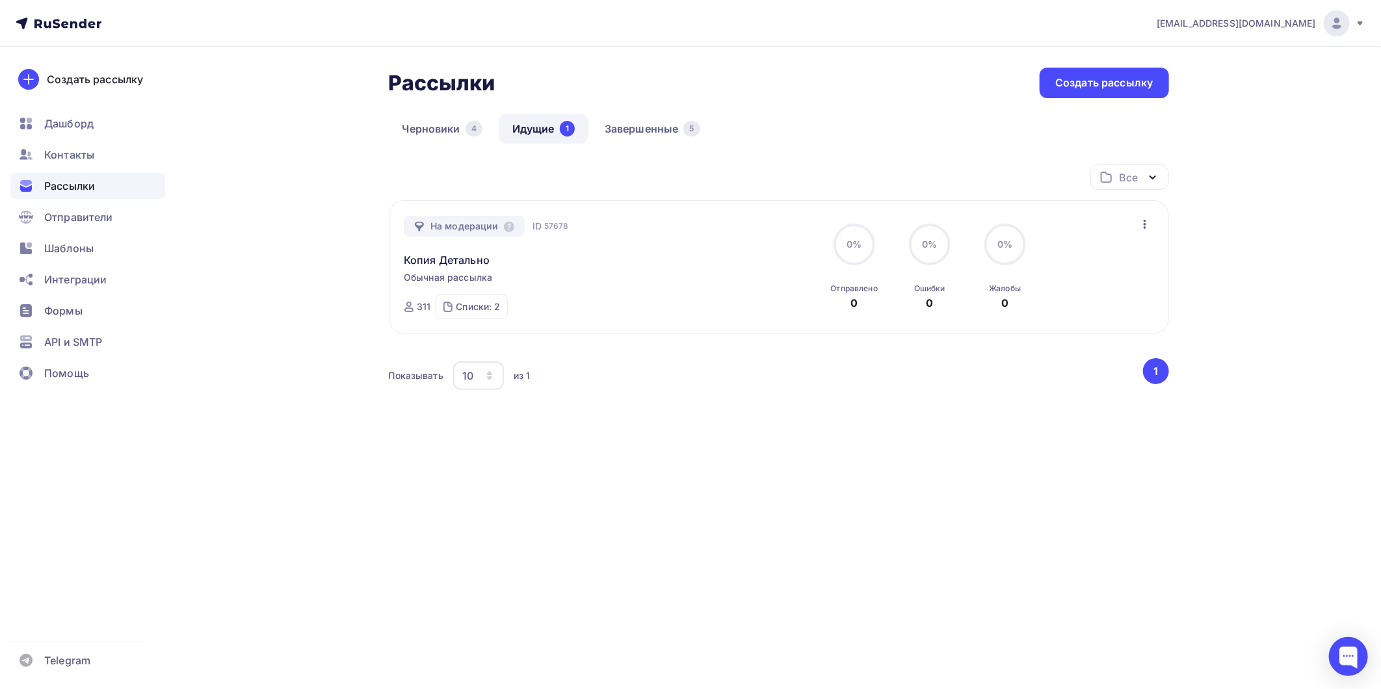
click at [1147, 218] on icon "button" at bounding box center [1145, 224] width 16 height 16
click at [1069, 283] on div "Отменить рассылку" at bounding box center [1069, 284] width 164 height 16
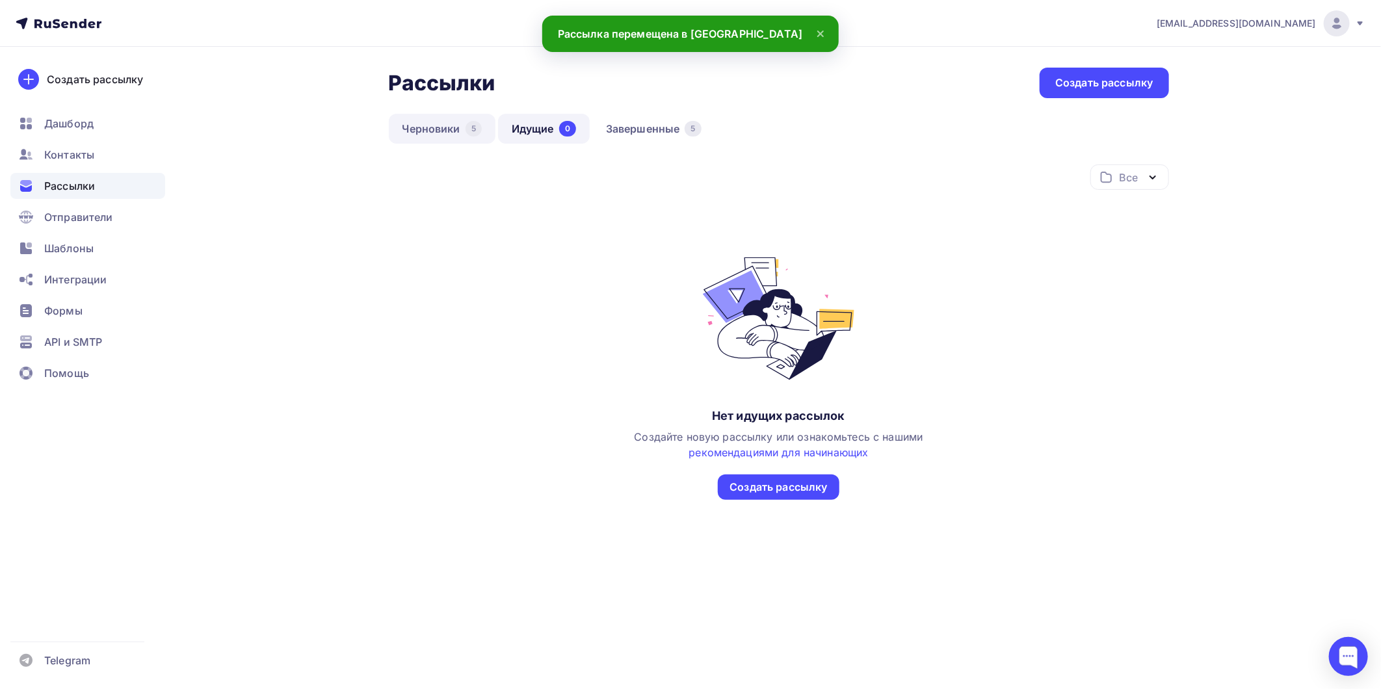
click at [458, 138] on link "Черновики 5" at bounding box center [442, 129] width 107 height 30
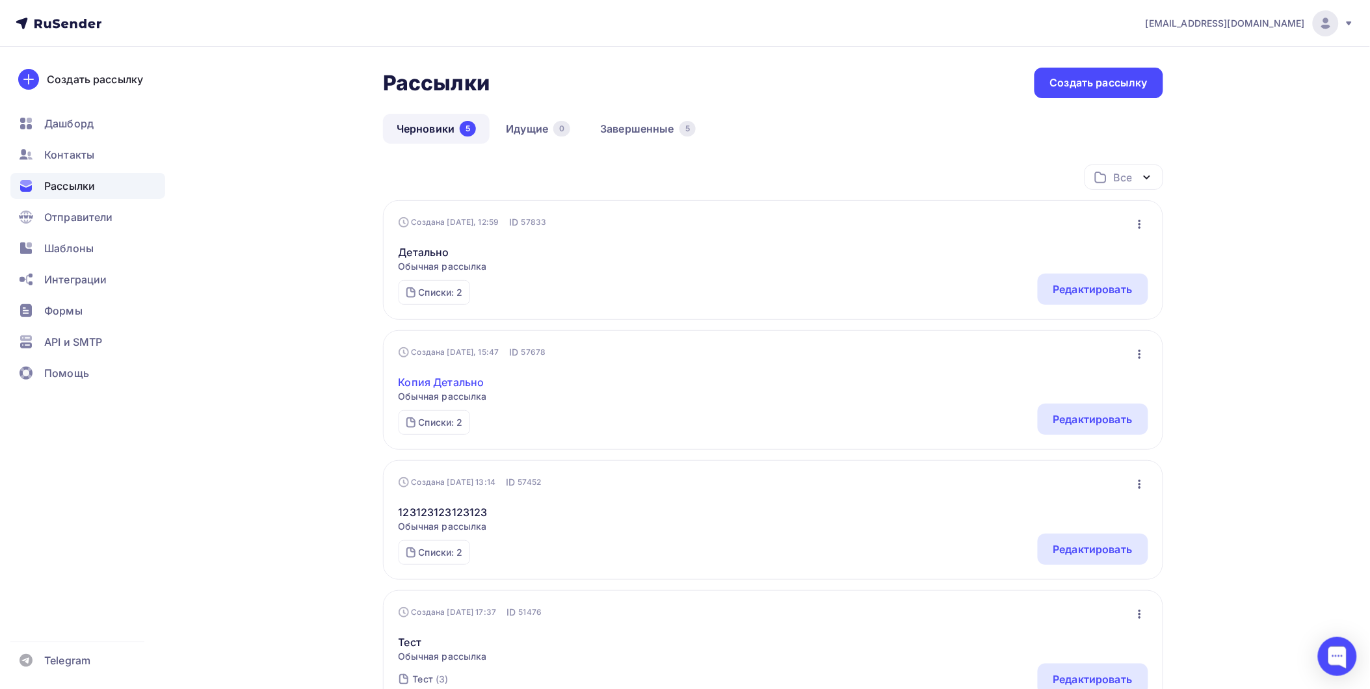
click at [449, 385] on link "Копия Детально" at bounding box center [442, 382] width 88 height 16
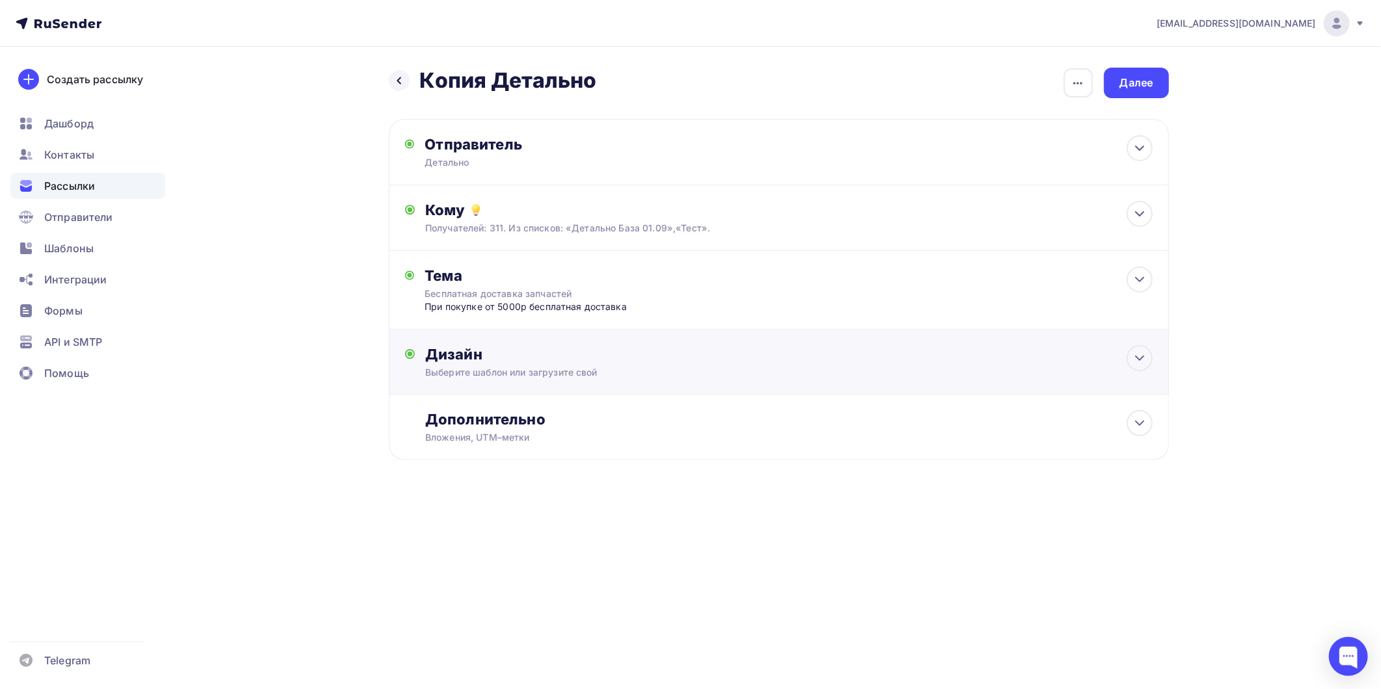
click at [488, 358] on div "Дизайн" at bounding box center [788, 354] width 727 height 18
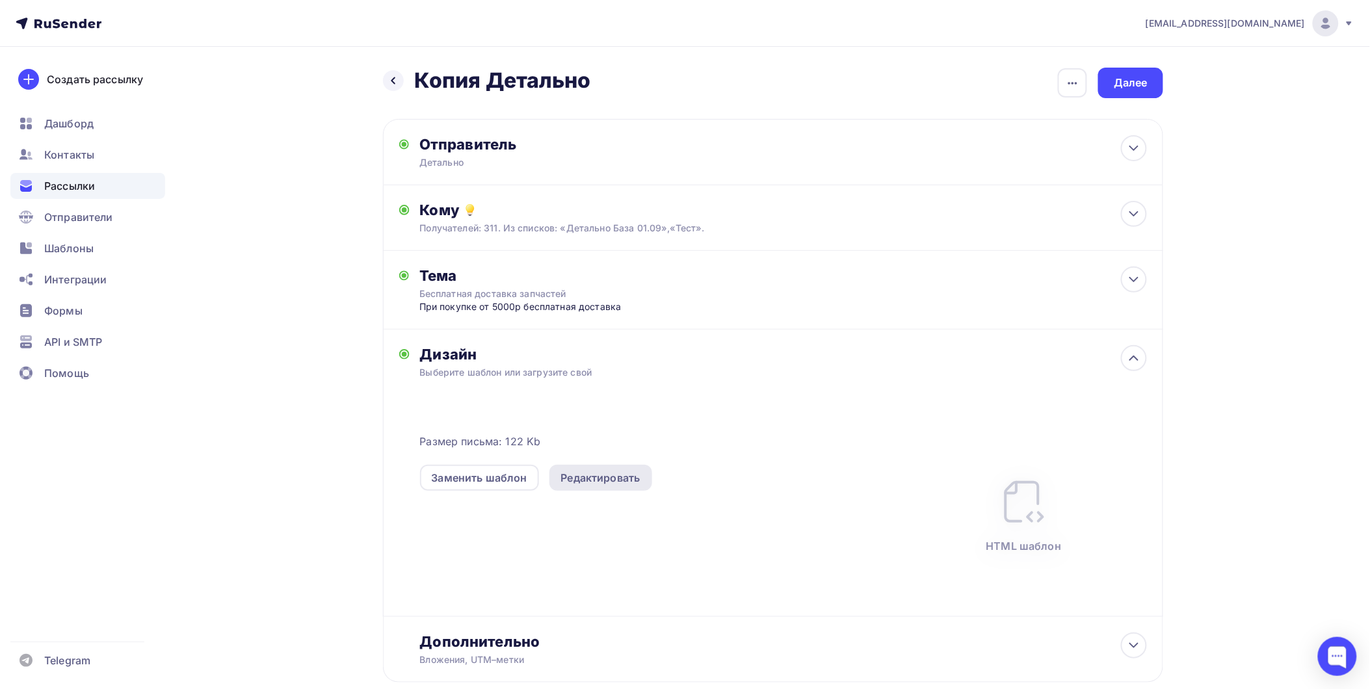
click at [573, 481] on div "Редактировать" at bounding box center [600, 478] width 79 height 16
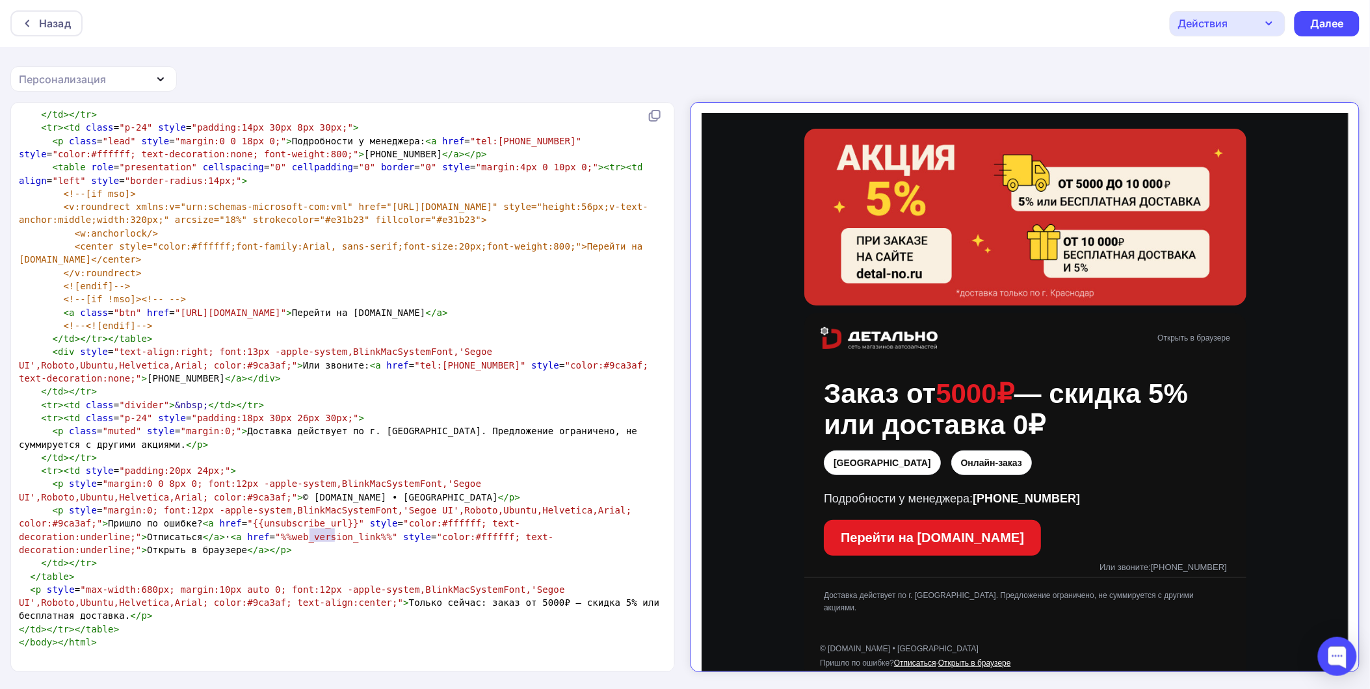
scroll to position [4, 0]
type textarea "{{unsubscribe_url}}"
drag, startPoint x: 333, startPoint y: 525, endPoint x: 237, endPoint y: 522, distance: 95.6
click at [247, 522] on span ""{{unsubscribe_url}}"" at bounding box center [305, 523] width 117 height 10
